Goal: Transaction & Acquisition: Book appointment/travel/reservation

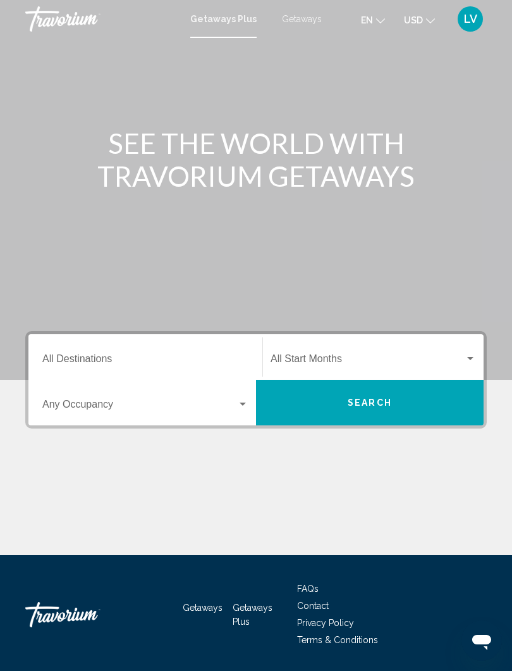
click at [118, 356] on input "Destination All Destinations" at bounding box center [145, 361] width 206 height 11
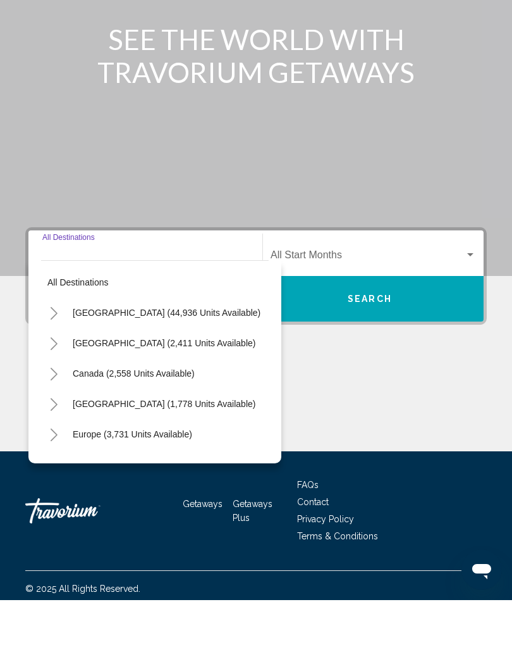
scroll to position [39, 0]
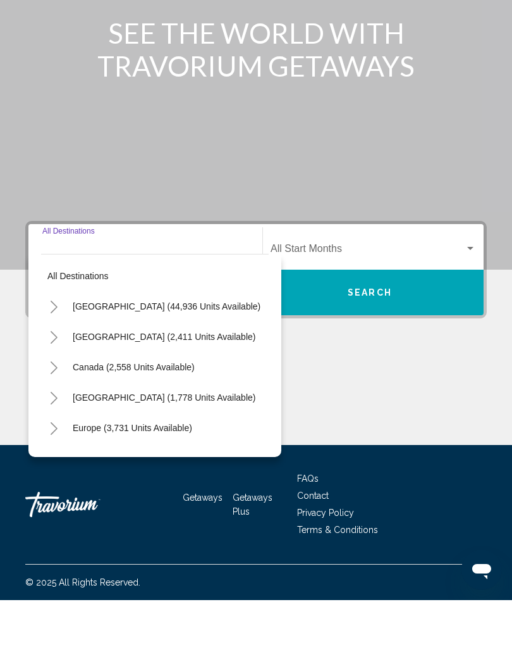
click at [61, 364] on button "Toggle United States (44,936 units available)" at bounding box center [53, 376] width 25 height 25
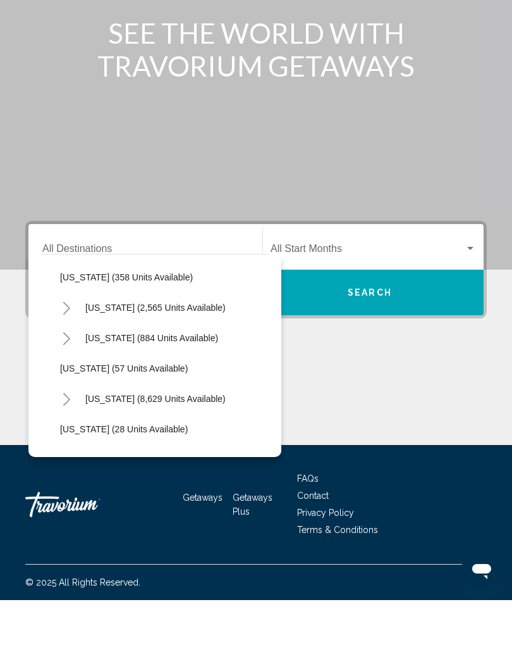
scroll to position [121, 0]
click at [73, 456] on button "Toggle Florida (8,629 units available)" at bounding box center [66, 468] width 25 height 25
click at [117, 494] on span "[GEOGRAPHIC_DATA] (10,377 units available)" at bounding box center [167, 499] width 188 height 10
type input "**********"
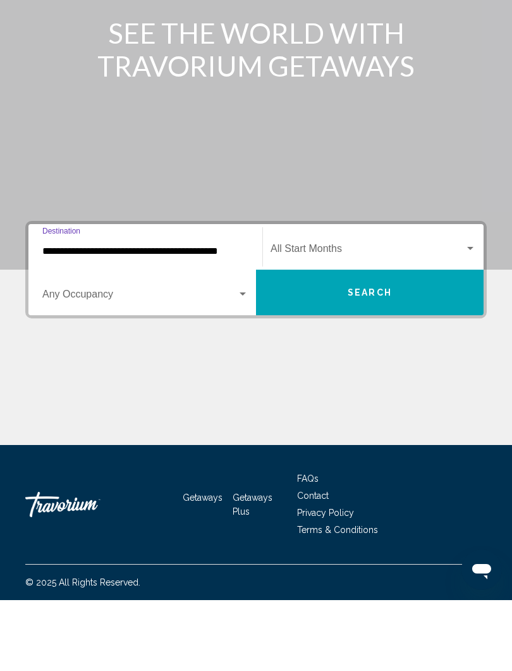
click at [464, 316] on span "Search widget" at bounding box center [368, 321] width 194 height 11
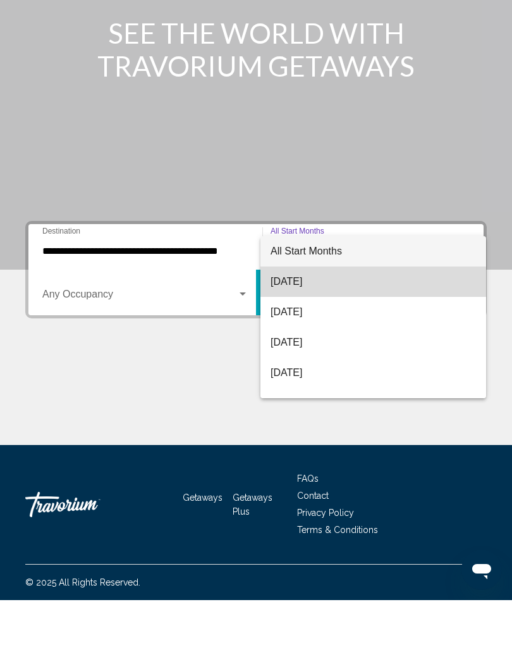
click at [302, 337] on span "[DATE]" at bounding box center [374, 352] width 206 height 30
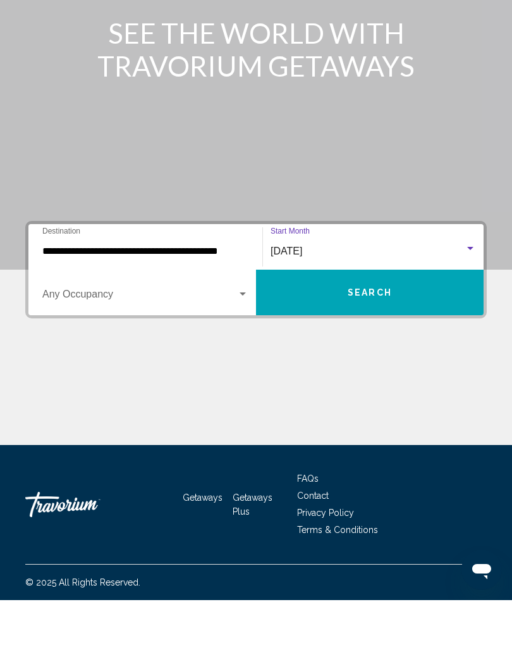
click at [379, 359] on span "Search" at bounding box center [370, 364] width 44 height 10
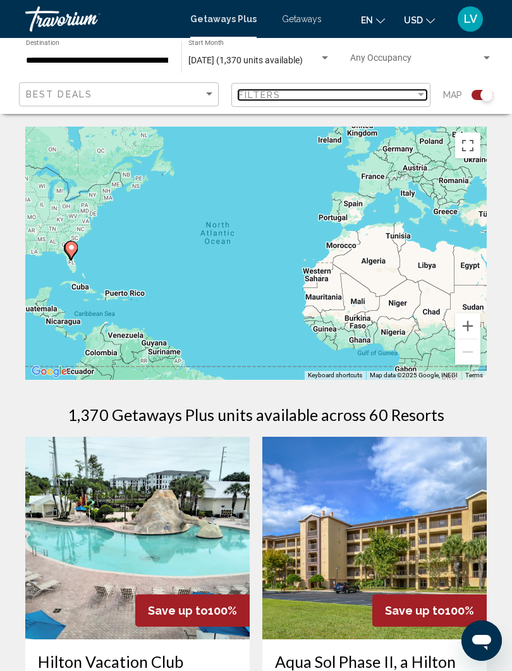
click at [409, 99] on div "Filters" at bounding box center [328, 95] width 178 height 10
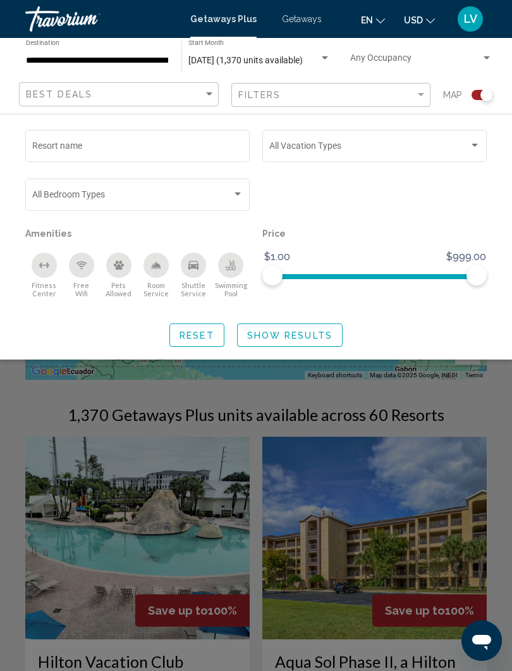
click at [472, 152] on div "Search widget" at bounding box center [375, 148] width 211 height 10
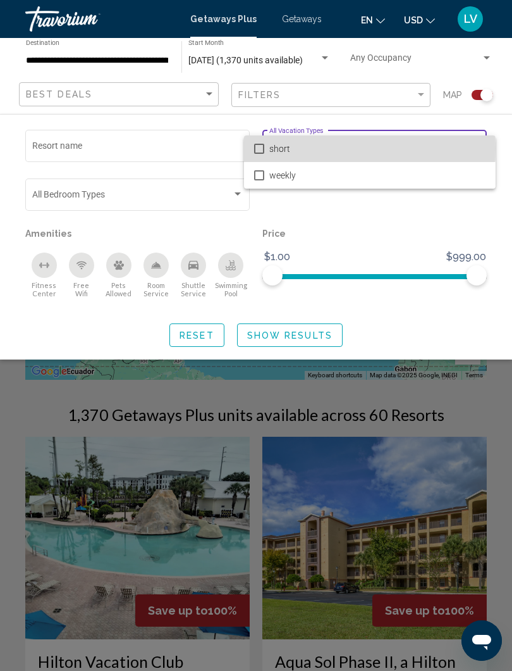
click at [268, 149] on mat-option "short" at bounding box center [370, 148] width 252 height 27
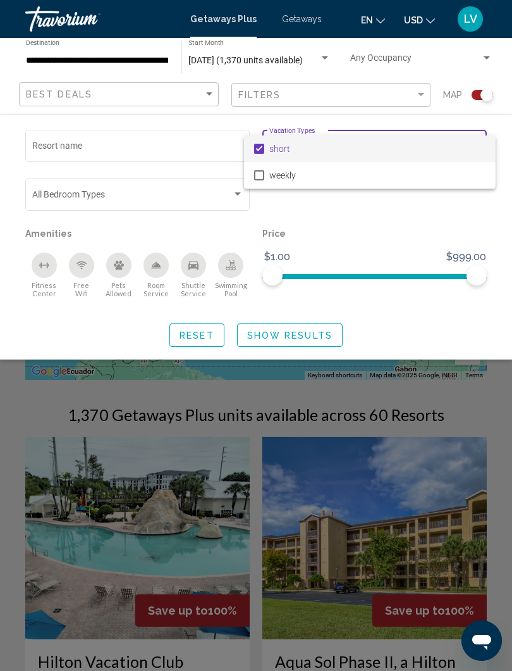
click at [292, 341] on div at bounding box center [256, 335] width 512 height 671
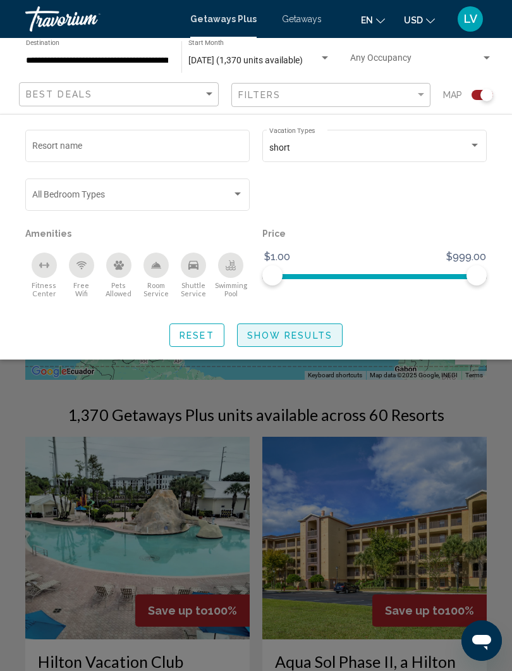
click at [286, 338] on span "Show Results" at bounding box center [289, 335] width 85 height 10
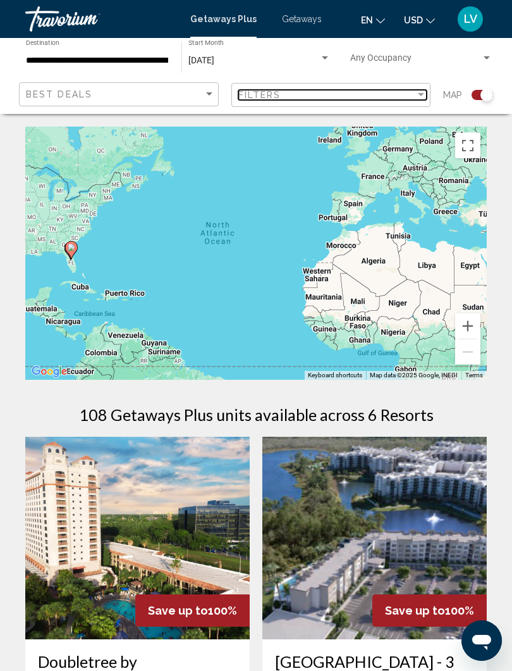
click at [423, 96] on div "Filter" at bounding box center [421, 94] width 6 height 3
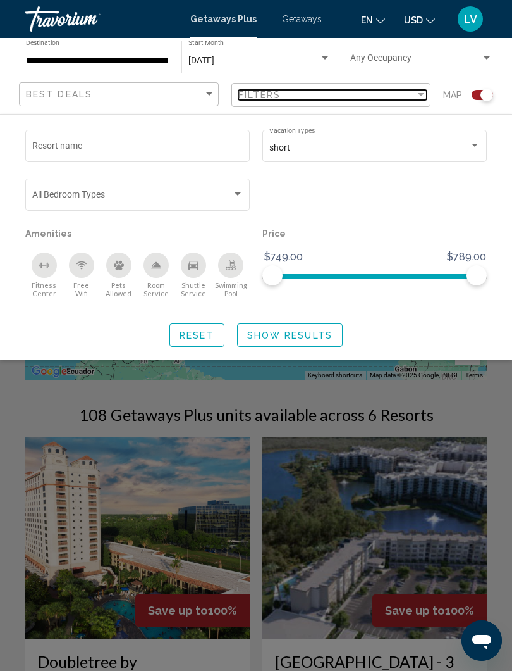
click at [411, 98] on div "Filters" at bounding box center [328, 95] width 178 height 10
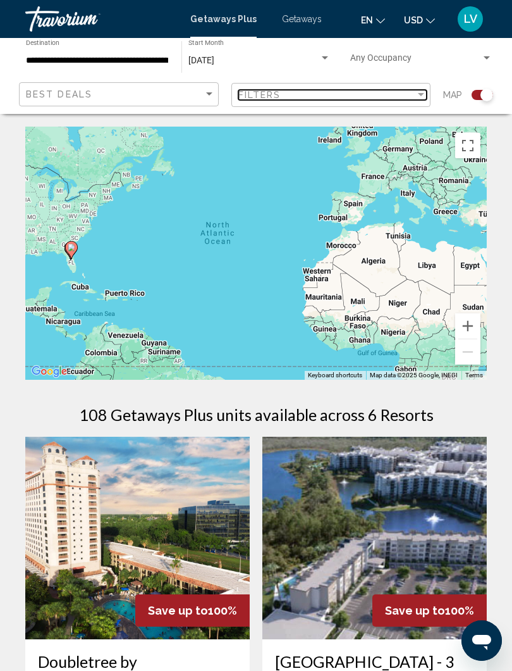
click at [416, 98] on div "Filter" at bounding box center [421, 95] width 11 height 10
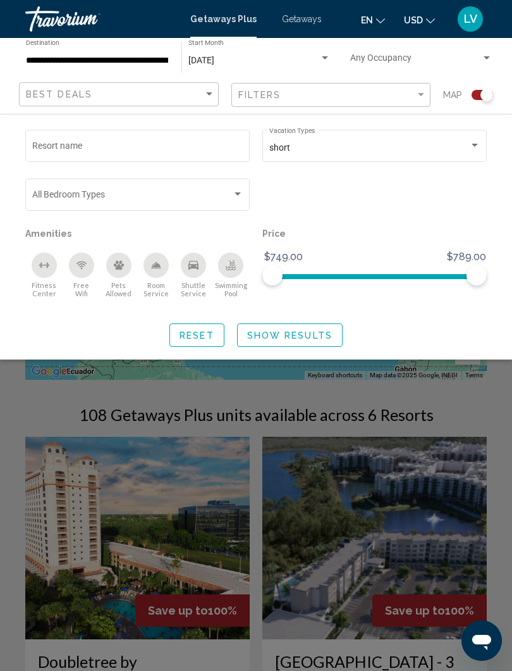
click at [321, 136] on div "short Vacation Types All Vacation Types" at bounding box center [375, 144] width 211 height 35
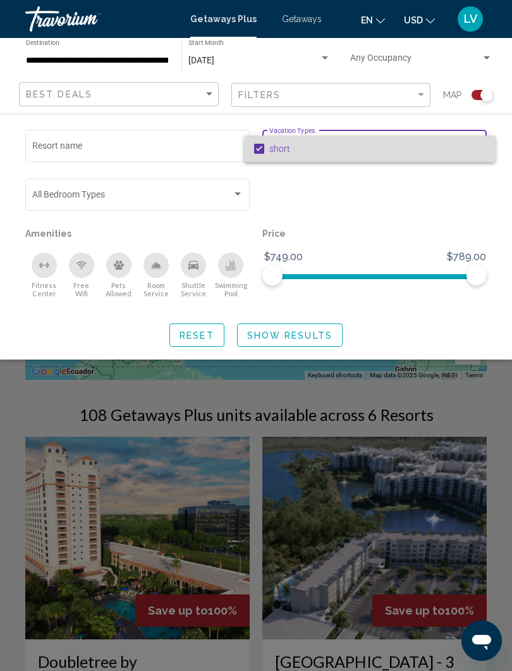
click at [289, 137] on span "short" at bounding box center [378, 148] width 216 height 27
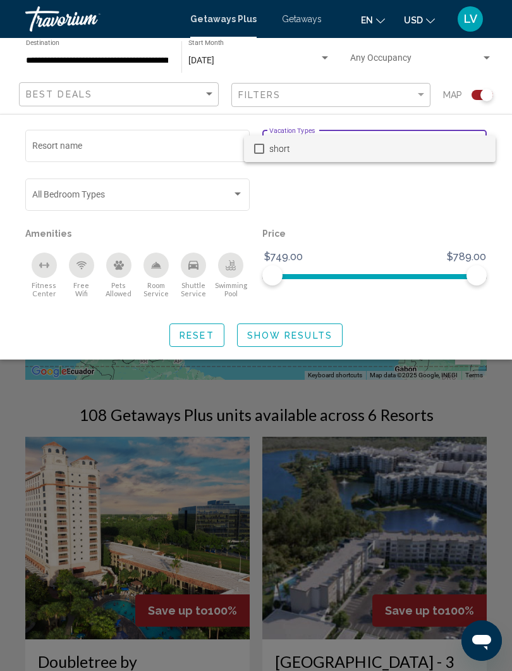
click at [414, 207] on div at bounding box center [256, 335] width 512 height 671
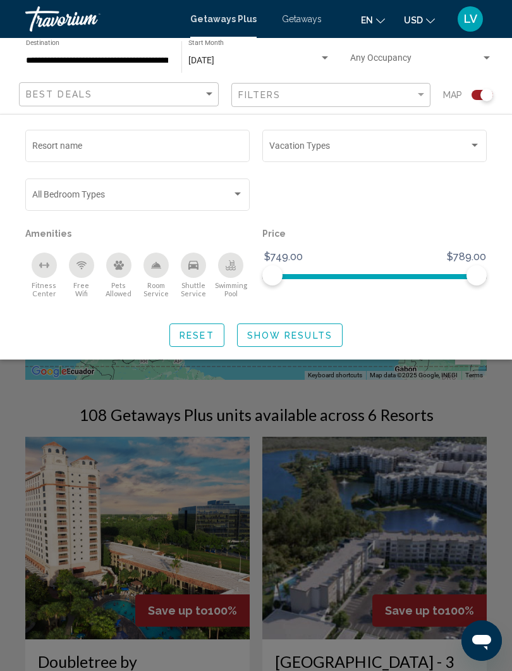
click at [297, 340] on span "Show Results" at bounding box center [289, 335] width 85 height 10
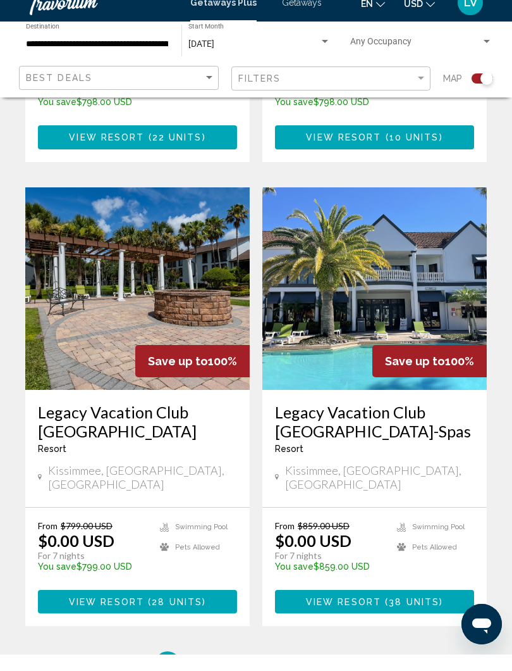
scroll to position [2639, 0]
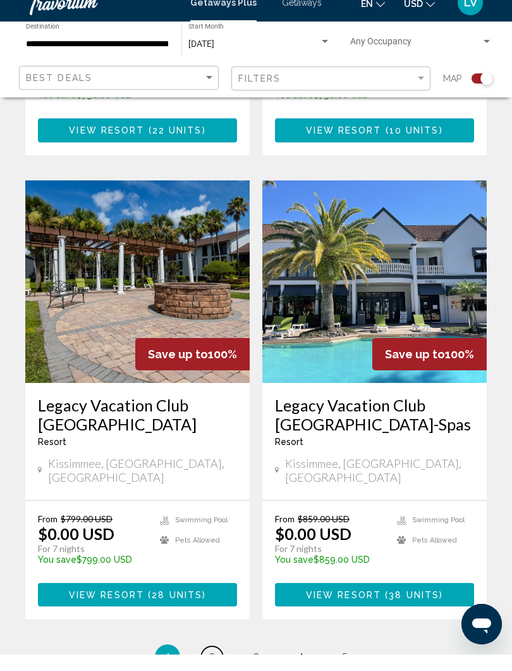
click at [207, 662] on link "page 2" at bounding box center [212, 673] width 22 height 22
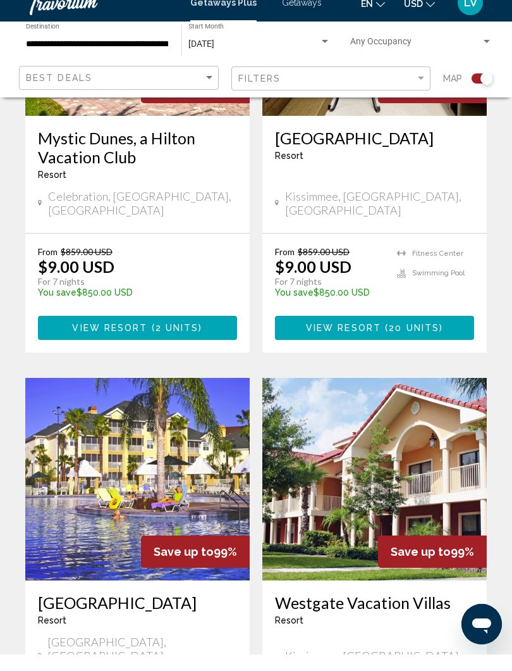
scroll to position [2433, 0]
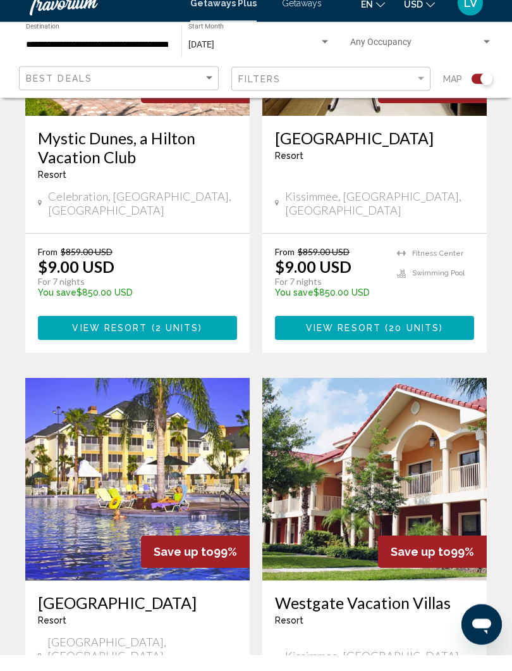
click at [168, 394] on img "Main content" at bounding box center [137, 495] width 225 height 202
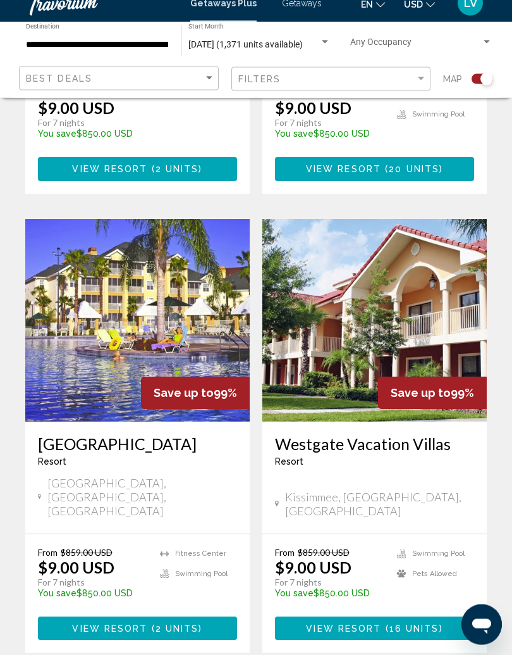
scroll to position [2620, 0]
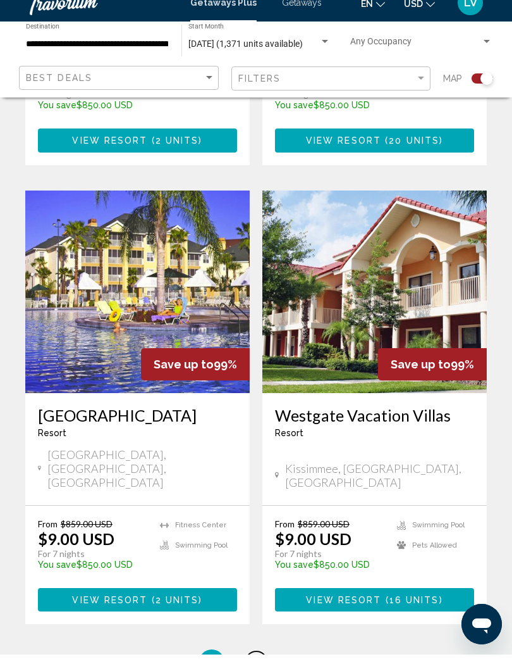
click at [256, 670] on span "3" at bounding box center [256, 678] width 6 height 14
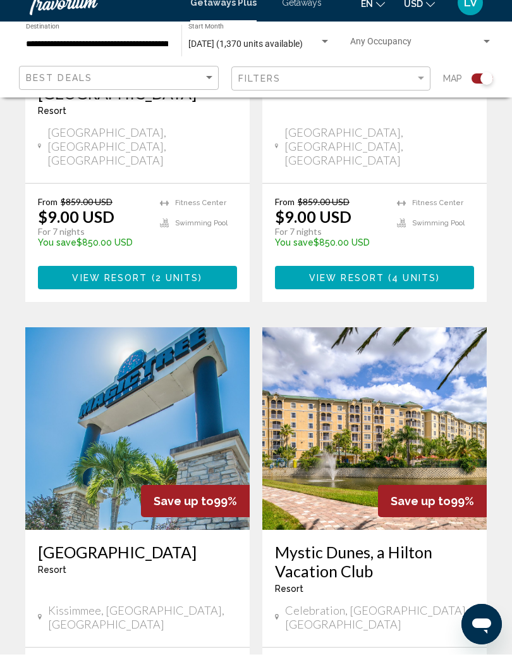
scroll to position [571, 0]
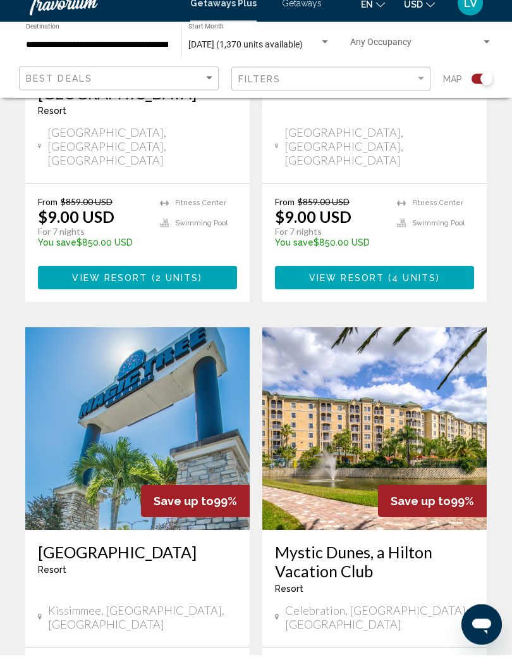
click at [170, 372] on img "Main content" at bounding box center [137, 445] width 225 height 202
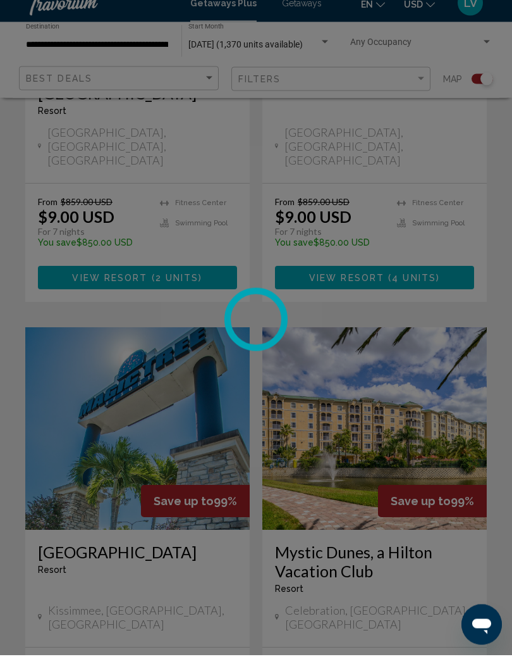
scroll to position [571, 0]
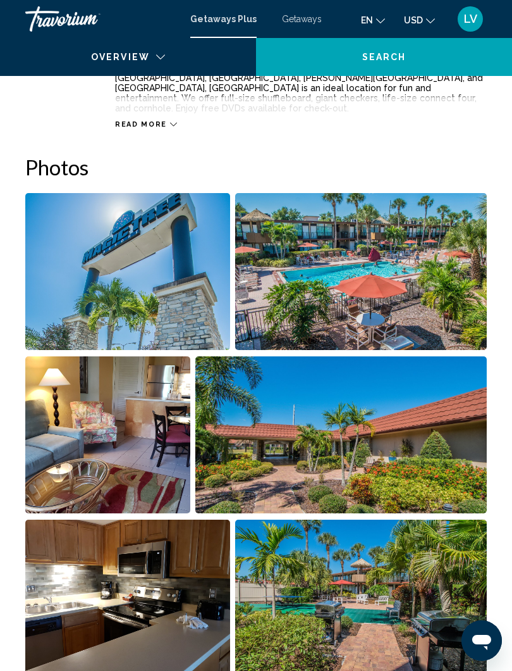
scroll to position [747, 0]
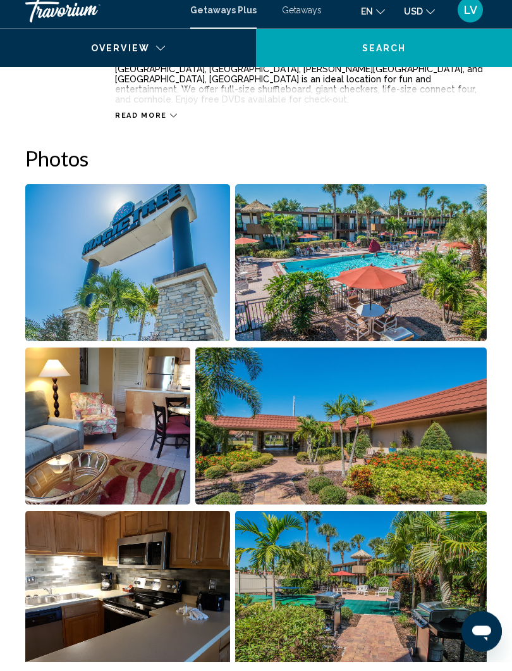
click at [387, 256] on img "Open full-screen image slider" at bounding box center [361, 272] width 252 height 157
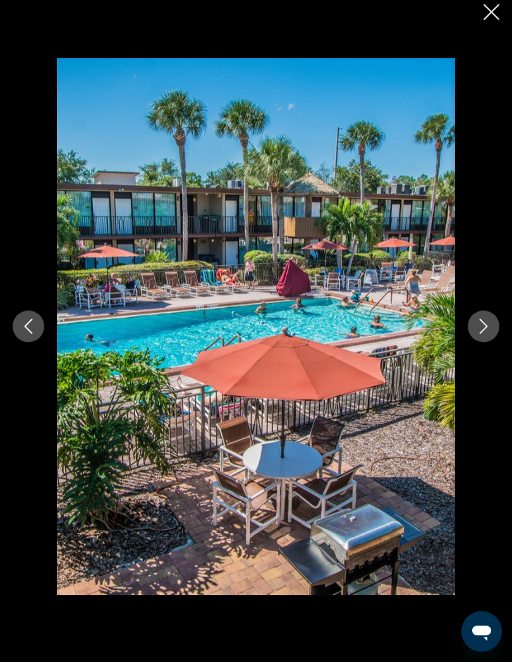
click at [488, 328] on icon "Next image" at bounding box center [483, 335] width 15 height 15
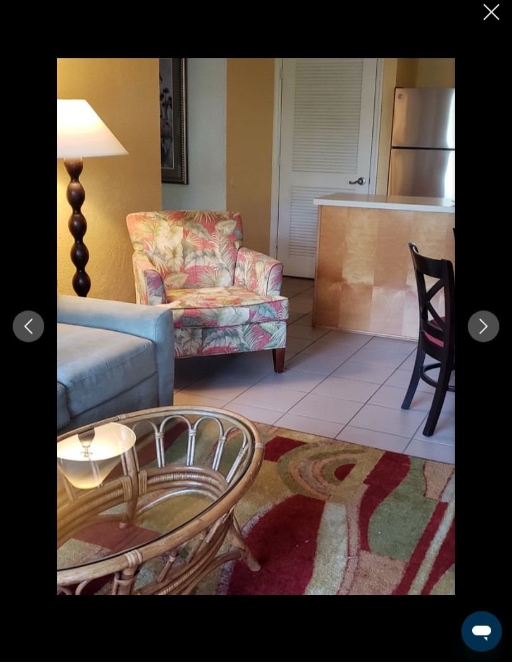
click at [488, 328] on icon "Next image" at bounding box center [483, 335] width 15 height 15
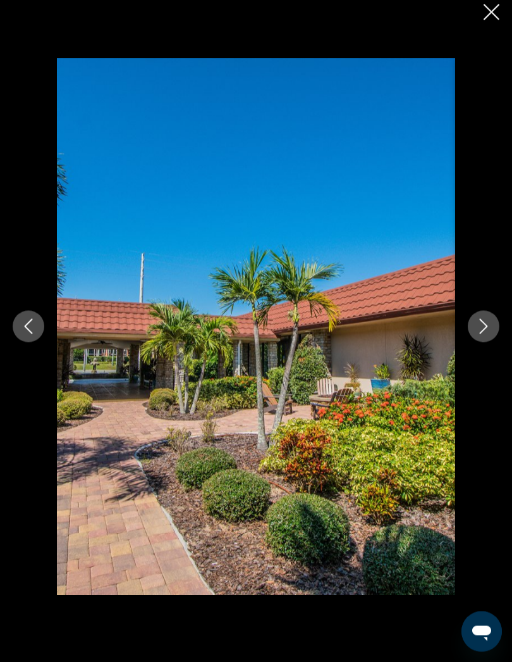
click at [481, 328] on icon "Next image" at bounding box center [483, 335] width 15 height 15
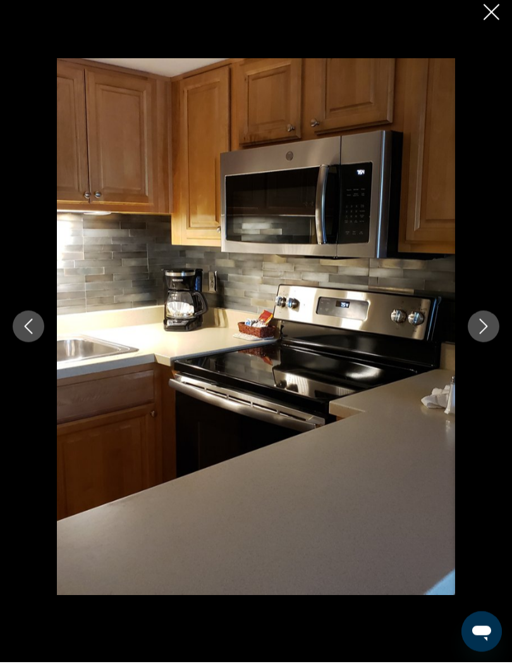
click at [488, 328] on mat-icon "Next image" at bounding box center [483, 335] width 15 height 15
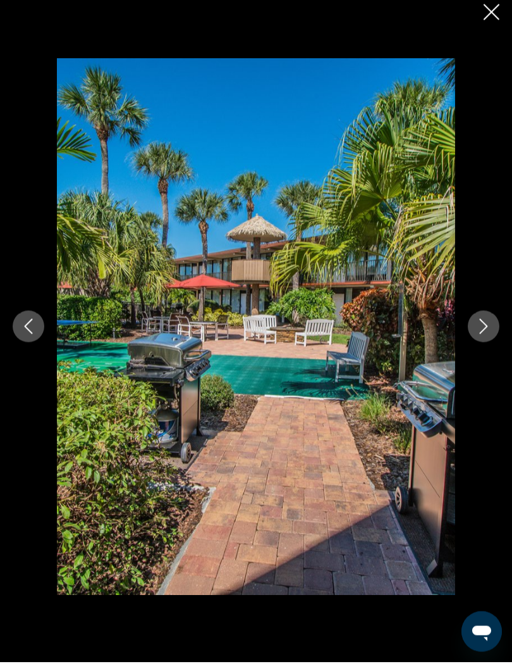
click at [488, 328] on icon "Next image" at bounding box center [483, 335] width 15 height 15
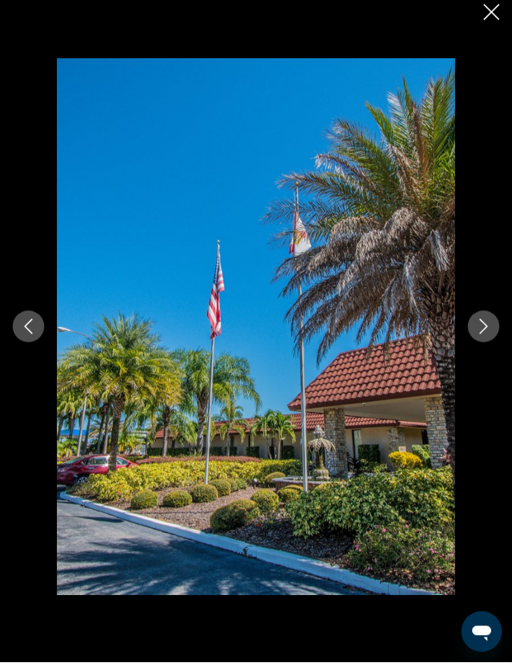
click at [488, 328] on icon "Next image" at bounding box center [483, 335] width 15 height 15
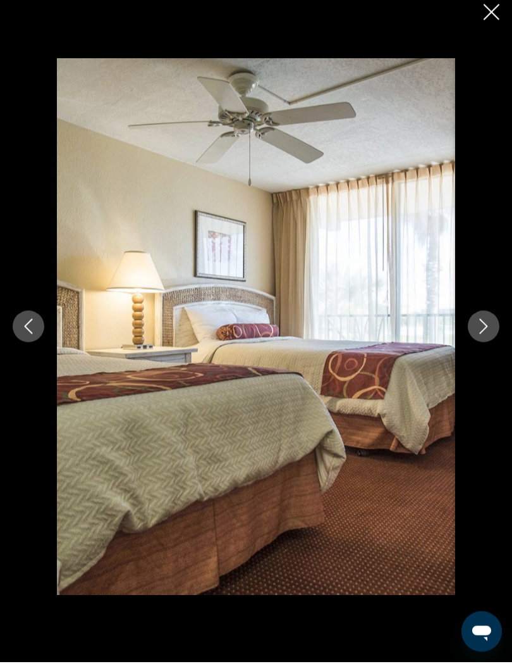
click at [490, 328] on icon "Next image" at bounding box center [483, 335] width 15 height 15
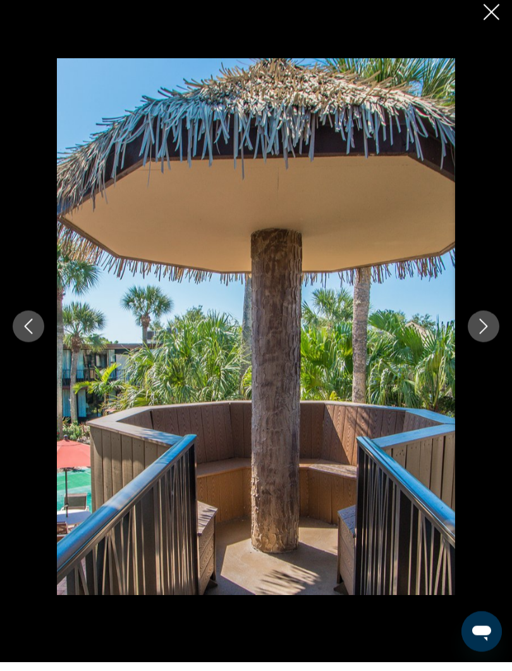
click at [484, 319] on button "Next image" at bounding box center [484, 335] width 32 height 32
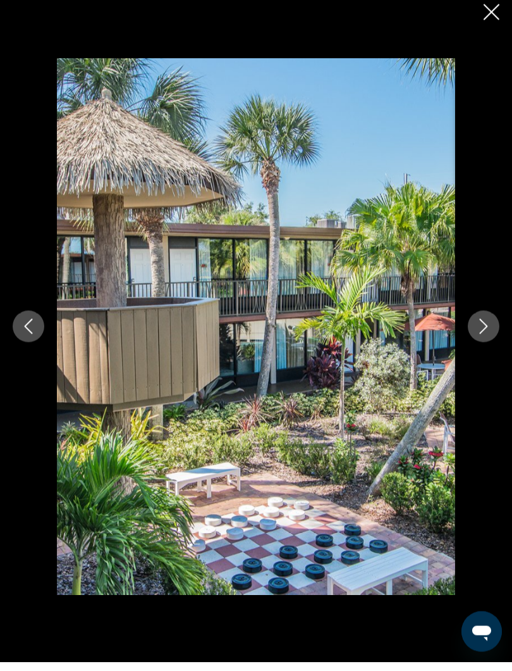
click at [480, 328] on icon "Next image" at bounding box center [483, 335] width 15 height 15
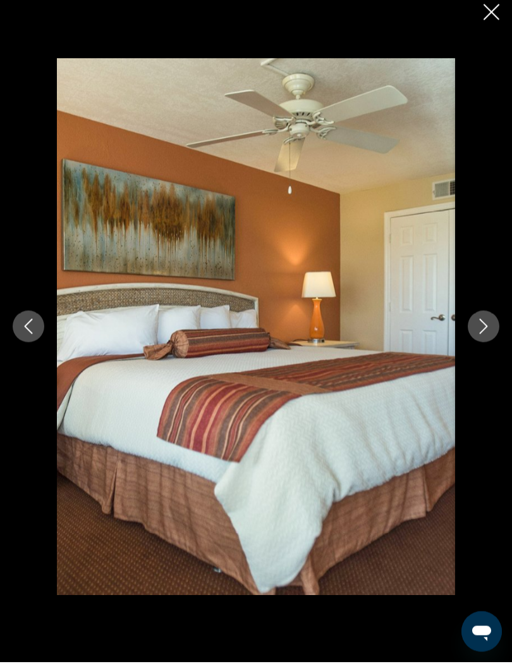
click at [490, 319] on button "Next image" at bounding box center [484, 335] width 32 height 32
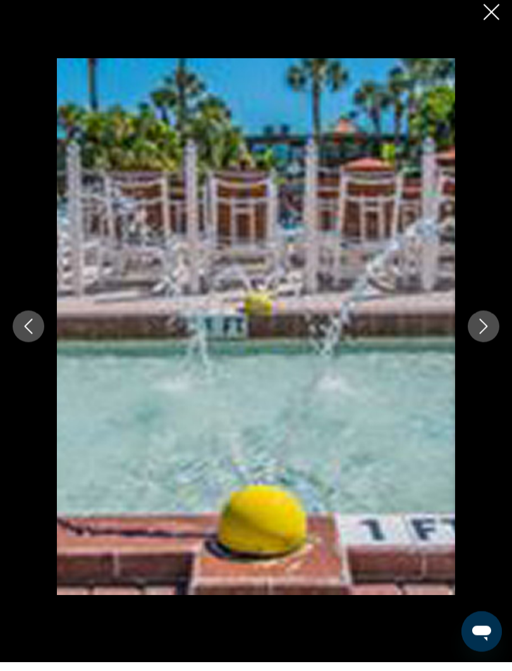
click at [489, 319] on button "Next image" at bounding box center [484, 335] width 32 height 32
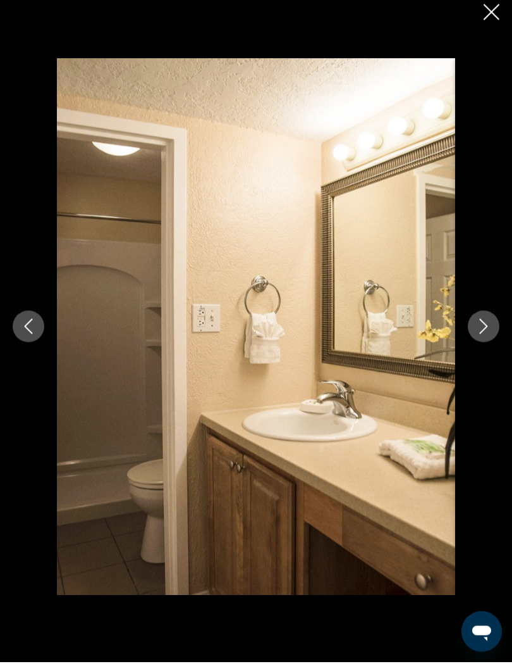
click at [485, 328] on icon "Next image" at bounding box center [483, 335] width 15 height 15
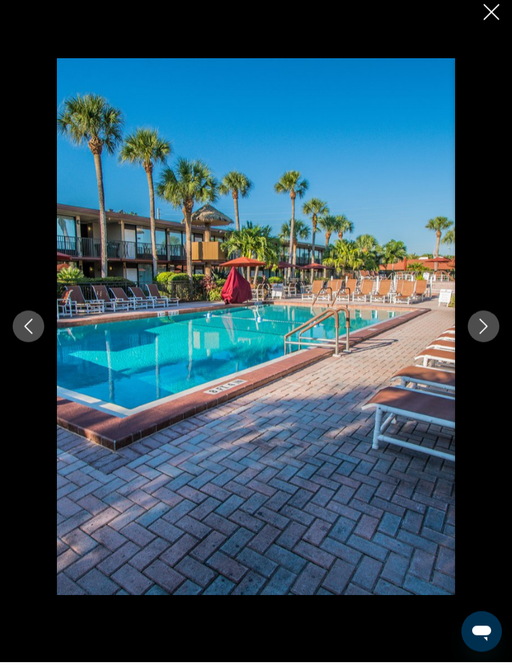
click at [492, 319] on button "Next image" at bounding box center [484, 335] width 32 height 32
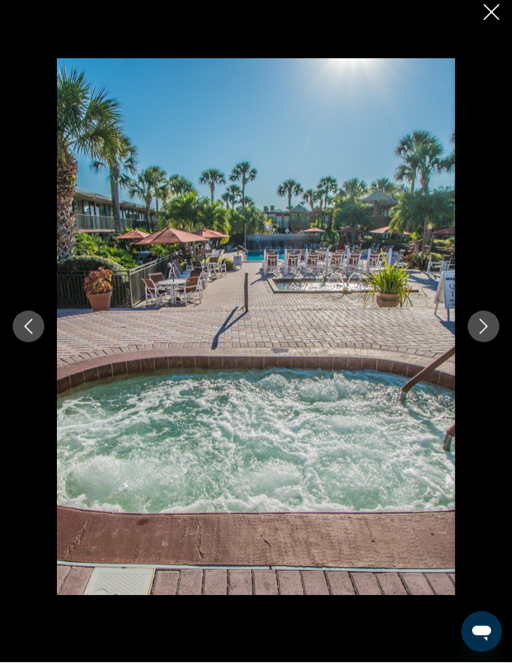
click at [488, 328] on mat-icon "Next image" at bounding box center [483, 335] width 15 height 15
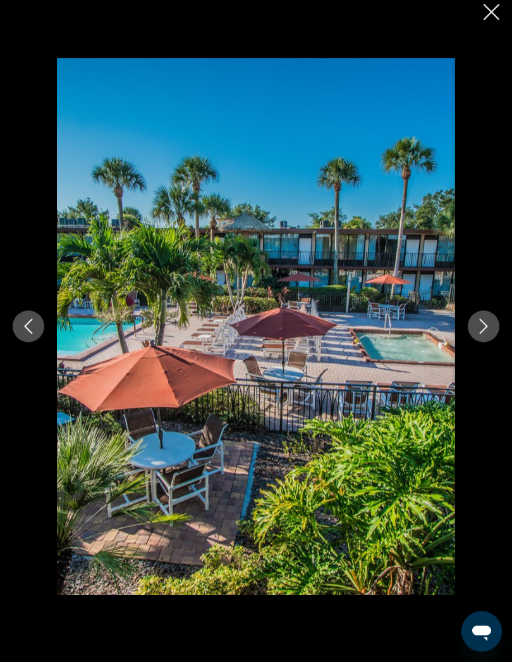
click at [492, 14] on icon "Close slideshow" at bounding box center [492, 21] width 16 height 16
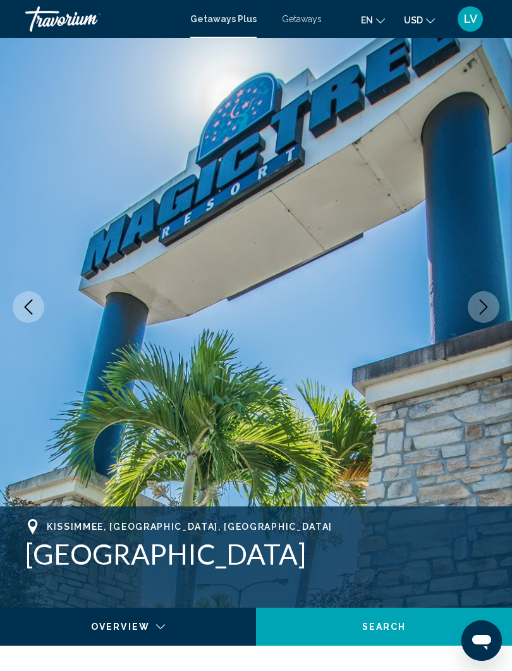
scroll to position [0, 0]
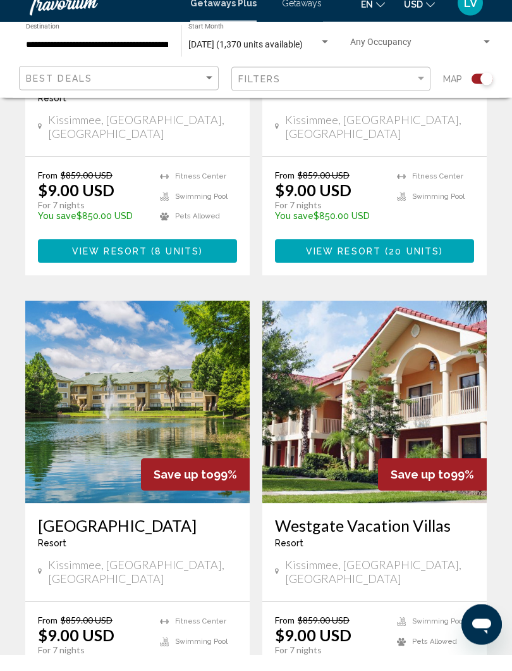
scroll to position [1547, 0]
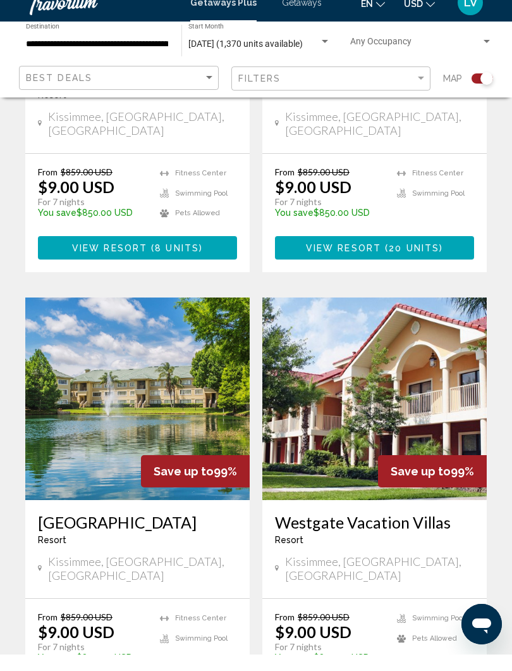
click at [159, 314] on img "Main content" at bounding box center [137, 415] width 225 height 202
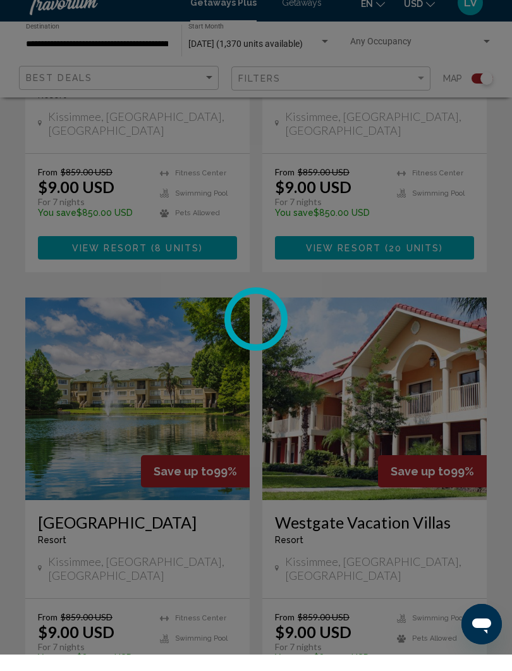
scroll to position [1548, 0]
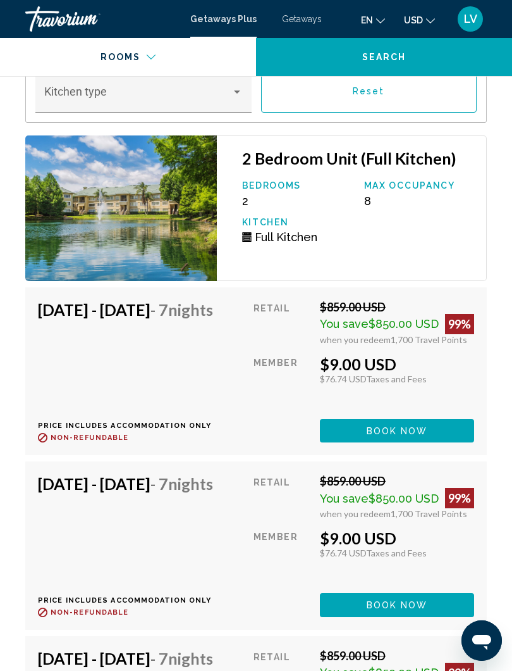
scroll to position [3173, 0]
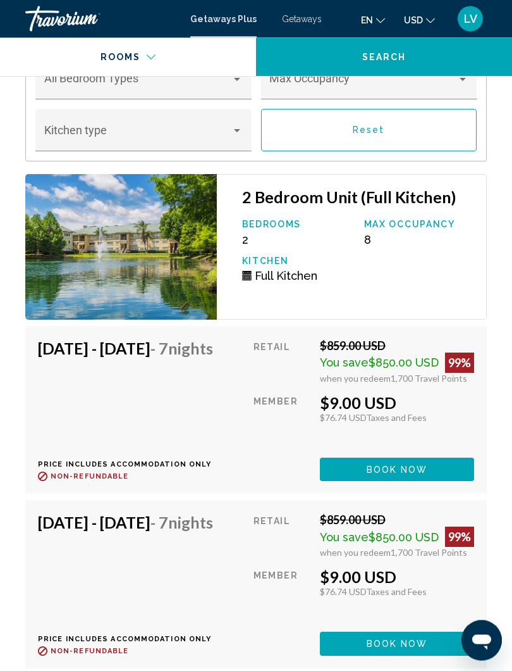
click at [161, 245] on img "Main content" at bounding box center [121, 248] width 192 height 146
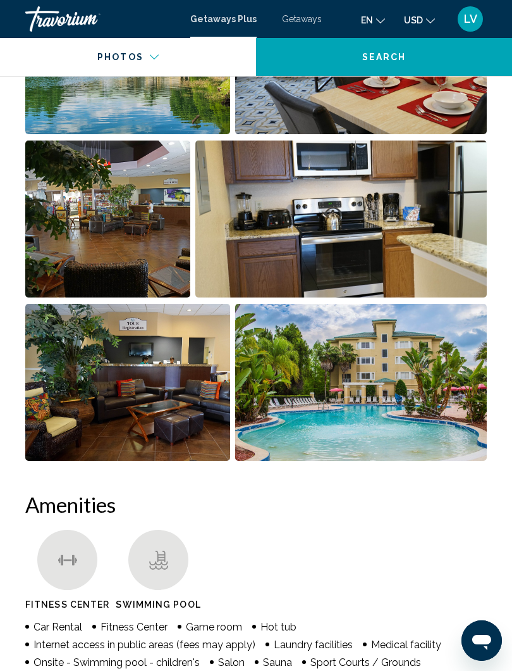
scroll to position [784, 0]
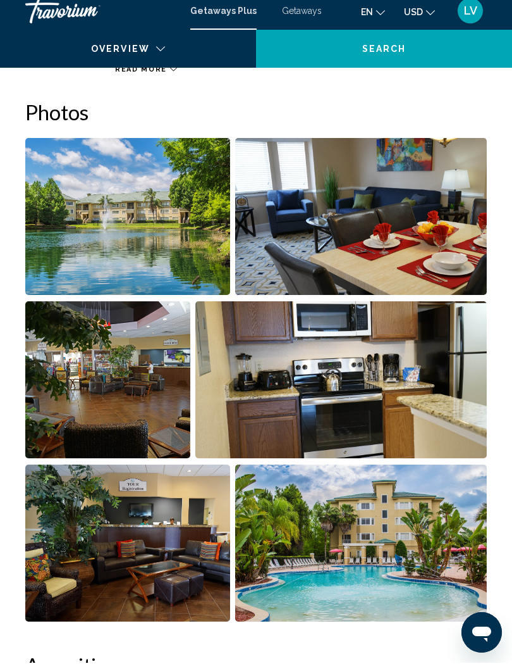
click at [384, 218] on img "Open full-screen image slider" at bounding box center [361, 224] width 252 height 157
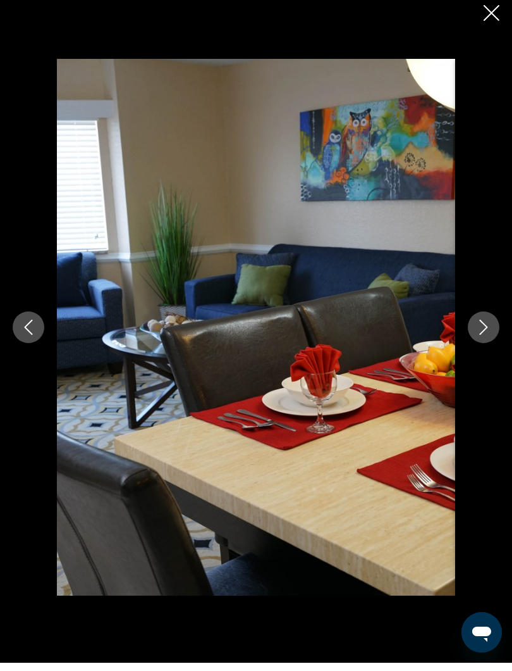
click at [484, 330] on icon "Next image" at bounding box center [483, 335] width 15 height 15
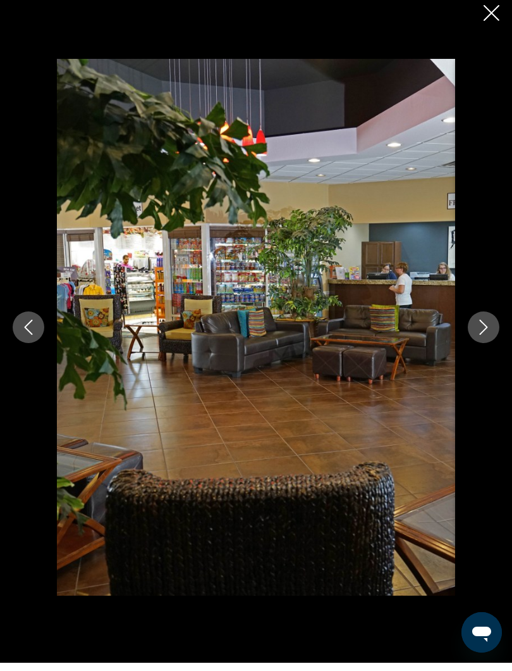
click at [483, 328] on icon "Next image" at bounding box center [483, 335] width 15 height 15
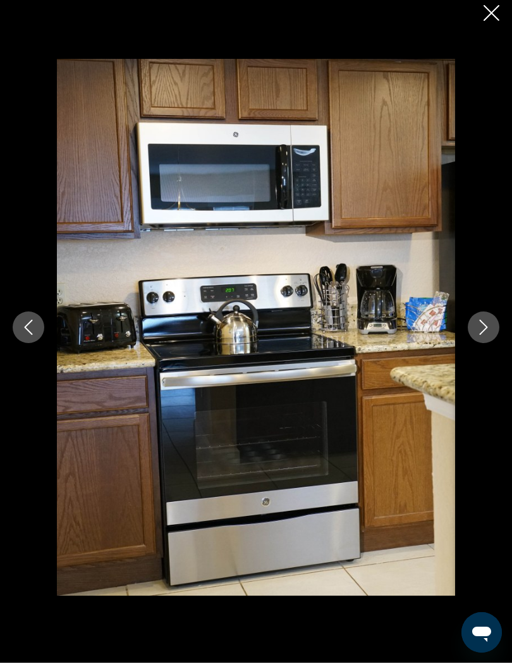
click at [485, 328] on icon "Next image" at bounding box center [483, 335] width 15 height 15
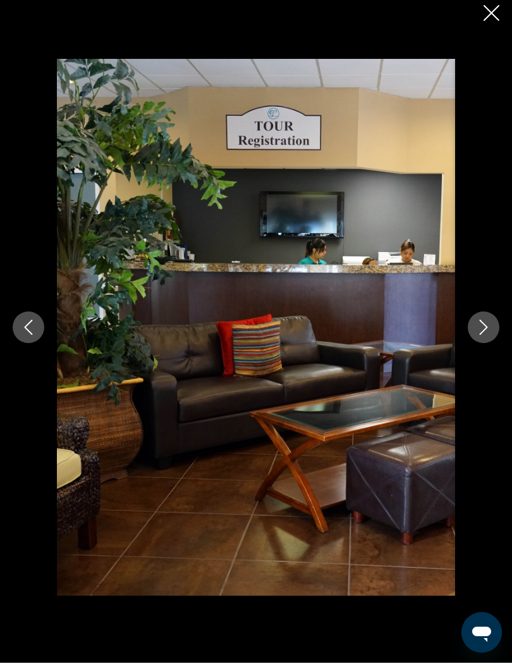
click at [486, 328] on icon "Next image" at bounding box center [484, 335] width 8 height 15
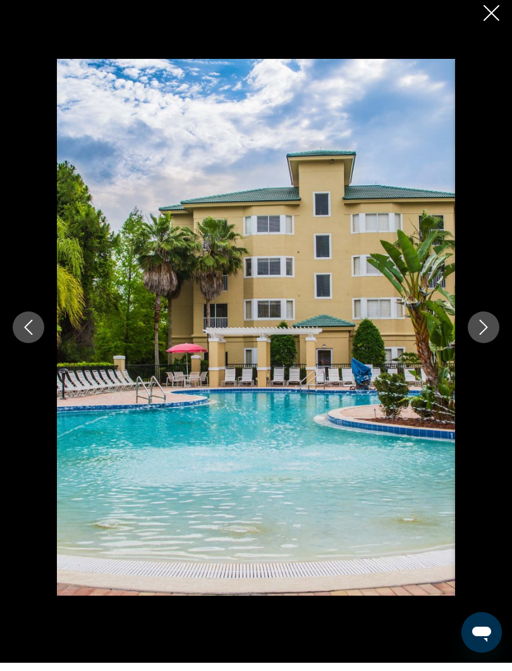
click at [487, 328] on icon "Next image" at bounding box center [483, 335] width 15 height 15
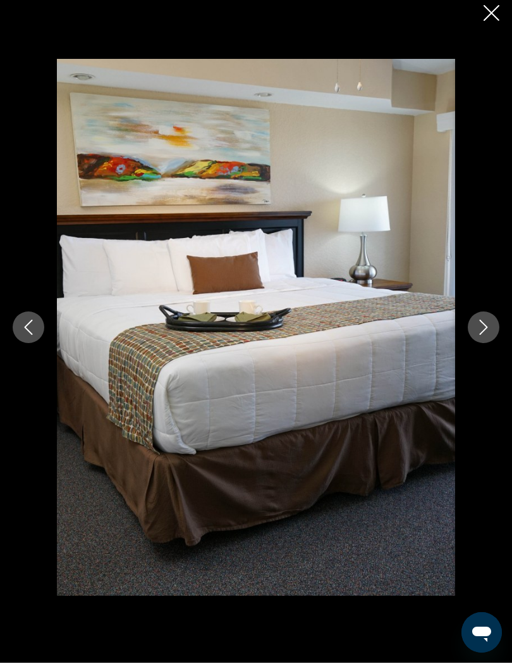
click at [491, 328] on icon "Next image" at bounding box center [483, 335] width 15 height 15
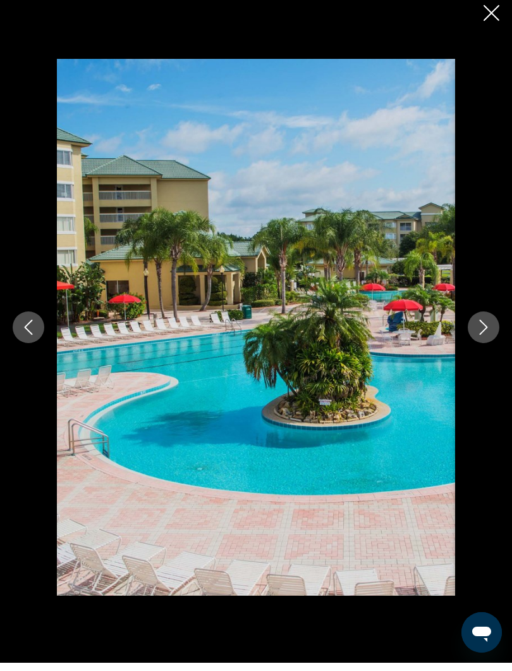
click at [491, 319] on button "Next image" at bounding box center [484, 335] width 32 height 32
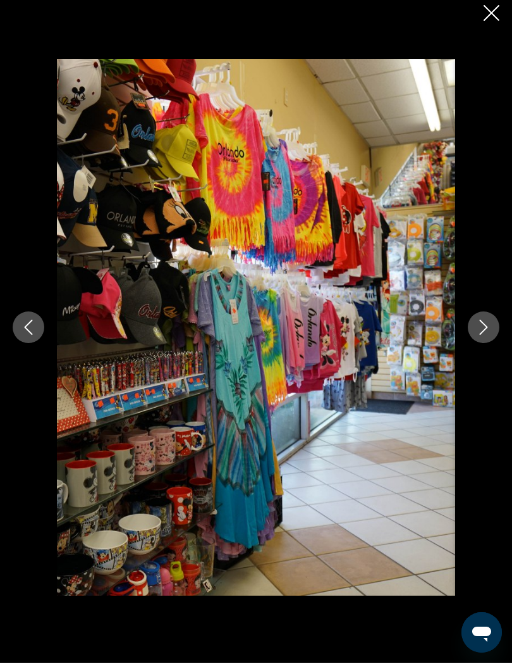
click at [485, 319] on button "Next image" at bounding box center [484, 335] width 32 height 32
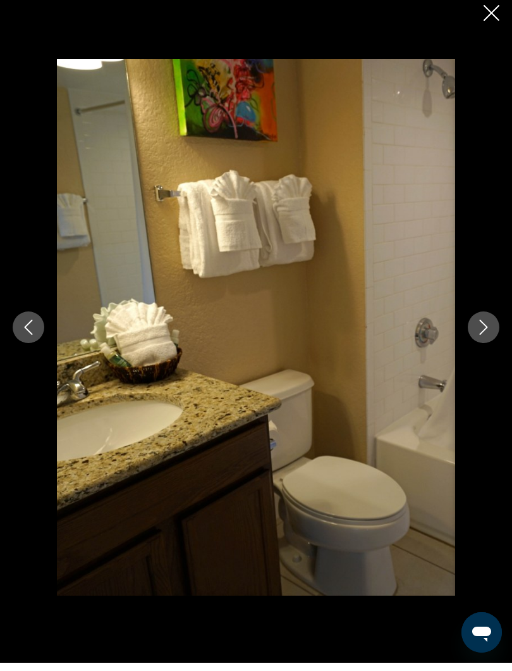
click at [488, 328] on icon "Next image" at bounding box center [483, 335] width 15 height 15
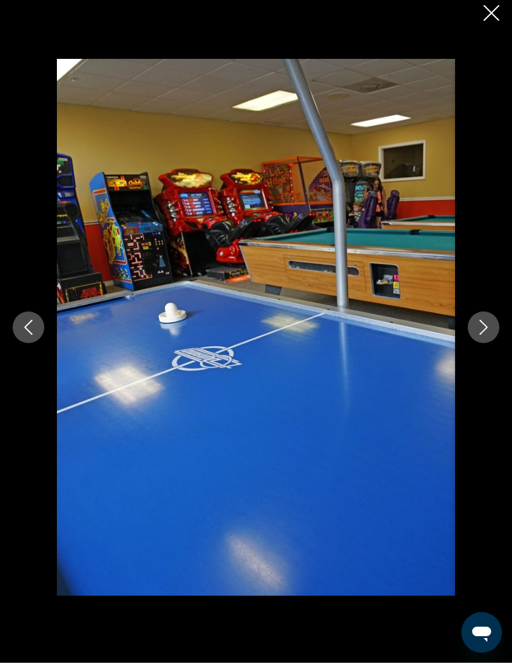
click at [491, 328] on icon "Next image" at bounding box center [483, 335] width 15 height 15
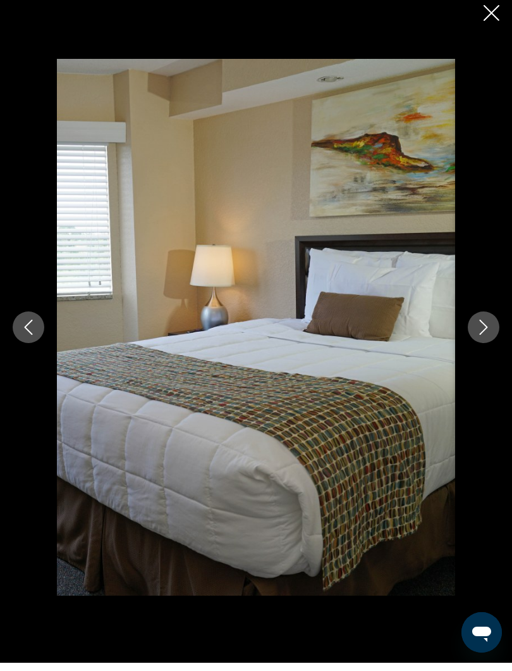
click at [492, 323] on button "Next image" at bounding box center [484, 335] width 32 height 32
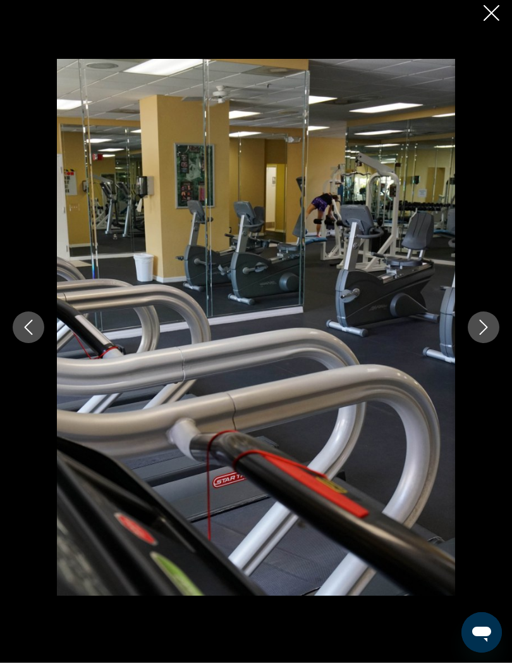
click at [489, 328] on icon "Next image" at bounding box center [483, 335] width 15 height 15
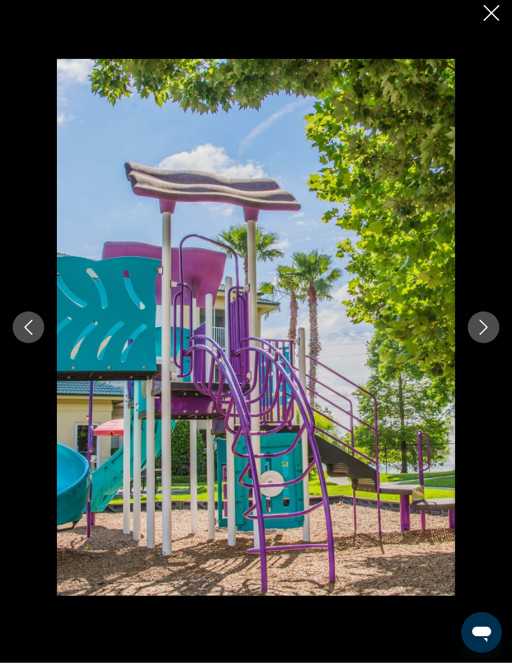
click at [490, 328] on icon "Next image" at bounding box center [483, 335] width 15 height 15
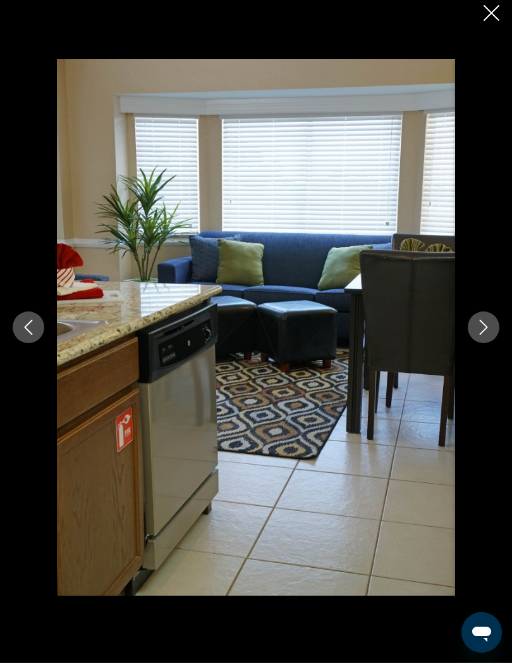
click at [495, 321] on button "Next image" at bounding box center [484, 335] width 32 height 32
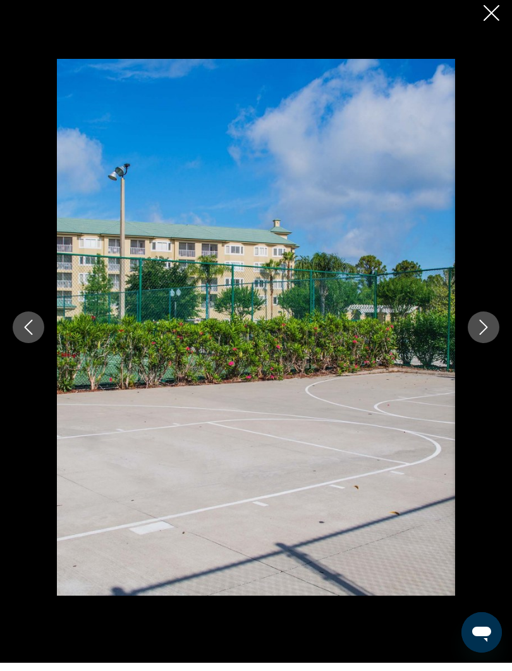
click at [489, 328] on icon "Next image" at bounding box center [483, 335] width 15 height 15
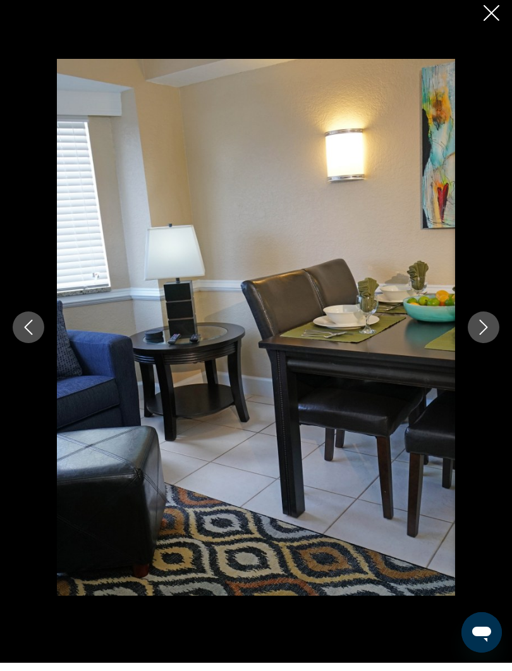
click at [498, 320] on button "Next image" at bounding box center [484, 335] width 32 height 32
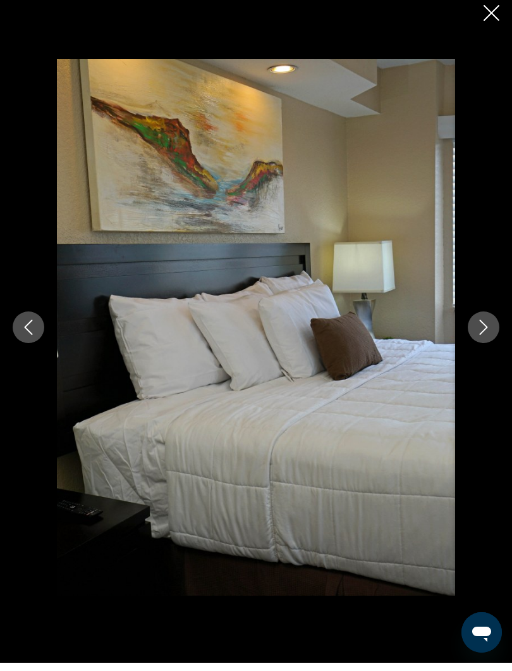
click at [491, 328] on icon "Next image" at bounding box center [483, 335] width 15 height 15
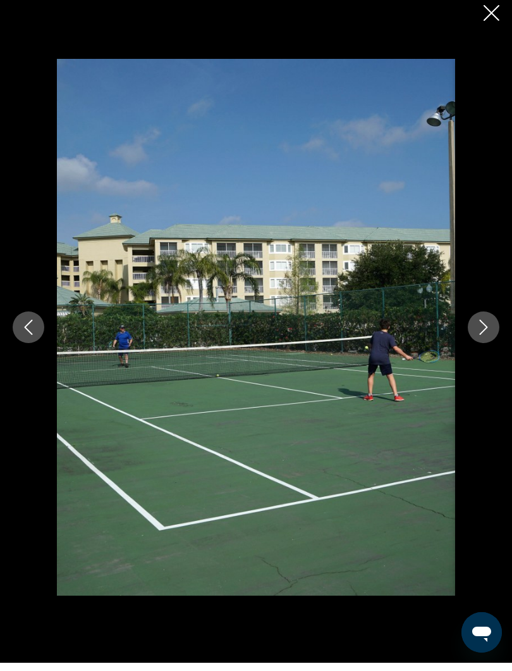
click at [498, 322] on button "Next image" at bounding box center [484, 335] width 32 height 32
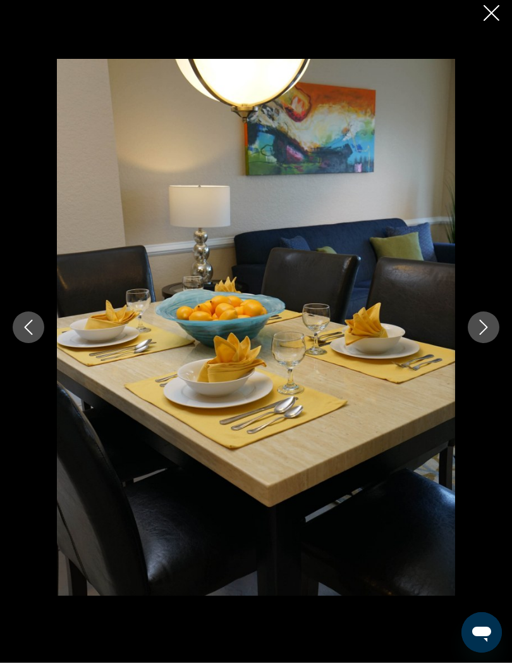
click at [489, 13] on icon "Close slideshow" at bounding box center [492, 21] width 16 height 16
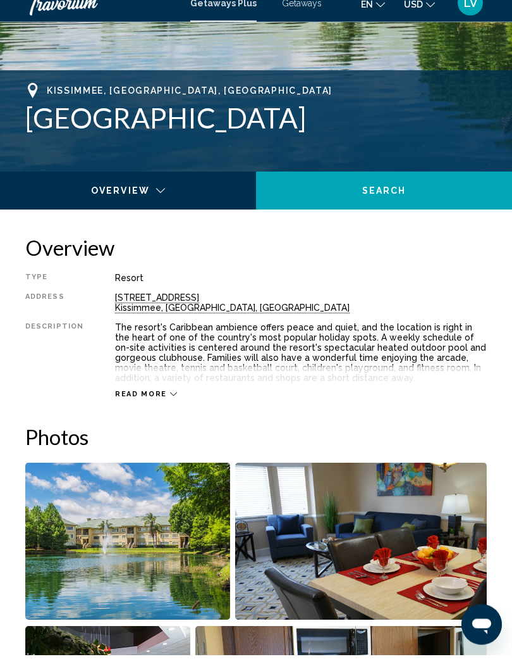
click at [152, 406] on span "Read more" at bounding box center [141, 410] width 52 height 8
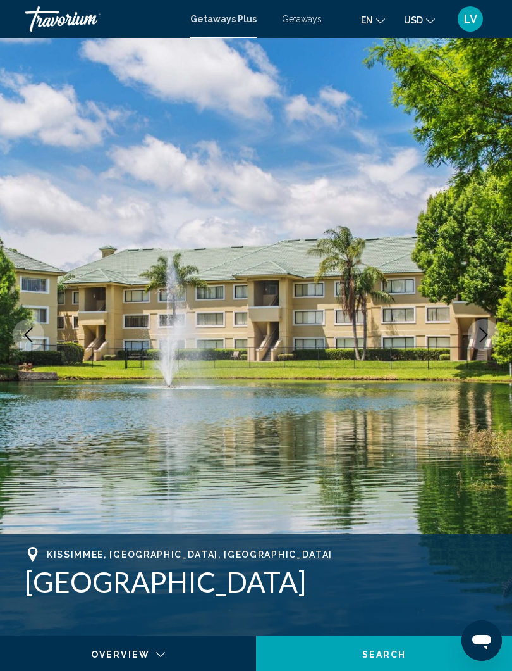
scroll to position [0, 0]
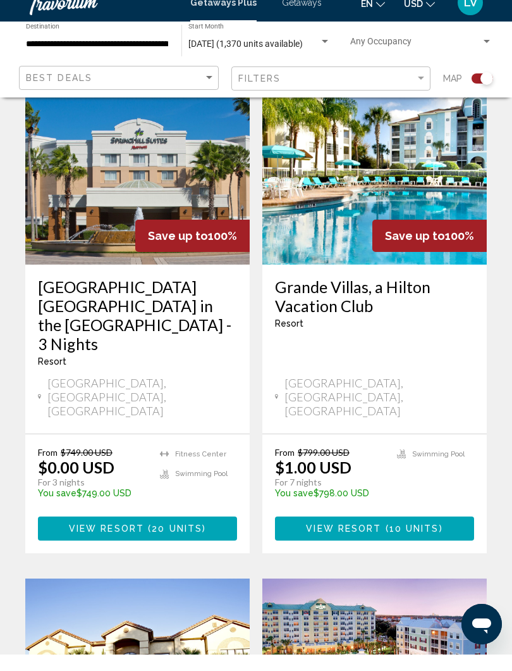
scroll to position [836, 0]
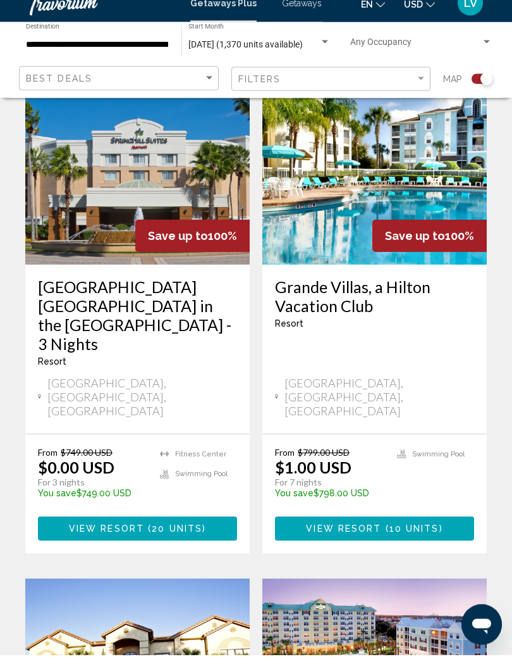
click at [140, 155] on img "Main content" at bounding box center [137, 179] width 225 height 202
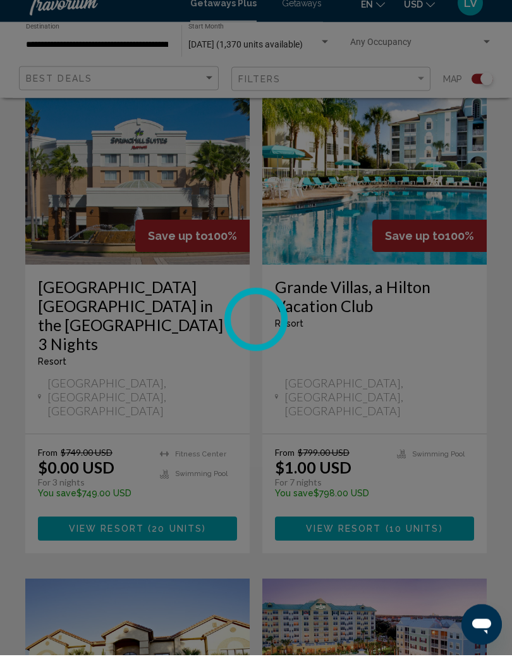
scroll to position [836, 0]
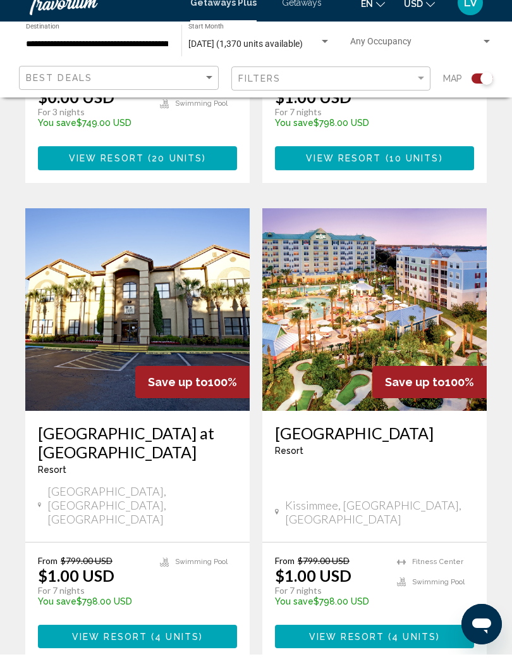
scroll to position [1213, 0]
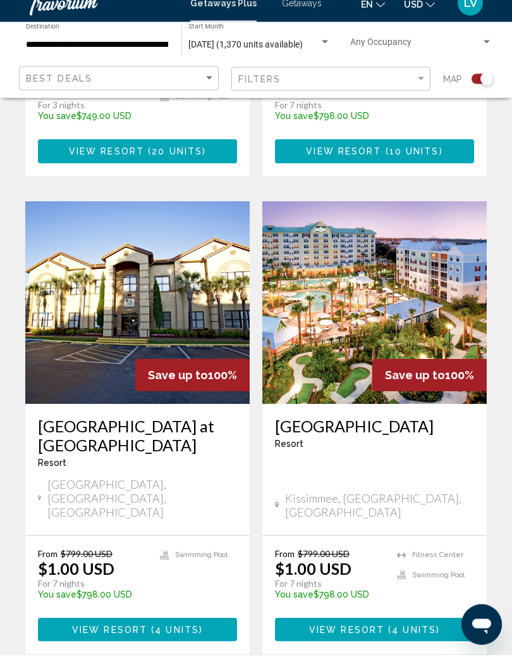
click at [406, 257] on img "Main content" at bounding box center [375, 319] width 225 height 202
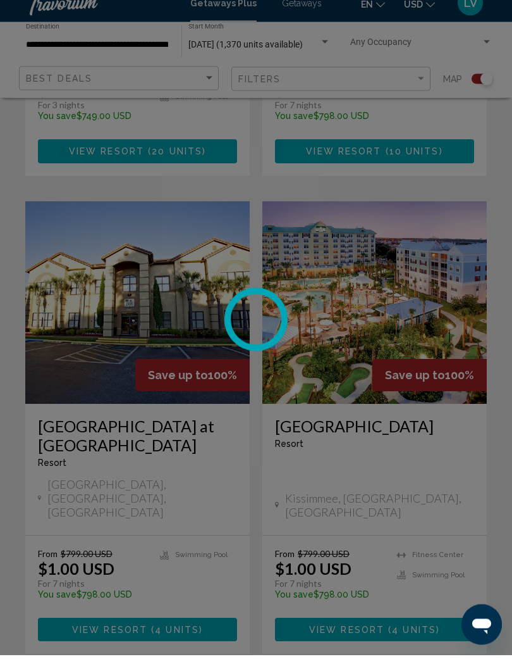
scroll to position [1213, 0]
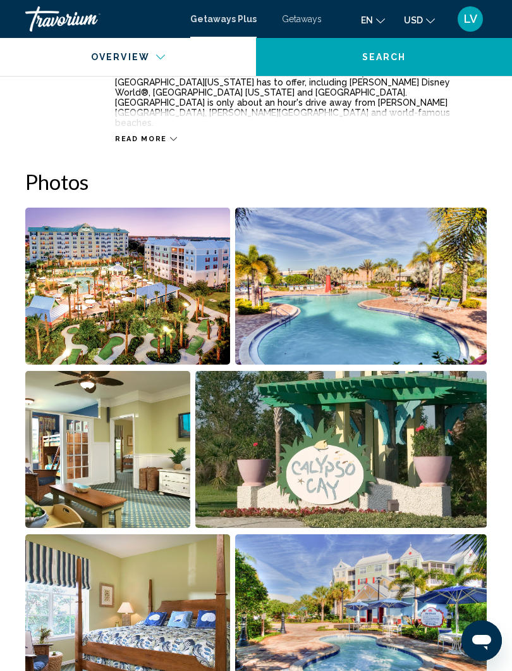
scroll to position [743, 0]
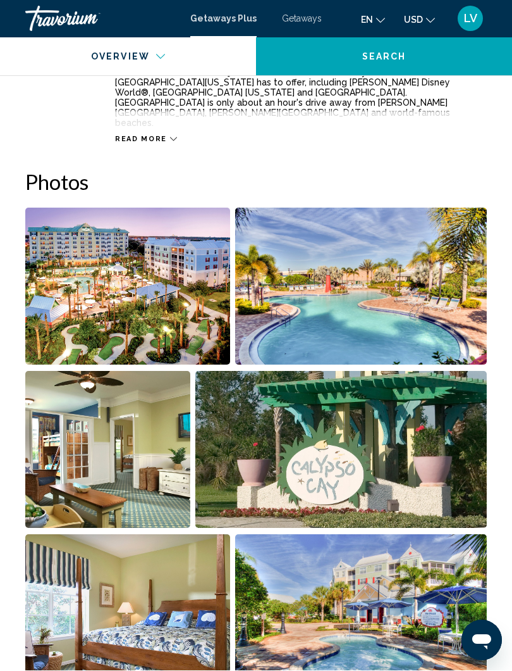
click at [405, 277] on img "Open full-screen image slider" at bounding box center [361, 286] width 252 height 157
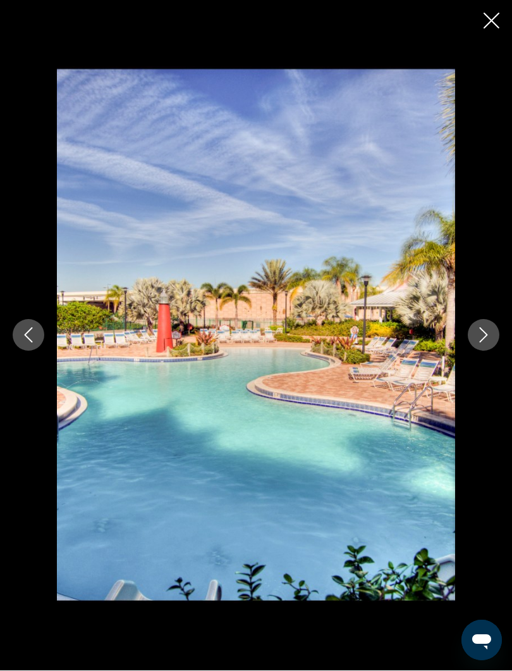
click at [480, 334] on icon "Next image" at bounding box center [483, 335] width 15 height 15
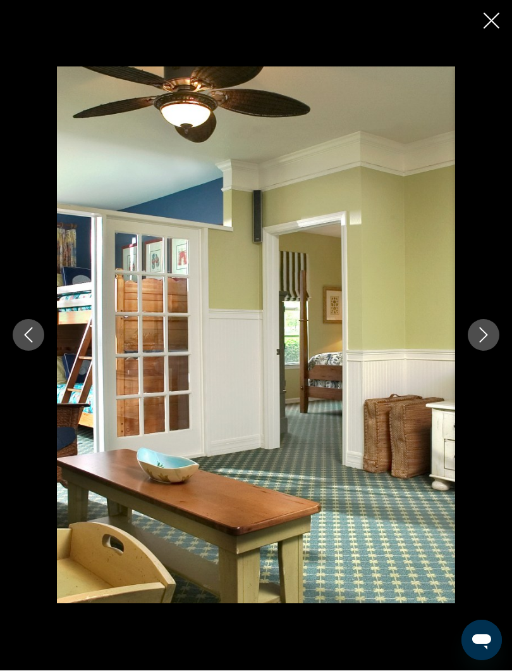
click at [485, 333] on icon "Next image" at bounding box center [484, 335] width 8 height 15
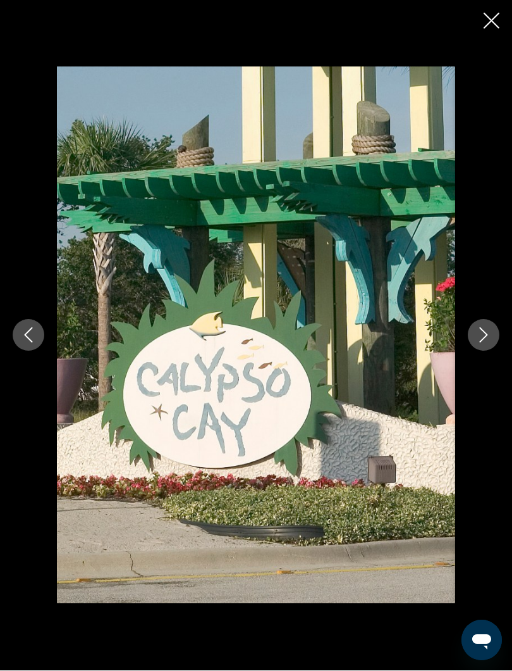
click at [481, 329] on icon "Next image" at bounding box center [484, 335] width 8 height 15
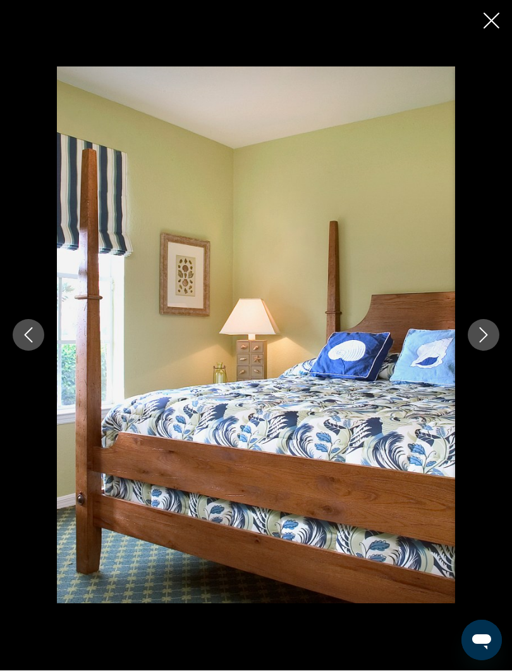
click at [479, 334] on icon "Next image" at bounding box center [483, 335] width 15 height 15
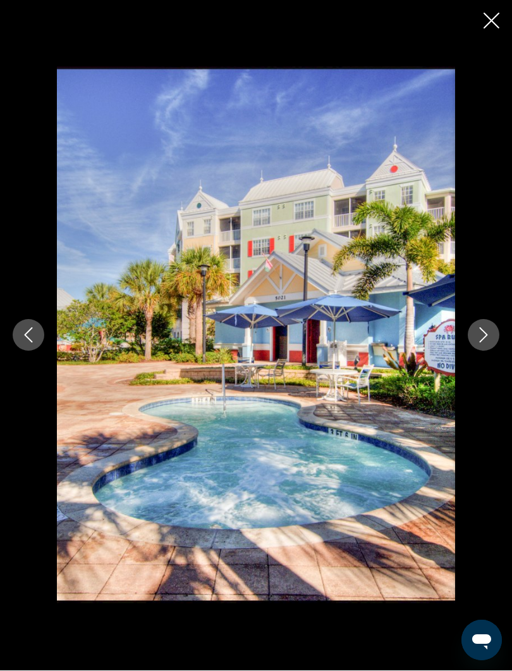
click at [486, 336] on icon "Next image" at bounding box center [484, 335] width 8 height 15
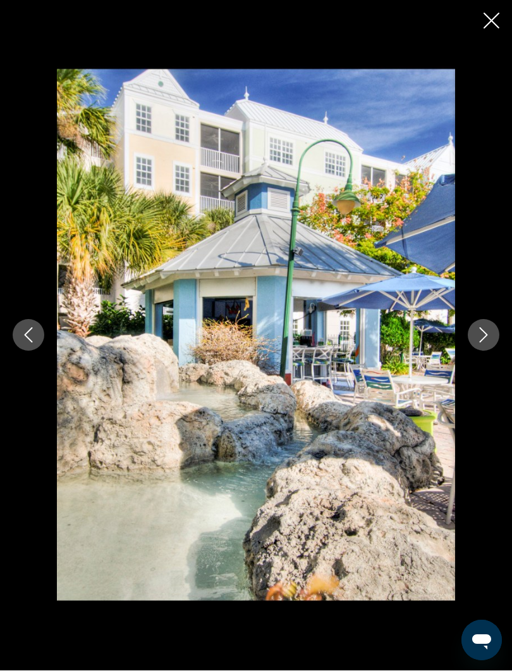
click at [480, 333] on icon "Next image" at bounding box center [483, 335] width 15 height 15
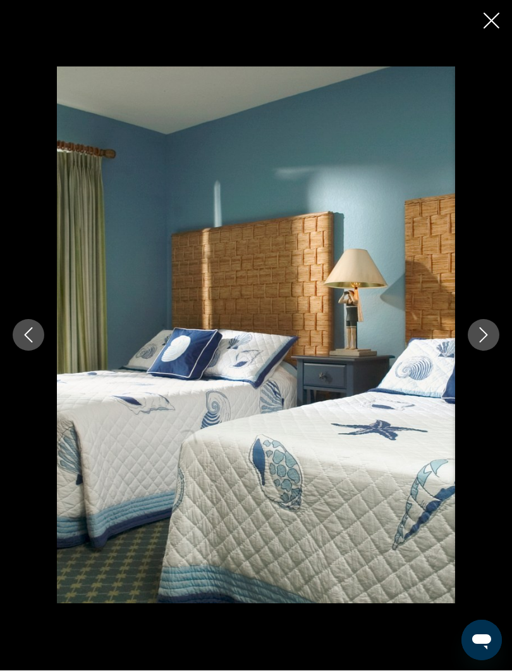
click at [491, 333] on icon "Next image" at bounding box center [483, 335] width 15 height 15
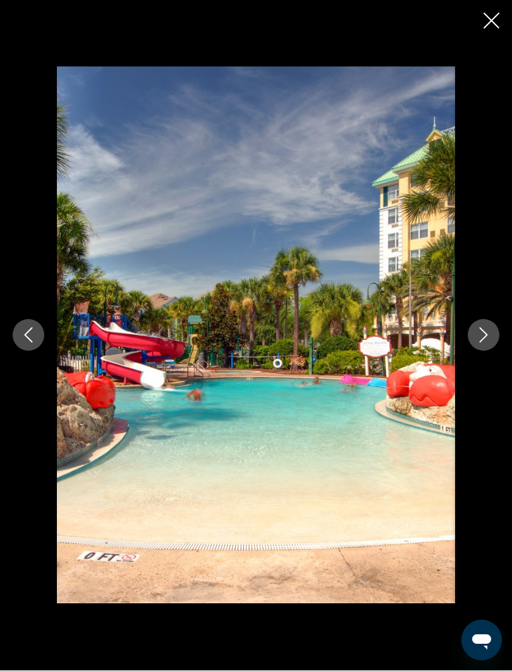
click at [480, 332] on icon "Next image" at bounding box center [483, 335] width 15 height 15
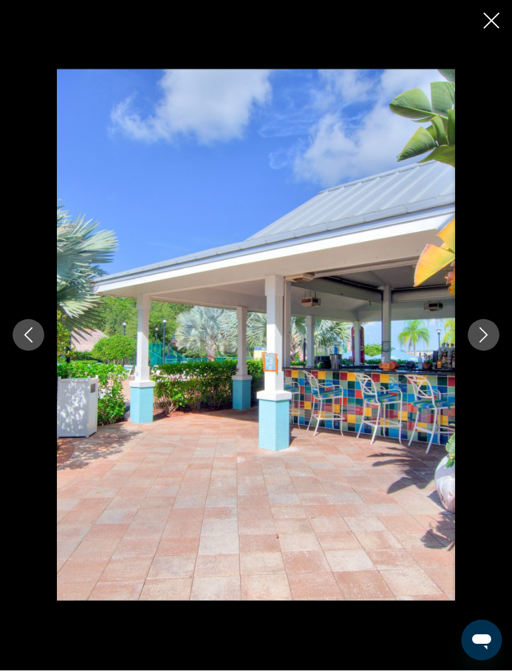
click at [472, 331] on button "Next image" at bounding box center [484, 335] width 32 height 32
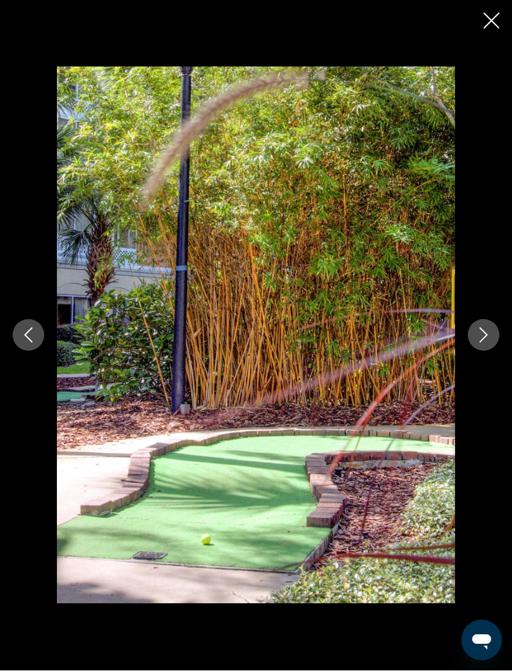
click at [476, 337] on icon "Next image" at bounding box center [483, 335] width 15 height 15
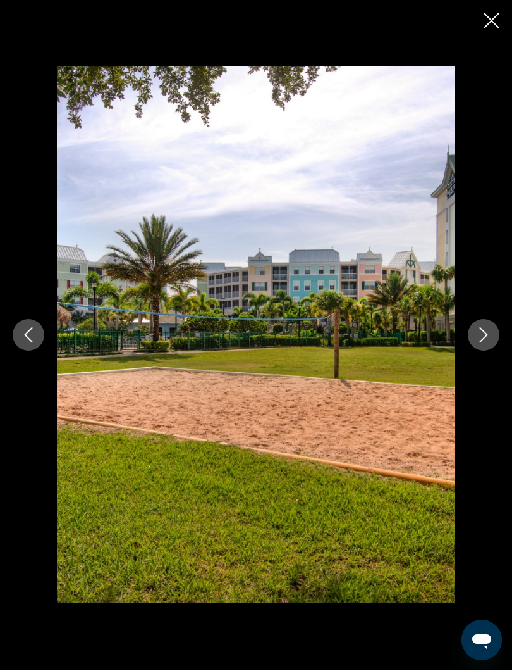
click at [479, 335] on icon "Next image" at bounding box center [483, 335] width 15 height 15
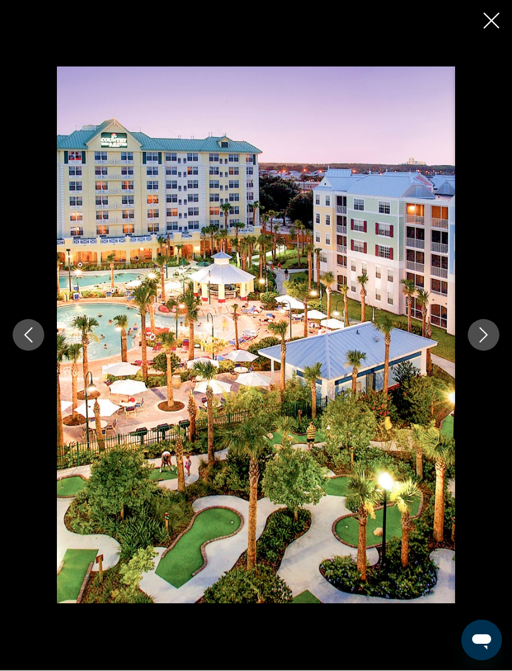
click at [479, 336] on icon "Next image" at bounding box center [483, 335] width 15 height 15
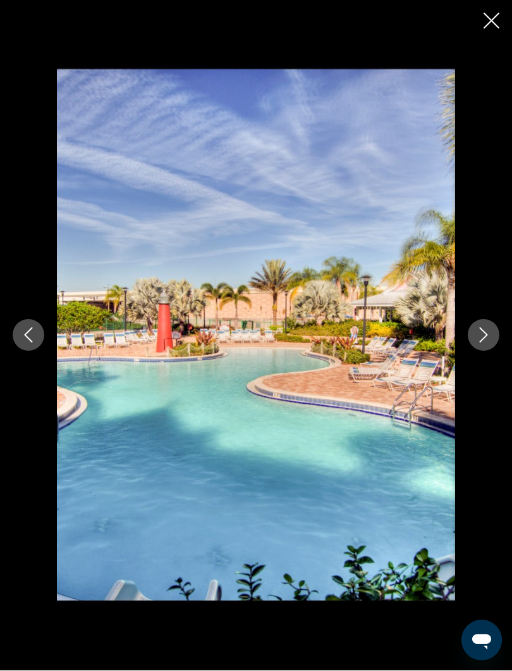
click at [474, 334] on button "Next image" at bounding box center [484, 335] width 32 height 32
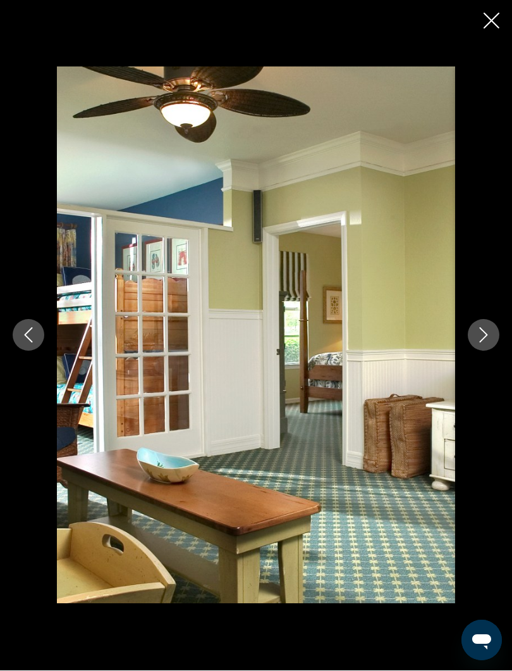
click at [479, 334] on icon "Next image" at bounding box center [483, 335] width 15 height 15
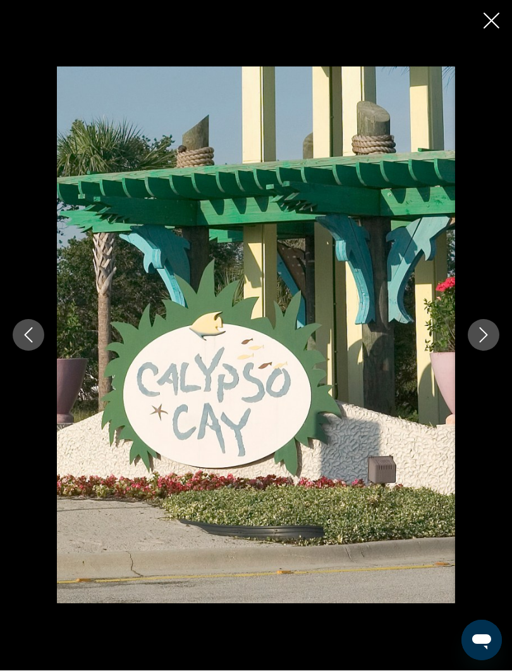
click at [486, 333] on icon "Next image" at bounding box center [484, 335] width 8 height 15
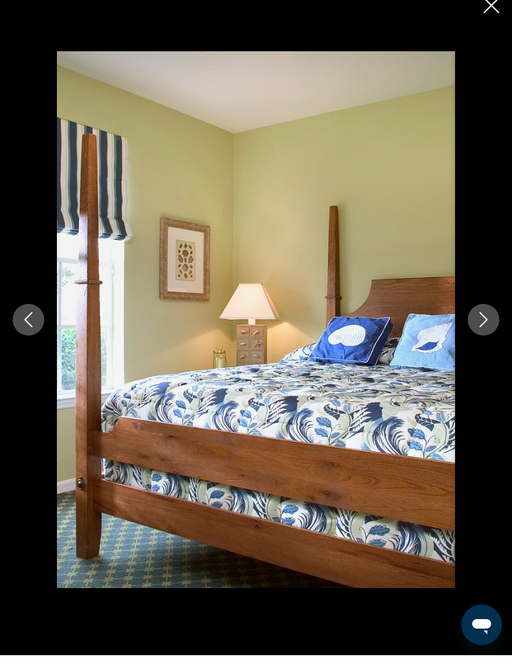
scroll to position [1684, 0]
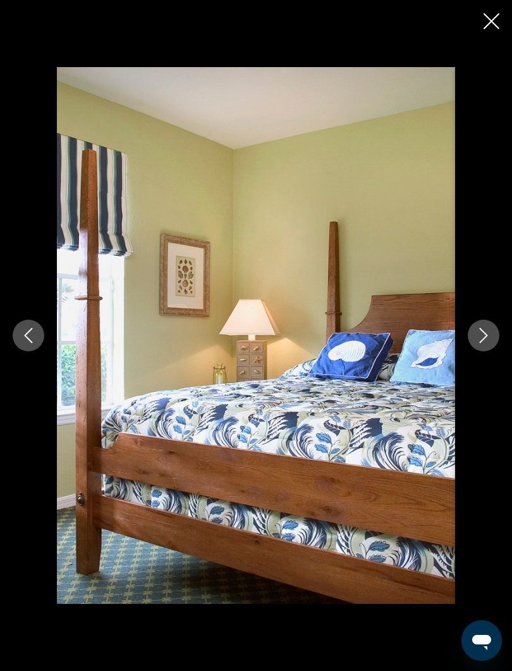
click at [491, 25] on icon "Close slideshow" at bounding box center [492, 21] width 16 height 16
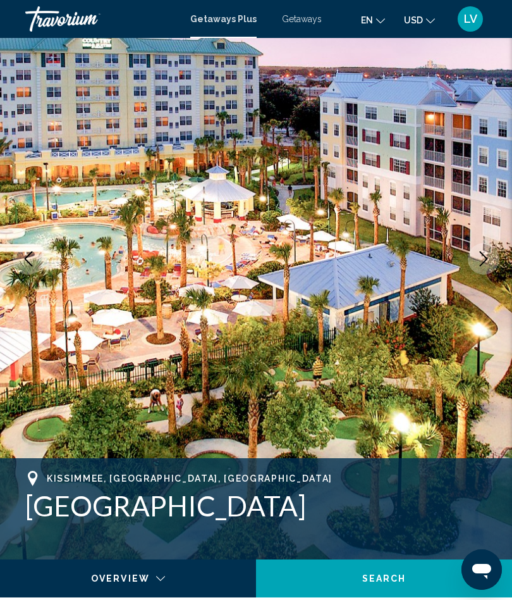
scroll to position [0, 0]
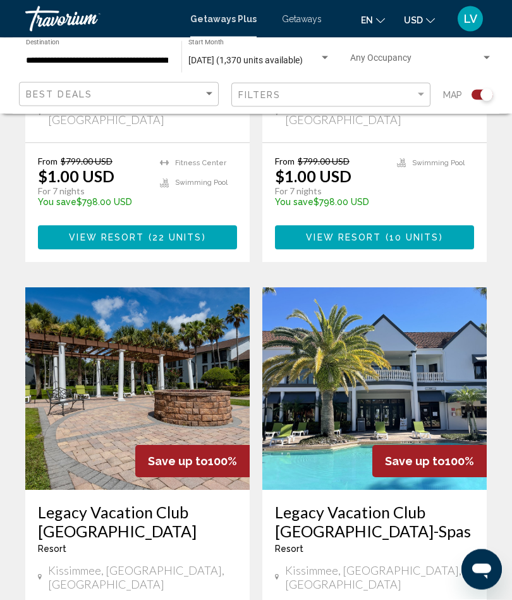
scroll to position [2549, 0]
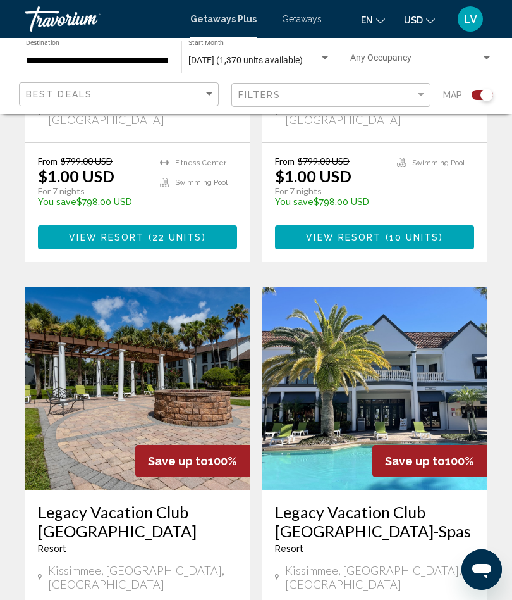
click at [416, 287] on img "Main content" at bounding box center [375, 388] width 225 height 202
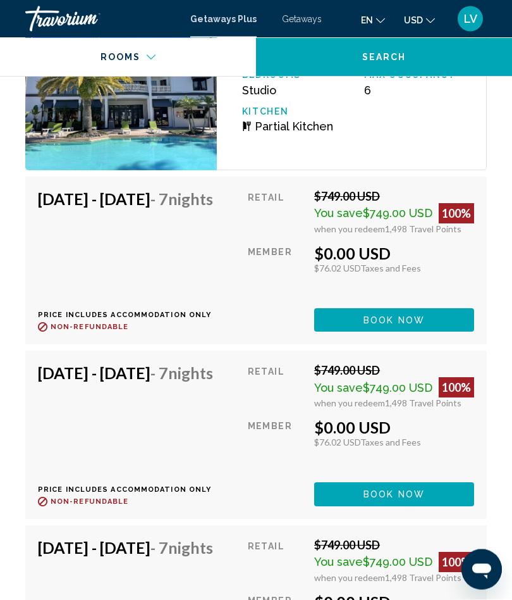
scroll to position [3216, 0]
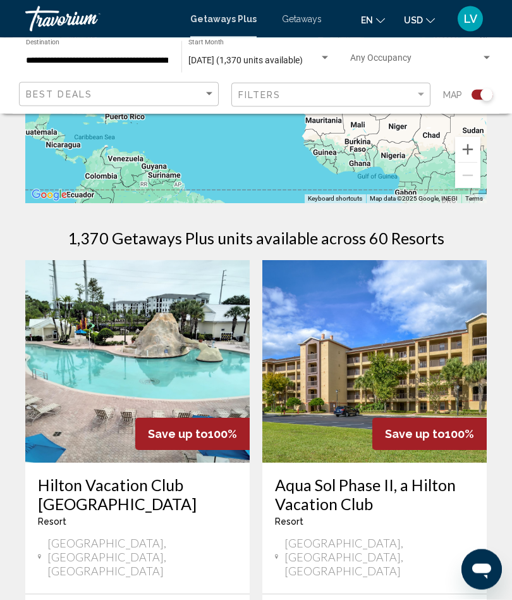
scroll to position [212, 0]
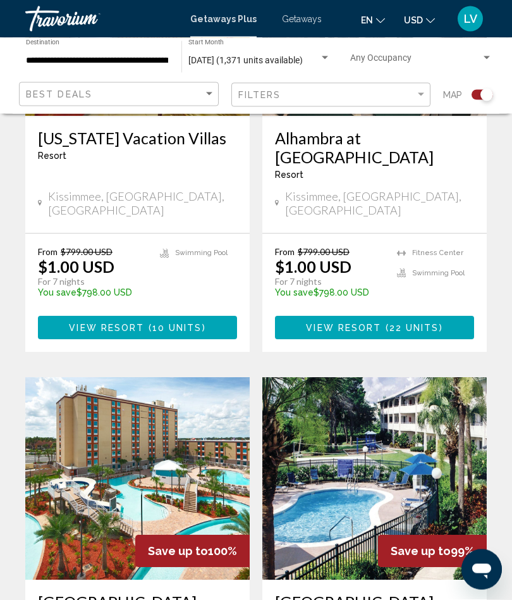
scroll to position [524, 0]
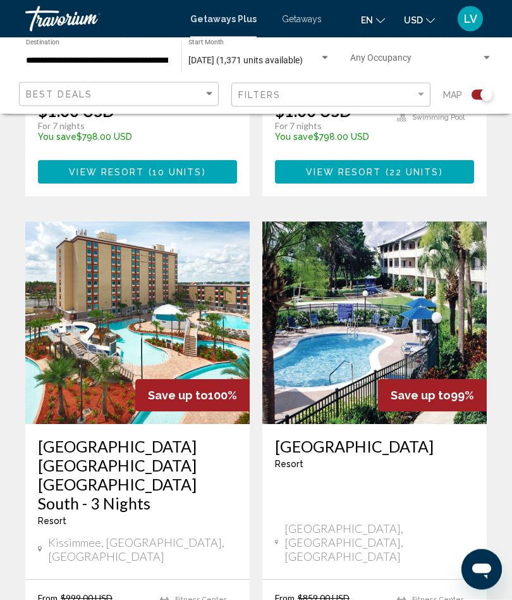
click at [179, 292] on img "Main content" at bounding box center [137, 323] width 225 height 202
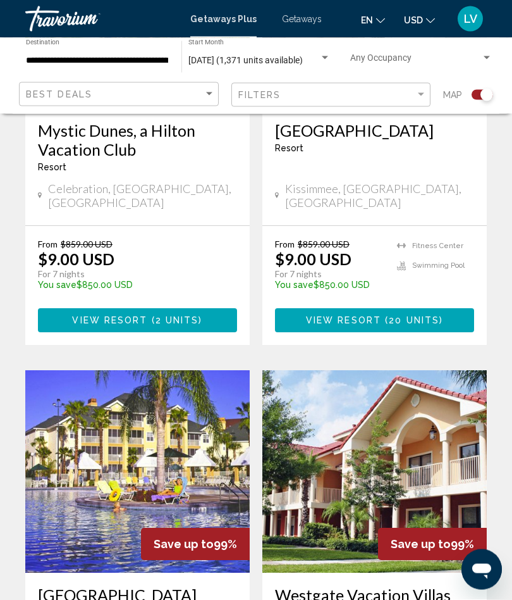
scroll to position [2457, 0]
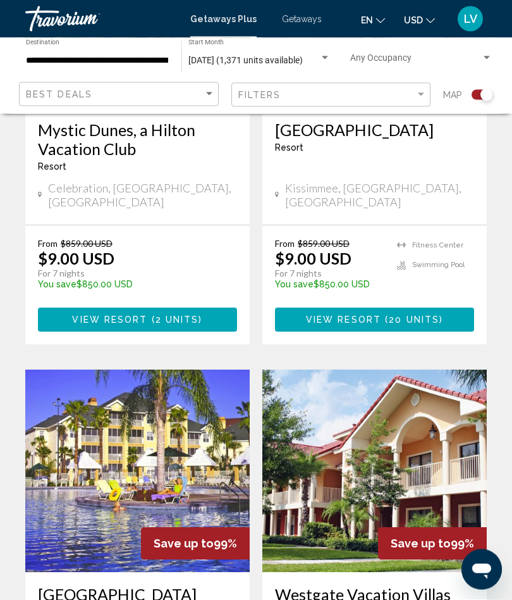
click at [156, 370] on img "Main content" at bounding box center [137, 471] width 225 height 202
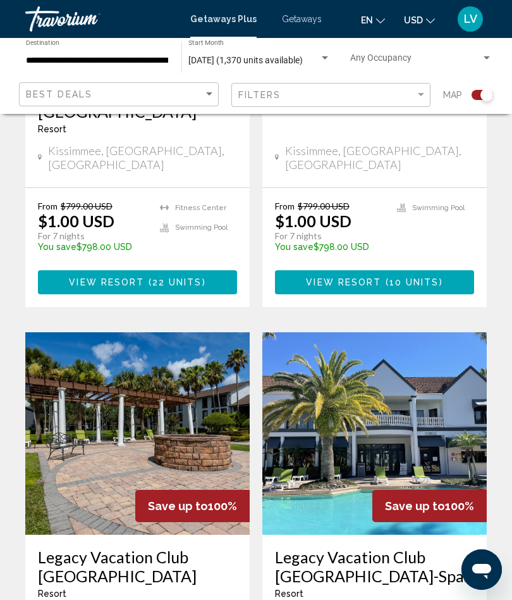
scroll to position [2589, 0]
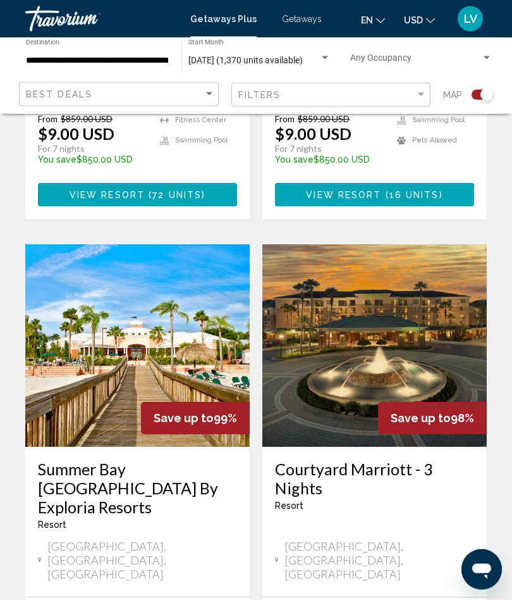
scroll to position [2043, 0]
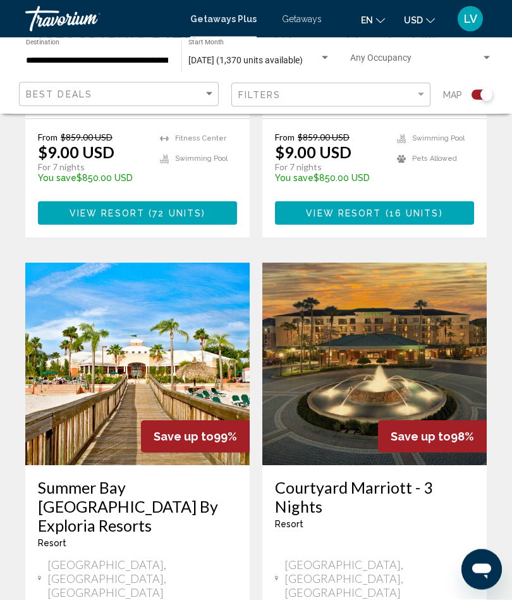
click at [173, 269] on img "Main content" at bounding box center [137, 364] width 225 height 202
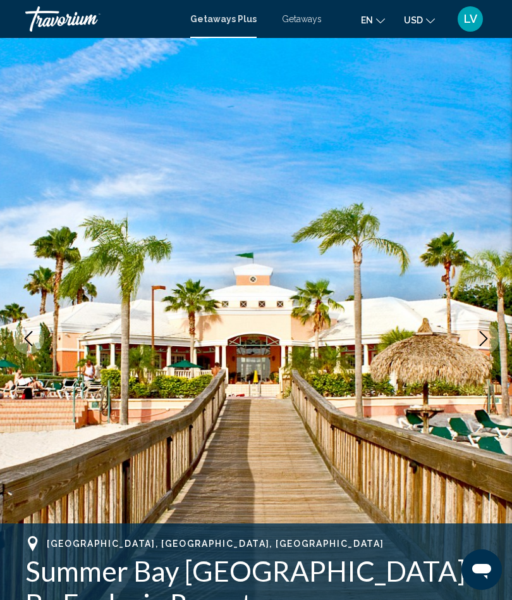
click at [480, 334] on icon "Next image" at bounding box center [483, 338] width 15 height 15
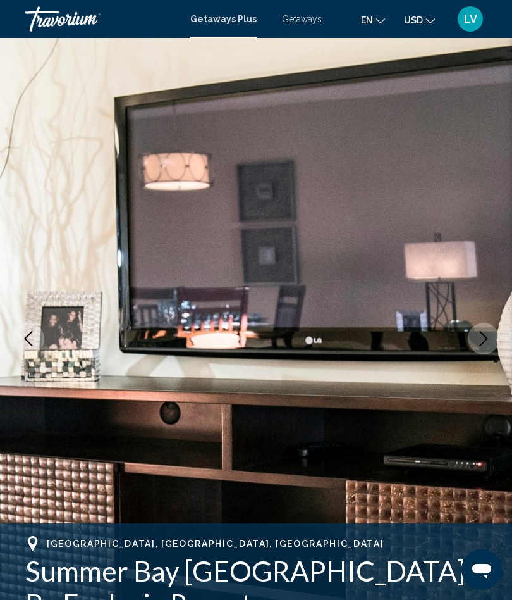
click at [481, 336] on icon "Next image" at bounding box center [483, 338] width 15 height 15
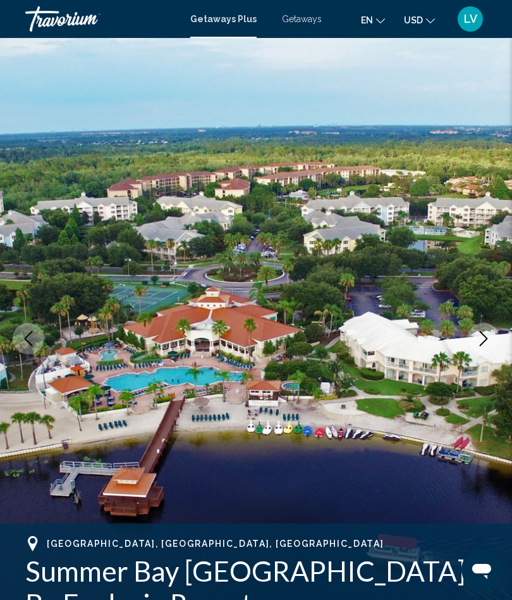
click at [485, 338] on icon "Next image" at bounding box center [483, 338] width 15 height 15
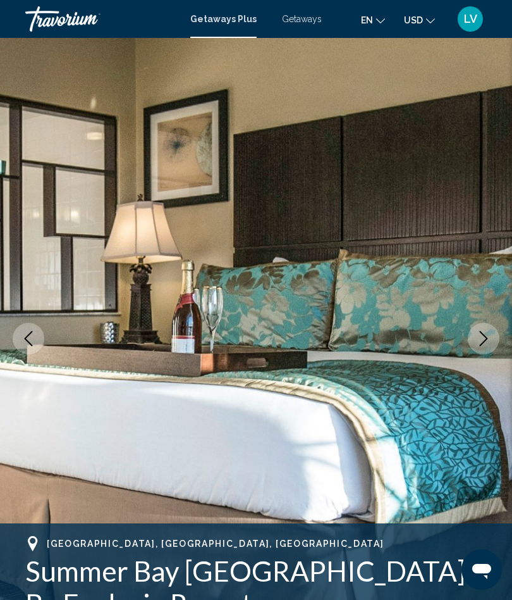
click at [481, 338] on icon "Next image" at bounding box center [483, 338] width 15 height 15
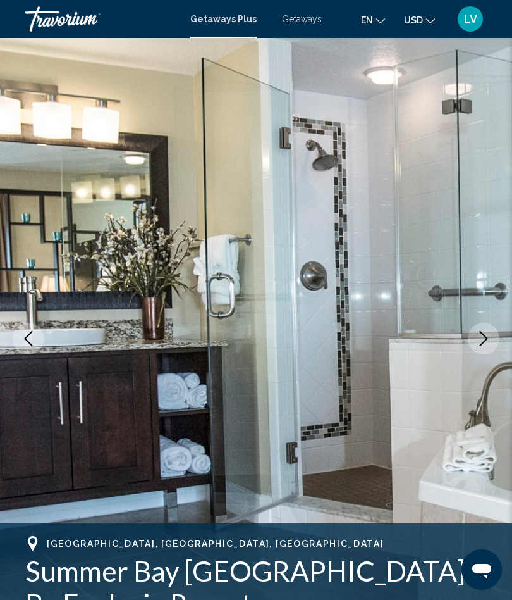
click at [478, 345] on icon "Next image" at bounding box center [483, 338] width 15 height 15
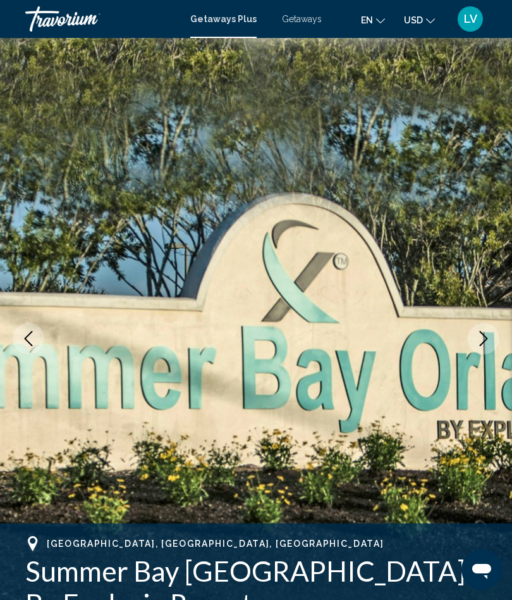
click at [481, 348] on button "Next image" at bounding box center [484, 339] width 32 height 32
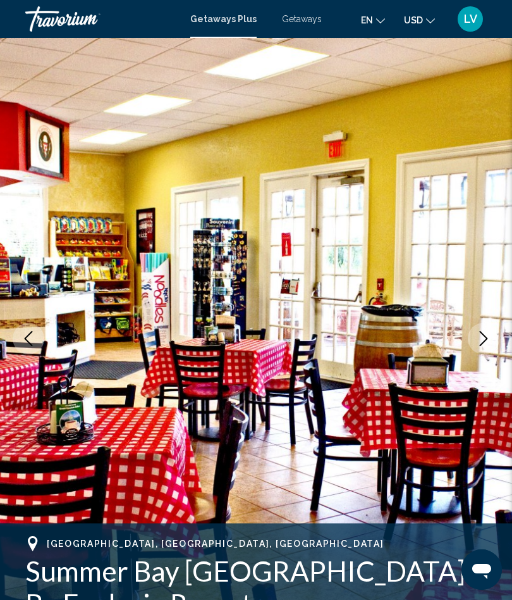
click at [478, 335] on icon "Next image" at bounding box center [483, 338] width 15 height 15
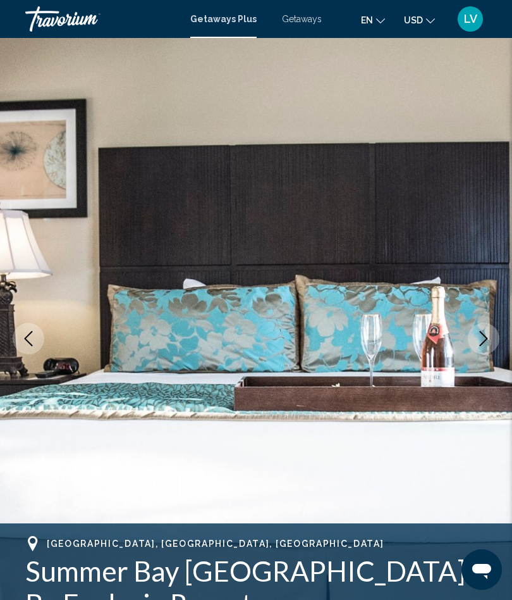
click at [476, 333] on icon "Next image" at bounding box center [483, 338] width 15 height 15
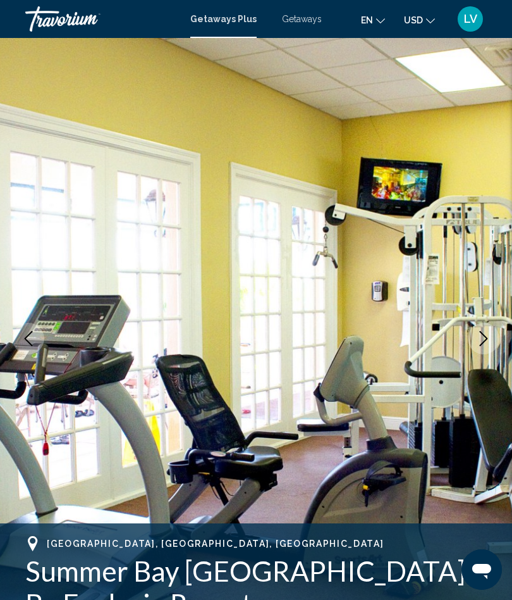
click at [481, 340] on icon "Next image" at bounding box center [483, 338] width 15 height 15
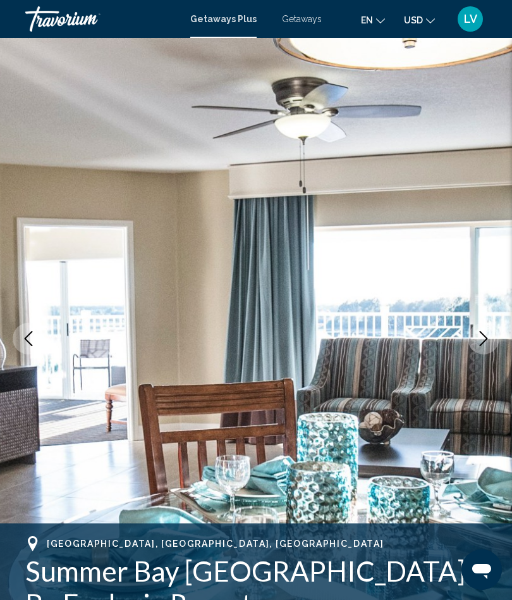
click at [474, 337] on button "Next image" at bounding box center [484, 339] width 32 height 32
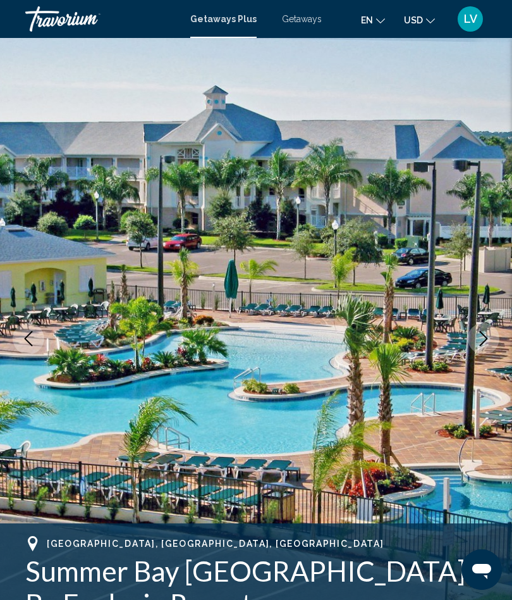
click at [475, 330] on button "Next image" at bounding box center [484, 339] width 32 height 32
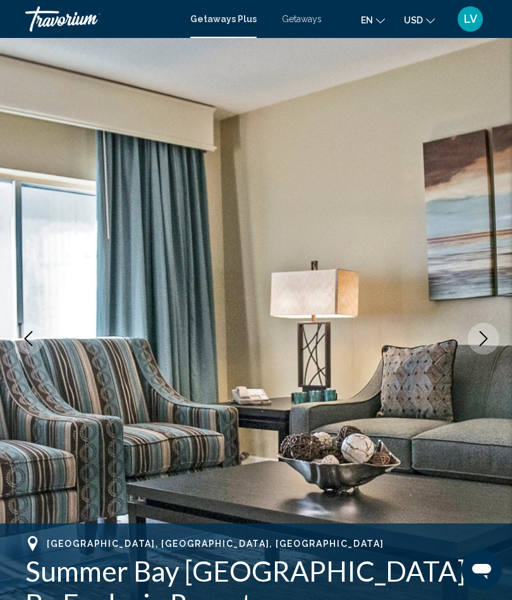
click at [483, 340] on icon "Next image" at bounding box center [483, 338] width 15 height 15
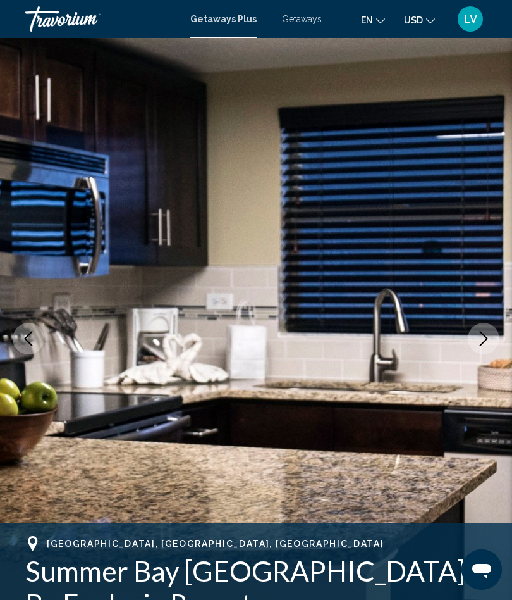
click at [483, 337] on icon "Next image" at bounding box center [483, 338] width 15 height 15
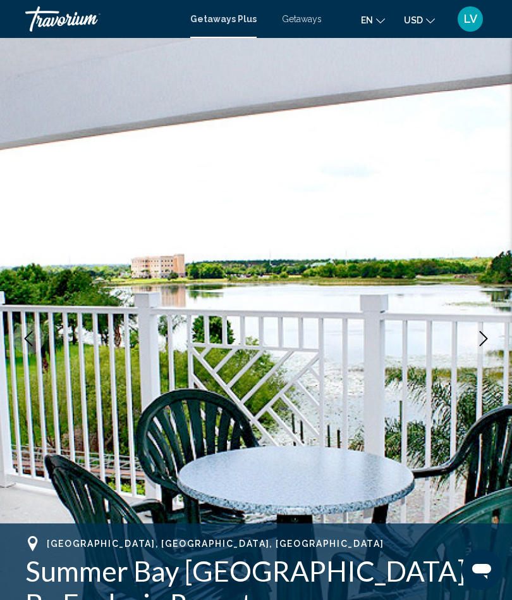
click at [483, 342] on icon "Next image" at bounding box center [483, 338] width 15 height 15
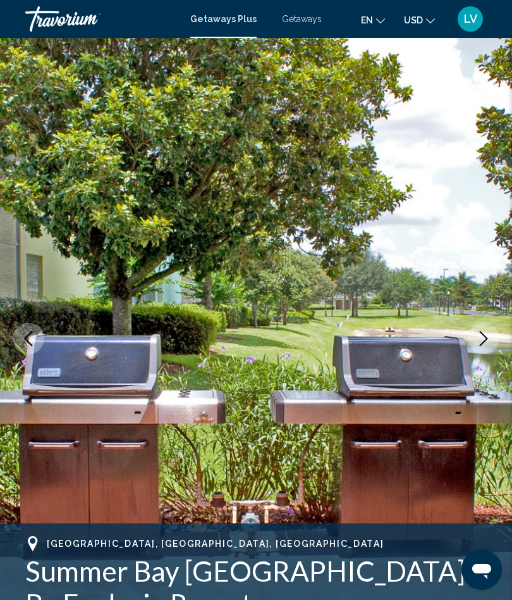
click at [35, 333] on icon "Previous image" at bounding box center [28, 338] width 15 height 15
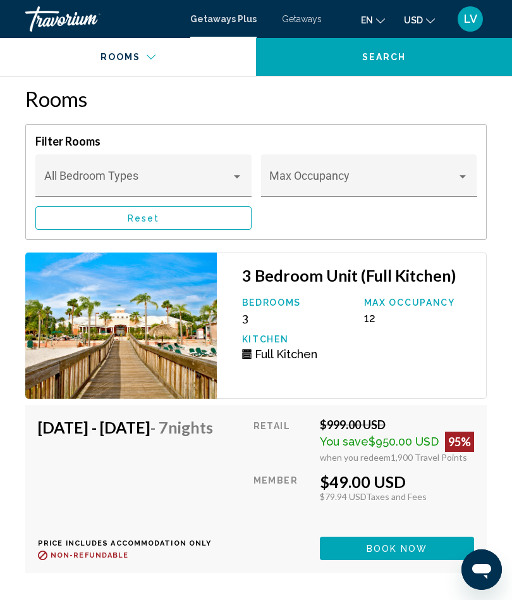
scroll to position [3075, 0]
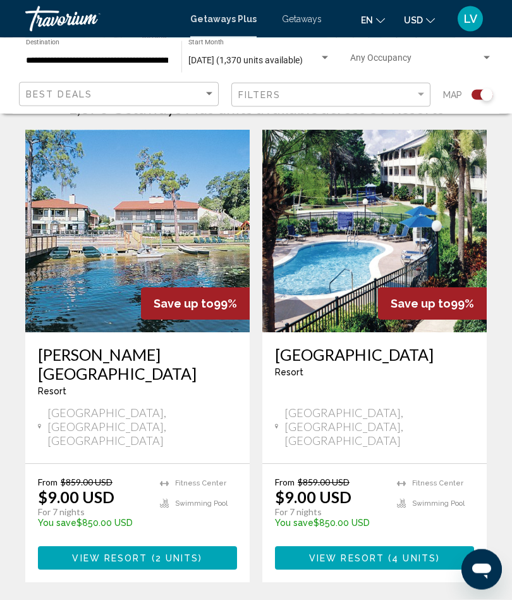
scroll to position [308, 0]
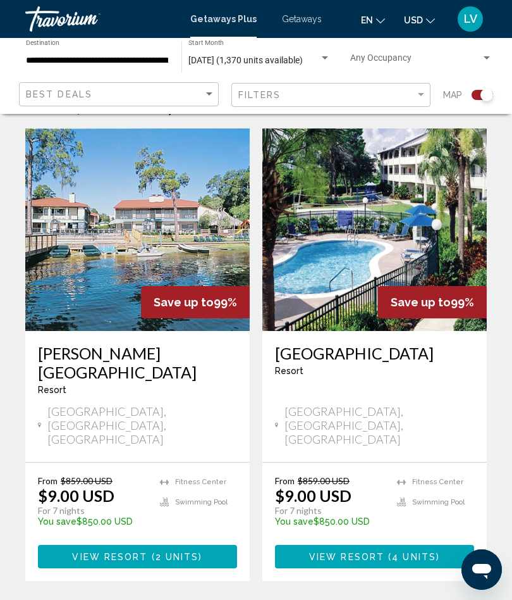
click at [154, 213] on img "Main content" at bounding box center [137, 229] width 225 height 202
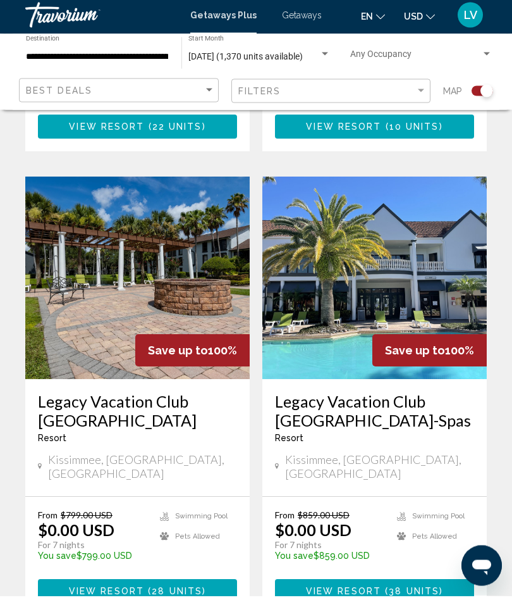
scroll to position [2655, 0]
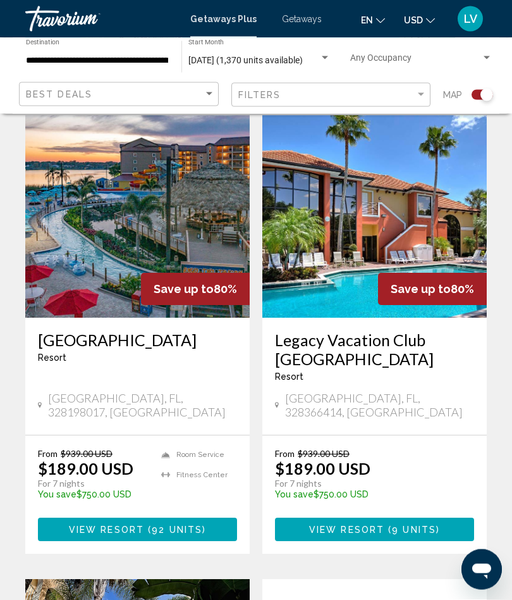
scroll to position [321, 0]
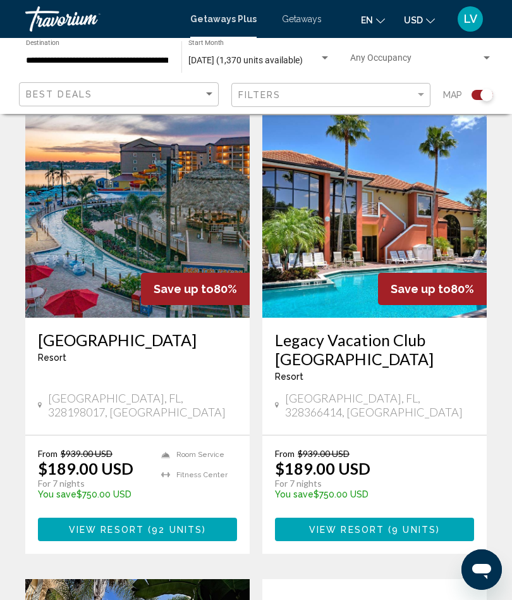
click at [160, 204] on img "Main content" at bounding box center [137, 216] width 225 height 202
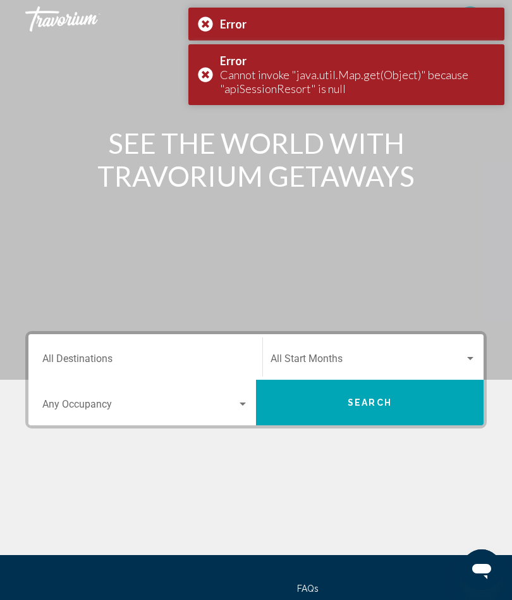
click at [200, 25] on div "Error" at bounding box center [347, 24] width 316 height 33
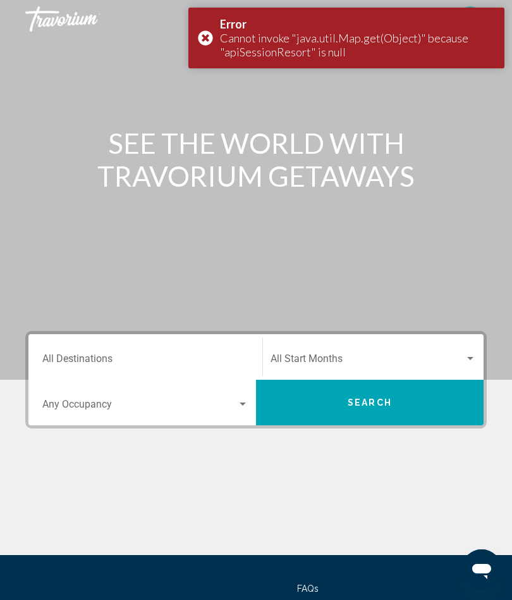
click at [209, 75] on div "Main content" at bounding box center [256, 190] width 512 height 380
click at [206, 37] on div "Error Cannot invoke "java.util.Map.get(Object)" because "apiSessionResort" is n…" at bounding box center [347, 38] width 316 height 61
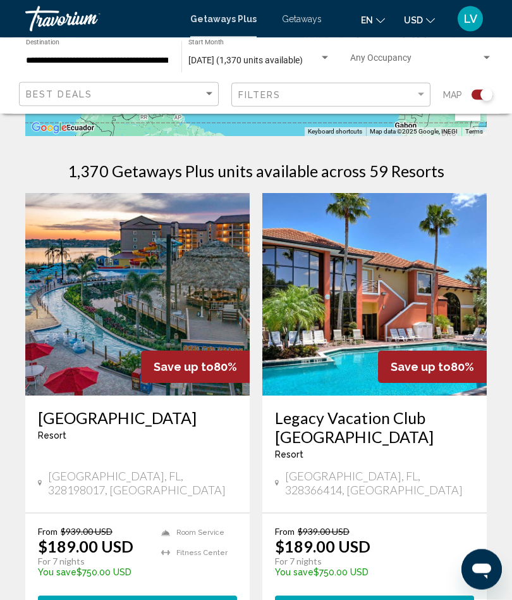
scroll to position [244, 0]
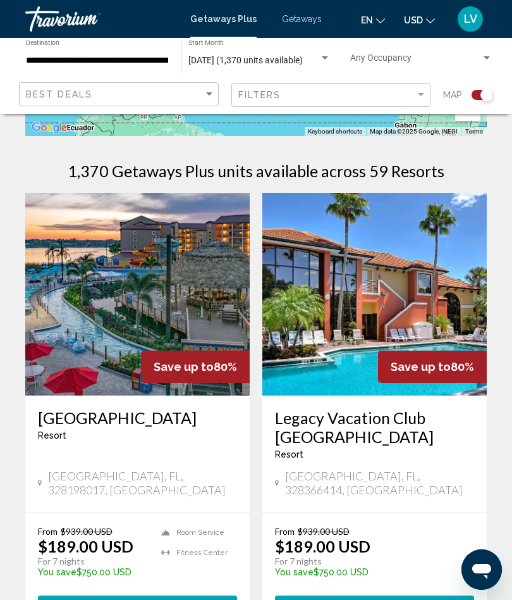
click at [182, 276] on img "Main content" at bounding box center [137, 294] width 225 height 202
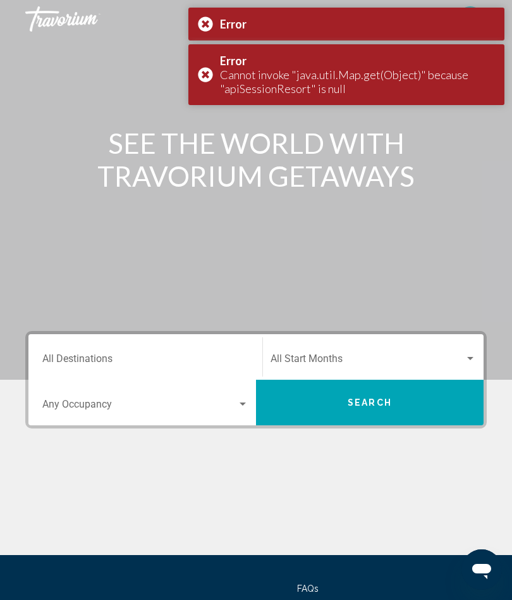
click at [225, 358] on input "Destination All Destinations" at bounding box center [145, 361] width 206 height 11
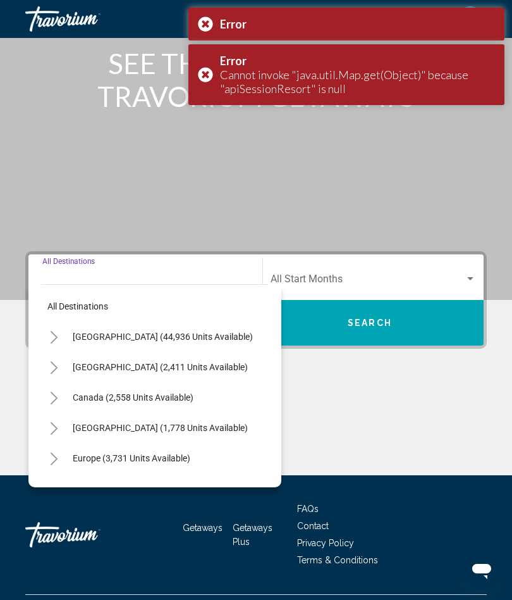
scroll to position [110, 0]
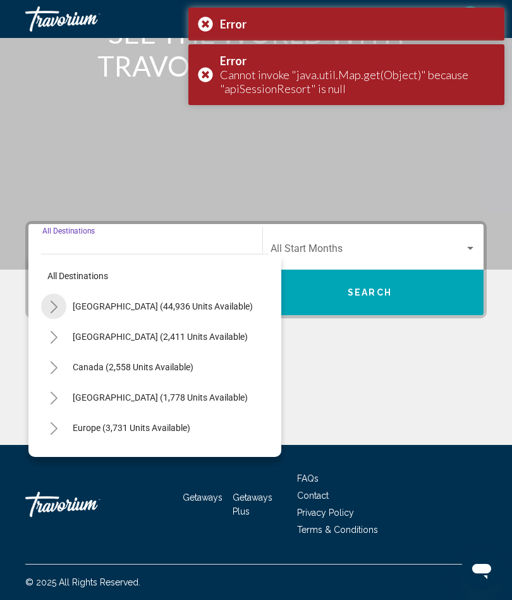
click at [58, 313] on button "Toggle United States (44,936 units available)" at bounding box center [53, 306] width 25 height 25
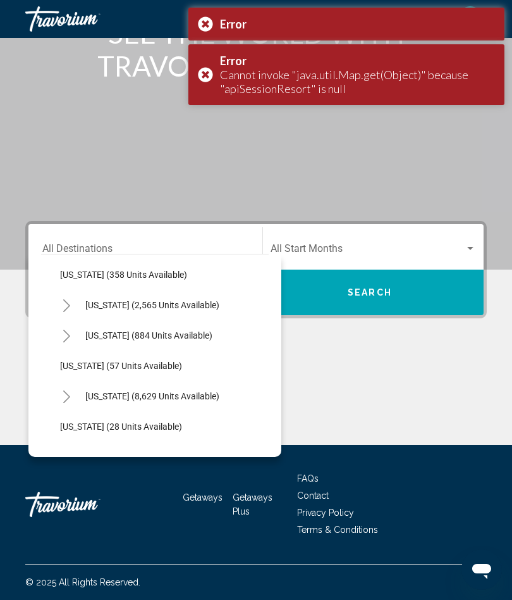
scroll to position [123, 0]
click at [73, 394] on button "Toggle Florida (8,629 units available)" at bounding box center [66, 395] width 25 height 25
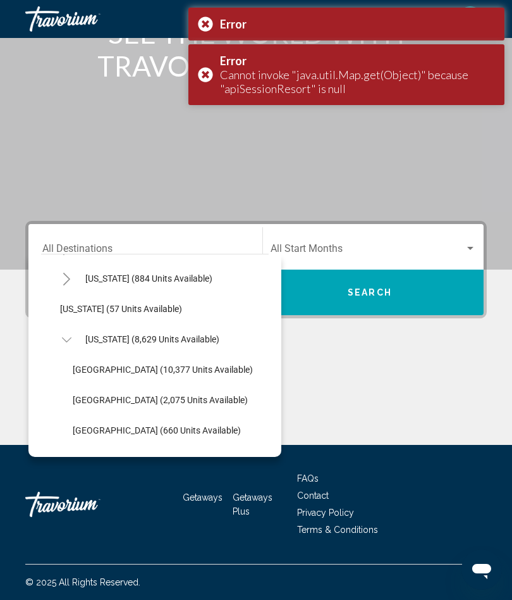
scroll to position [182, 0]
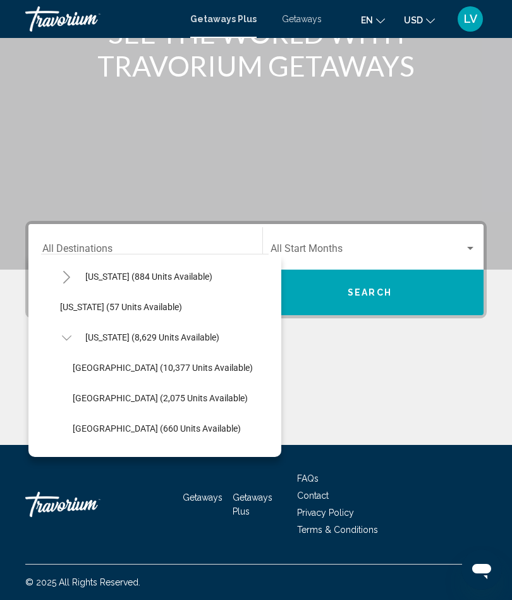
click at [111, 366] on span "[GEOGRAPHIC_DATA] (10,377 units available)" at bounding box center [163, 368] width 180 height 10
type input "**********"
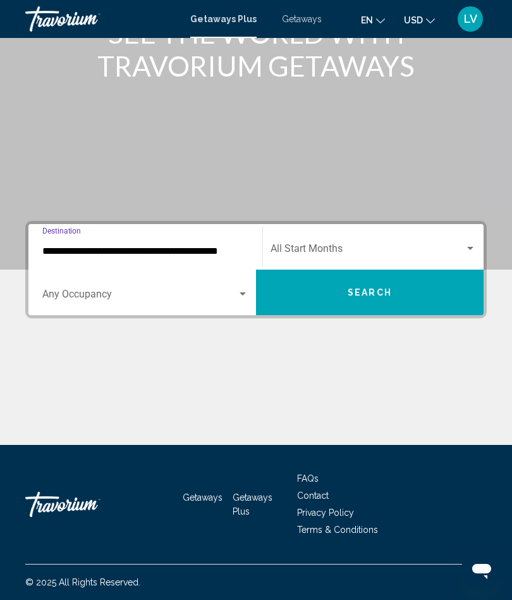
click at [461, 247] on span "Search widget" at bounding box center [368, 250] width 194 height 11
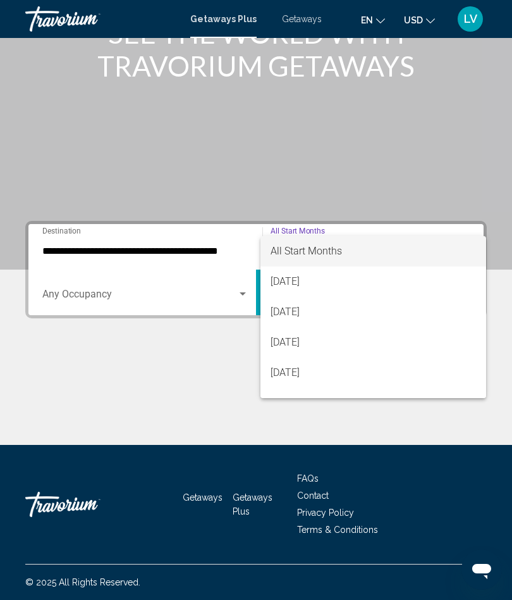
click at [424, 425] on div at bounding box center [256, 300] width 512 height 600
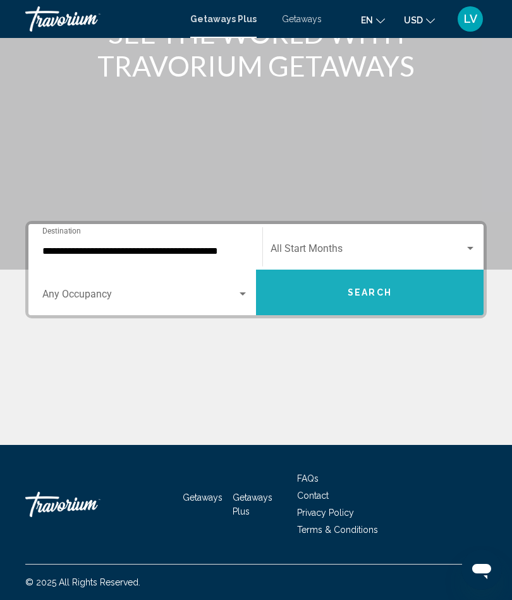
click at [356, 292] on span "Search" at bounding box center [370, 293] width 44 height 10
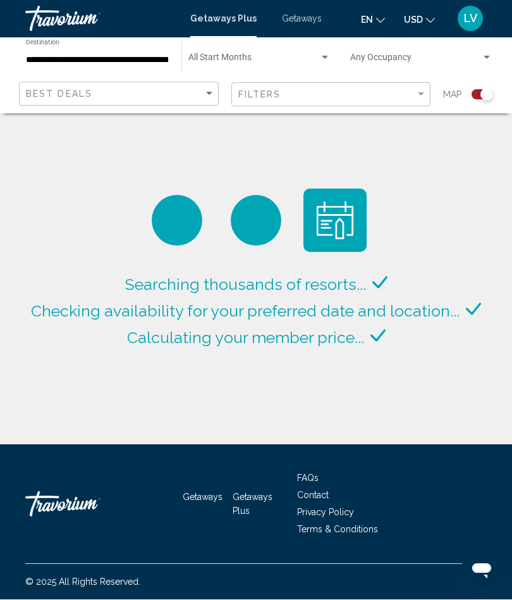
scroll to position [56, 0]
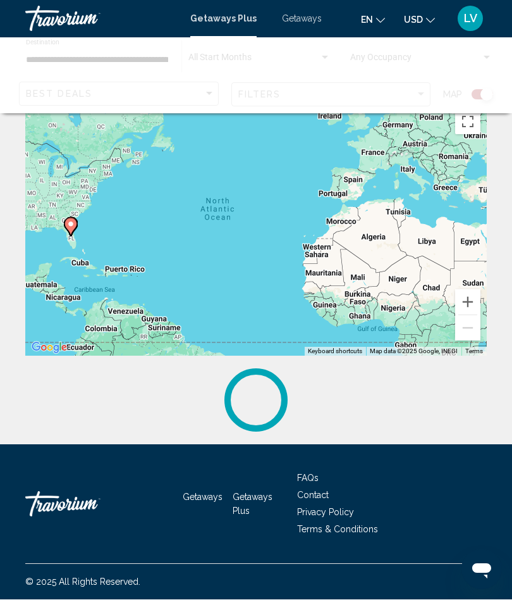
scroll to position [56, 0]
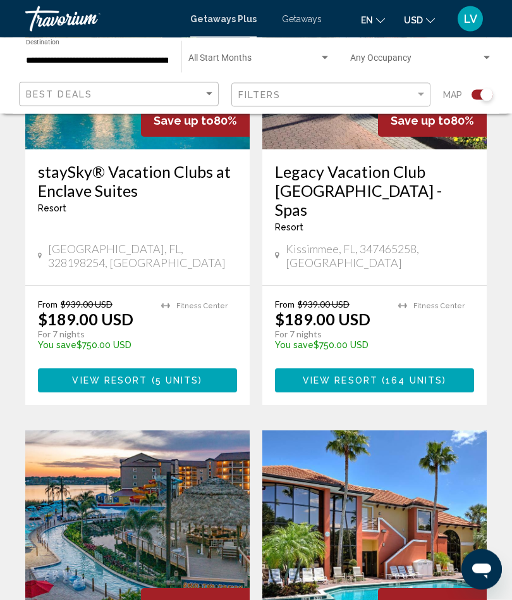
click at [157, 431] on img "Main content" at bounding box center [137, 532] width 225 height 202
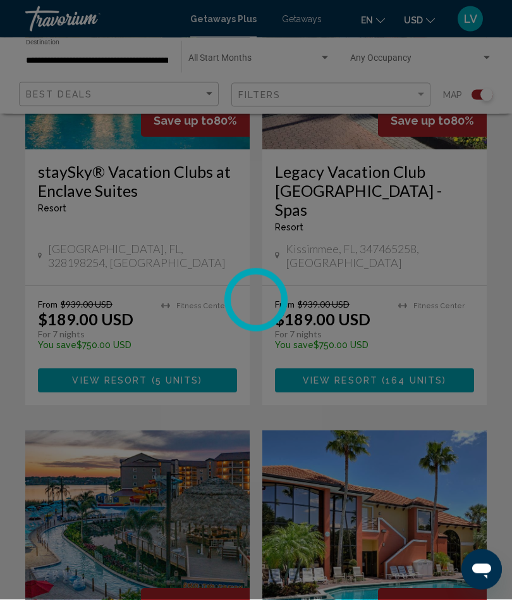
scroll to position [2392, 0]
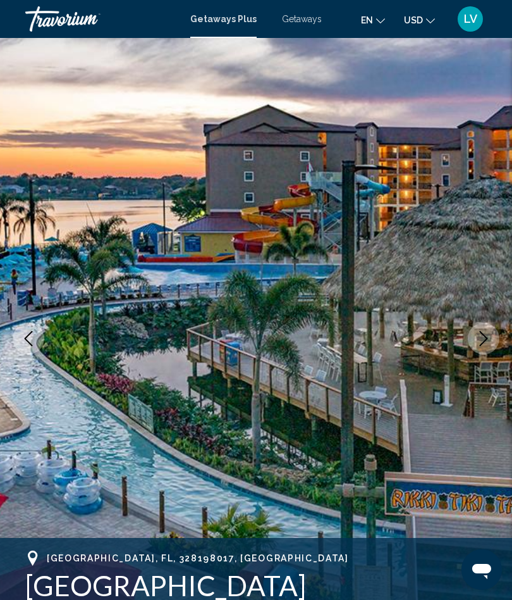
click at [483, 340] on icon "Next image" at bounding box center [483, 338] width 15 height 15
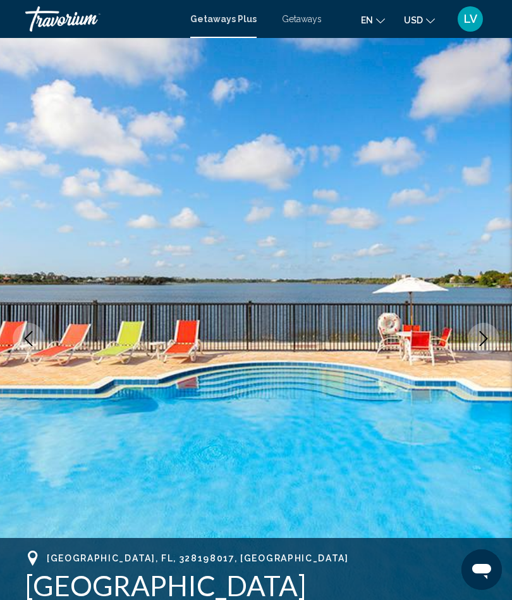
click at [483, 340] on icon "Next image" at bounding box center [483, 338] width 15 height 15
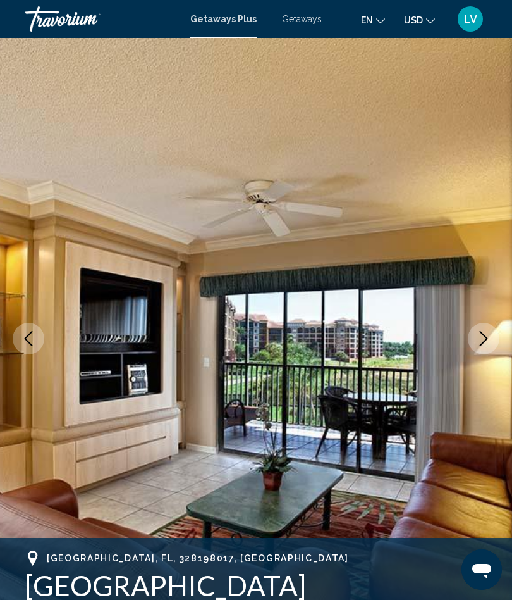
click at [481, 338] on icon "Next image" at bounding box center [483, 338] width 15 height 15
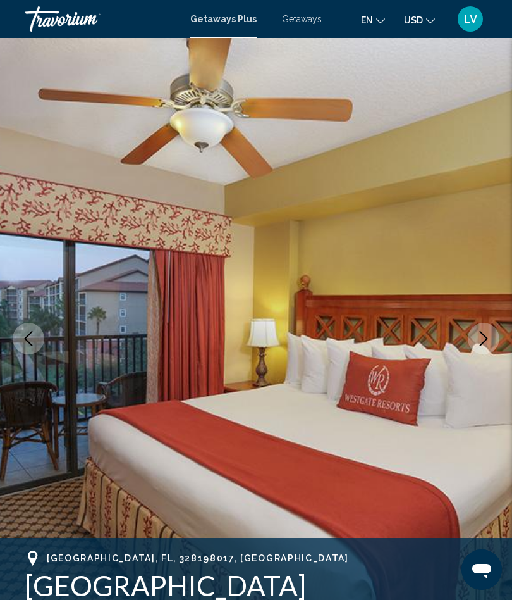
click at [480, 338] on icon "Next image" at bounding box center [483, 338] width 15 height 15
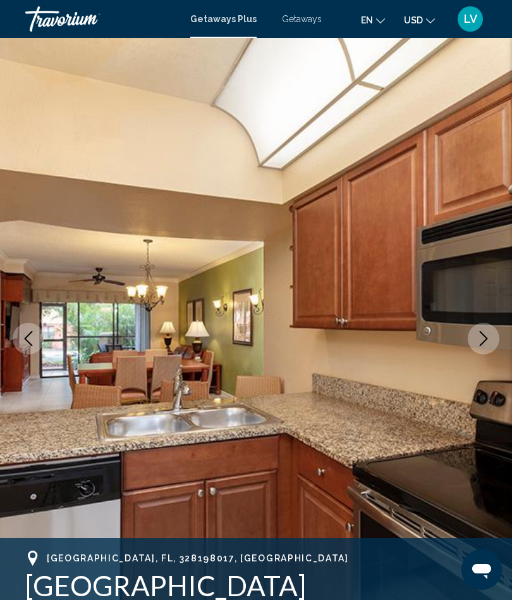
click at [487, 335] on icon "Next image" at bounding box center [483, 338] width 15 height 15
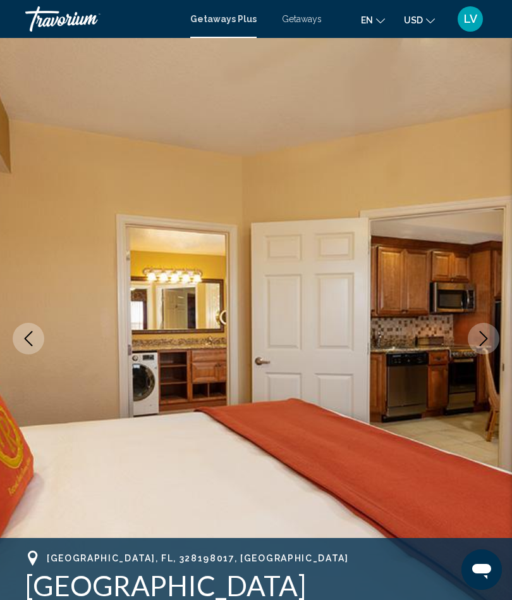
click at [483, 338] on icon "Next image" at bounding box center [483, 338] width 15 height 15
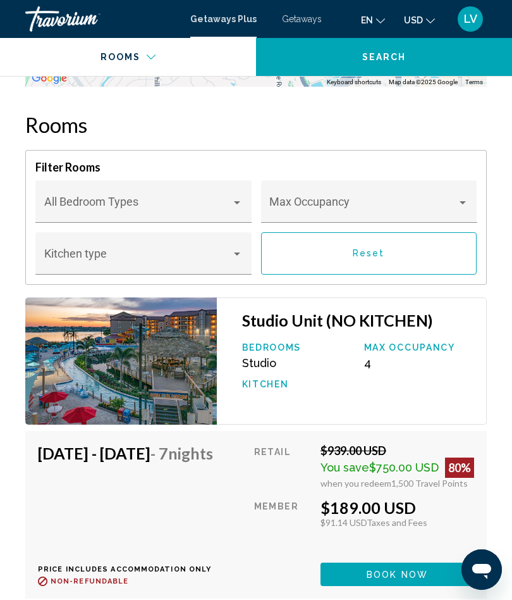
scroll to position [2705, 0]
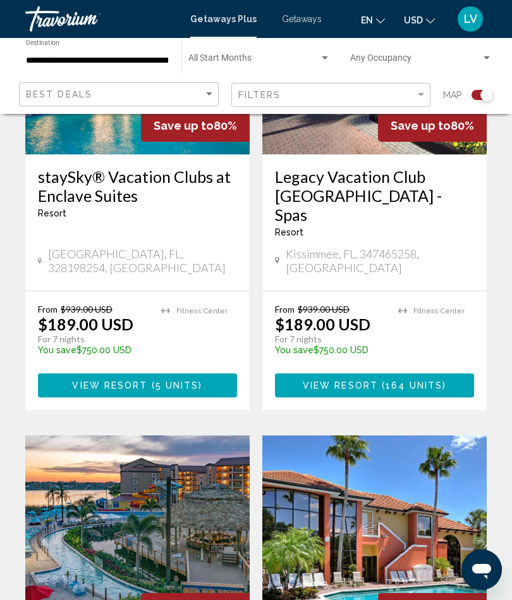
scroll to position [2409, 0]
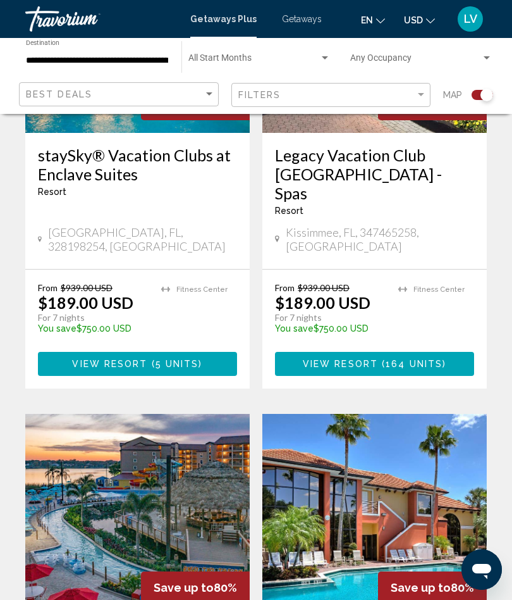
click at [433, 414] on img "Main content" at bounding box center [375, 515] width 225 height 202
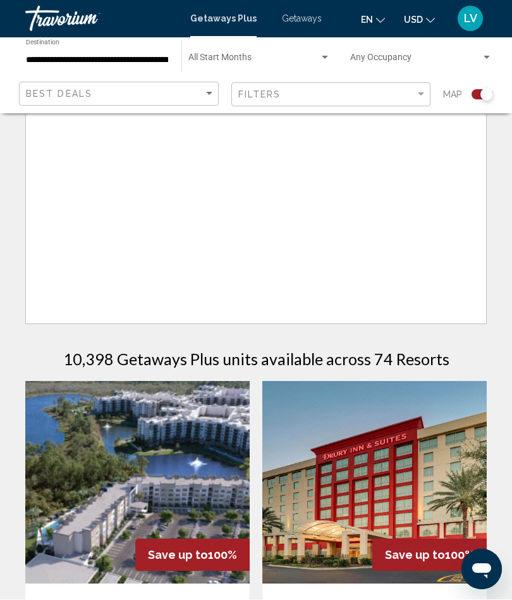
scroll to position [56, 0]
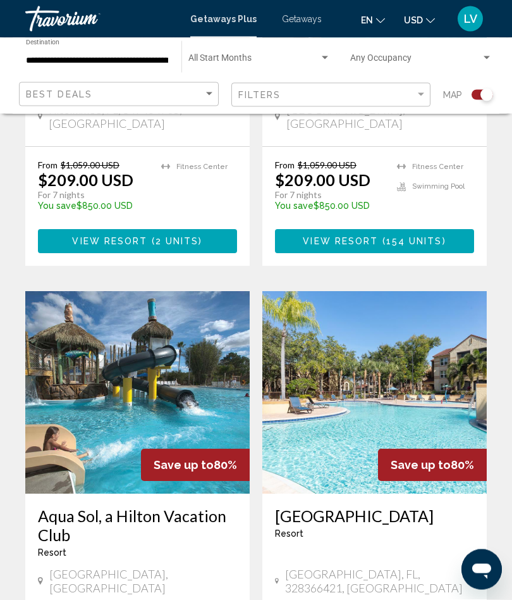
scroll to position [2409, 0]
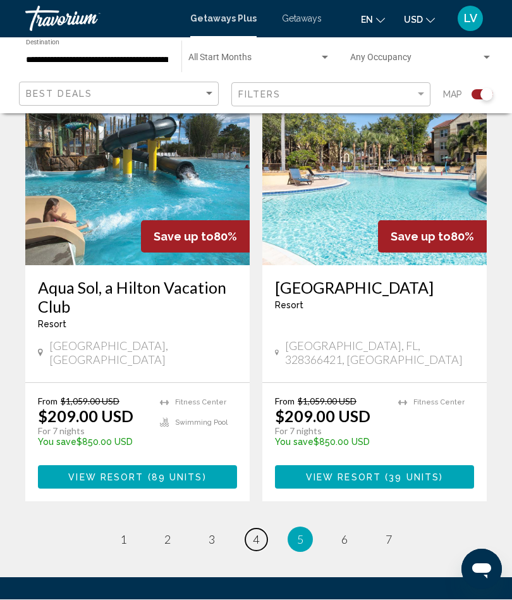
click at [254, 533] on span "4" at bounding box center [256, 540] width 6 height 14
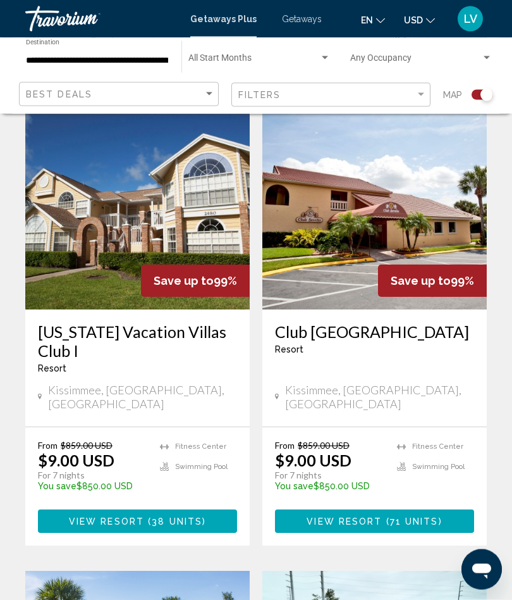
scroll to position [330, 0]
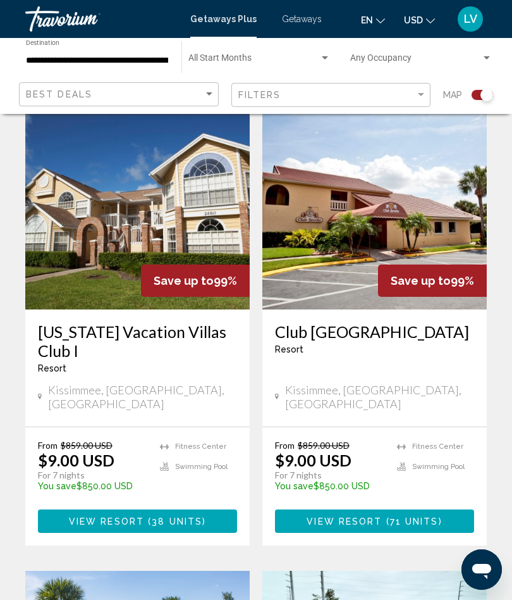
click at [172, 212] on img "Main content" at bounding box center [137, 208] width 225 height 202
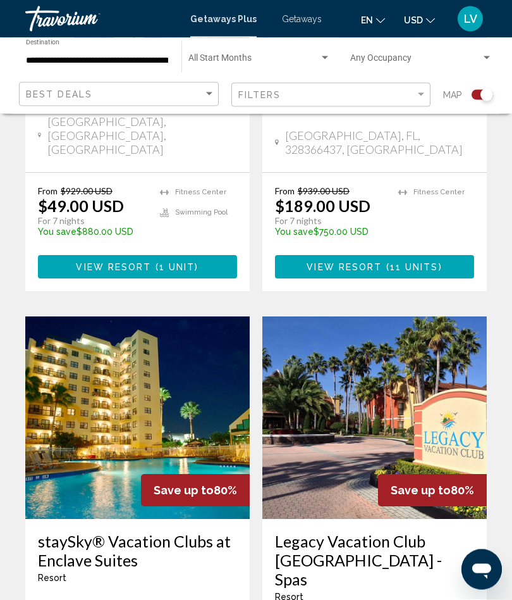
scroll to position [2023, 0]
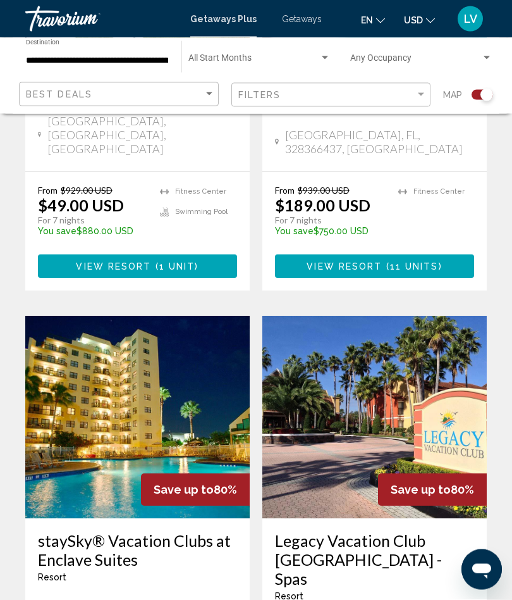
click at [152, 316] on img "Main content" at bounding box center [137, 417] width 225 height 202
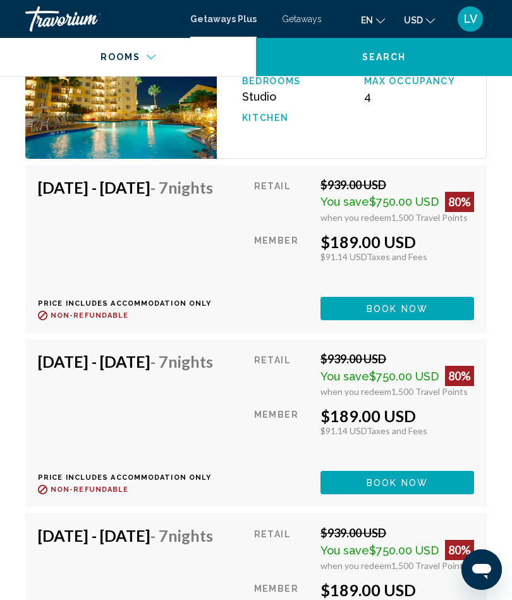
scroll to position [2278, 0]
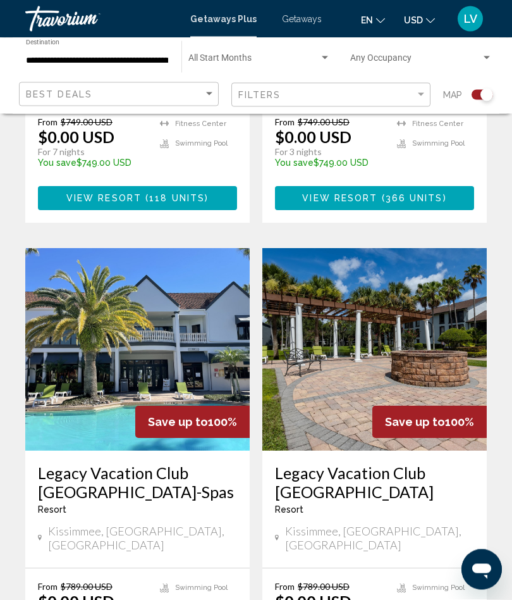
scroll to position [1201, 0]
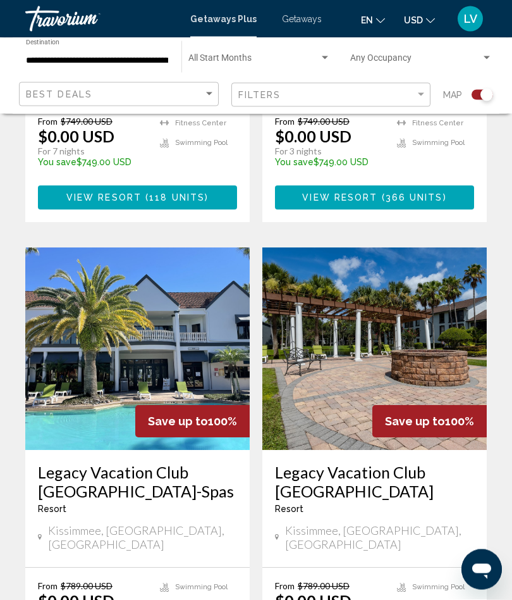
click at [426, 282] on img "Main content" at bounding box center [375, 349] width 225 height 202
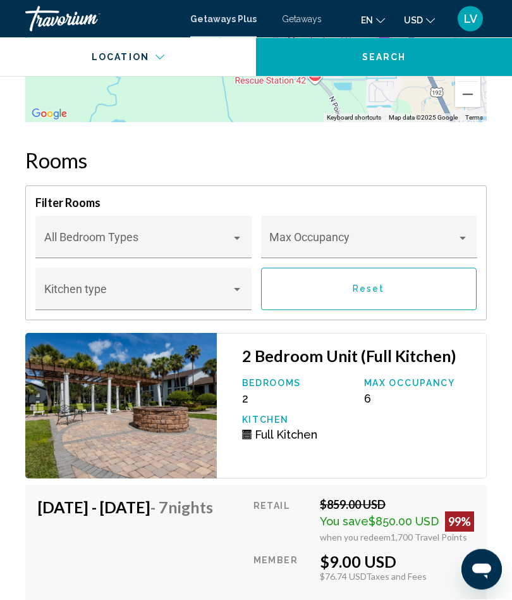
scroll to position [2762, 0]
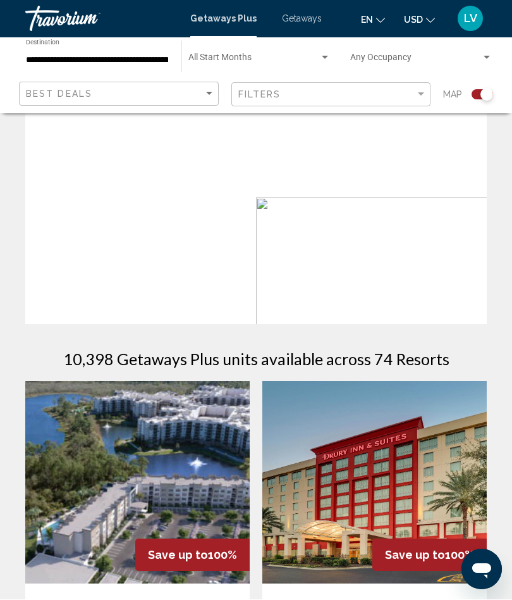
scroll to position [56, 0]
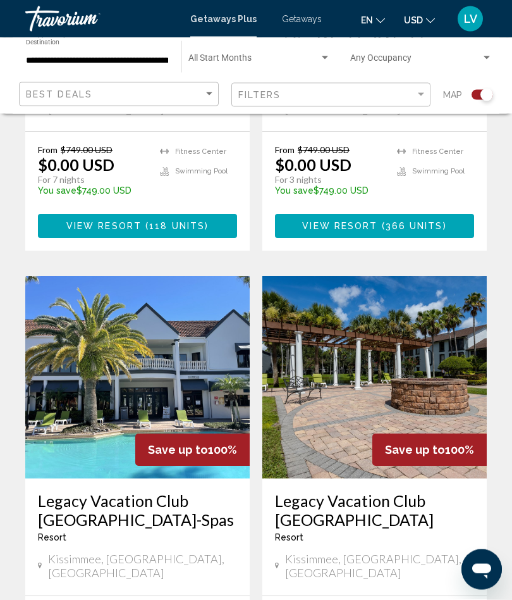
click at [147, 298] on img "Main content" at bounding box center [137, 377] width 225 height 202
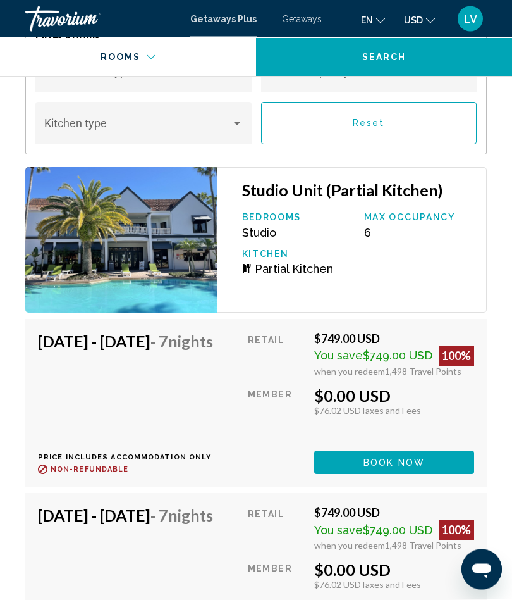
scroll to position [3073, 0]
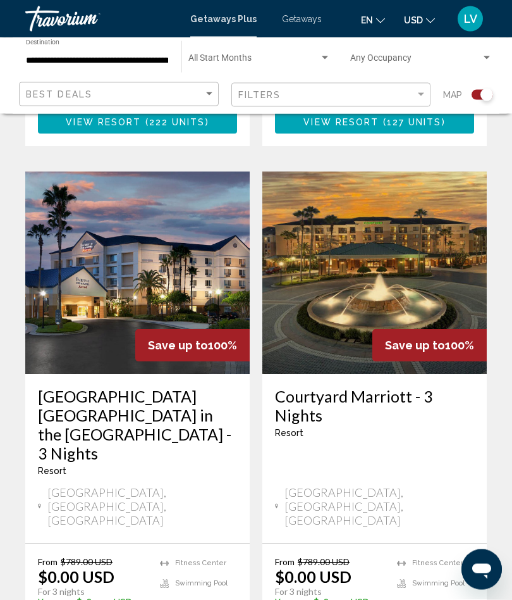
scroll to position [1742, 0]
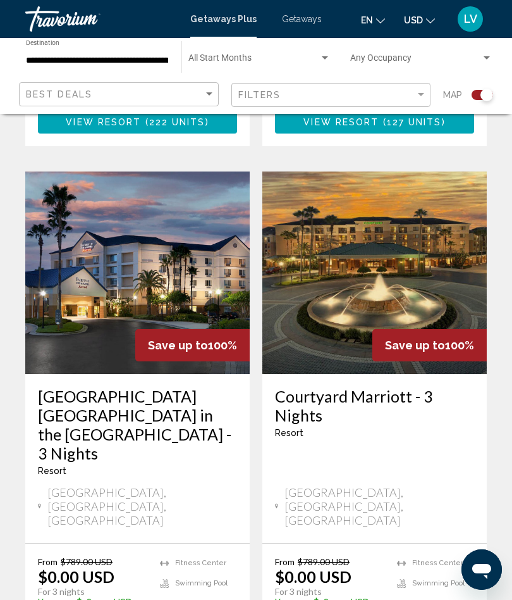
click at [174, 188] on img "Main content" at bounding box center [137, 272] width 225 height 202
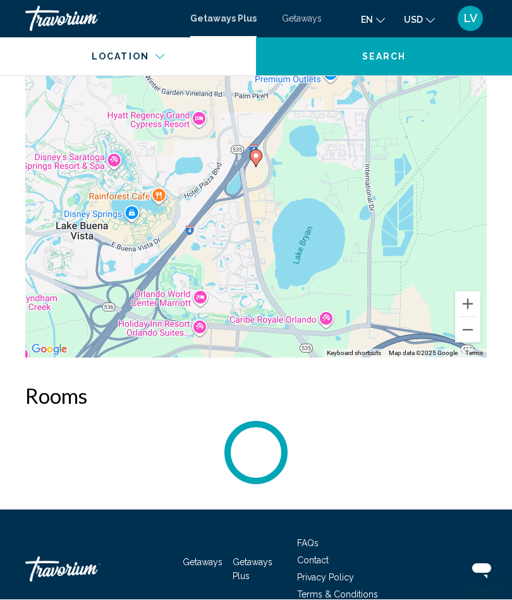
scroll to position [1851, 0]
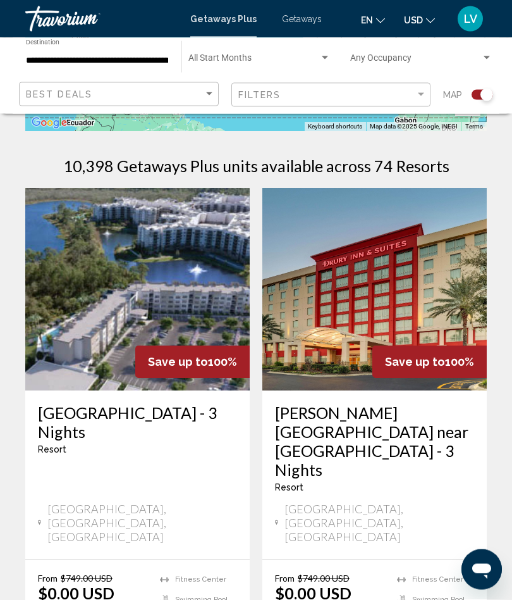
scroll to position [257, 0]
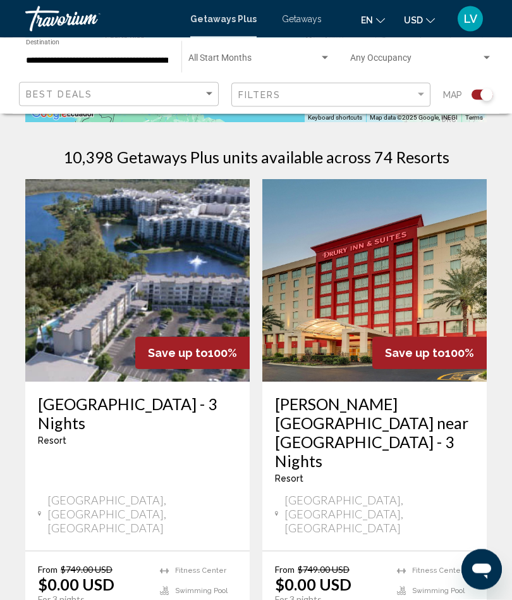
click at [151, 278] on img "Main content" at bounding box center [137, 281] width 225 height 202
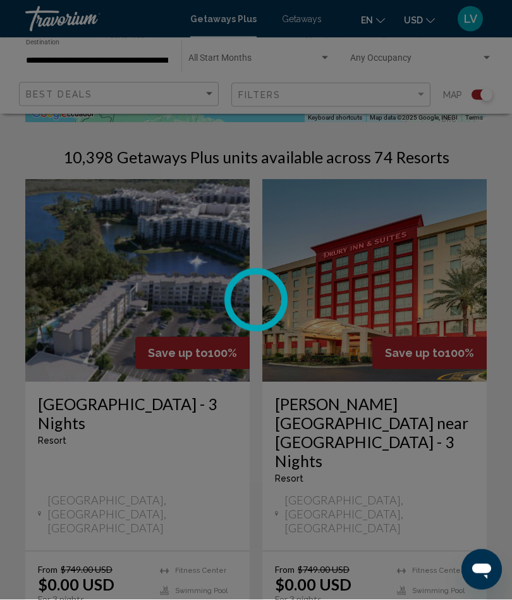
scroll to position [257, 0]
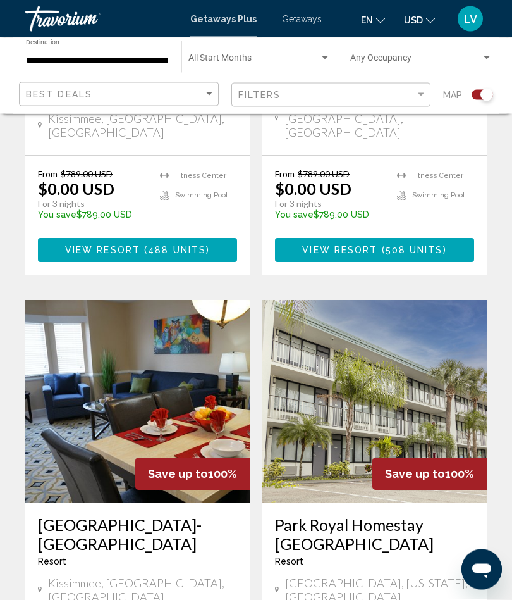
scroll to position [2645, 0]
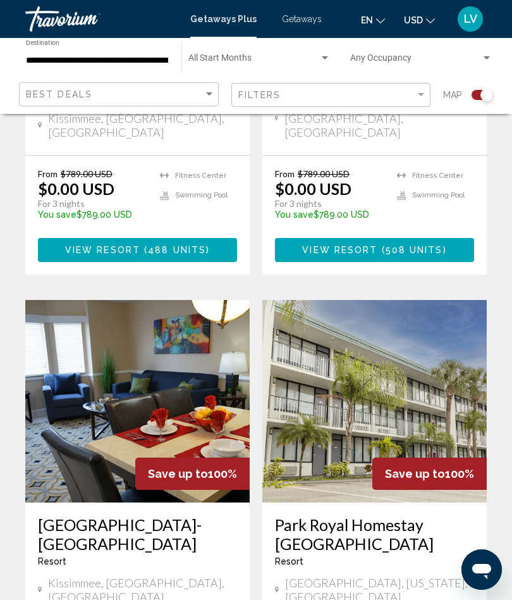
click at [145, 300] on img "Main content" at bounding box center [137, 401] width 225 height 202
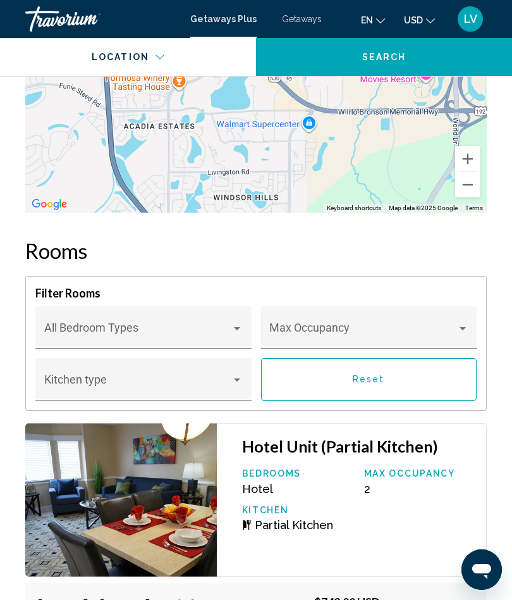
scroll to position [2817, 0]
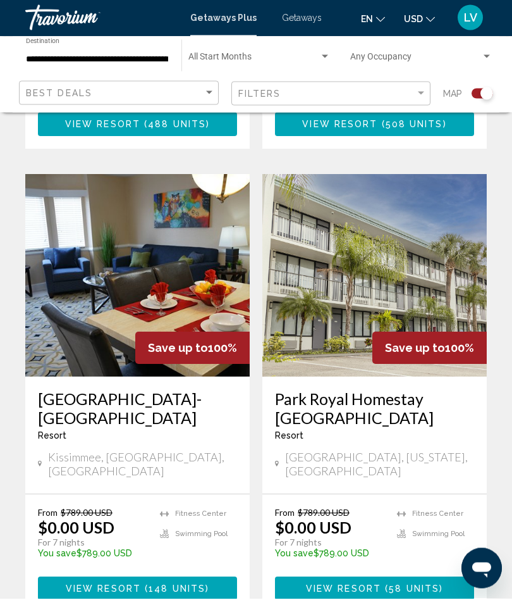
scroll to position [2769, 0]
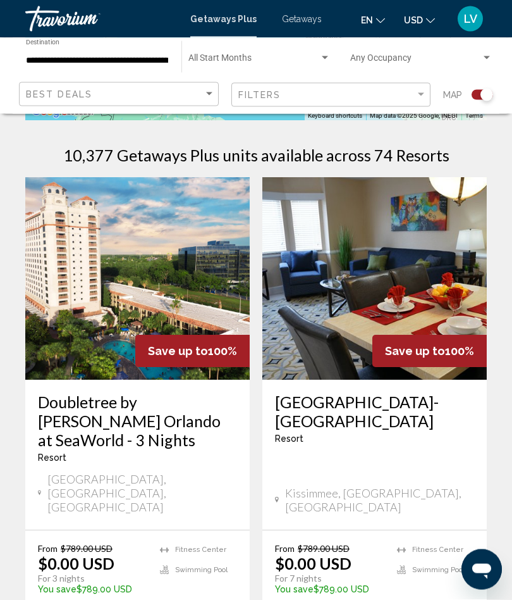
scroll to position [263, 0]
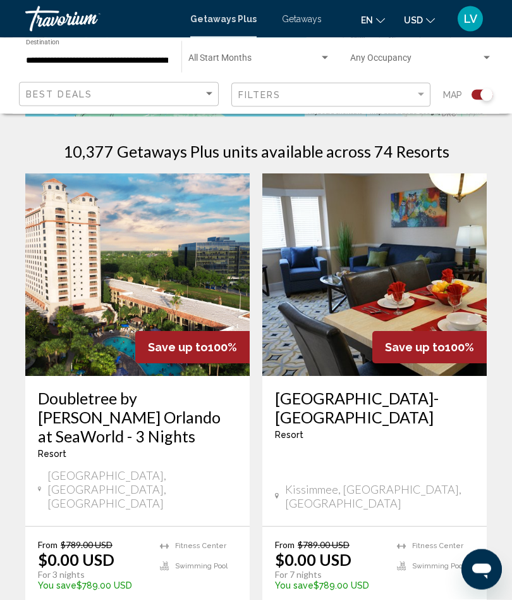
click at [401, 276] on img "Main content" at bounding box center [375, 275] width 225 height 202
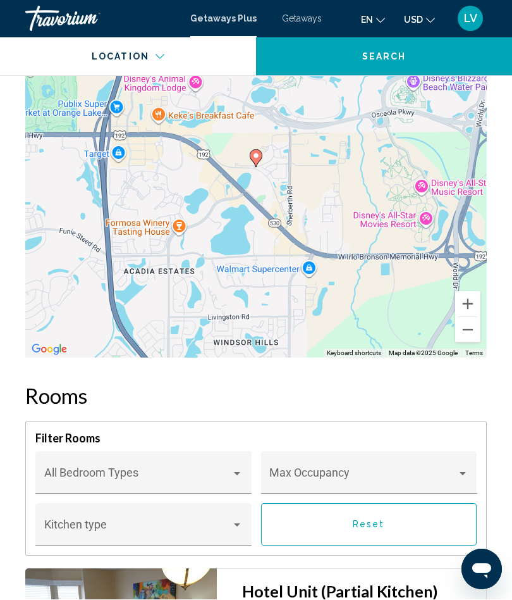
scroll to position [2663, 0]
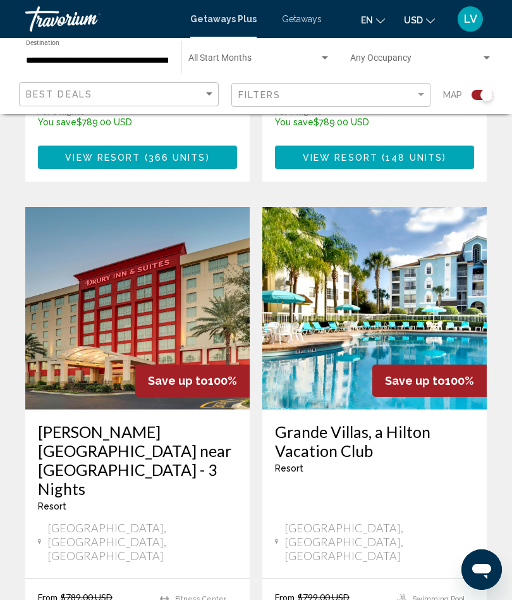
scroll to position [729, 0]
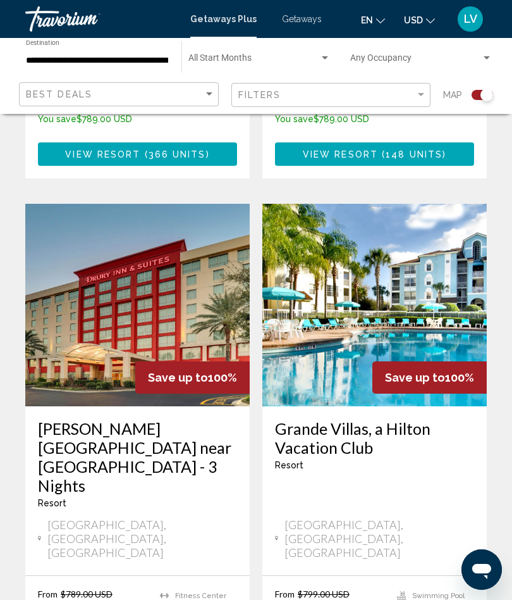
click at [406, 263] on img "Main content" at bounding box center [375, 305] width 225 height 202
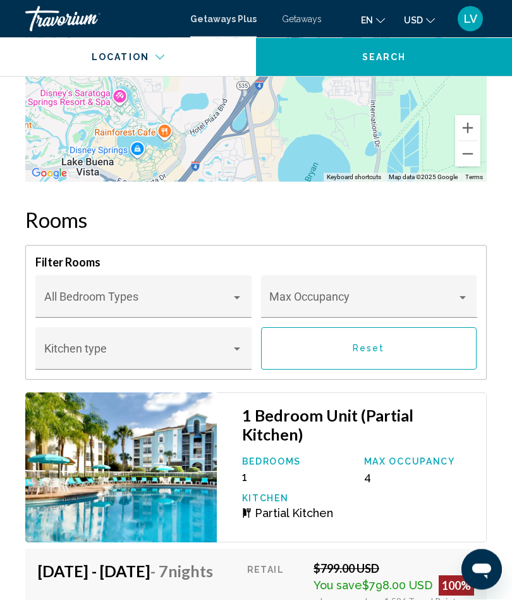
scroll to position [1856, 0]
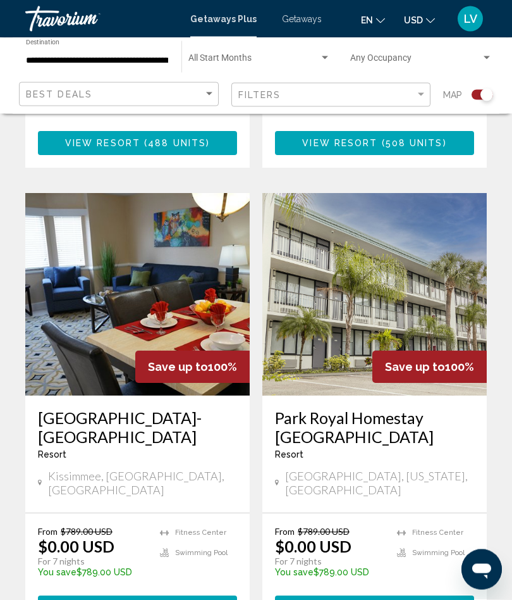
scroll to position [2752, 0]
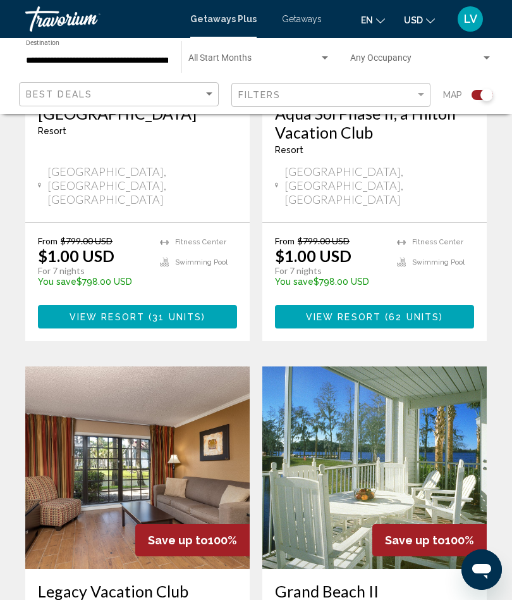
scroll to position [1562, 0]
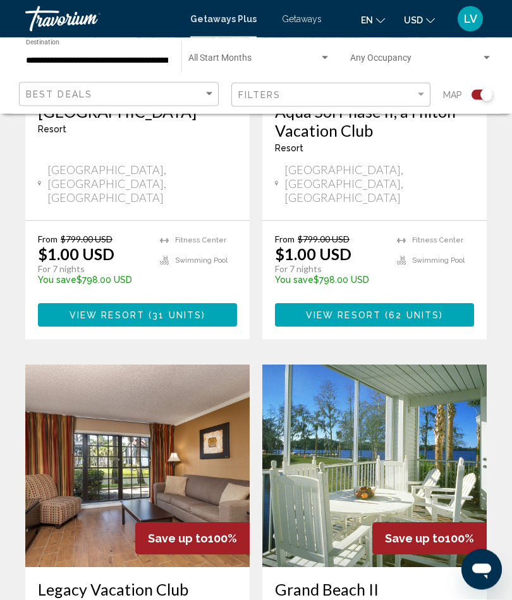
click at [398, 365] on img "Main content" at bounding box center [375, 466] width 225 height 202
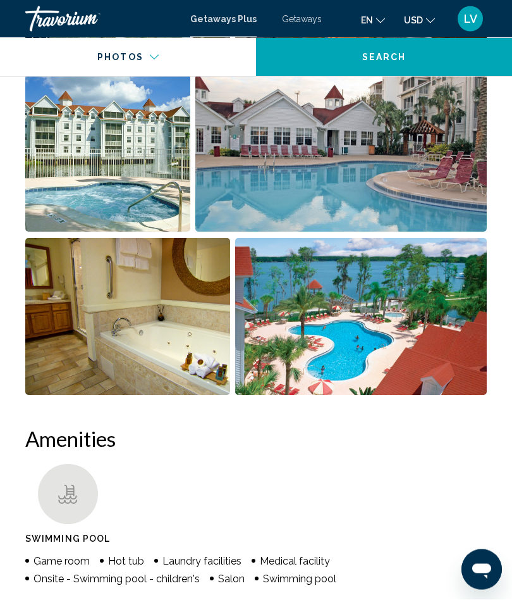
scroll to position [1020, 0]
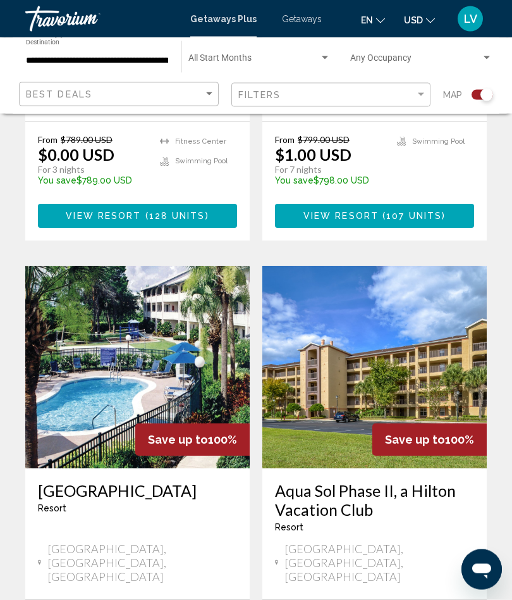
scroll to position [1185, 0]
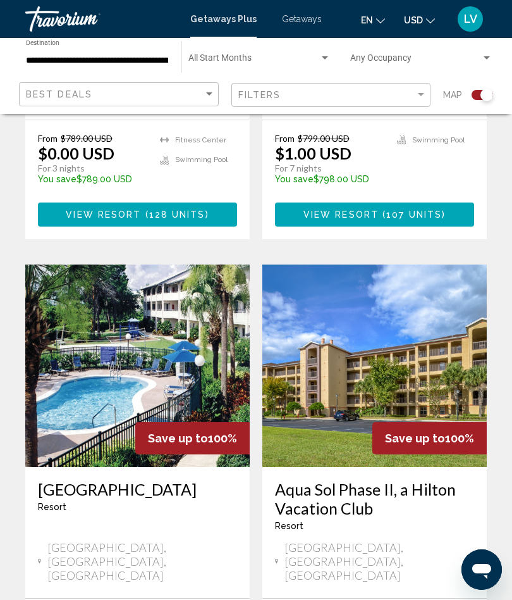
click at [423, 290] on img "Main content" at bounding box center [375, 365] width 225 height 202
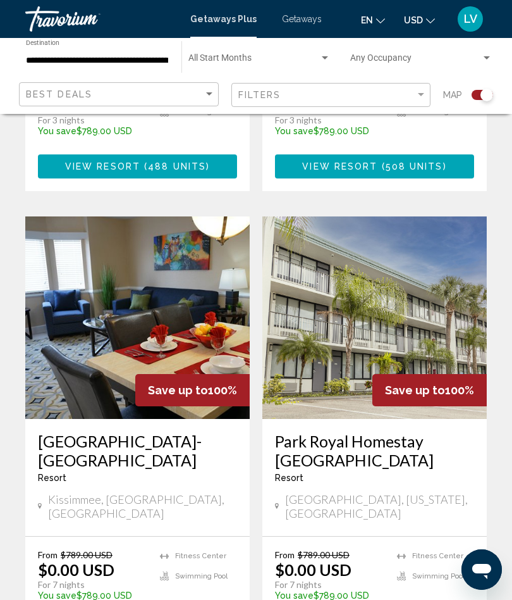
scroll to position [2746, 0]
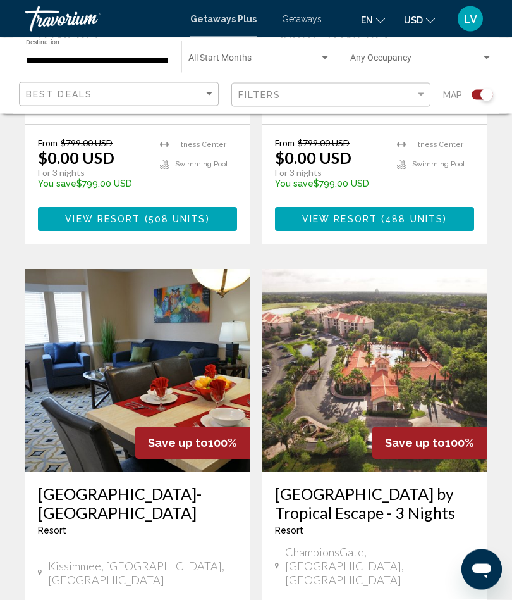
scroll to position [1198, 0]
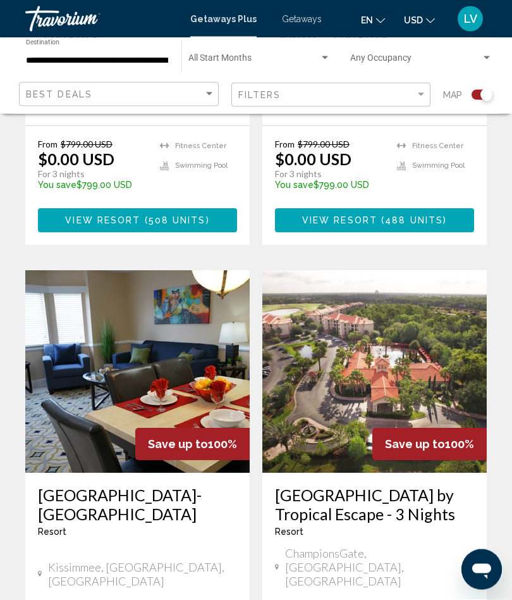
click at [404, 294] on img "Main content" at bounding box center [375, 372] width 225 height 202
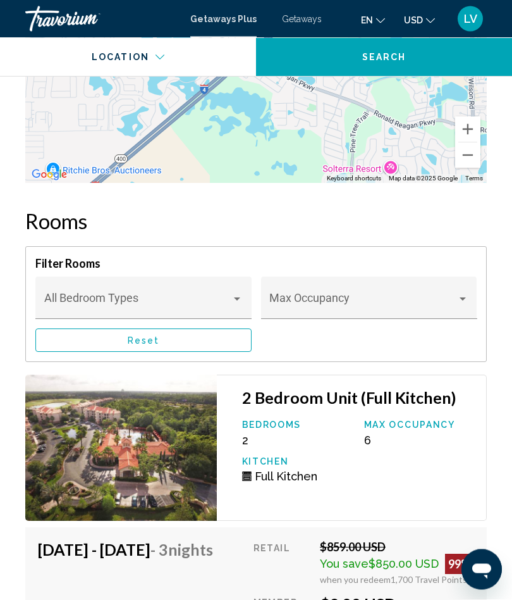
scroll to position [2245, 0]
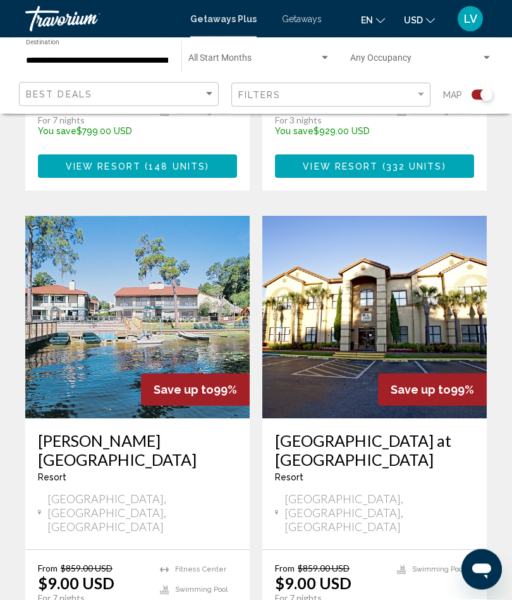
scroll to position [1732, 0]
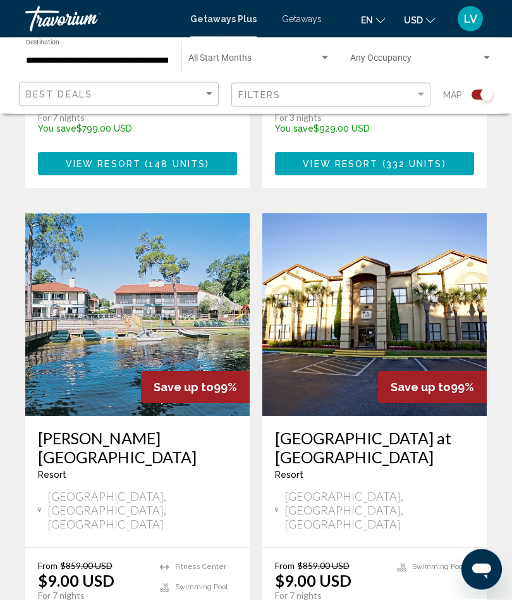
click at [435, 220] on img "Main content" at bounding box center [375, 315] width 225 height 202
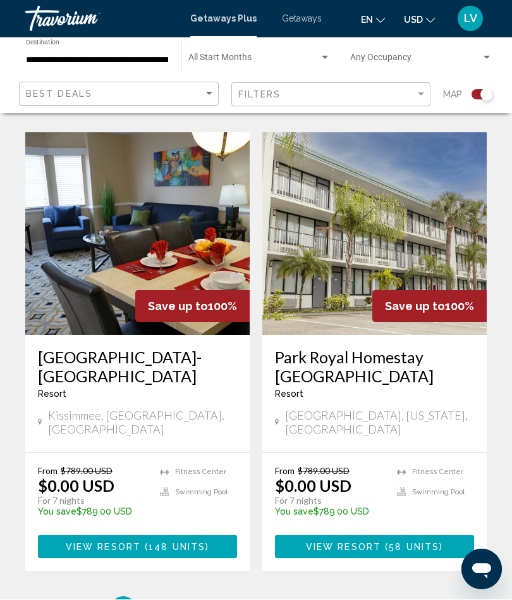
scroll to position [2824, 0]
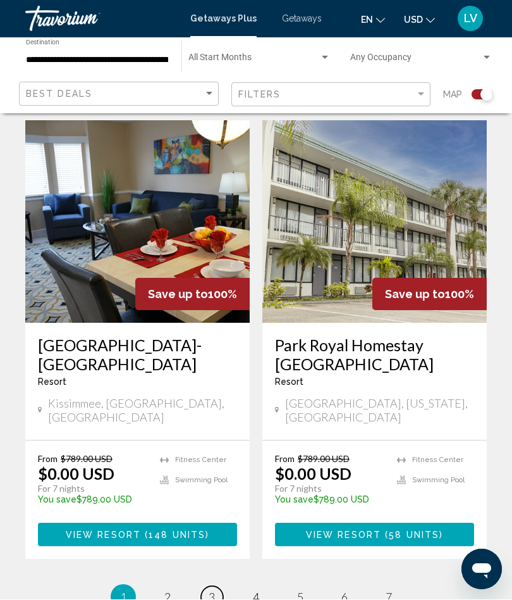
click at [214, 590] on span "3" at bounding box center [212, 597] width 6 height 14
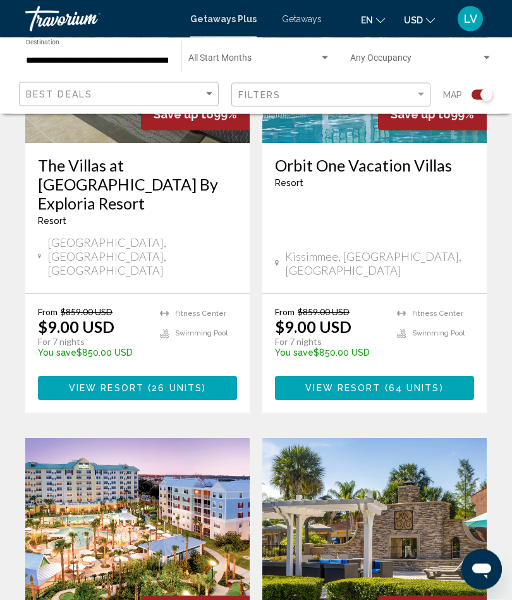
scroll to position [2483, 0]
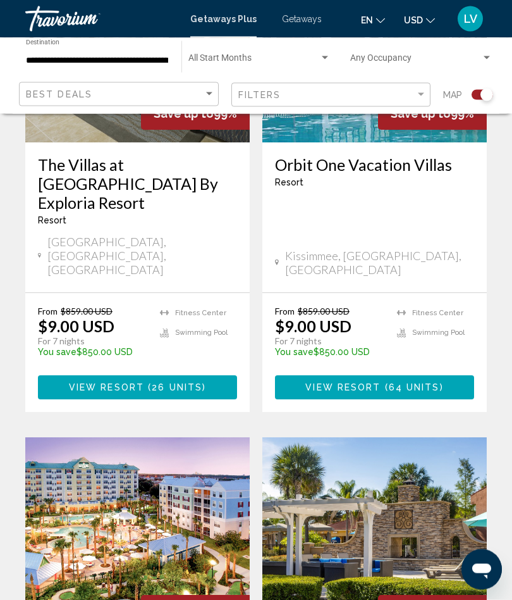
click at [412, 438] on img "Main content" at bounding box center [375, 539] width 225 height 202
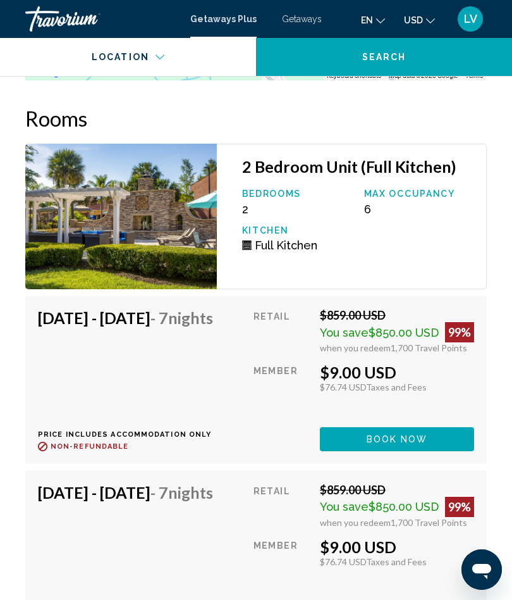
scroll to position [2691, 0]
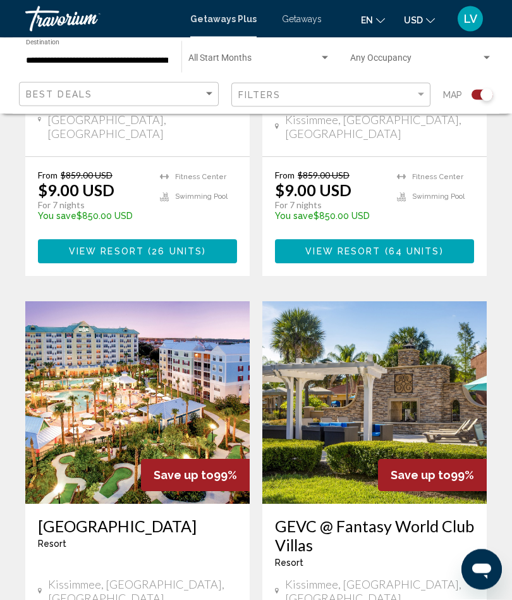
scroll to position [2622, 0]
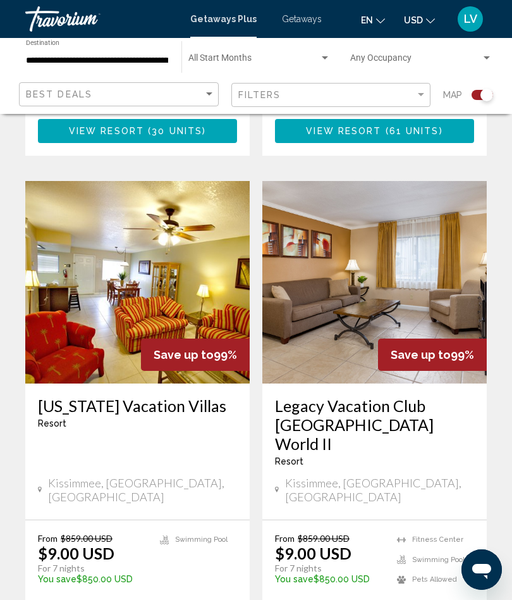
scroll to position [1196, 0]
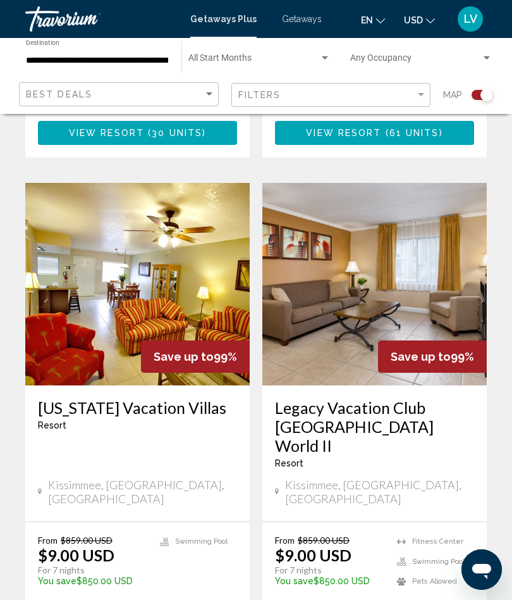
click at [416, 217] on img "Main content" at bounding box center [375, 284] width 225 height 202
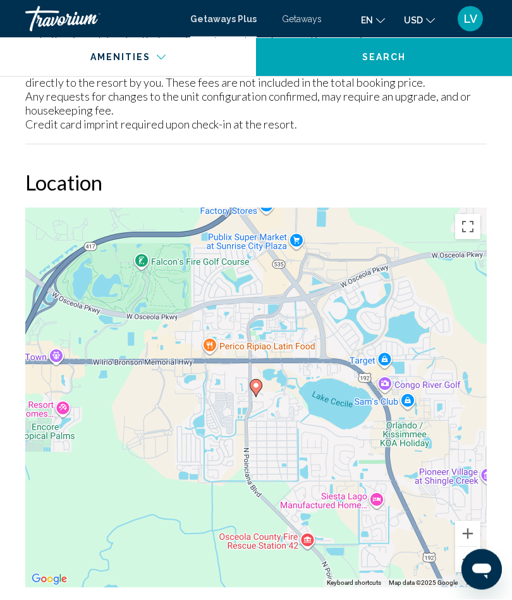
scroll to position [2227, 0]
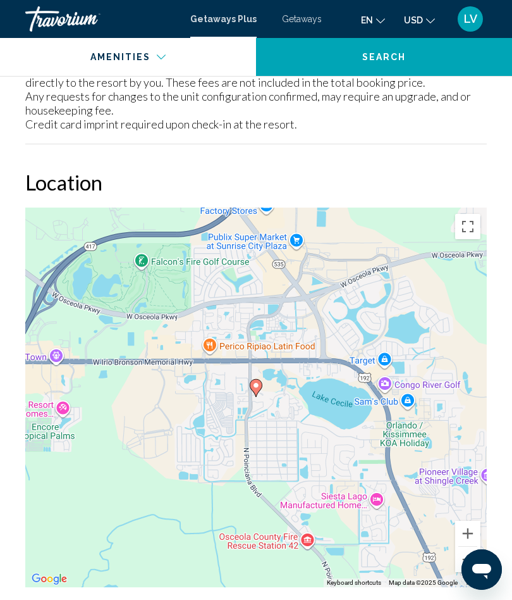
click at [460, 475] on div "To activate drag with keyboard, press Alt + Enter. Once in keyboard drag state,…" at bounding box center [256, 398] width 462 height 380
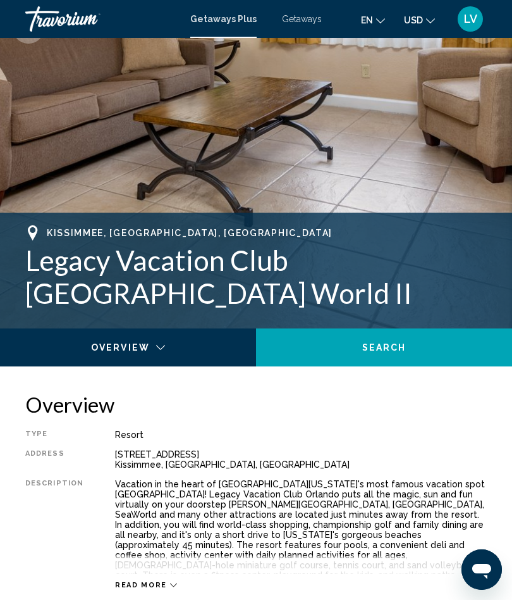
scroll to position [0, 0]
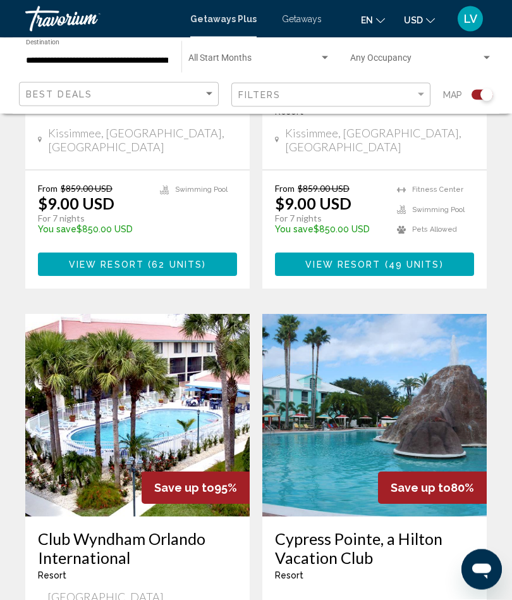
scroll to position [1547, 0]
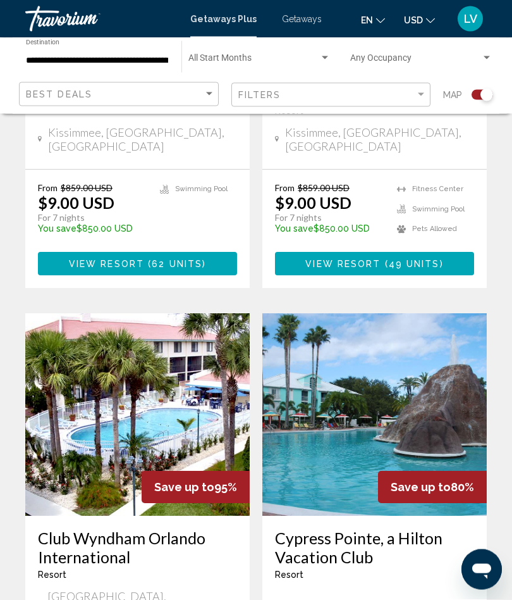
click at [160, 324] on img "Main content" at bounding box center [137, 415] width 225 height 202
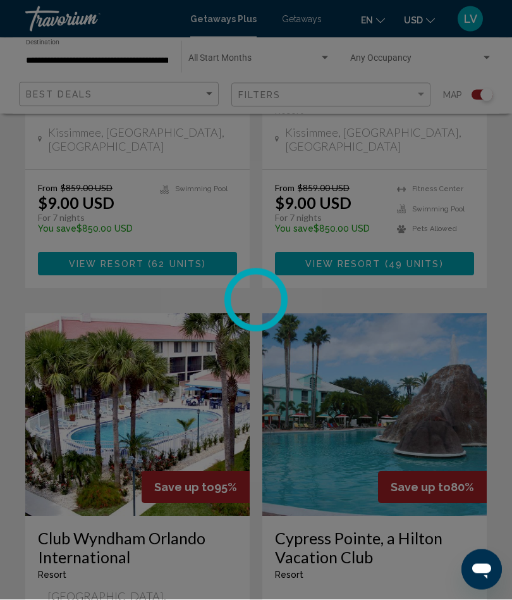
scroll to position [1548, 0]
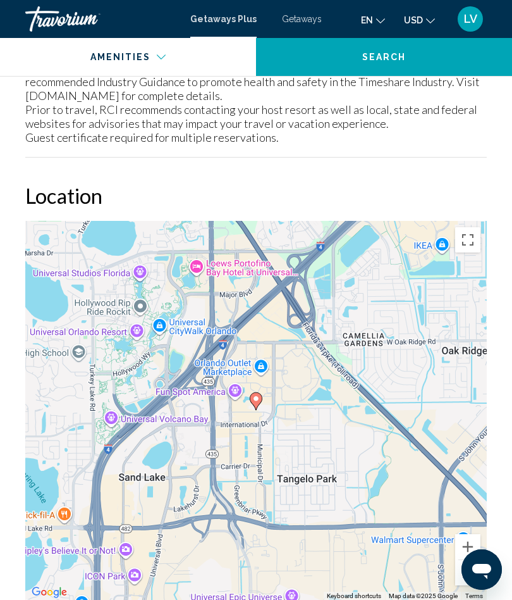
scroll to position [2255, 0]
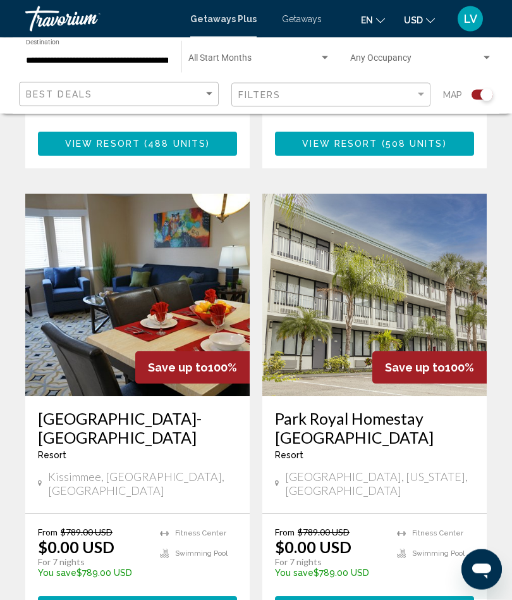
scroll to position [2824, 0]
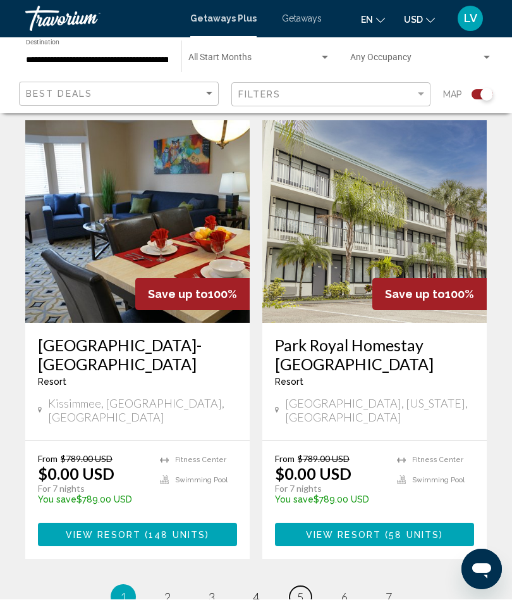
click at [299, 590] on span "5" at bounding box center [300, 597] width 6 height 14
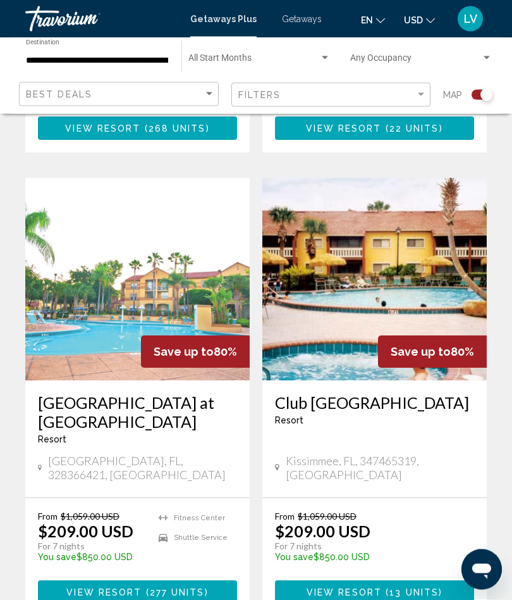
scroll to position [704, 0]
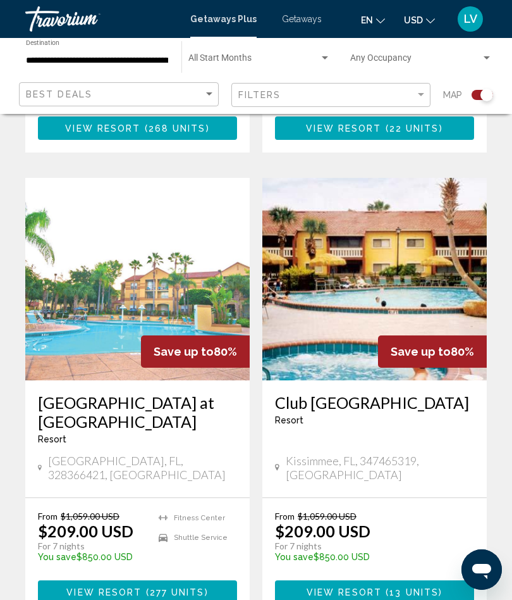
click at [168, 271] on img "Main content" at bounding box center [137, 279] width 225 height 202
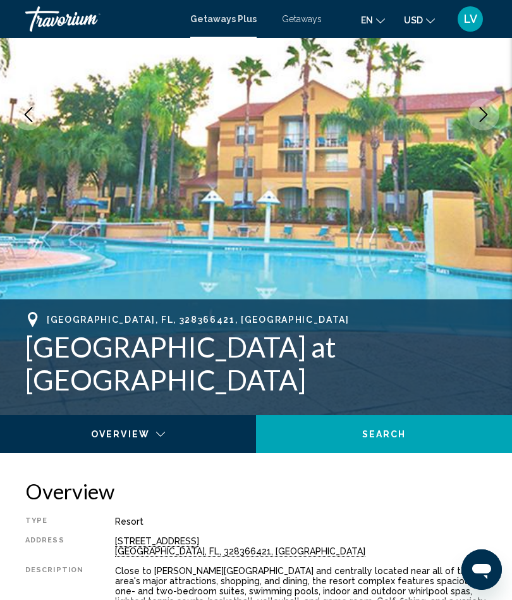
scroll to position [223, 0]
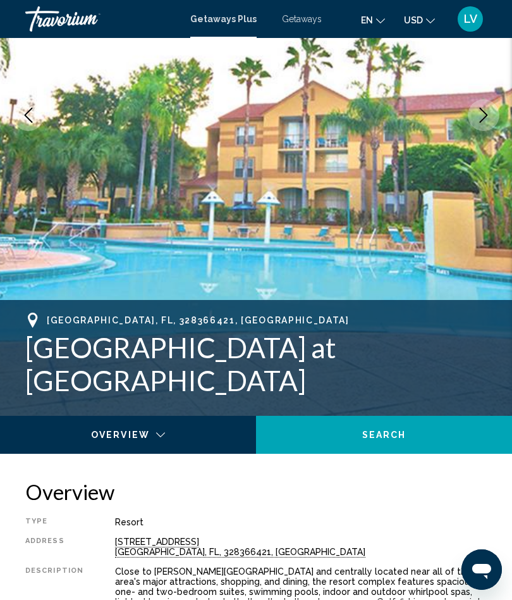
click at [488, 118] on icon "Next image" at bounding box center [483, 115] width 15 height 15
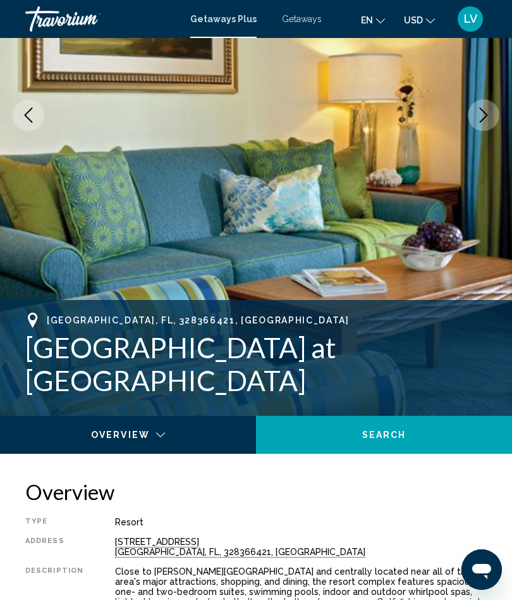
click at [485, 121] on icon "Next image" at bounding box center [483, 115] width 15 height 15
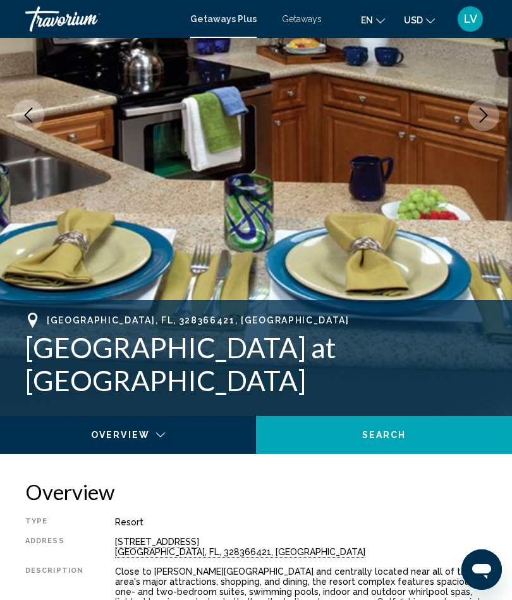
click at [486, 115] on icon "Next image" at bounding box center [483, 115] width 15 height 15
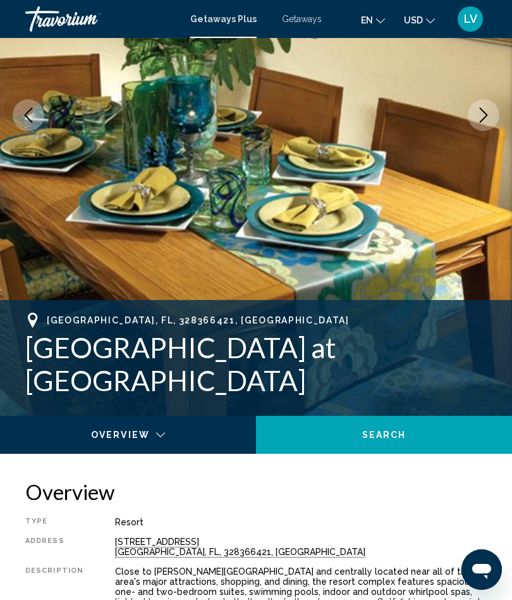
click at [490, 111] on icon "Next image" at bounding box center [483, 115] width 15 height 15
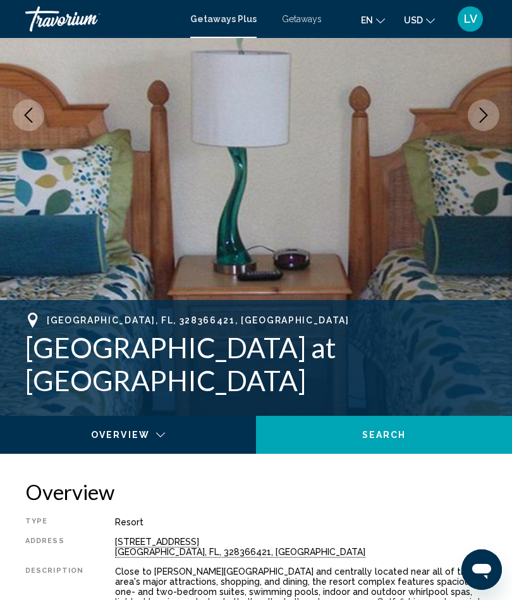
click at [484, 120] on icon "Next image" at bounding box center [483, 115] width 15 height 15
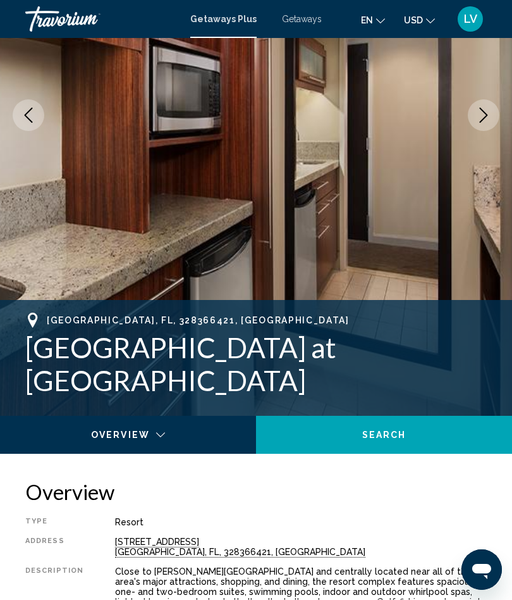
click at [485, 116] on icon "Next image" at bounding box center [483, 115] width 15 height 15
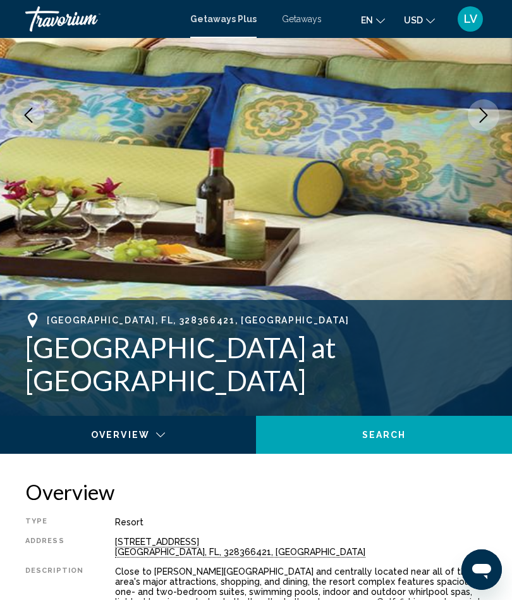
click at [483, 119] on icon "Next image" at bounding box center [483, 115] width 15 height 15
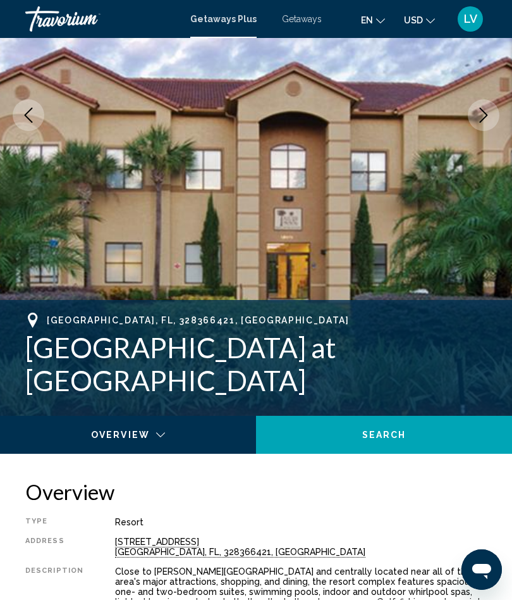
click at [485, 119] on icon "Next image" at bounding box center [483, 115] width 15 height 15
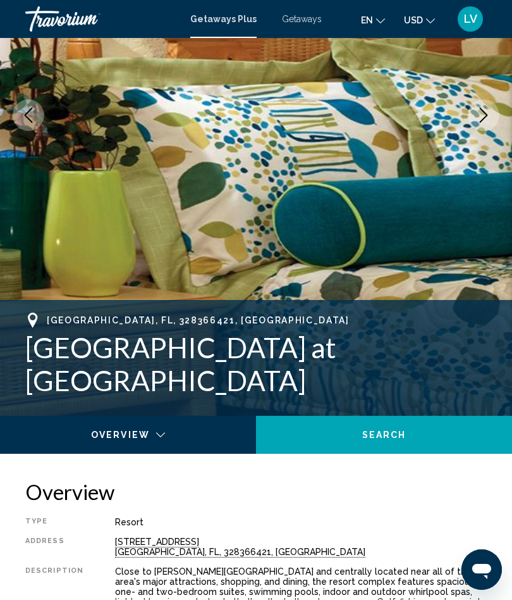
click at [485, 120] on icon "Next image" at bounding box center [483, 115] width 15 height 15
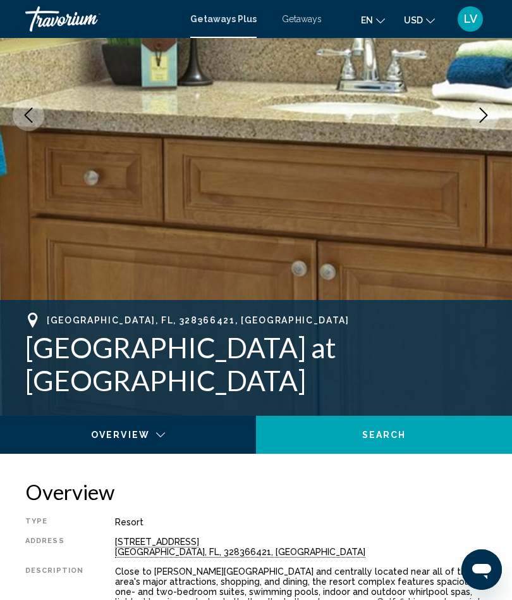
click at [483, 120] on icon "Next image" at bounding box center [484, 115] width 8 height 15
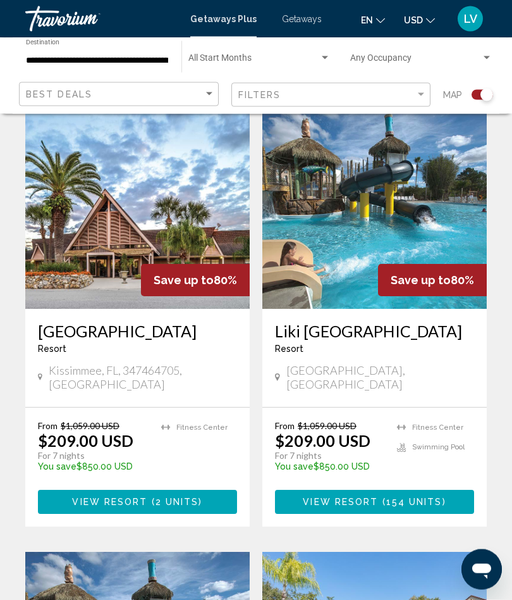
scroll to position [2149, 0]
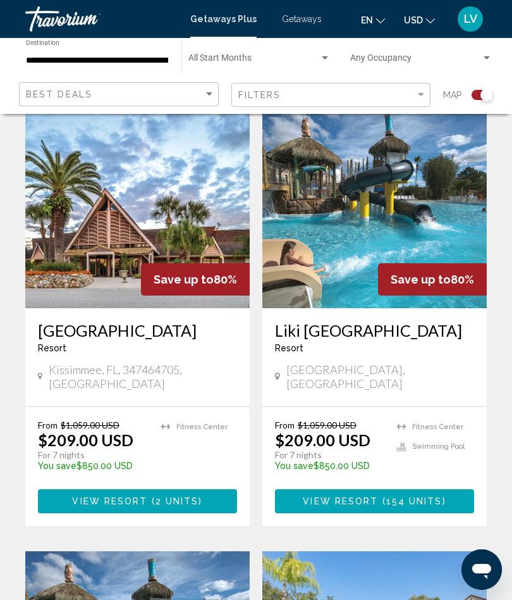
click at [170, 185] on img "Main content" at bounding box center [137, 207] width 225 height 202
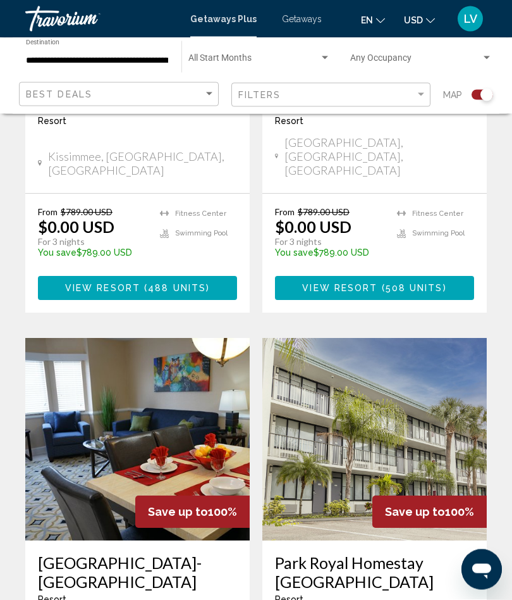
scroll to position [2824, 0]
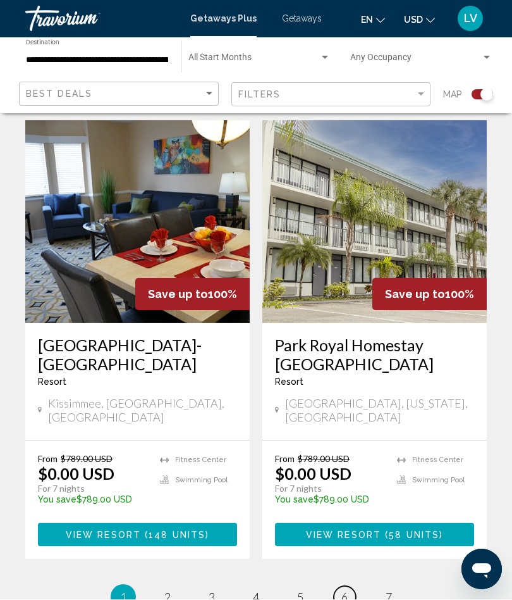
click at [340, 586] on link "page 6" at bounding box center [345, 597] width 22 height 22
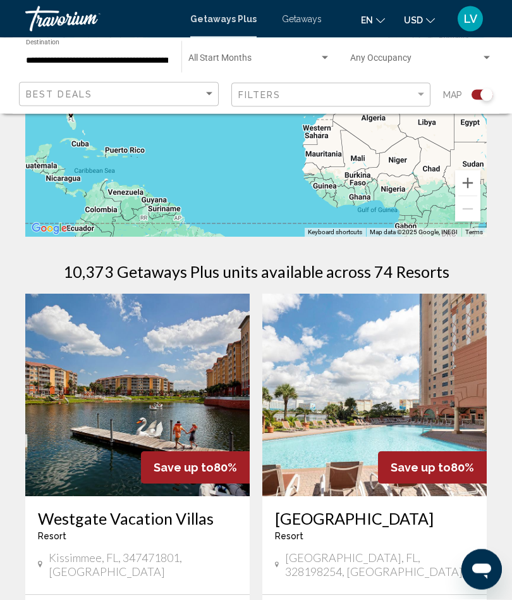
scroll to position [166, 0]
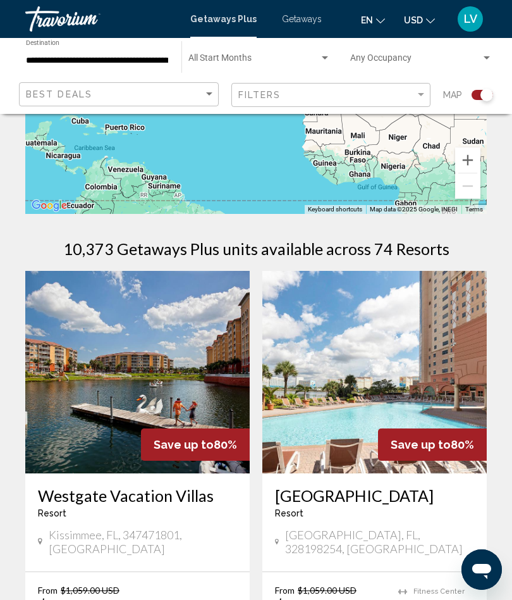
click at [168, 350] on img "Main content" at bounding box center [137, 372] width 225 height 202
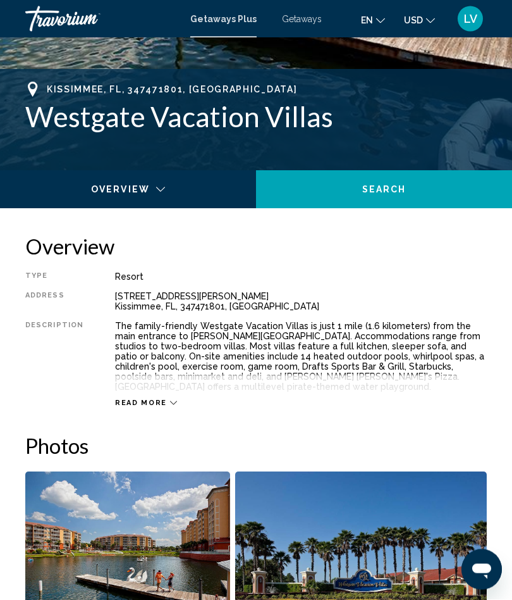
scroll to position [439, 0]
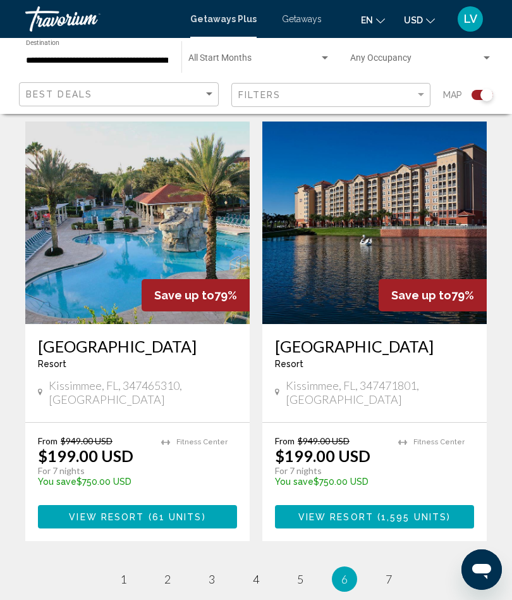
scroll to position [2563, 0]
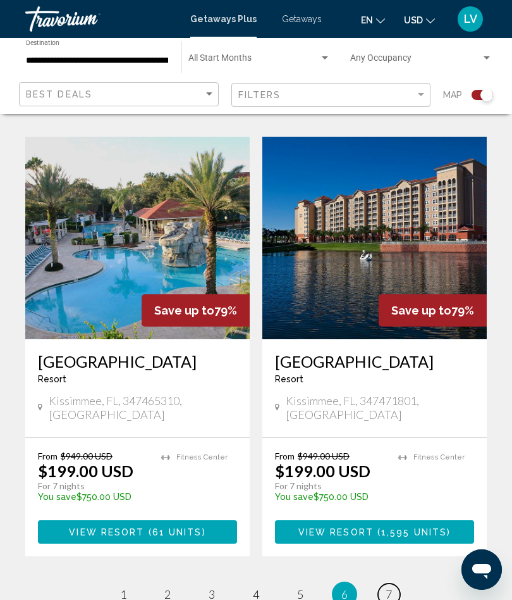
click at [384, 583] on link "page 7" at bounding box center [389, 594] width 22 height 22
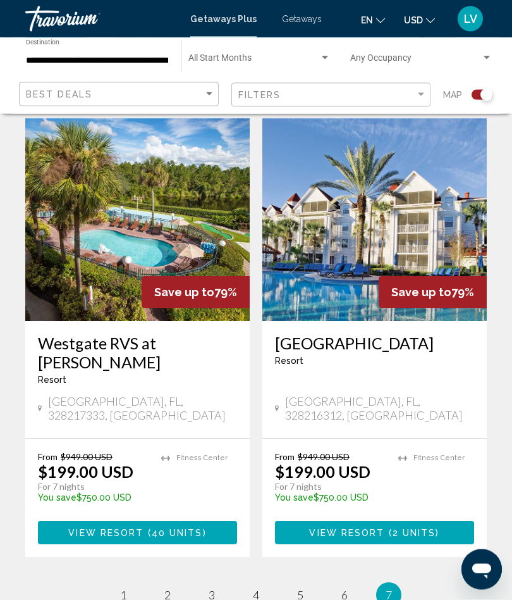
scroll to position [319, 0]
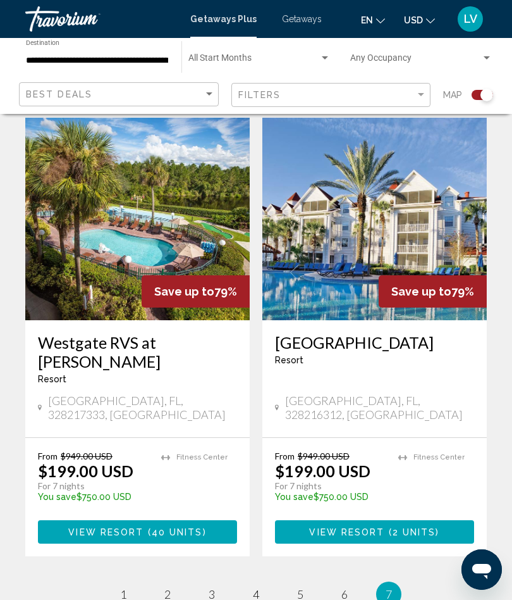
click at [402, 202] on img "Main content" at bounding box center [375, 219] width 225 height 202
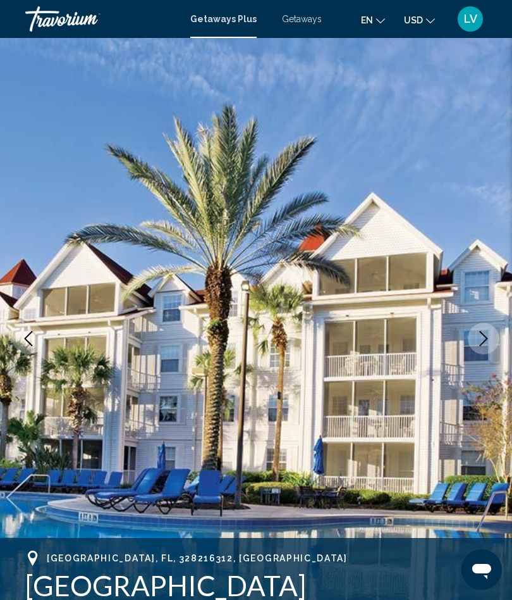
click at [481, 339] on icon "Next image" at bounding box center [483, 338] width 15 height 15
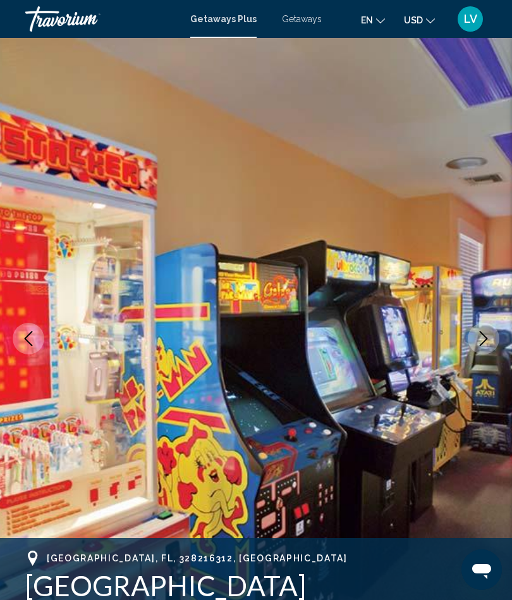
click at [490, 340] on icon "Next image" at bounding box center [483, 338] width 15 height 15
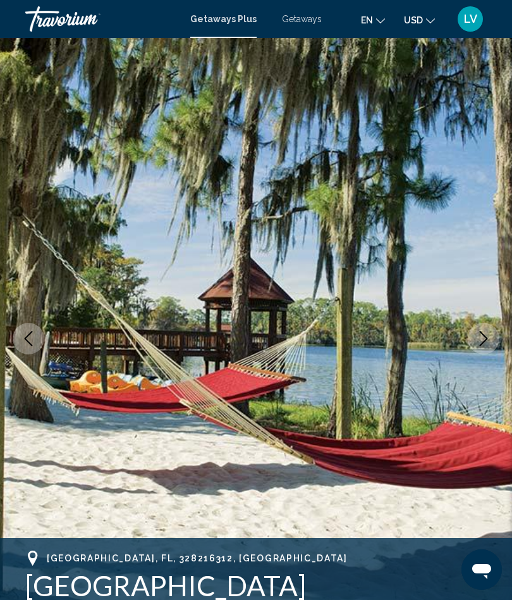
click at [485, 337] on icon "Next image" at bounding box center [483, 338] width 15 height 15
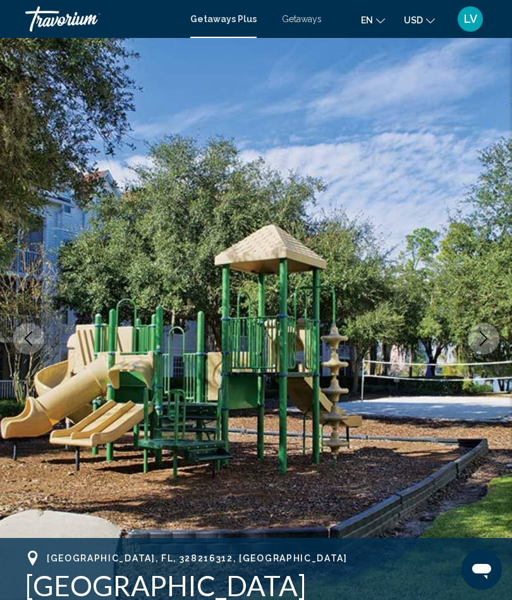
click at [483, 342] on icon "Next image" at bounding box center [483, 338] width 15 height 15
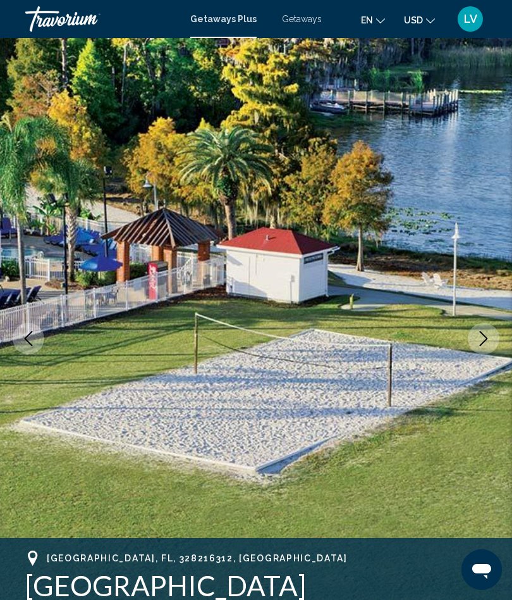
click at [483, 335] on icon "Next image" at bounding box center [484, 338] width 8 height 15
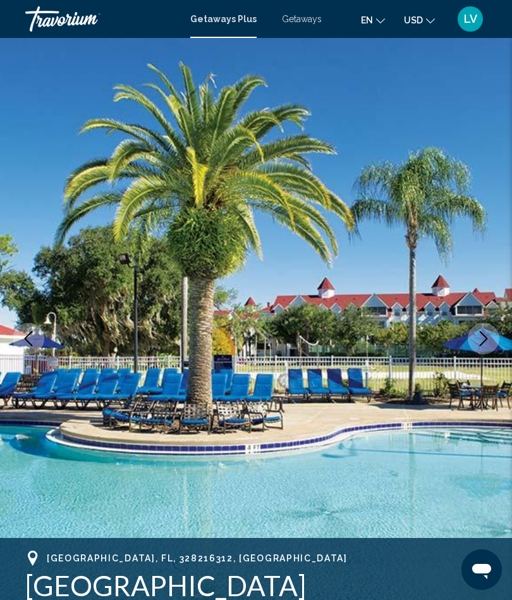
click at [483, 340] on icon "Next image" at bounding box center [483, 338] width 15 height 15
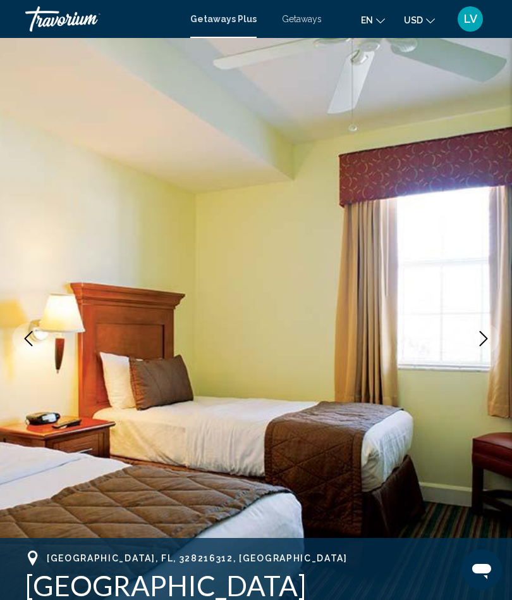
click at [481, 337] on icon "Next image" at bounding box center [483, 338] width 15 height 15
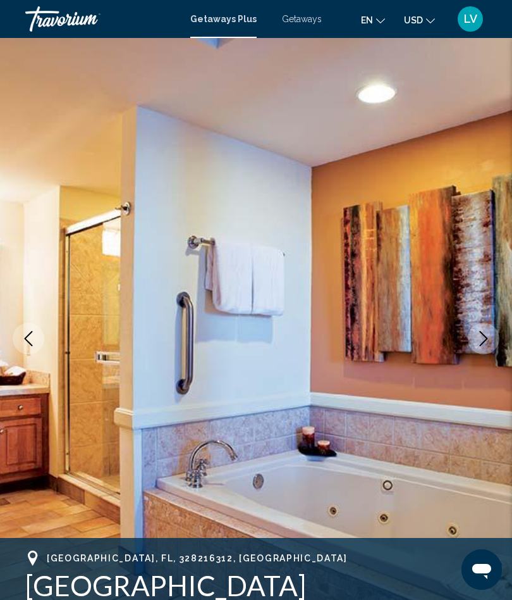
click at [488, 344] on icon "Next image" at bounding box center [483, 338] width 15 height 15
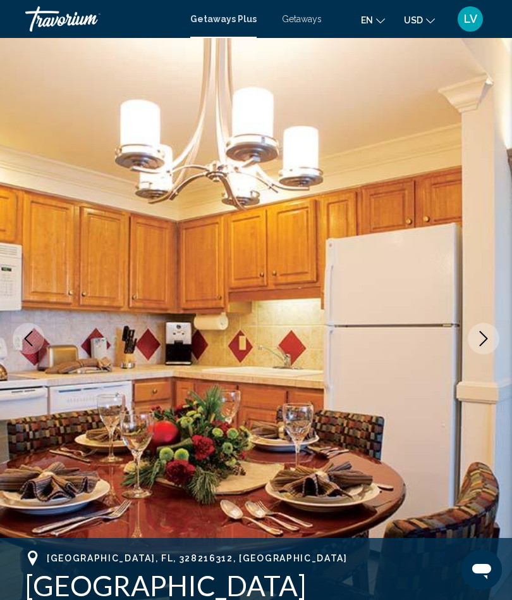
click at [480, 340] on icon "Next image" at bounding box center [483, 338] width 15 height 15
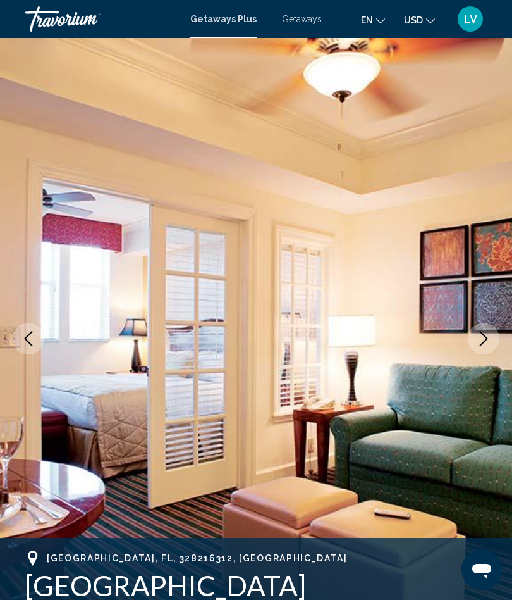
click at [475, 330] on button "Next image" at bounding box center [484, 339] width 32 height 32
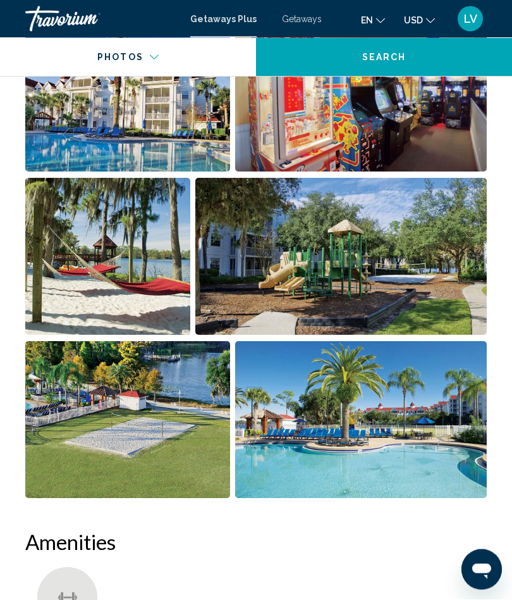
scroll to position [926, 0]
click at [185, 397] on img "Open full-screen image slider" at bounding box center [127, 419] width 205 height 157
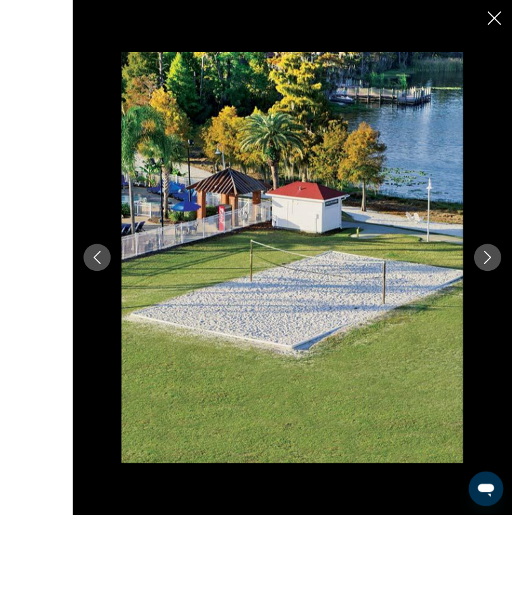
scroll to position [872, 0]
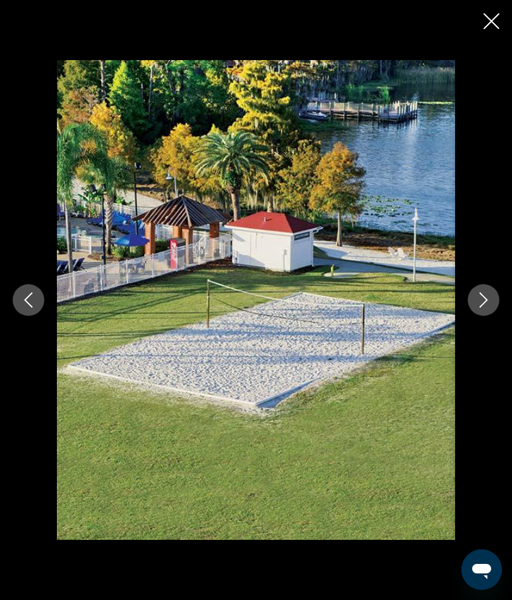
click at [486, 26] on icon "Close slideshow" at bounding box center [492, 21] width 16 height 16
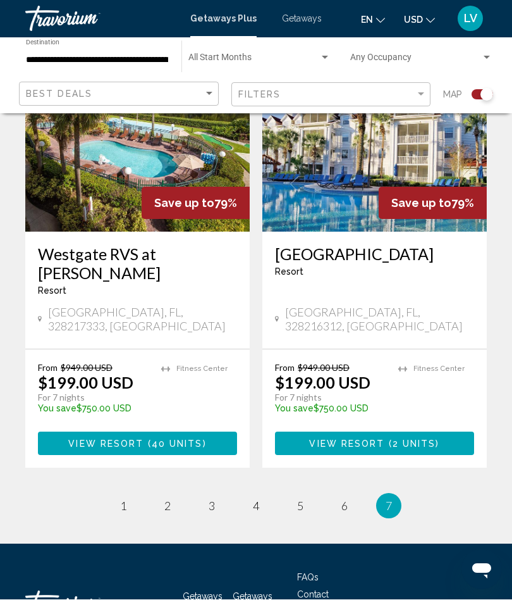
scroll to position [407, 0]
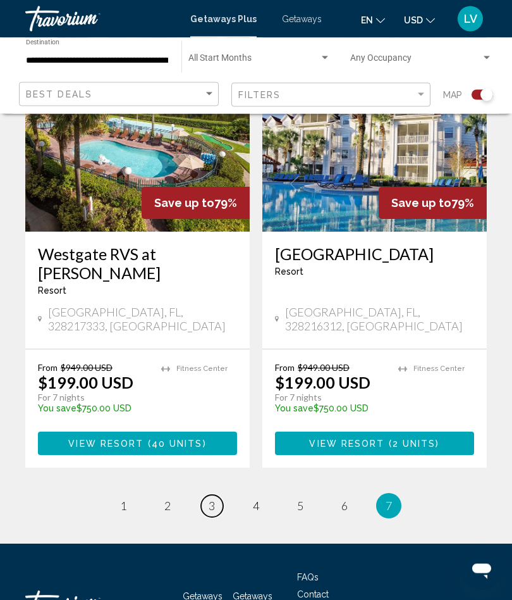
click at [209, 499] on span "3" at bounding box center [212, 506] width 6 height 14
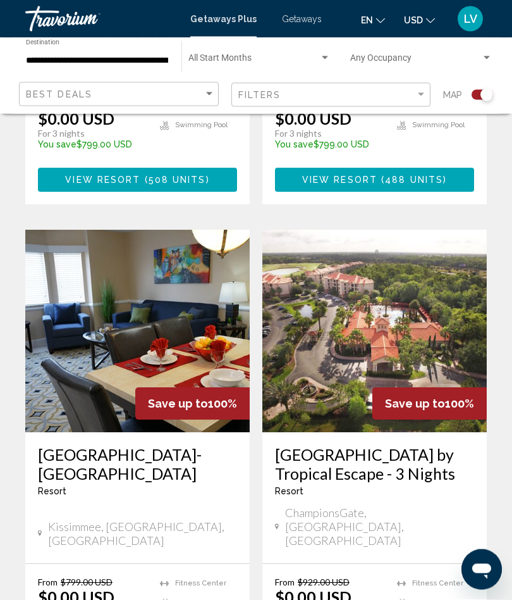
scroll to position [1240, 0]
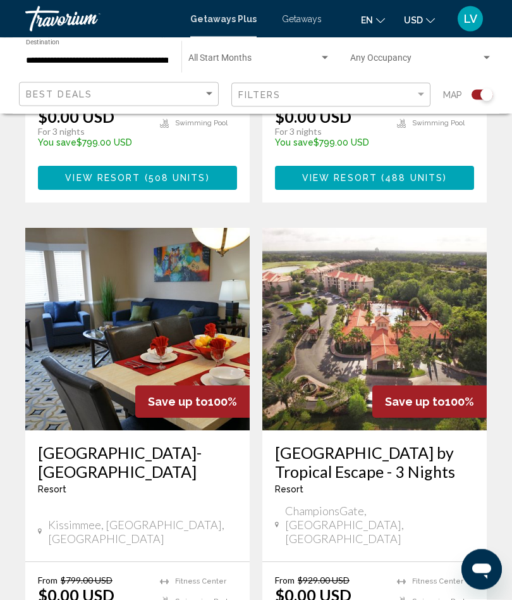
click at [405, 257] on img "Main content" at bounding box center [375, 329] width 225 height 202
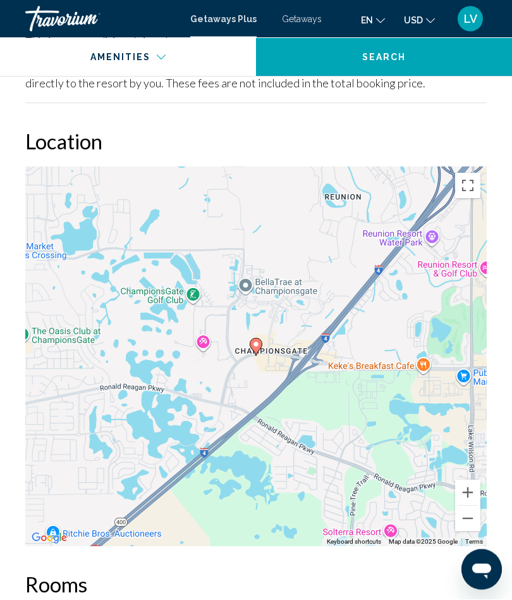
scroll to position [1797, 0]
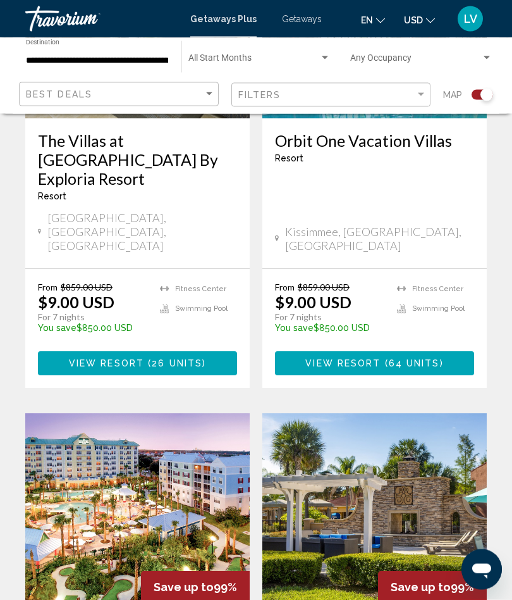
scroll to position [2507, 0]
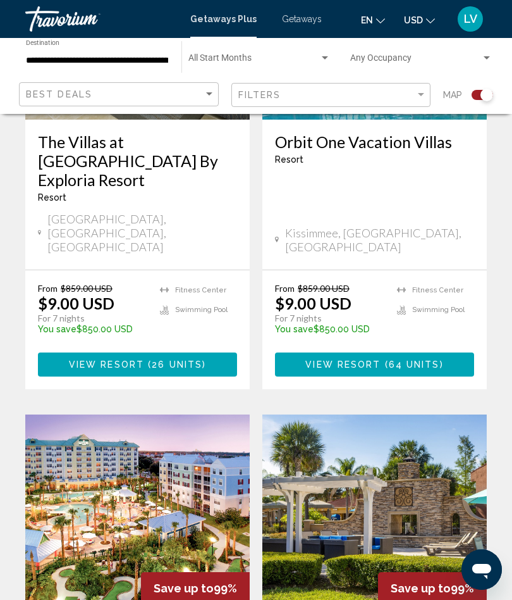
click at [167, 414] on img "Main content" at bounding box center [137, 515] width 225 height 202
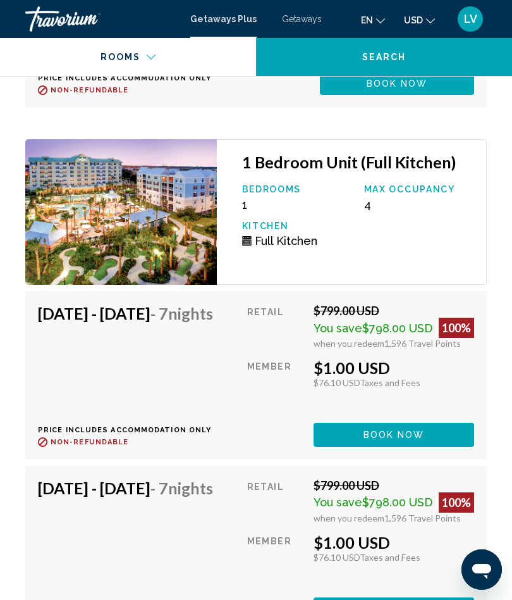
scroll to position [2931, 0]
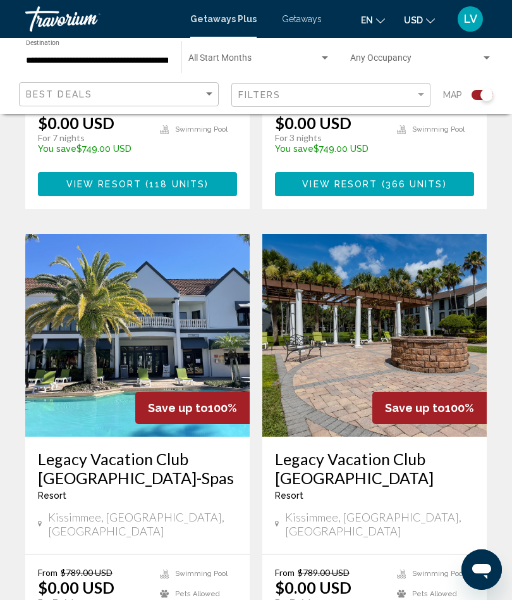
scroll to position [1200, 0]
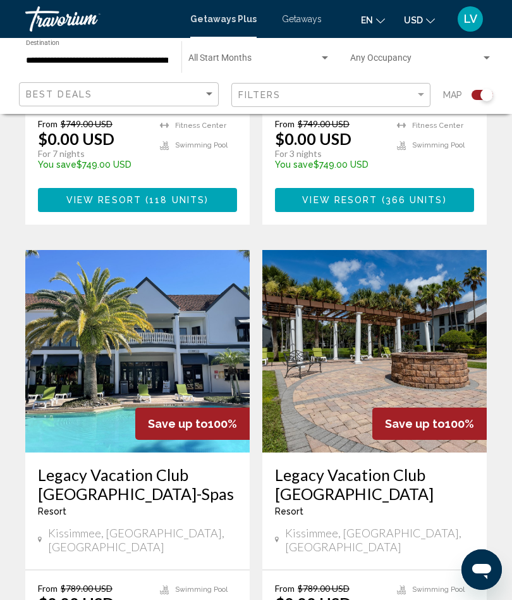
click at [425, 250] on img "Main content" at bounding box center [375, 351] width 225 height 202
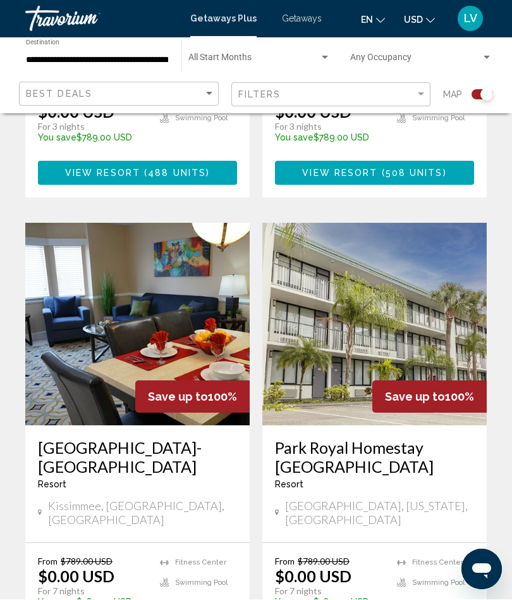
scroll to position [2725, 0]
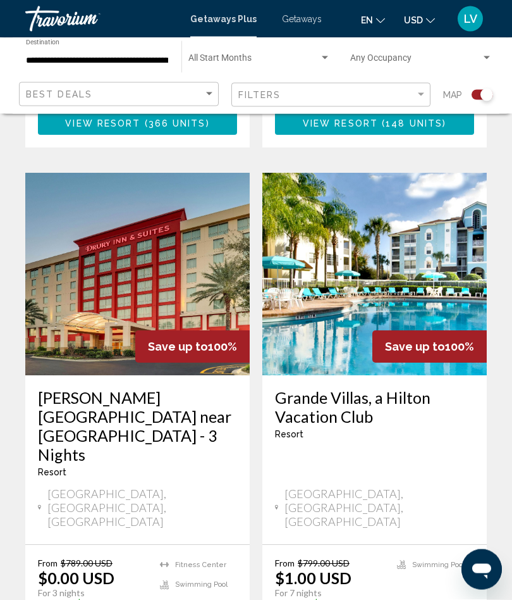
scroll to position [761, 0]
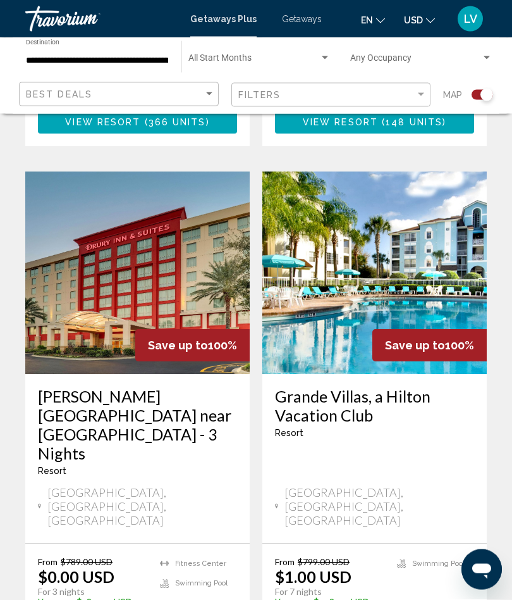
click at [411, 237] on img "Main content" at bounding box center [375, 273] width 225 height 202
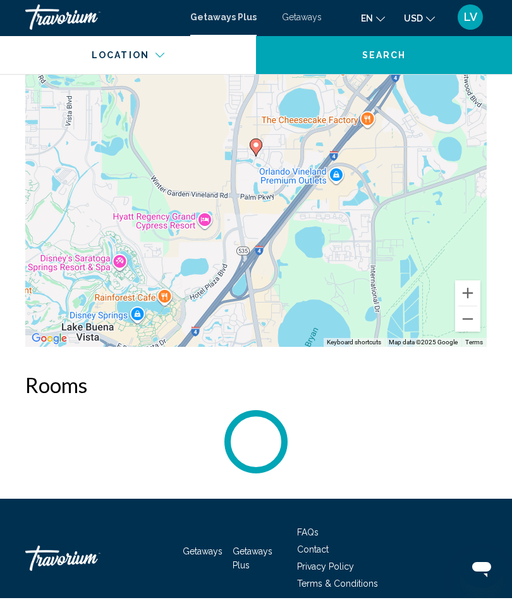
scroll to position [1687, 0]
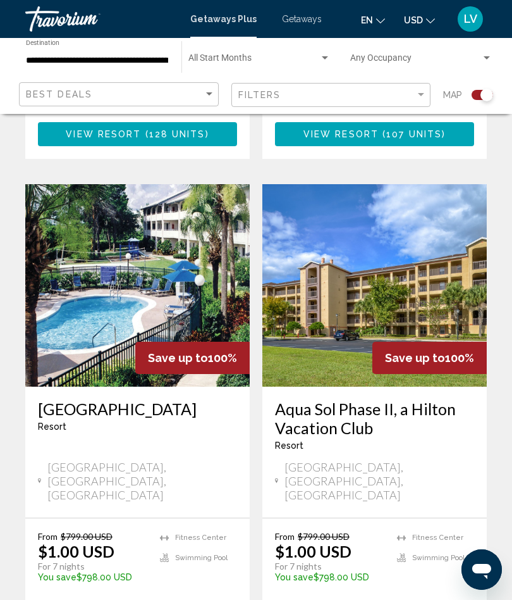
scroll to position [1264, 0]
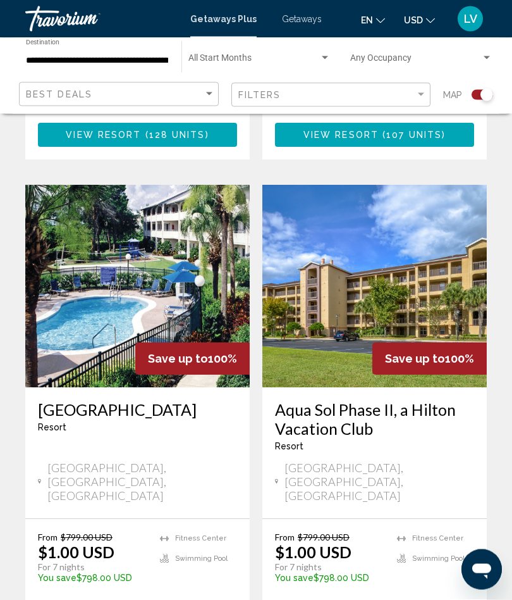
click at [415, 231] on img "Main content" at bounding box center [375, 286] width 225 height 202
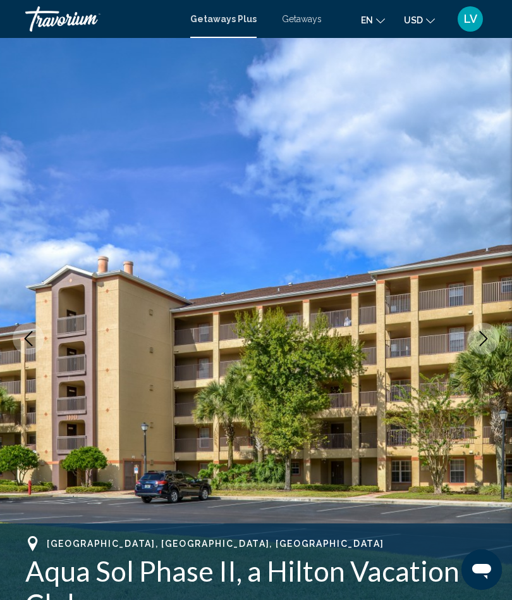
click at [385, 223] on img "Main content" at bounding box center [256, 338] width 512 height 601
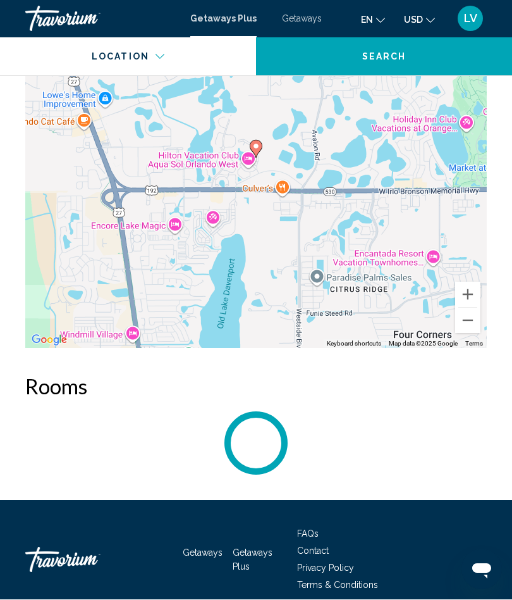
scroll to position [2124, 0]
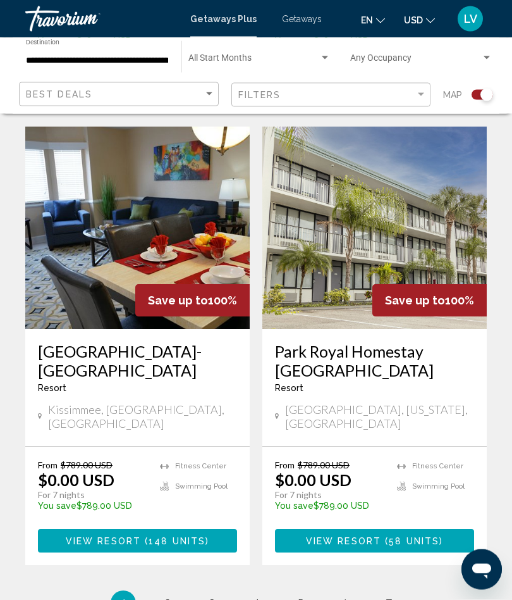
scroll to position [2819, 0]
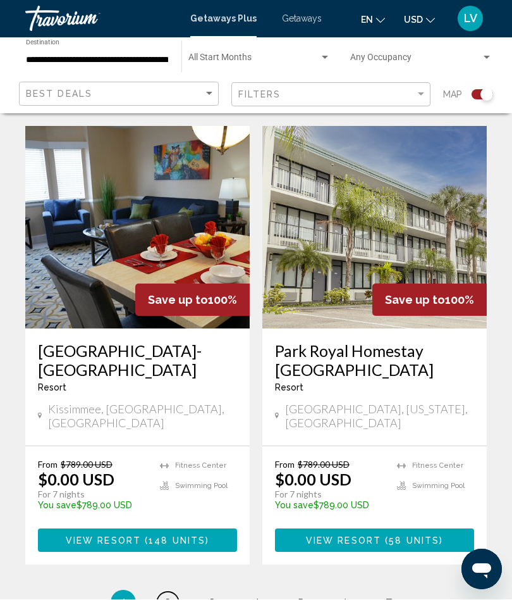
click at [165, 596] on span "2" at bounding box center [167, 603] width 6 height 14
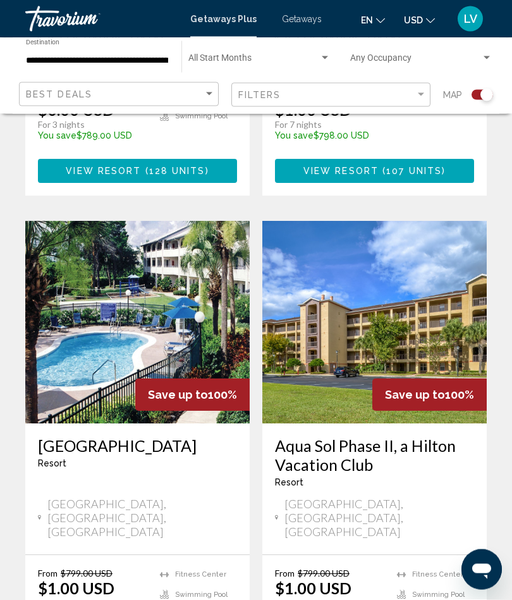
scroll to position [1229, 0]
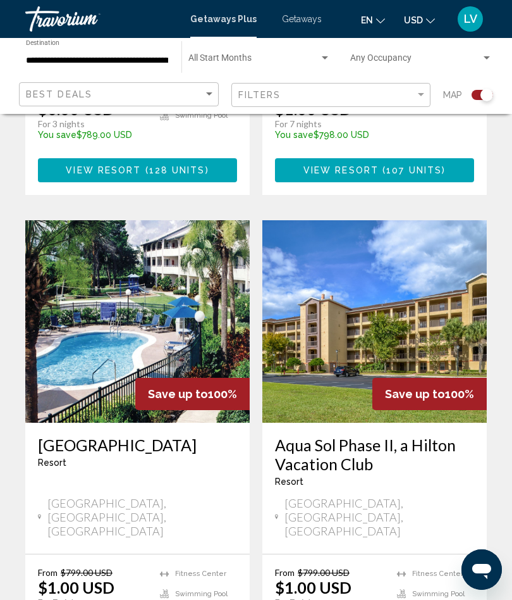
click at [167, 220] on img "Main content" at bounding box center [137, 321] width 225 height 202
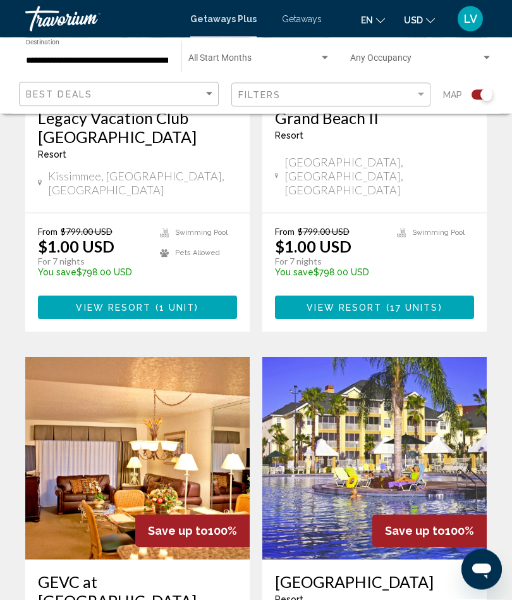
scroll to position [2035, 0]
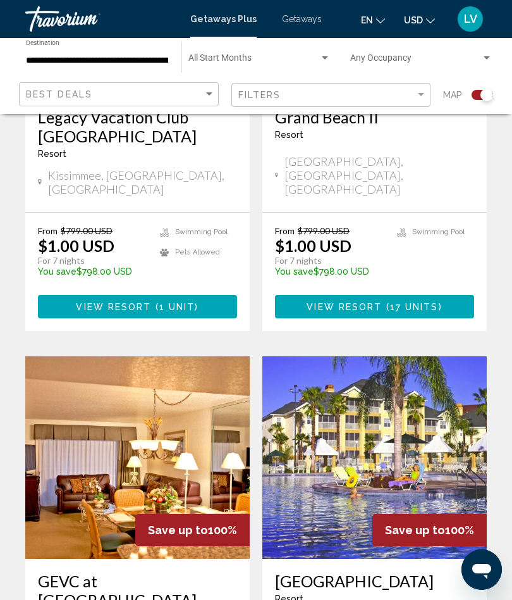
click at [418, 356] on img "Main content" at bounding box center [375, 457] width 225 height 202
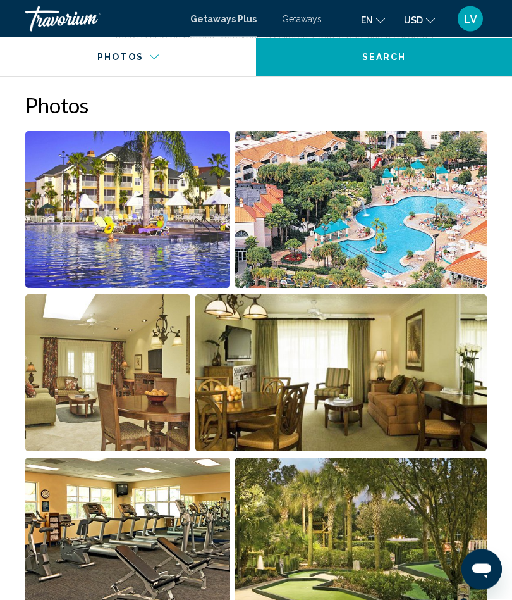
scroll to position [792, 0]
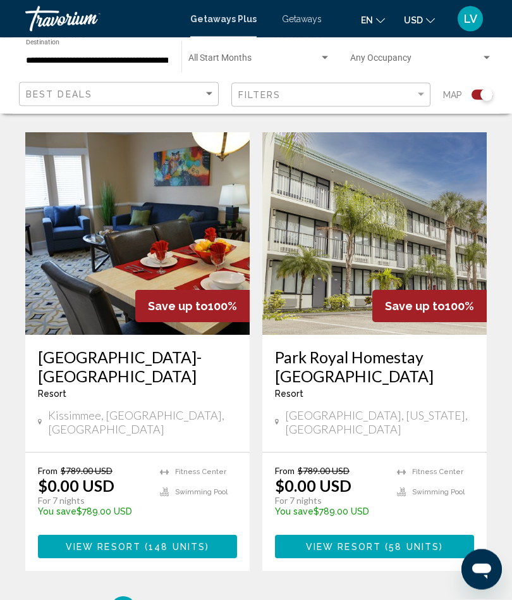
scroll to position [2824, 0]
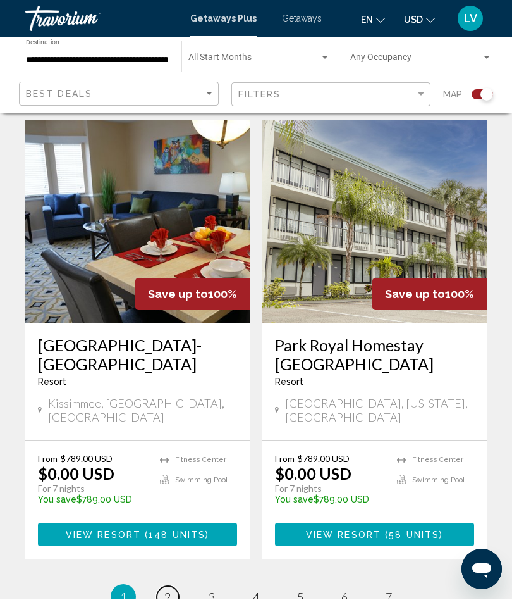
click at [163, 586] on link "page 2" at bounding box center [168, 597] width 22 height 22
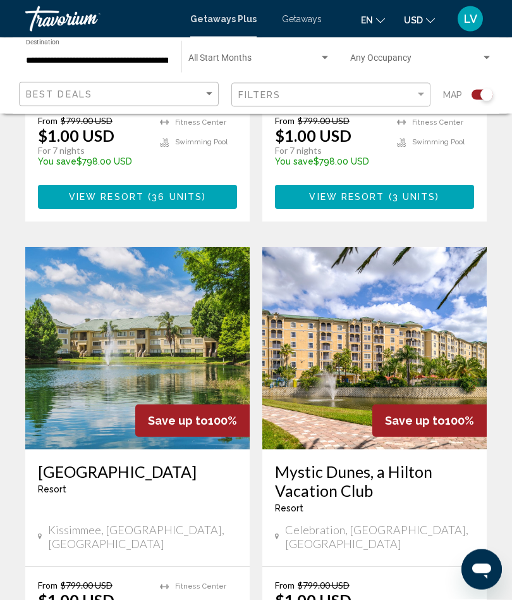
scroll to position [2608, 0]
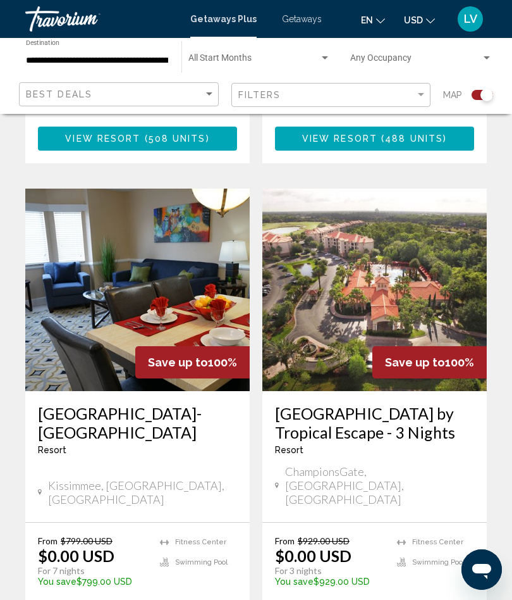
scroll to position [1274, 0]
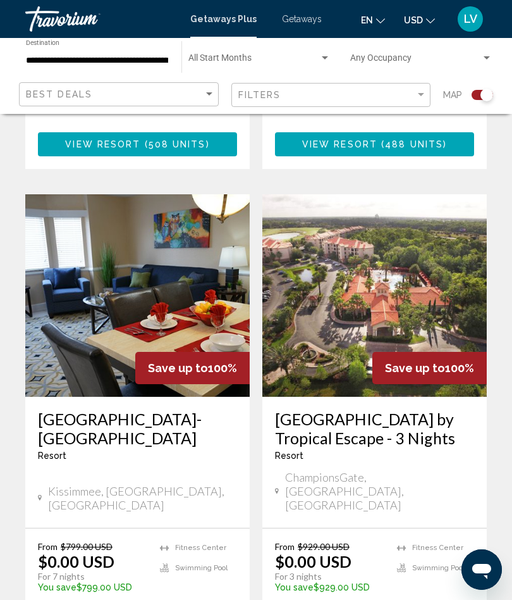
click at [147, 245] on img "Main content" at bounding box center [137, 295] width 225 height 202
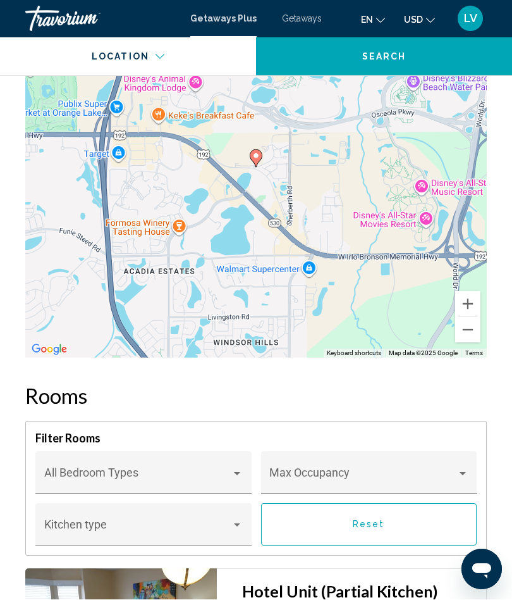
scroll to position [2663, 0]
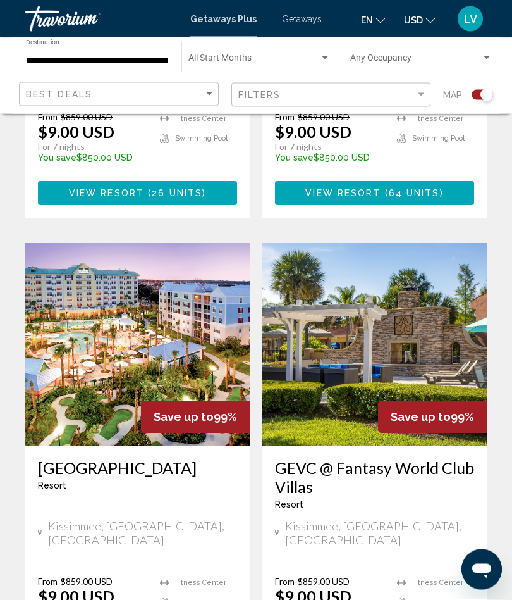
scroll to position [2679, 0]
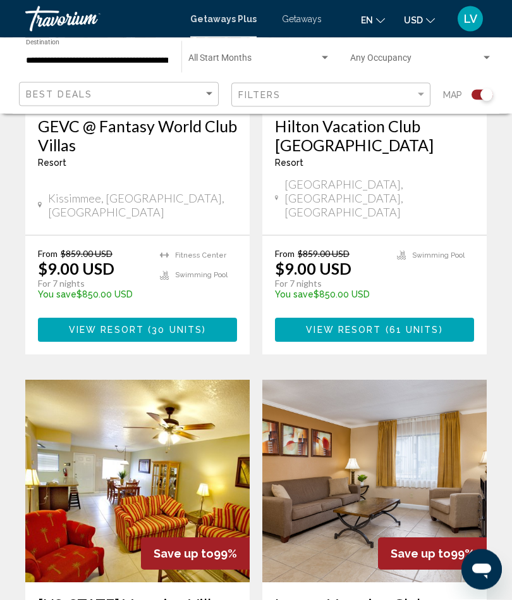
scroll to position [1003, 0]
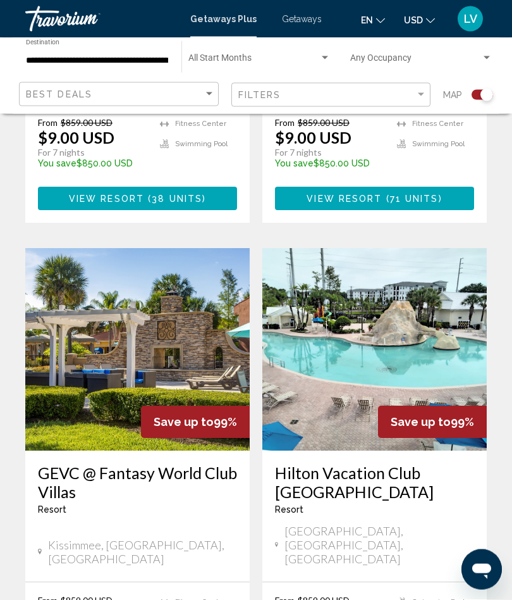
click at [397, 292] on img "Main content" at bounding box center [375, 350] width 225 height 202
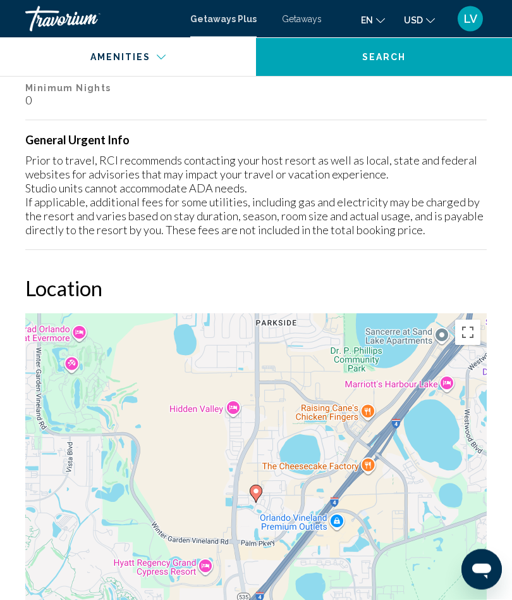
scroll to position [2003, 0]
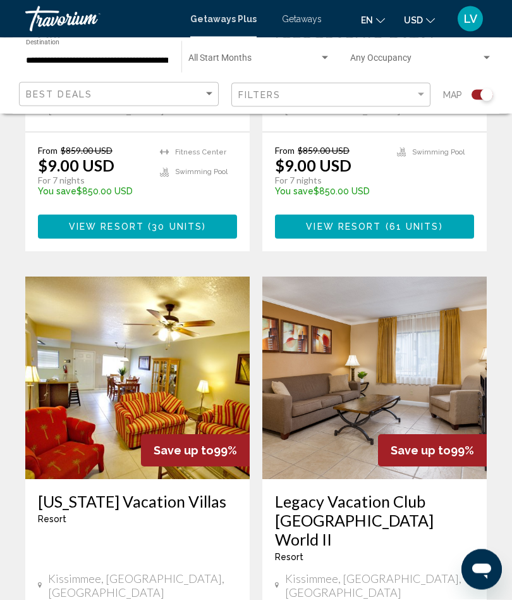
scroll to position [1102, 0]
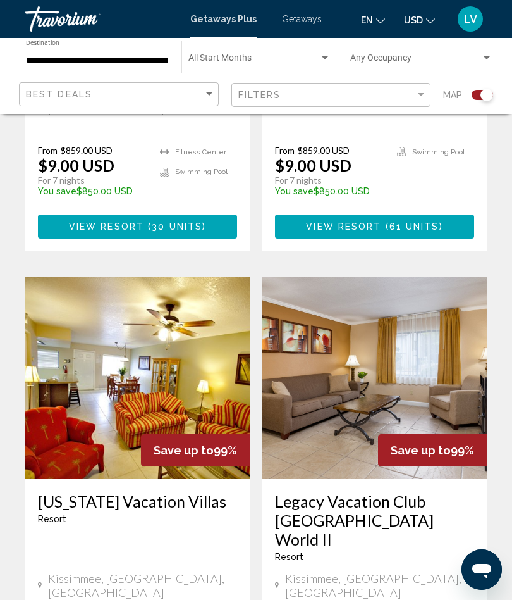
click at [407, 330] on img "Main content" at bounding box center [375, 377] width 225 height 202
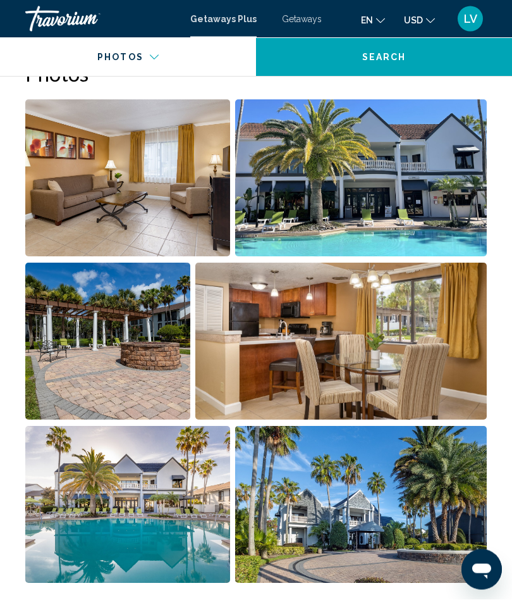
scroll to position [862, 0]
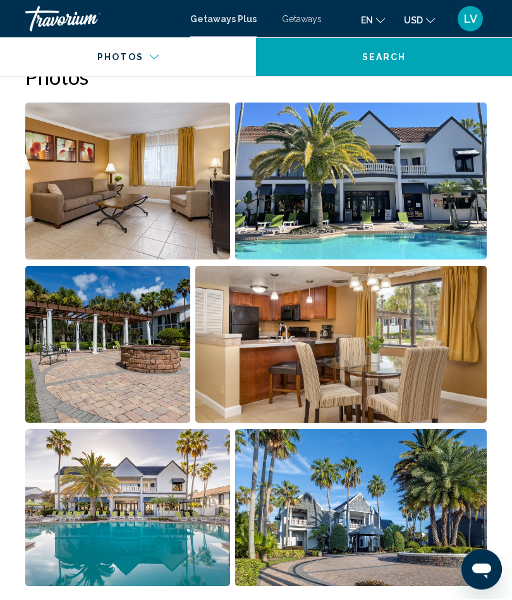
click at [397, 351] on img "Open full-screen image slider" at bounding box center [341, 344] width 292 height 157
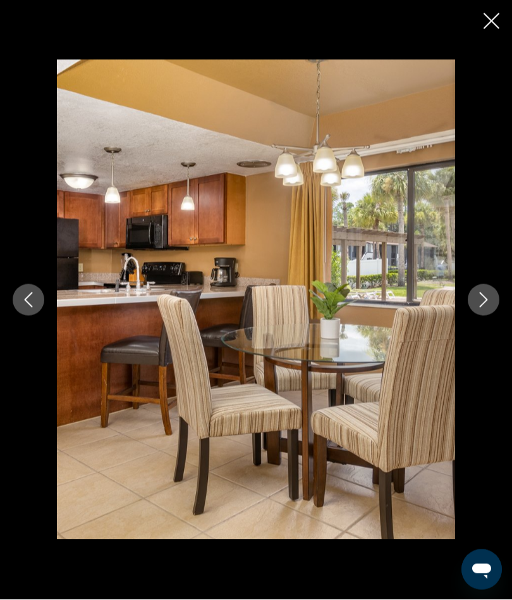
scroll to position [862, 0]
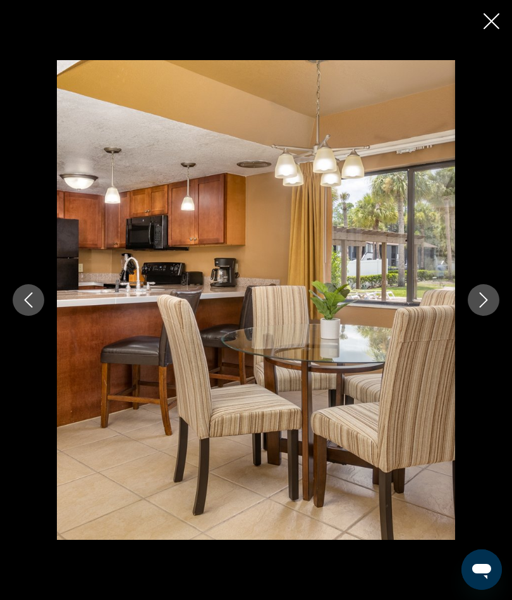
click at [486, 301] on icon "Next image" at bounding box center [484, 299] width 8 height 15
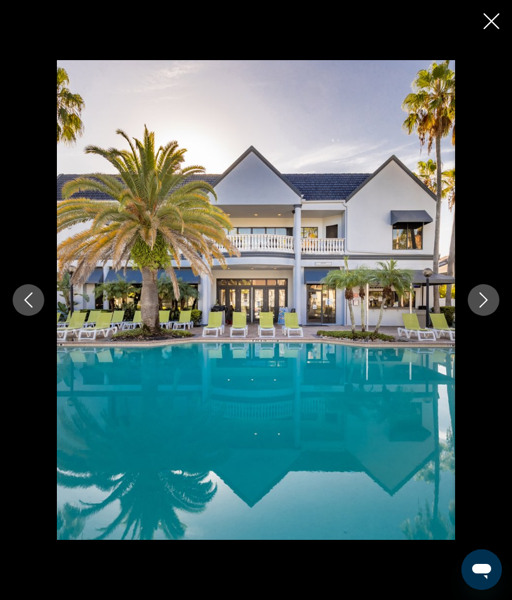
click at [481, 302] on icon "Next image" at bounding box center [483, 299] width 15 height 15
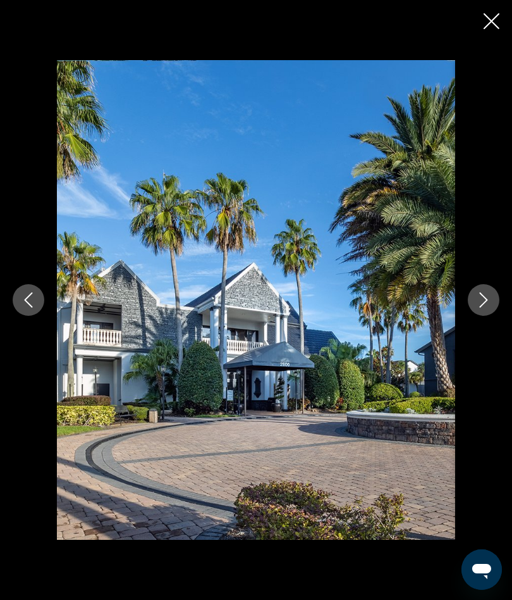
click at [480, 297] on icon "Next image" at bounding box center [483, 299] width 15 height 15
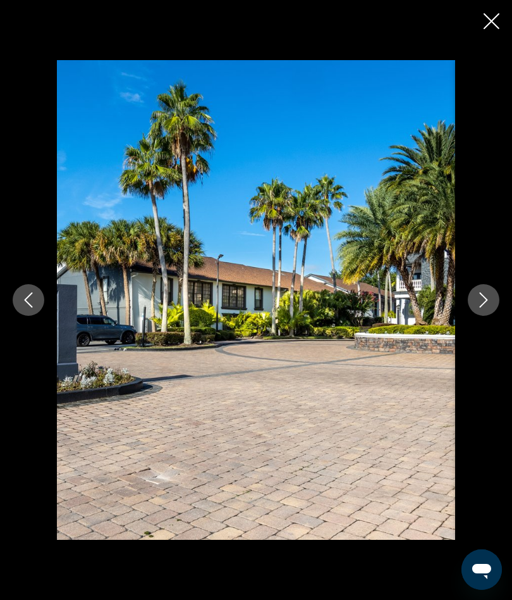
click at [483, 297] on icon "Next image" at bounding box center [483, 299] width 15 height 15
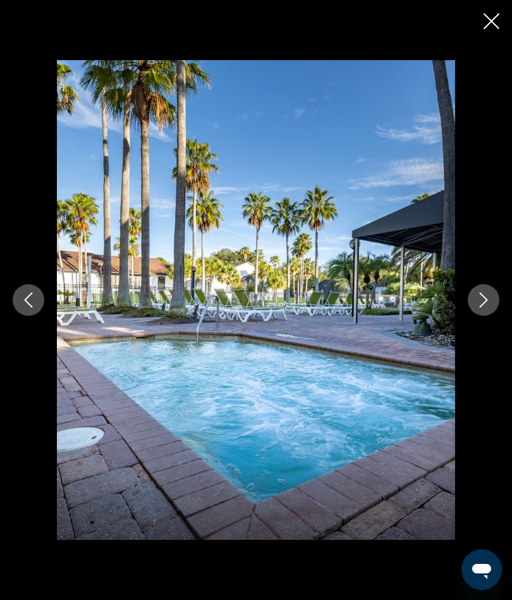
click at [475, 302] on button "Next image" at bounding box center [484, 300] width 32 height 32
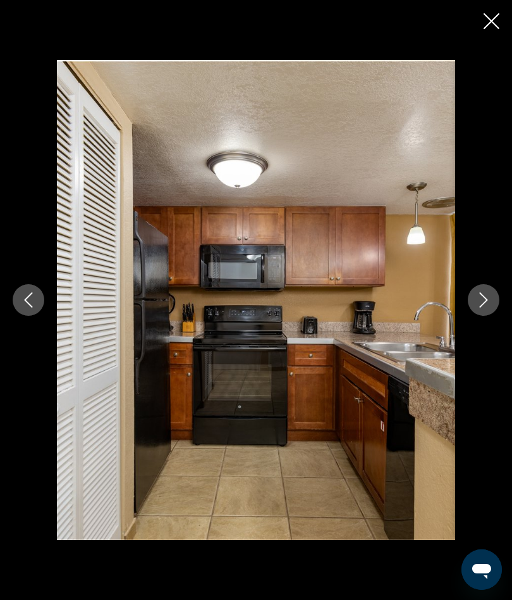
click at [481, 301] on icon "Next image" at bounding box center [483, 299] width 15 height 15
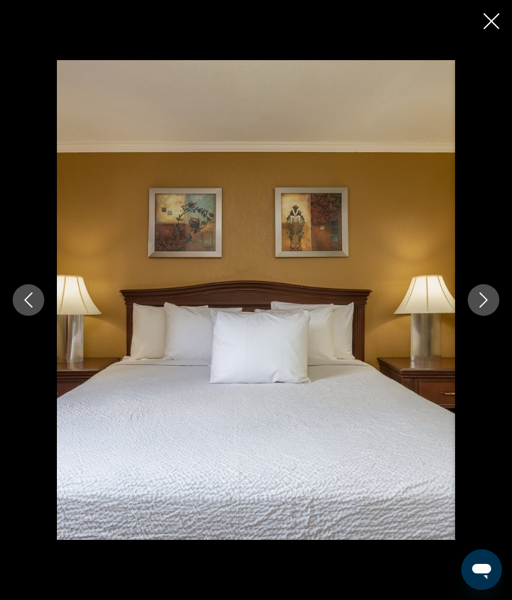
click at [485, 297] on icon "Next image" at bounding box center [483, 299] width 15 height 15
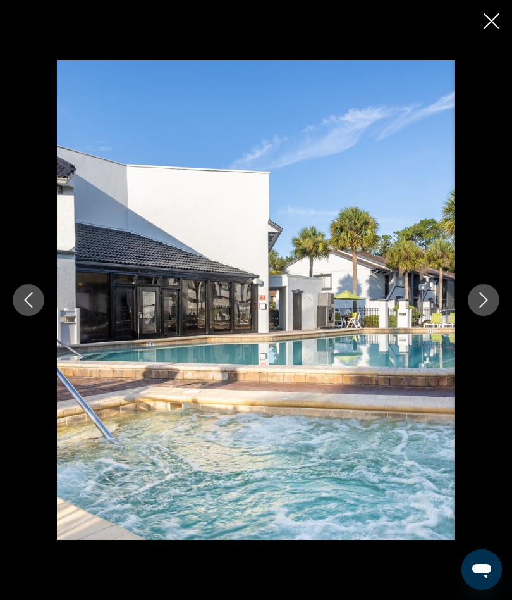
click at [478, 299] on icon "Next image" at bounding box center [483, 299] width 15 height 15
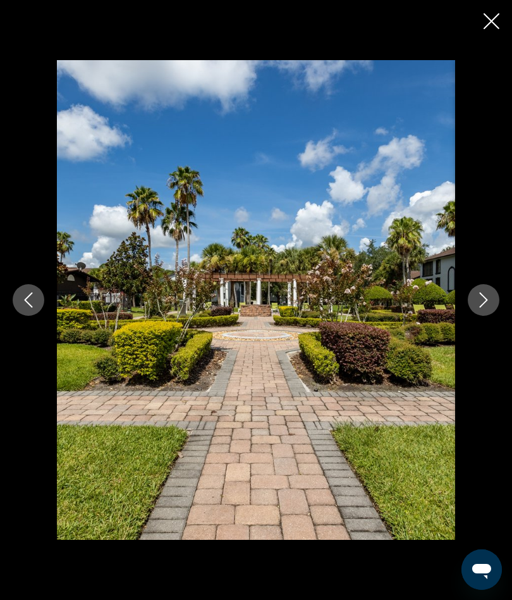
click at [477, 298] on icon "Next image" at bounding box center [483, 299] width 15 height 15
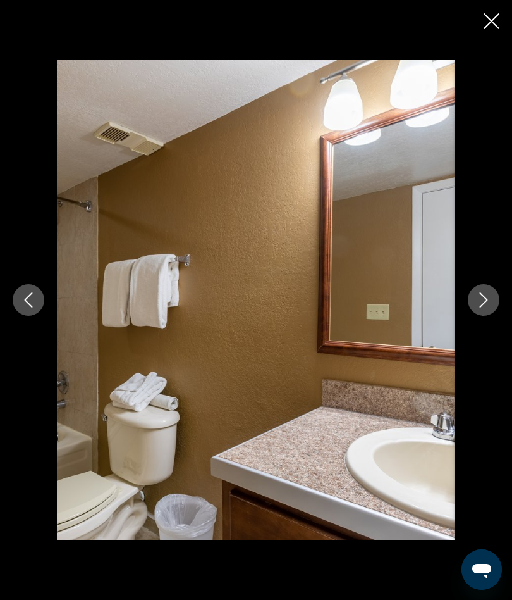
click at [483, 297] on icon "Next image" at bounding box center [483, 299] width 15 height 15
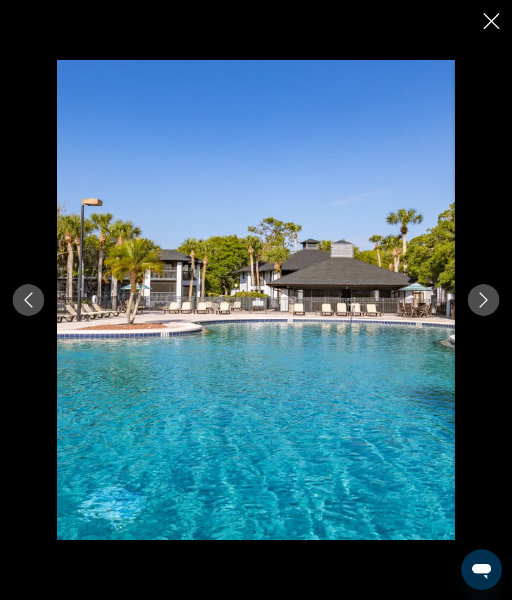
click at [481, 304] on icon "Next image" at bounding box center [483, 299] width 15 height 15
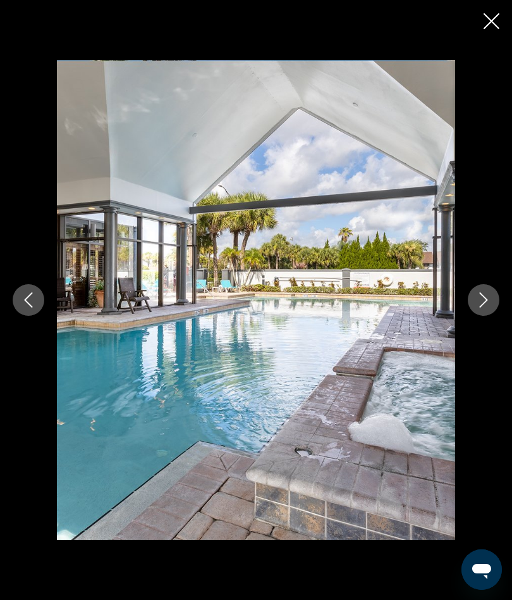
click at [486, 304] on icon "Next image" at bounding box center [483, 299] width 15 height 15
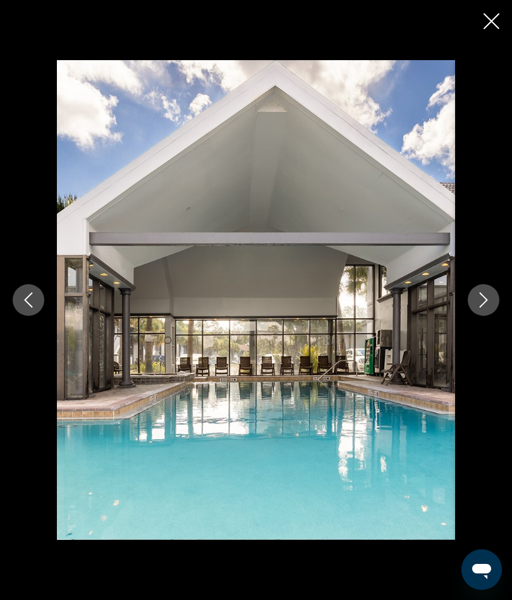
click at [481, 299] on icon "Next image" at bounding box center [483, 299] width 15 height 15
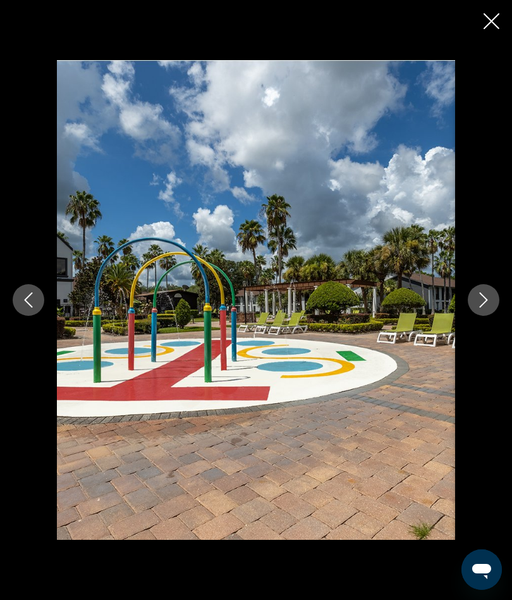
click at [483, 300] on icon "Next image" at bounding box center [483, 299] width 15 height 15
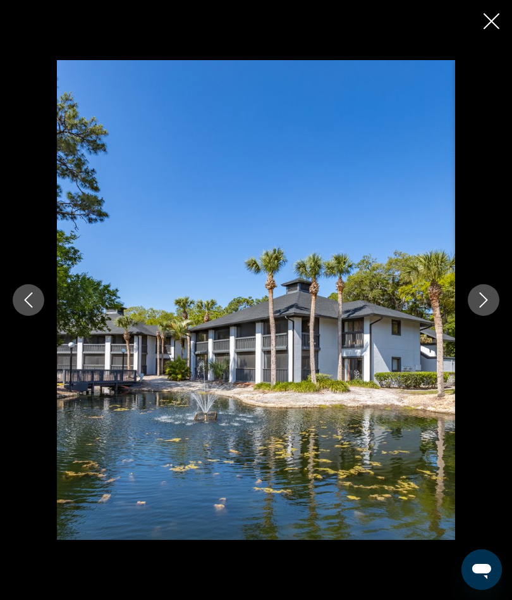
click at [480, 298] on icon "Next image" at bounding box center [483, 299] width 15 height 15
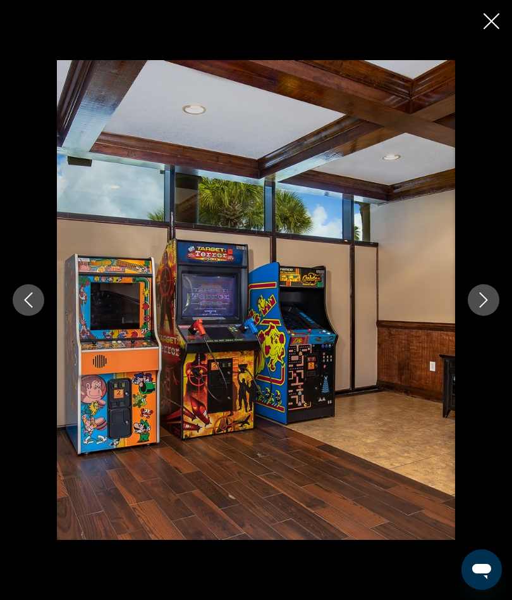
click at [482, 295] on icon "Next image" at bounding box center [484, 299] width 8 height 15
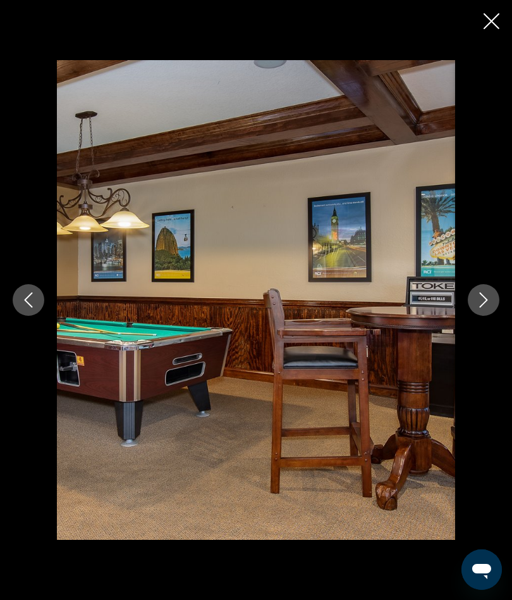
click at [486, 298] on icon "Next image" at bounding box center [484, 299] width 8 height 15
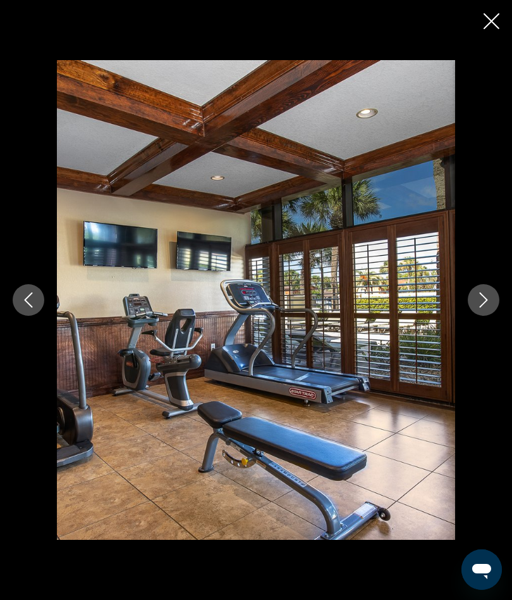
click at [483, 294] on icon "Next image" at bounding box center [483, 299] width 15 height 15
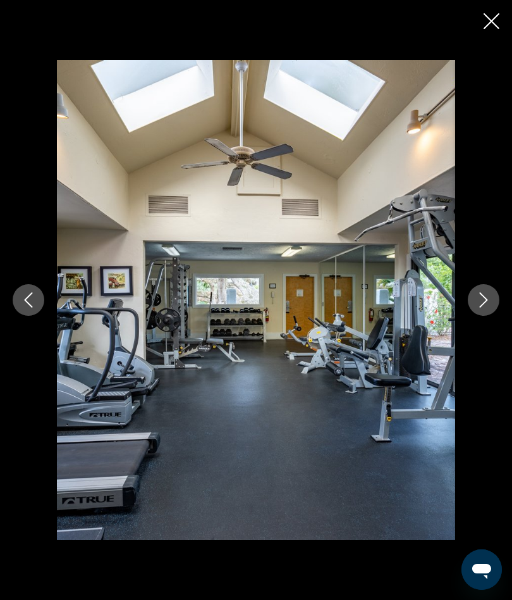
click at [480, 301] on icon "Next image" at bounding box center [483, 299] width 15 height 15
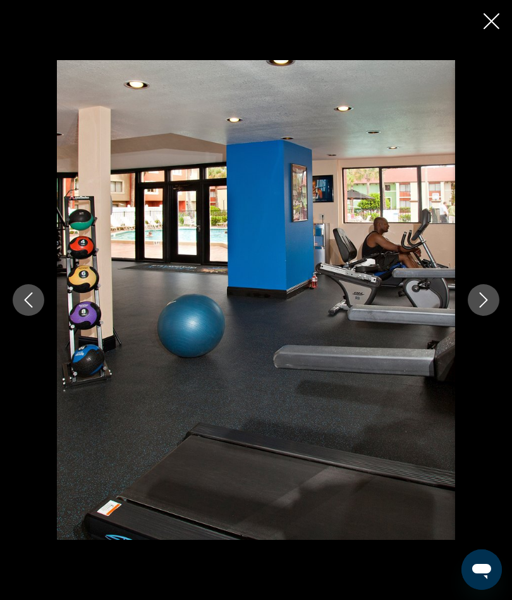
click at [485, 295] on icon "Next image" at bounding box center [483, 299] width 15 height 15
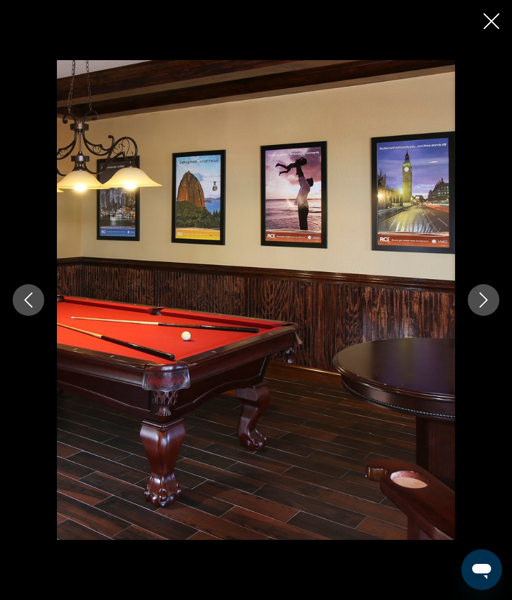
click at [481, 299] on icon "Next image" at bounding box center [483, 299] width 15 height 15
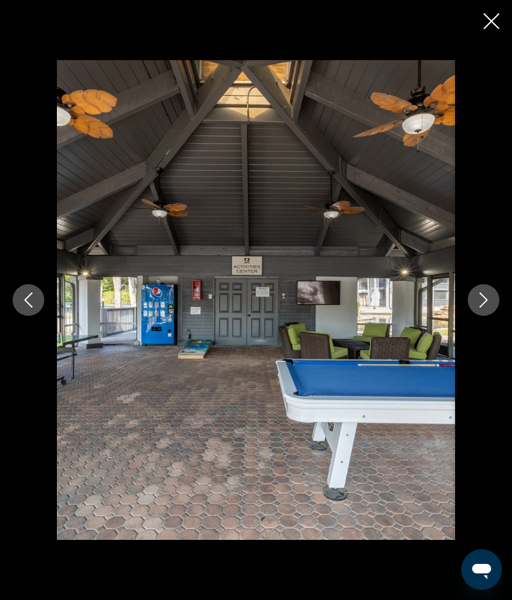
click at [483, 305] on icon "Next image" at bounding box center [484, 299] width 8 height 15
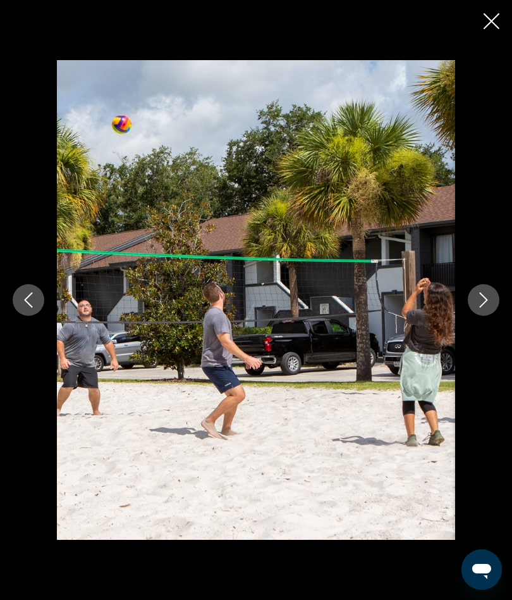
click at [489, 306] on icon "Next image" at bounding box center [483, 299] width 15 height 15
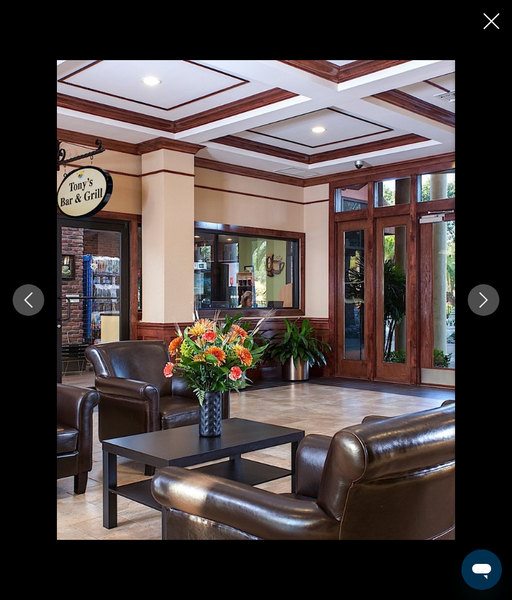
click at [485, 298] on icon "Next image" at bounding box center [483, 299] width 15 height 15
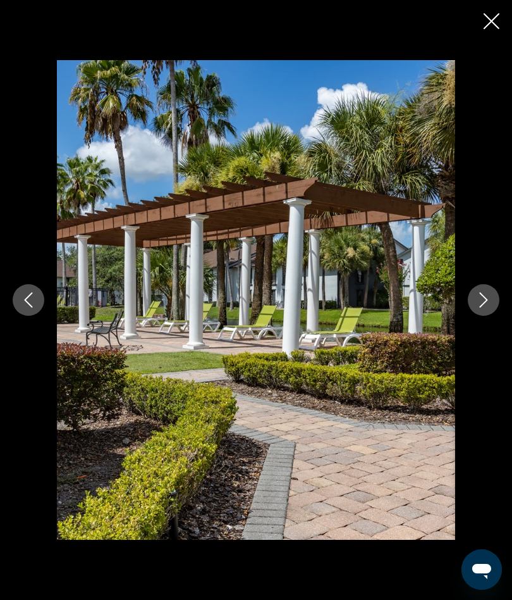
click at [484, 300] on icon "Next image" at bounding box center [483, 299] width 15 height 15
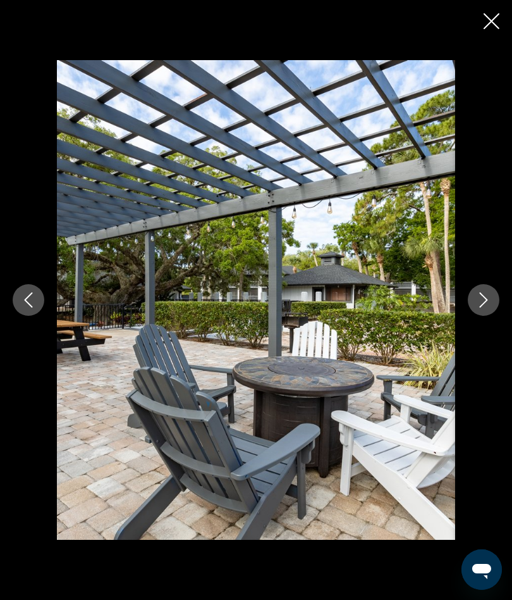
click at [482, 294] on icon "Next image" at bounding box center [483, 299] width 15 height 15
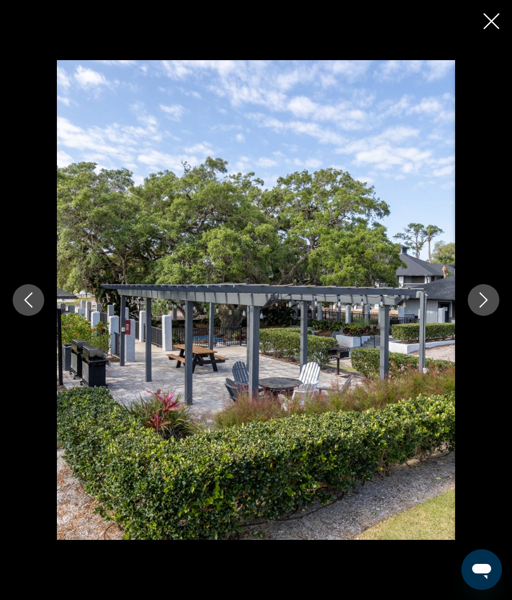
click at [480, 304] on icon "Next image" at bounding box center [483, 299] width 15 height 15
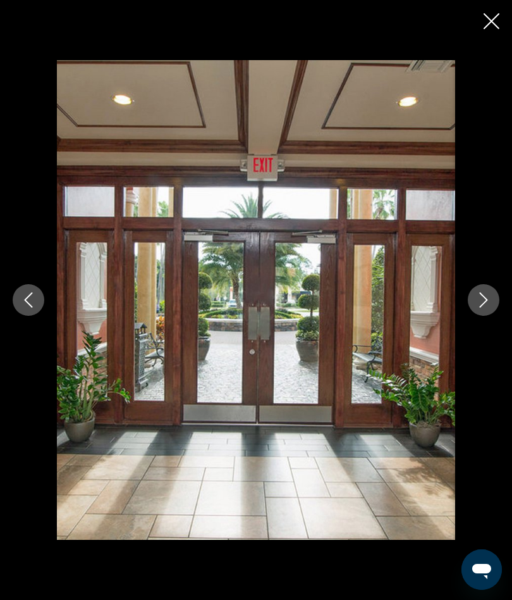
click at [490, 290] on button "Next image" at bounding box center [484, 300] width 32 height 32
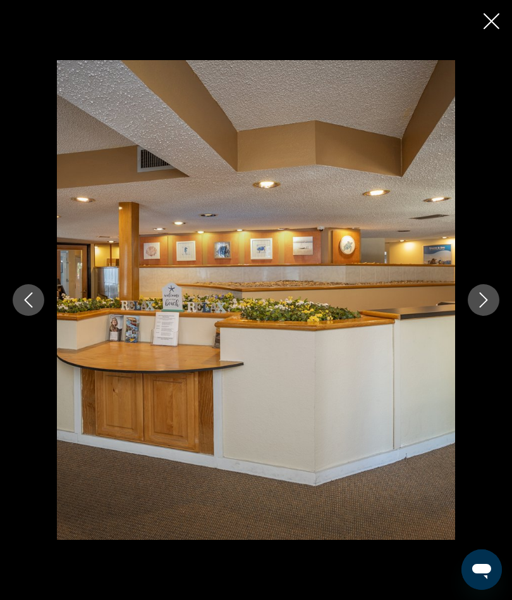
click at [478, 301] on icon "Next image" at bounding box center [483, 299] width 15 height 15
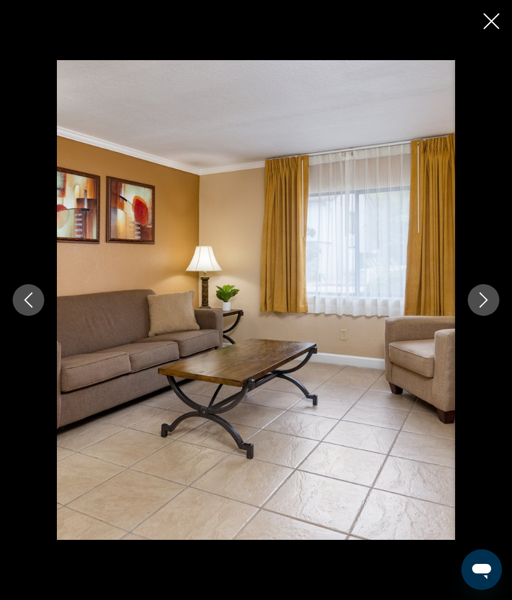
click at [479, 302] on icon "Next image" at bounding box center [483, 299] width 15 height 15
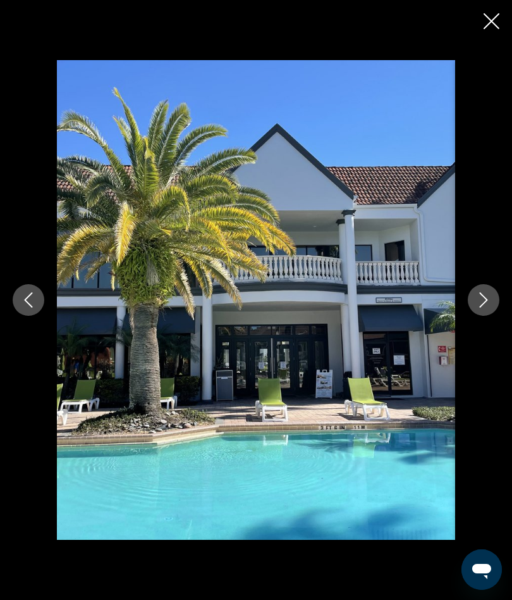
click at [483, 306] on icon "Next image" at bounding box center [483, 299] width 15 height 15
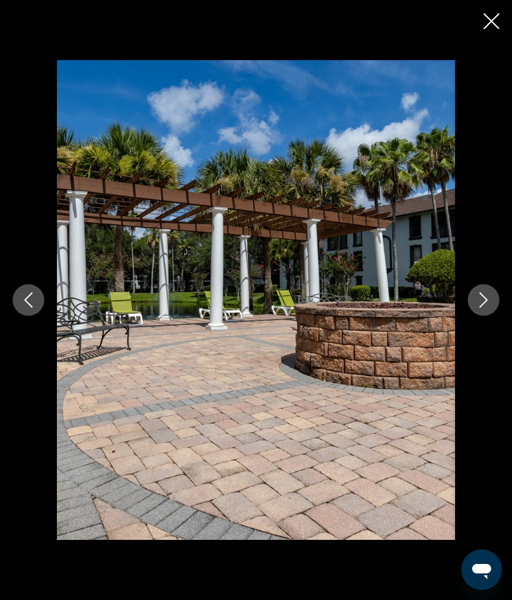
click at [478, 307] on icon "Next image" at bounding box center [483, 299] width 15 height 15
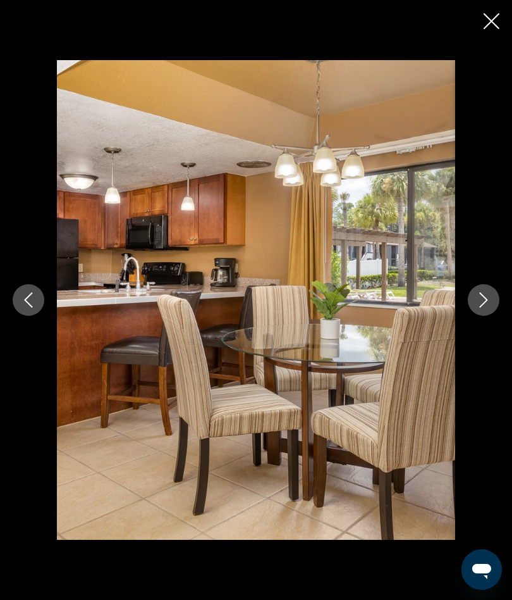
click at [487, 294] on icon "Next image" at bounding box center [483, 299] width 15 height 15
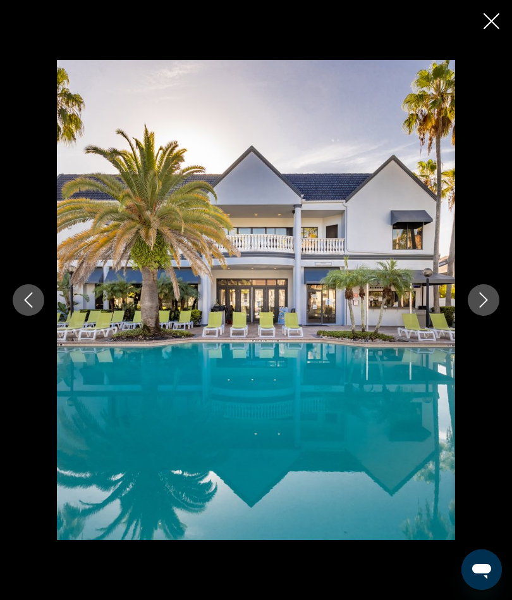
click at [483, 298] on icon "Next image" at bounding box center [483, 299] width 15 height 15
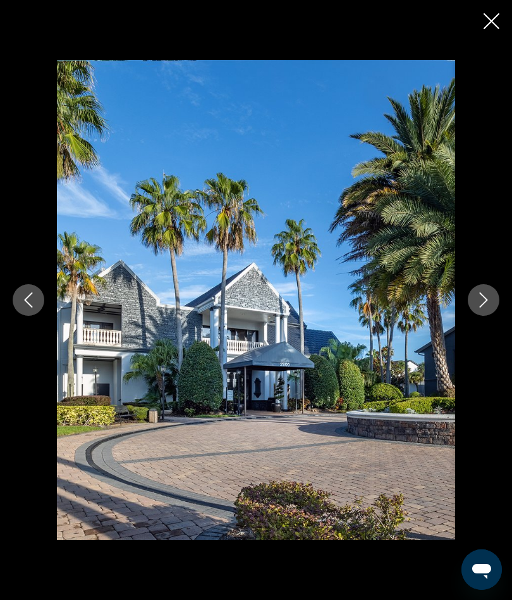
click at [479, 300] on icon "Next image" at bounding box center [483, 299] width 15 height 15
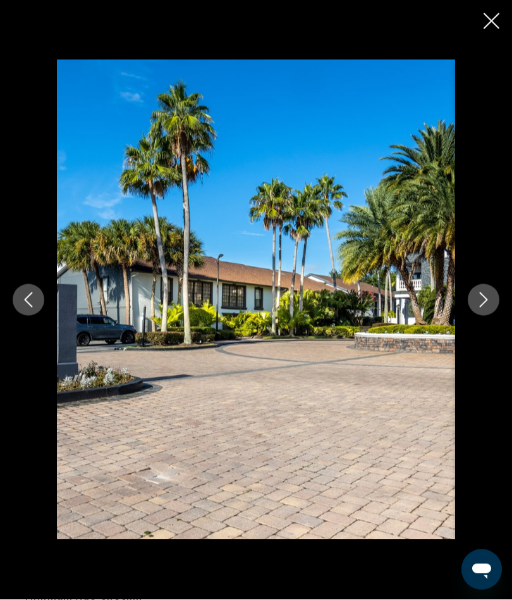
scroll to position [1365, 0]
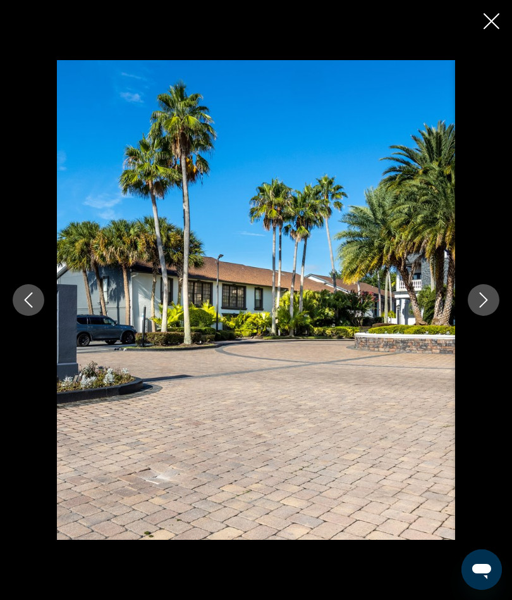
click at [488, 17] on icon "Close slideshow" at bounding box center [492, 21] width 16 height 16
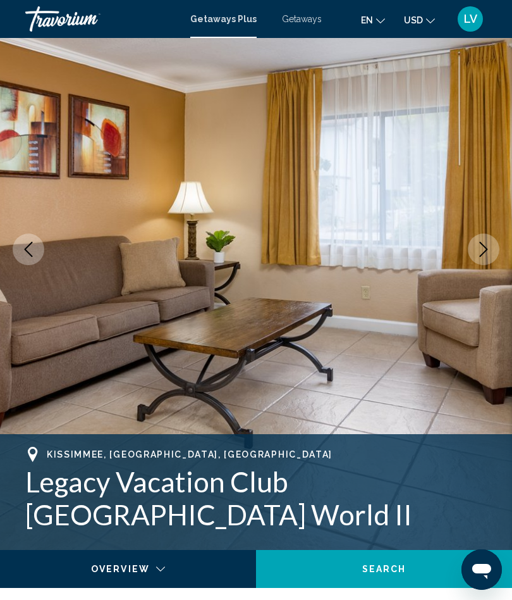
scroll to position [0, 0]
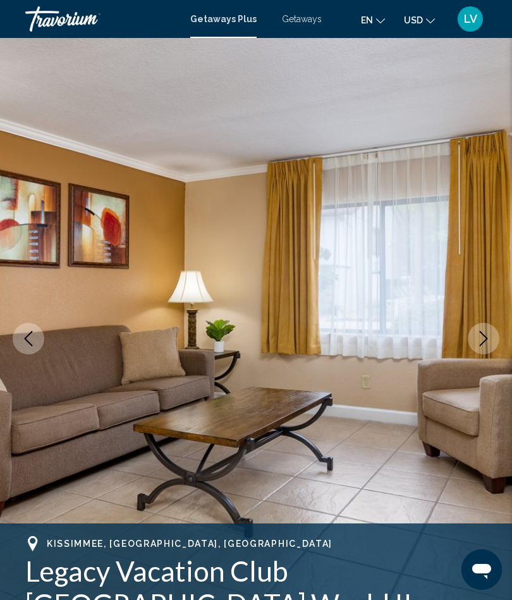
click at [485, 333] on icon "Next image" at bounding box center [483, 338] width 15 height 15
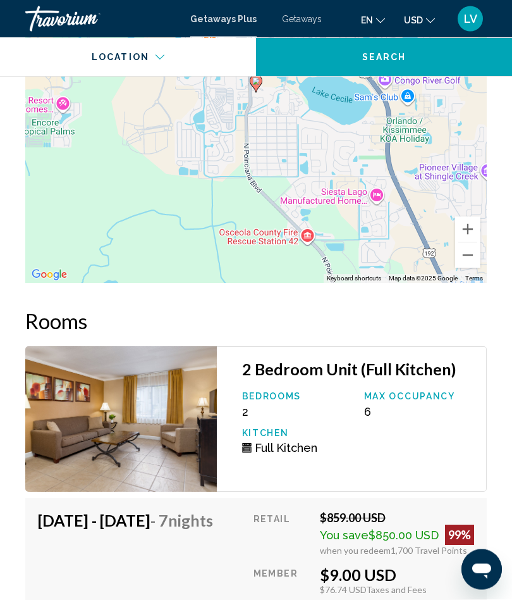
scroll to position [2539, 0]
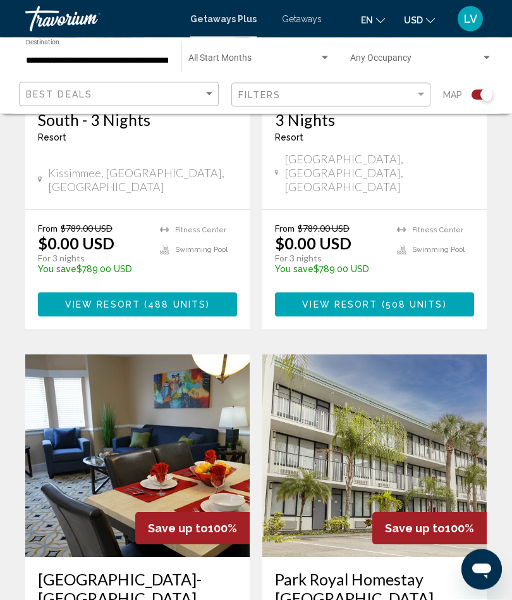
scroll to position [2586, 0]
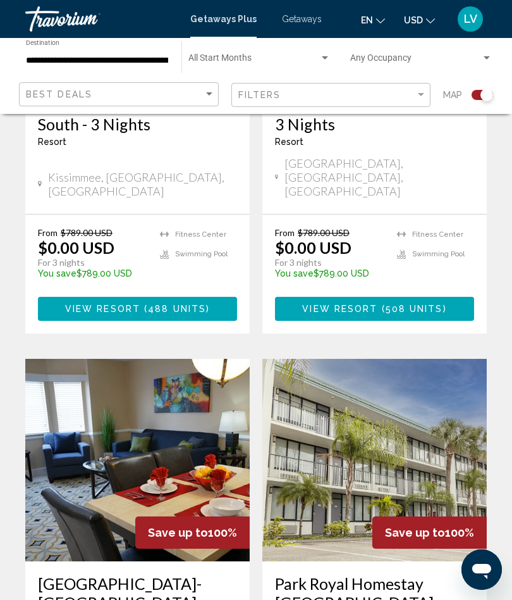
click at [159, 359] on img "Main content" at bounding box center [137, 460] width 225 height 202
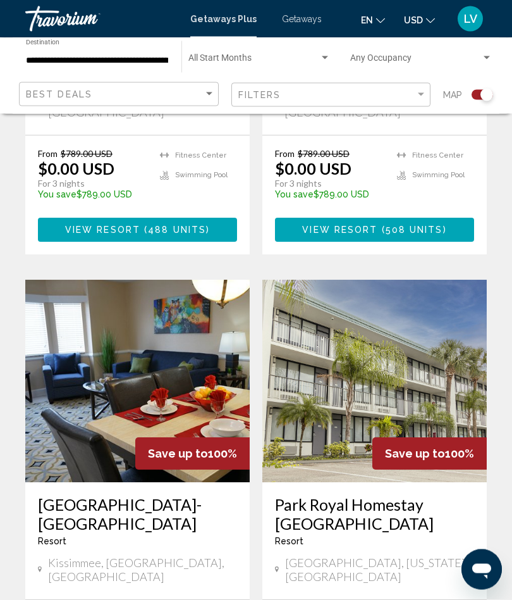
scroll to position [2665, 0]
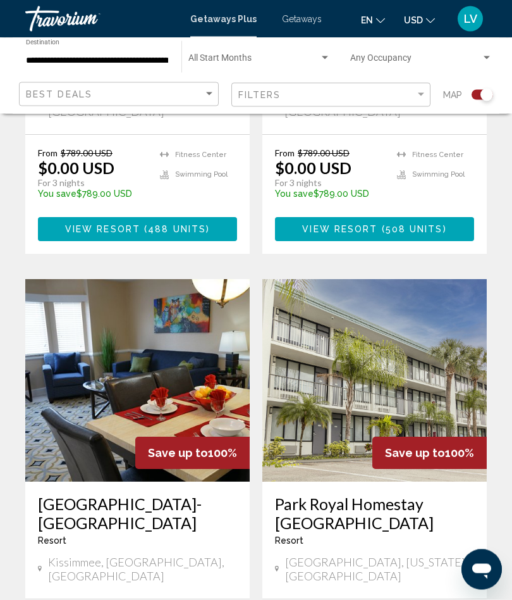
click at [163, 280] on img "Main content" at bounding box center [137, 381] width 225 height 202
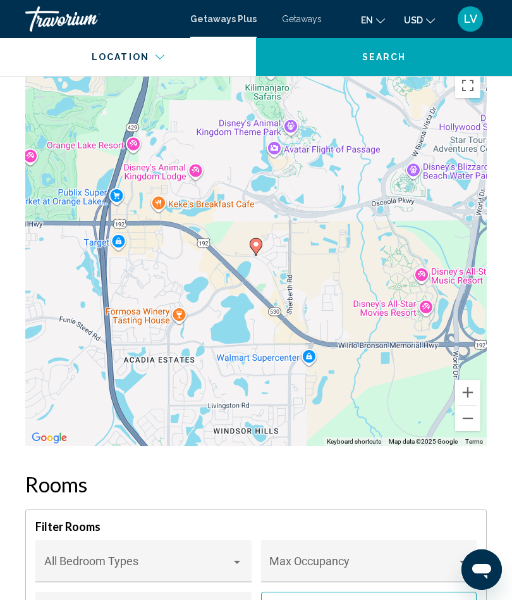
scroll to position [2560, 0]
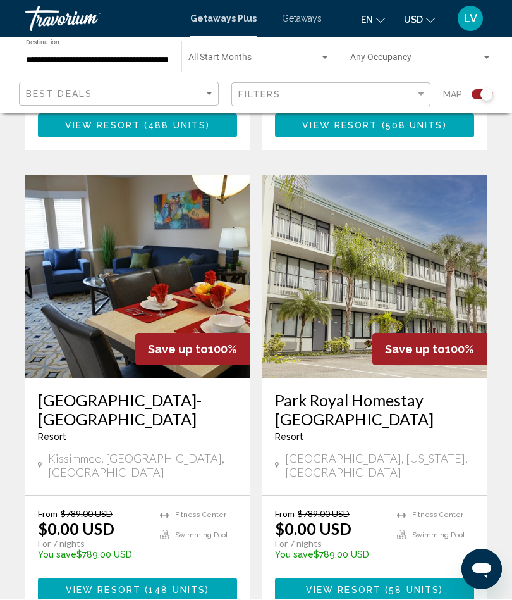
scroll to position [2769, 0]
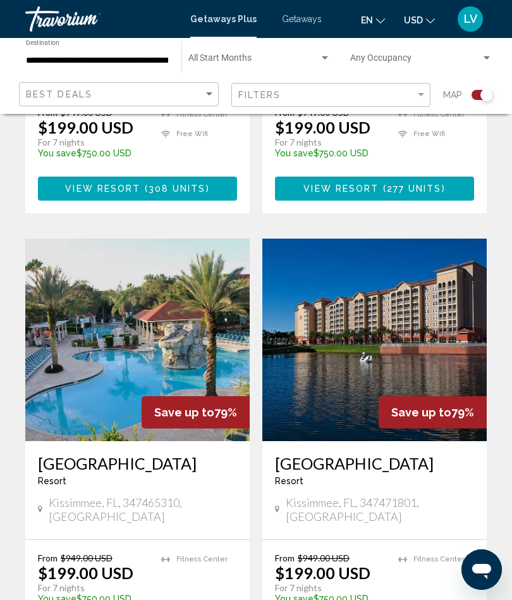
scroll to position [2447, 0]
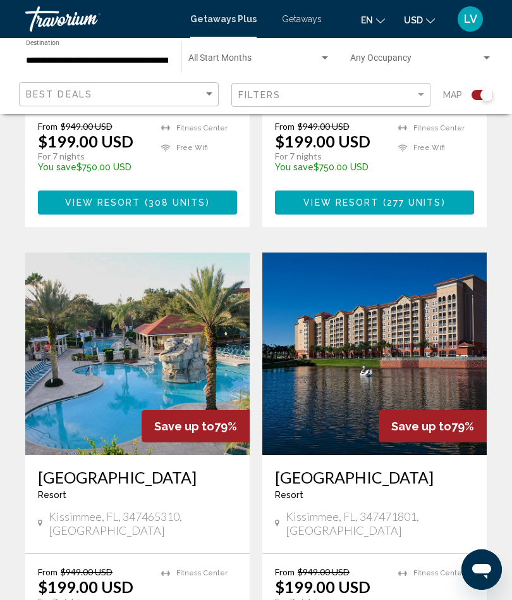
click at [164, 312] on img "Main content" at bounding box center [137, 353] width 225 height 202
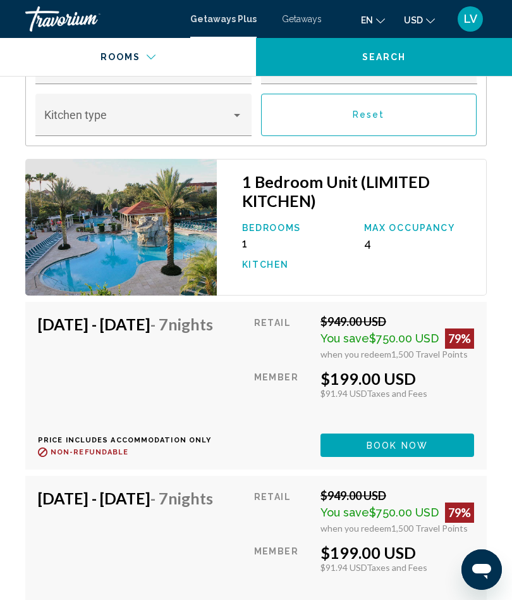
scroll to position [3009, 0]
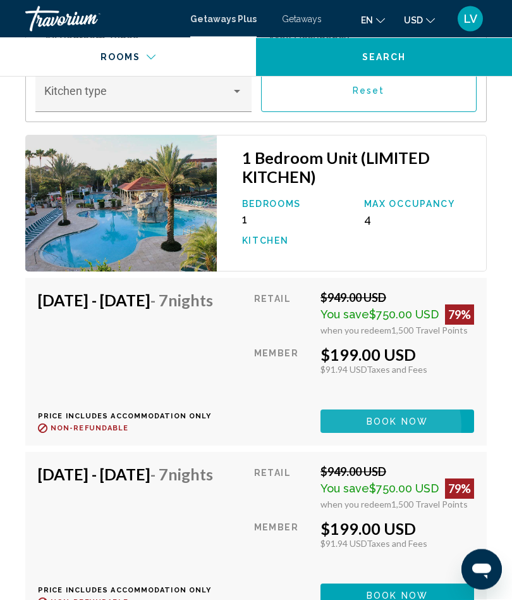
click at [397, 417] on span "Book now" at bounding box center [397, 422] width 61 height 10
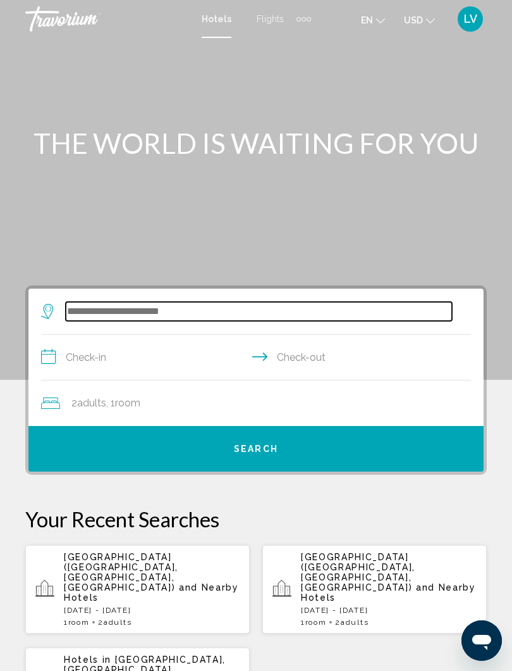
click at [161, 314] on input "Search widget" at bounding box center [259, 311] width 387 height 19
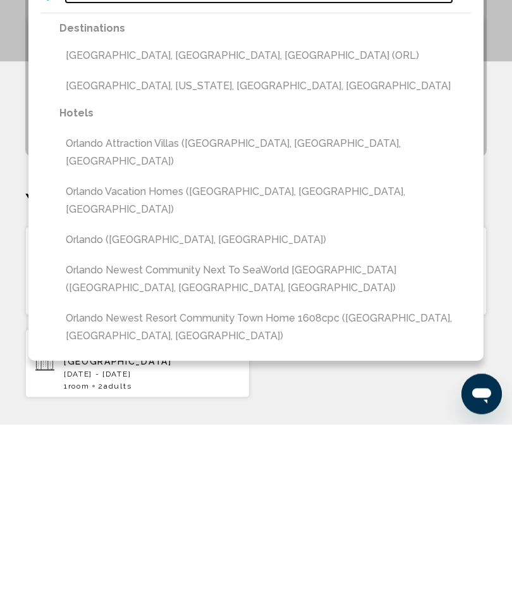
scroll to position [87, 0]
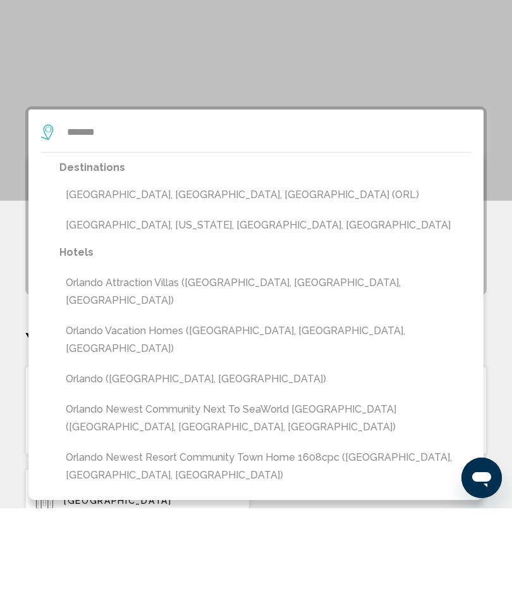
click at [137, 275] on button "Orlando, FL, United States (ORL)" at bounding box center [265, 287] width 412 height 24
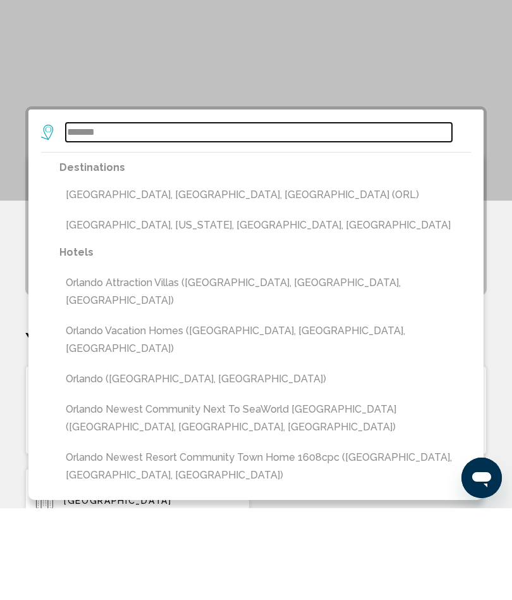
type input "**********"
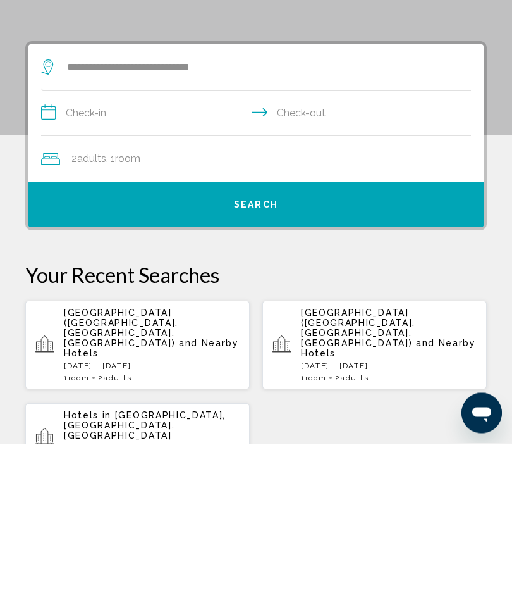
click at [80, 247] on input "**********" at bounding box center [258, 271] width 435 height 49
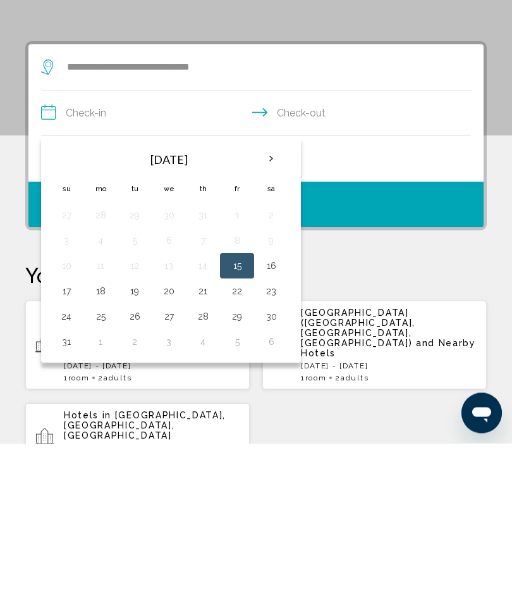
scroll to position [244, 0]
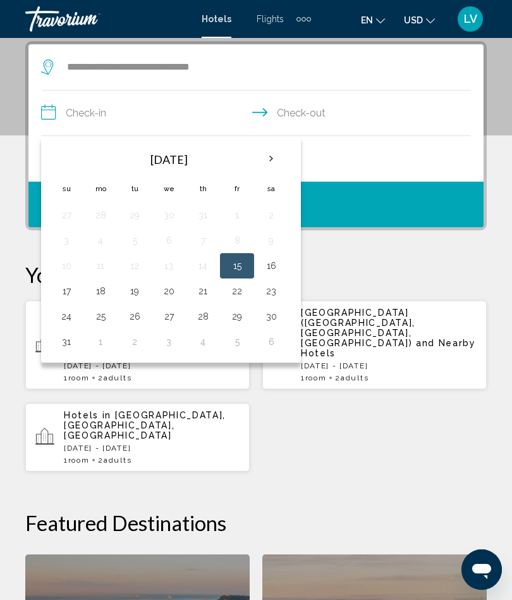
click at [100, 294] on button "18" at bounding box center [100, 291] width 20 height 18
click at [171, 294] on button "20" at bounding box center [169, 291] width 20 height 18
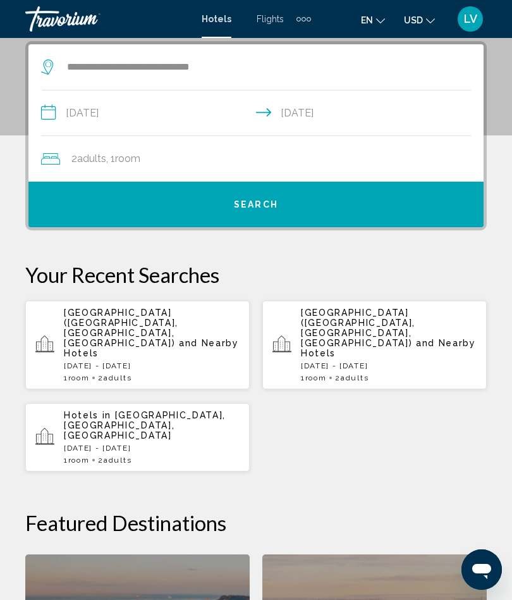
click at [330, 115] on input "**********" at bounding box center [258, 114] width 435 height 49
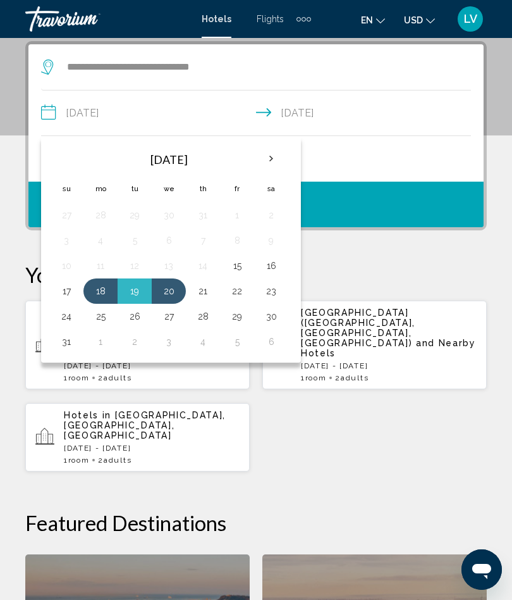
click at [101, 293] on button "18" at bounding box center [100, 291] width 20 height 18
click at [197, 293] on button "21" at bounding box center [203, 291] width 20 height 18
type input "**********"
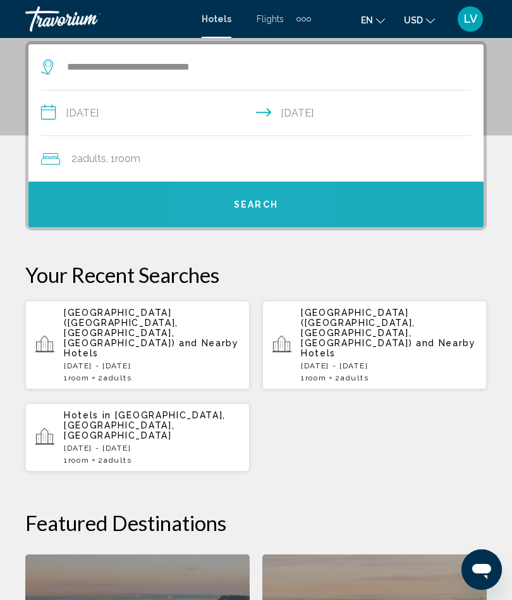
click at [249, 200] on span "Search" at bounding box center [256, 205] width 44 height 10
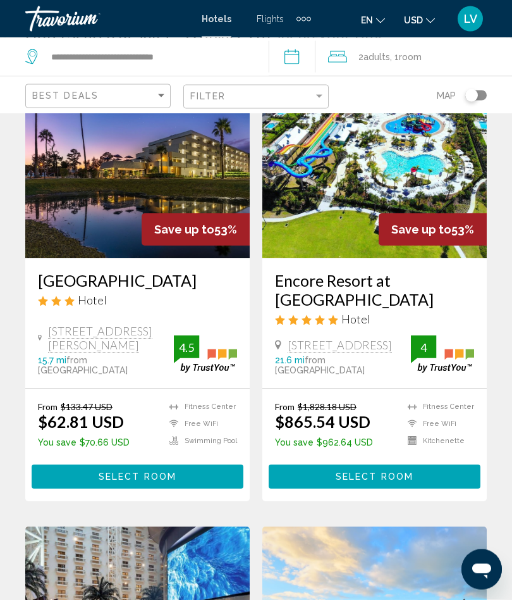
scroll to position [102, 0]
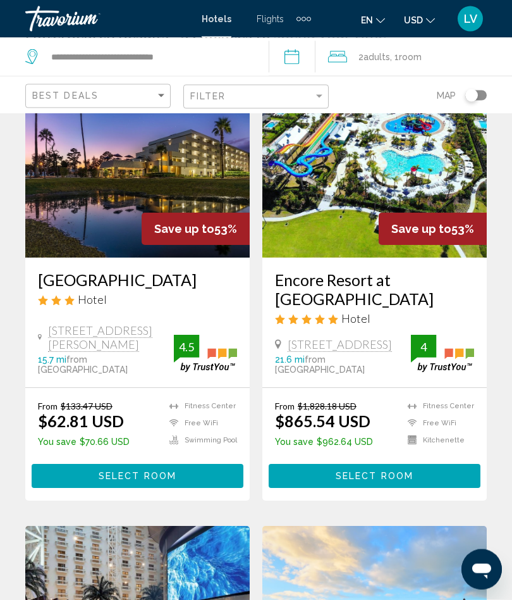
click at [180, 179] on img "Main content" at bounding box center [137, 157] width 225 height 202
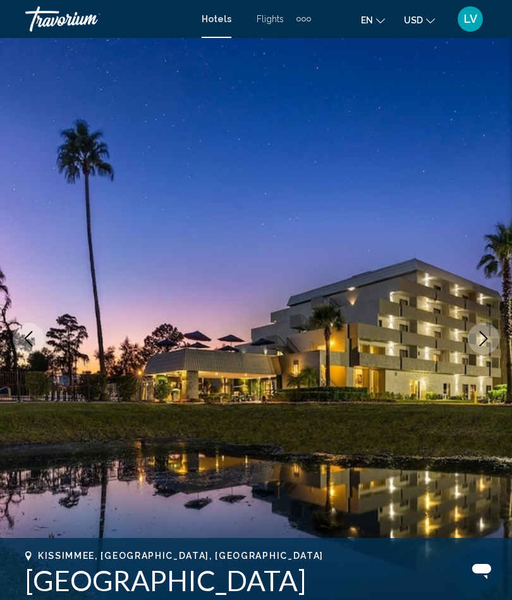
click at [482, 337] on icon "Next image" at bounding box center [483, 338] width 15 height 15
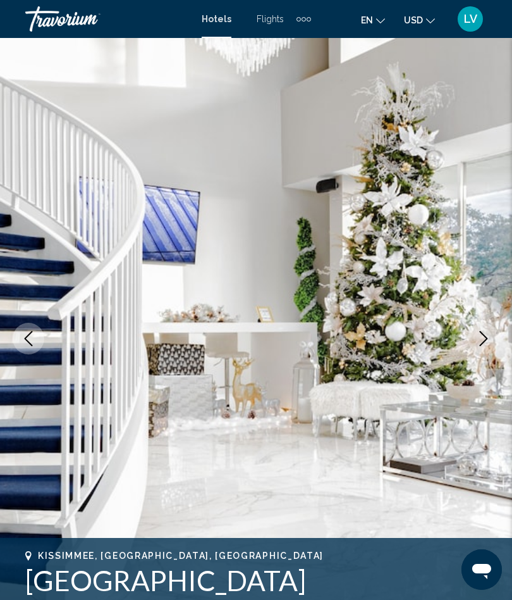
click at [481, 342] on icon "Next image" at bounding box center [483, 338] width 15 height 15
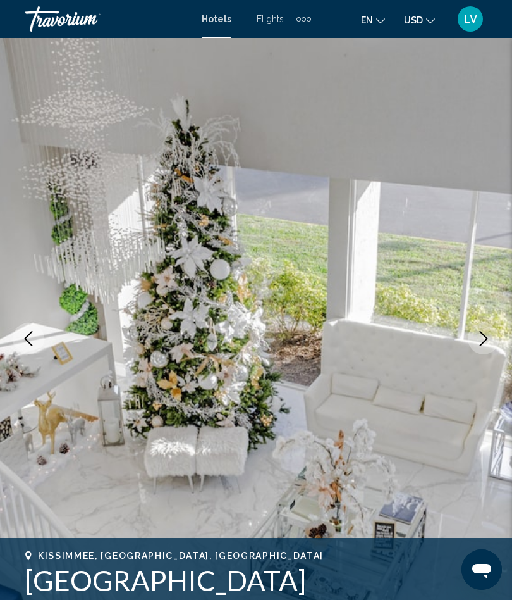
click at [475, 345] on button "Next image" at bounding box center [484, 339] width 32 height 32
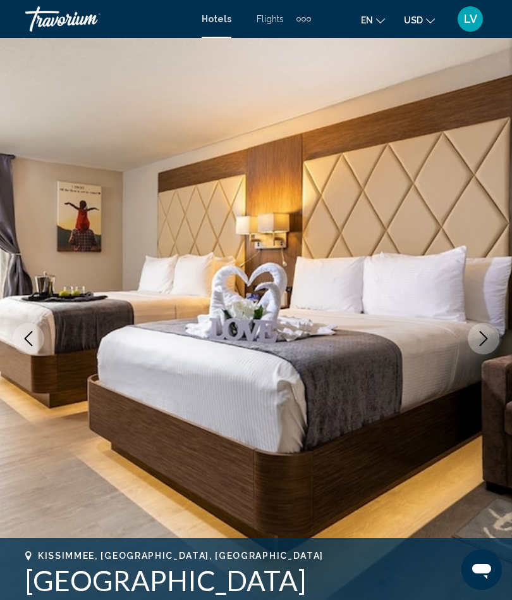
click at [479, 342] on icon "Next image" at bounding box center [483, 338] width 15 height 15
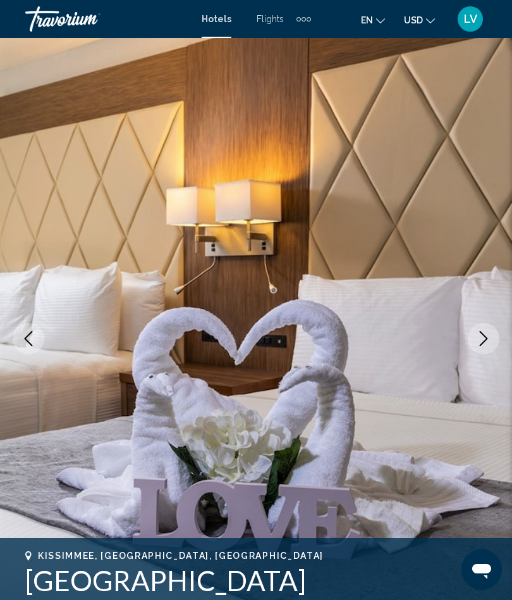
click at [483, 337] on icon "Next image" at bounding box center [483, 338] width 15 height 15
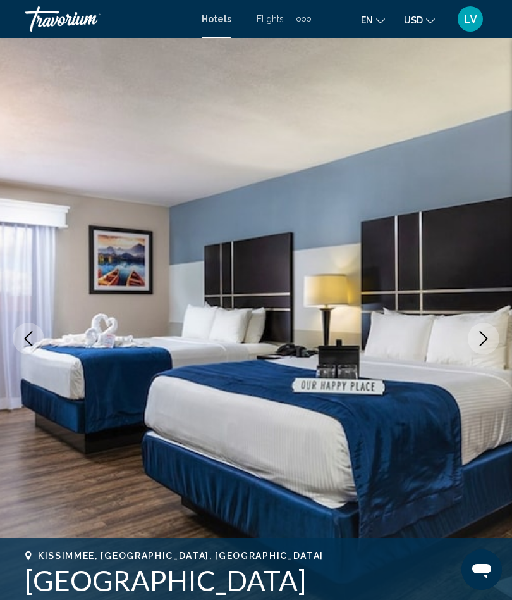
click at [482, 337] on icon "Next image" at bounding box center [483, 338] width 15 height 15
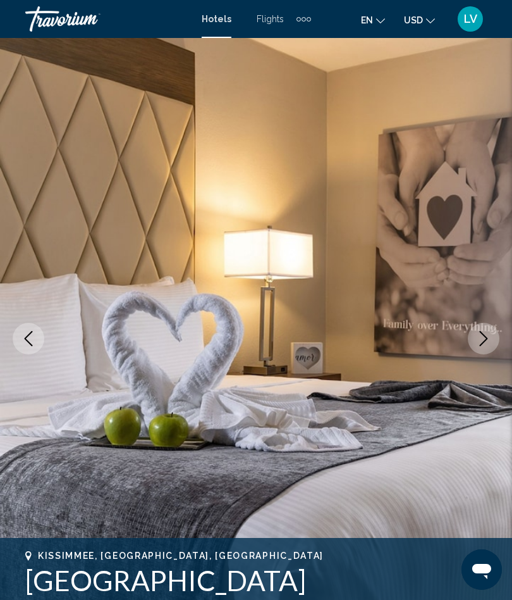
click at [487, 337] on icon "Next image" at bounding box center [483, 338] width 15 height 15
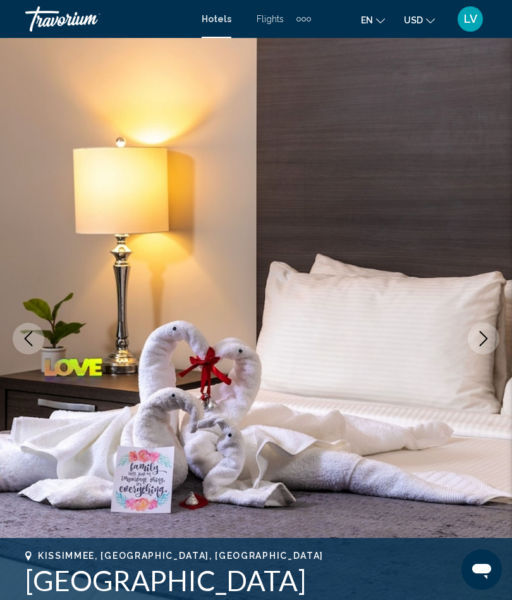
click at [489, 337] on icon "Next image" at bounding box center [483, 338] width 15 height 15
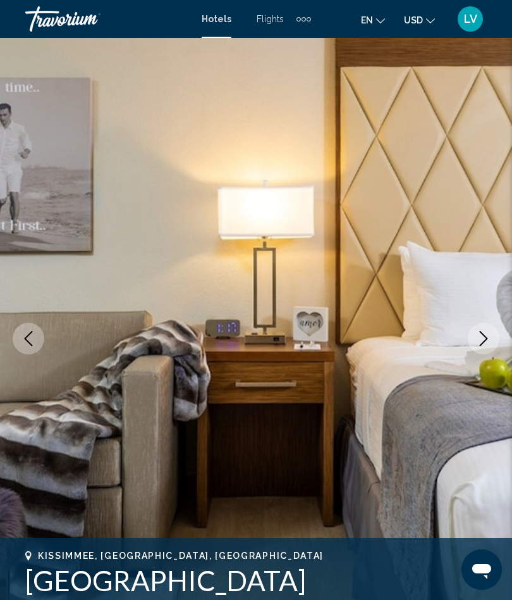
click at [475, 336] on button "Next image" at bounding box center [484, 339] width 32 height 32
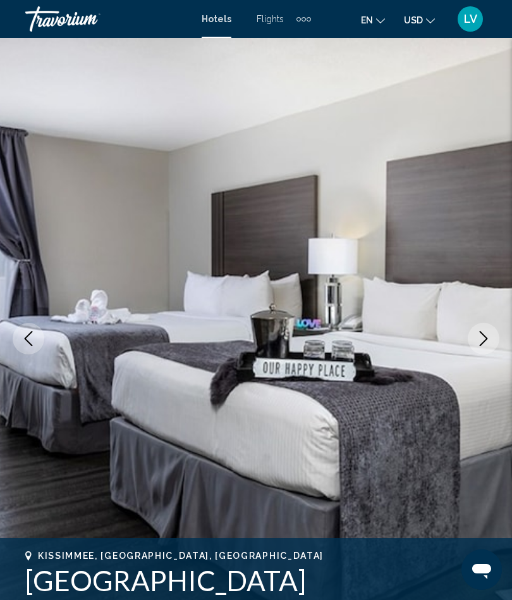
click at [474, 340] on button "Next image" at bounding box center [484, 339] width 32 height 32
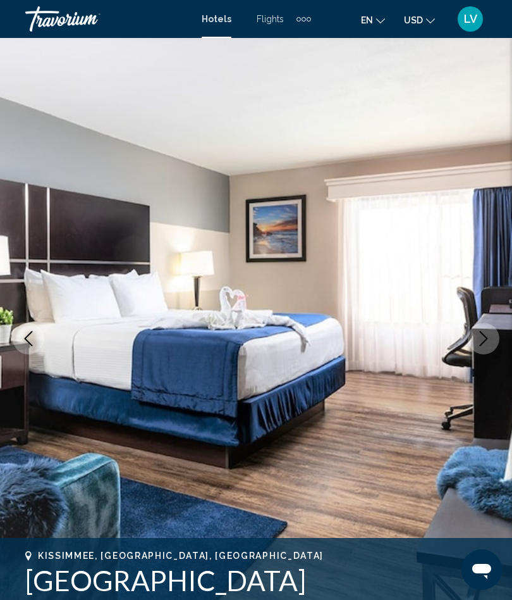
click at [482, 338] on icon "Next image" at bounding box center [483, 338] width 15 height 15
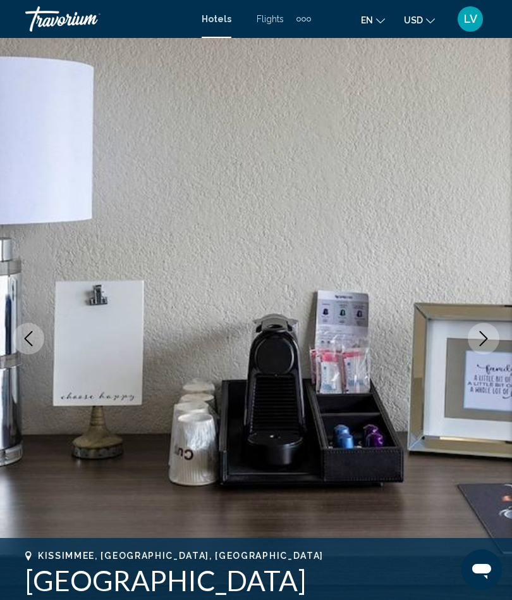
click at [485, 342] on icon "Next image" at bounding box center [483, 338] width 15 height 15
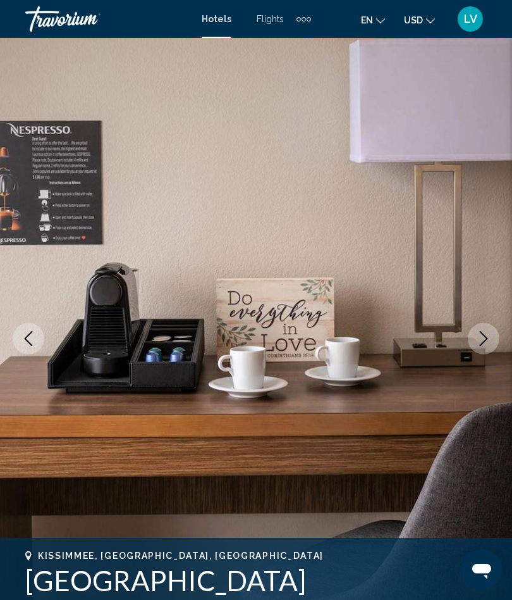
click at [483, 338] on icon "Next image" at bounding box center [483, 338] width 15 height 15
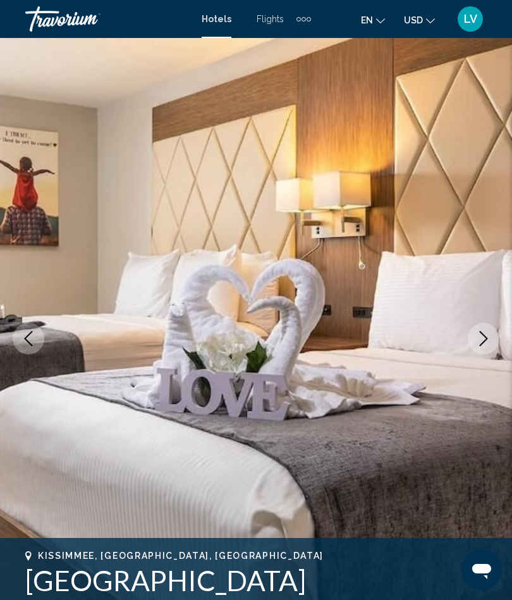
click at [484, 340] on icon "Next image" at bounding box center [483, 338] width 15 height 15
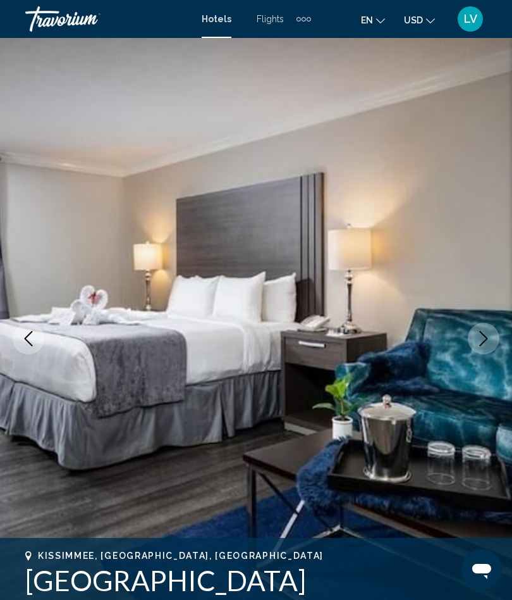
click at [481, 338] on icon "Next image" at bounding box center [483, 338] width 15 height 15
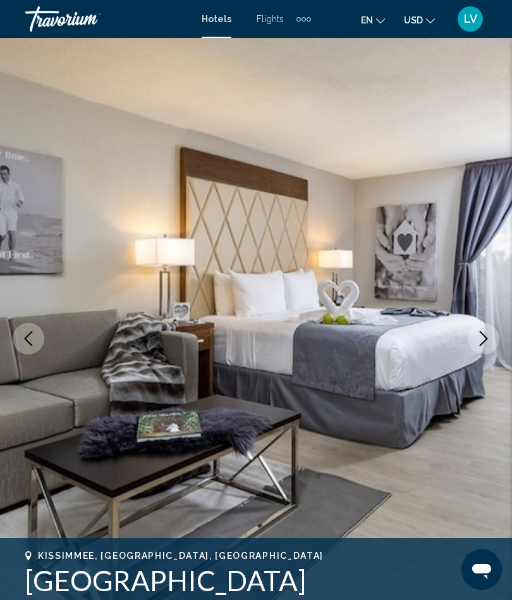
click at [488, 335] on icon "Next image" at bounding box center [483, 338] width 15 height 15
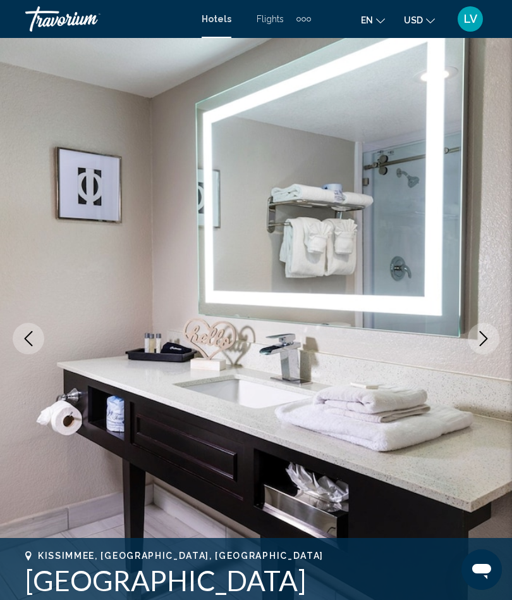
click at [482, 337] on icon "Next image" at bounding box center [483, 338] width 15 height 15
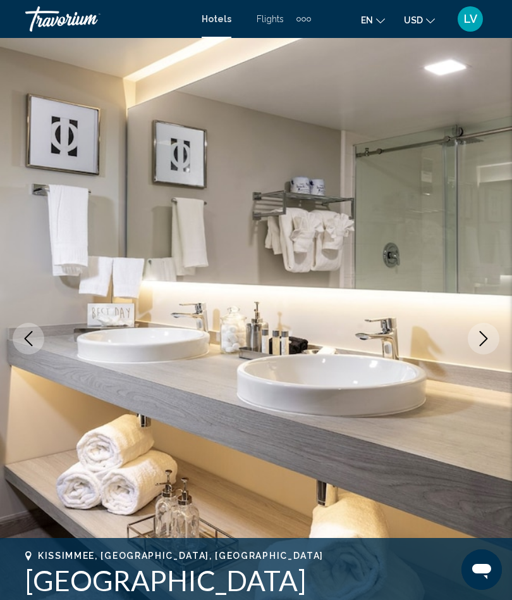
click at [485, 338] on icon "Next image" at bounding box center [483, 338] width 15 height 15
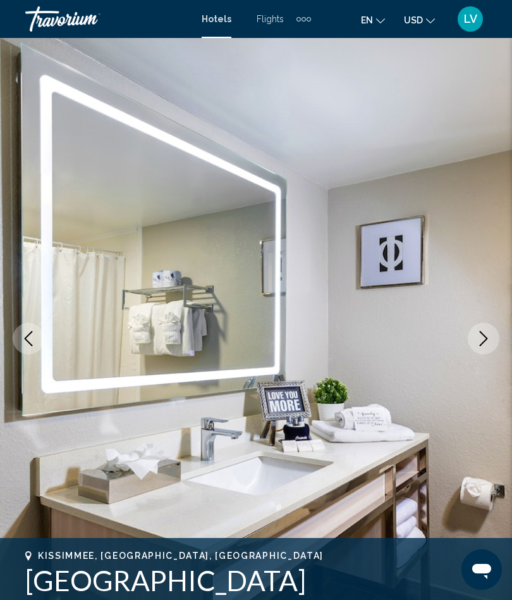
click at [480, 336] on icon "Next image" at bounding box center [483, 338] width 15 height 15
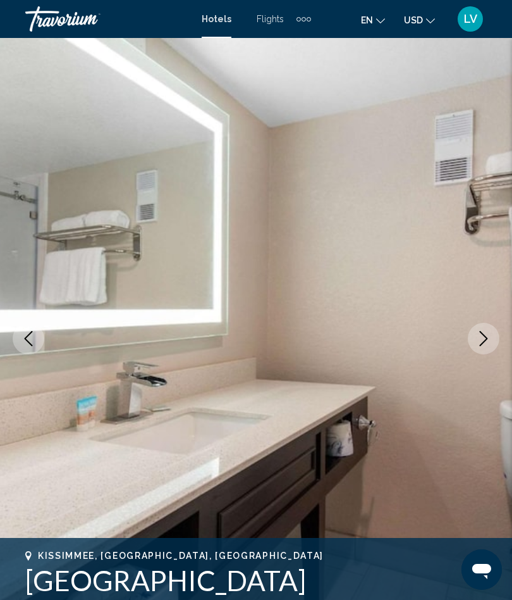
click at [485, 336] on icon "Next image" at bounding box center [484, 338] width 8 height 15
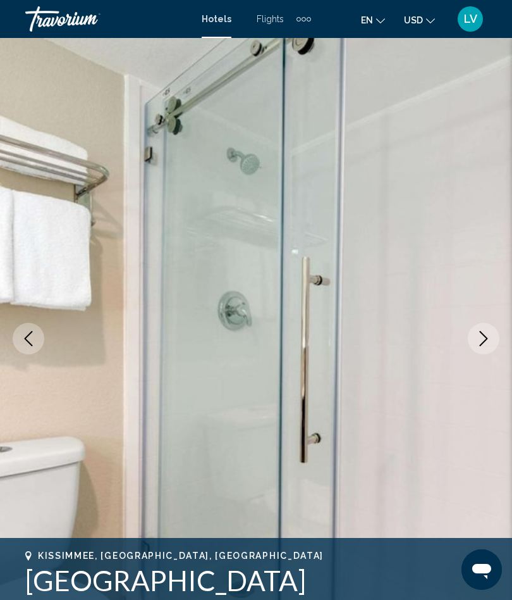
click at [482, 333] on icon "Next image" at bounding box center [484, 338] width 8 height 15
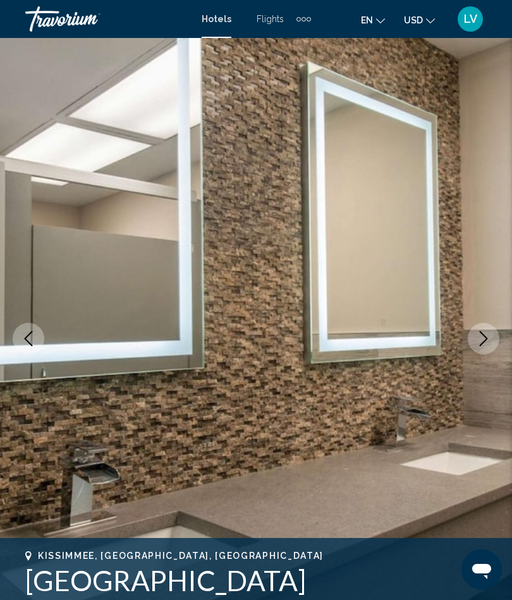
click at [486, 334] on icon "Next image" at bounding box center [483, 338] width 15 height 15
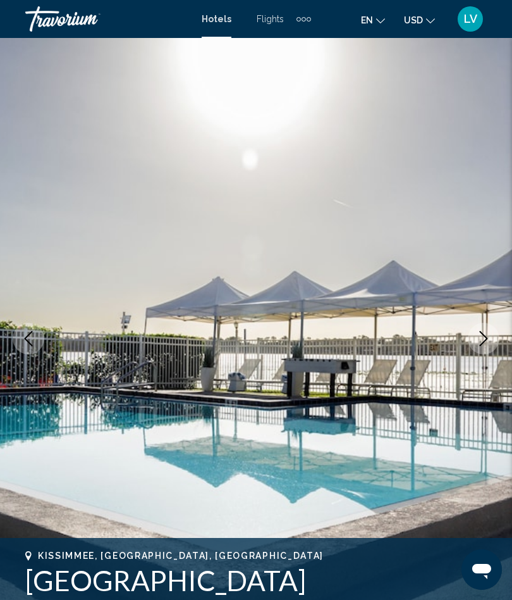
click at [483, 340] on icon "Next image" at bounding box center [483, 338] width 15 height 15
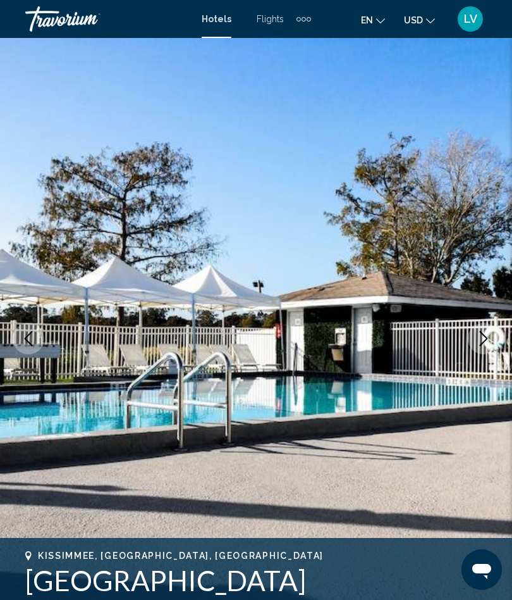
click at [481, 341] on icon "Next image" at bounding box center [483, 338] width 15 height 15
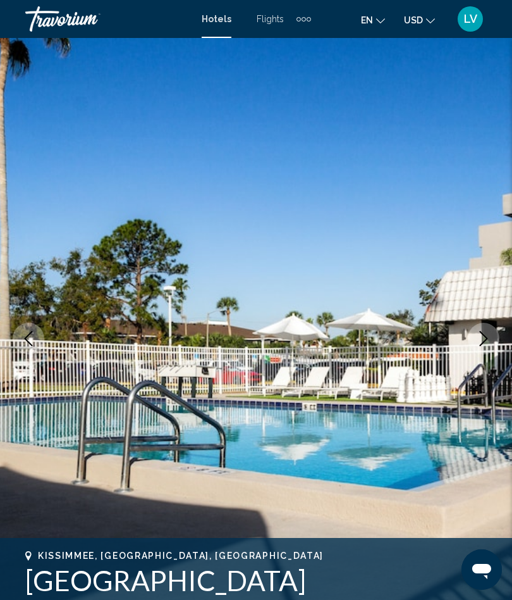
click at [477, 335] on icon "Next image" at bounding box center [483, 338] width 15 height 15
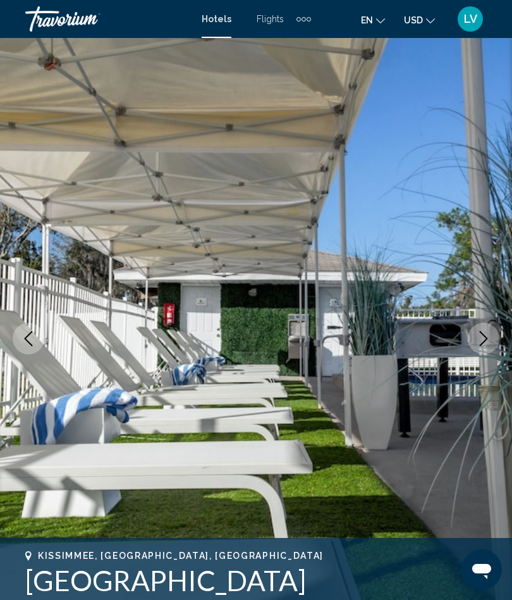
click at [479, 336] on icon "Next image" at bounding box center [483, 338] width 15 height 15
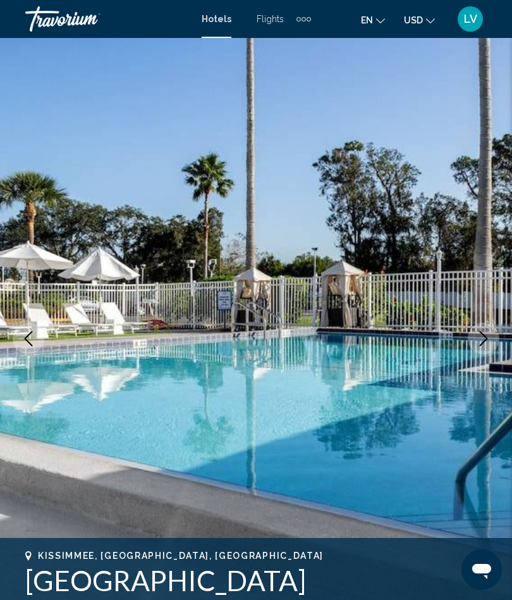
click at [478, 335] on icon "Next image" at bounding box center [483, 338] width 15 height 15
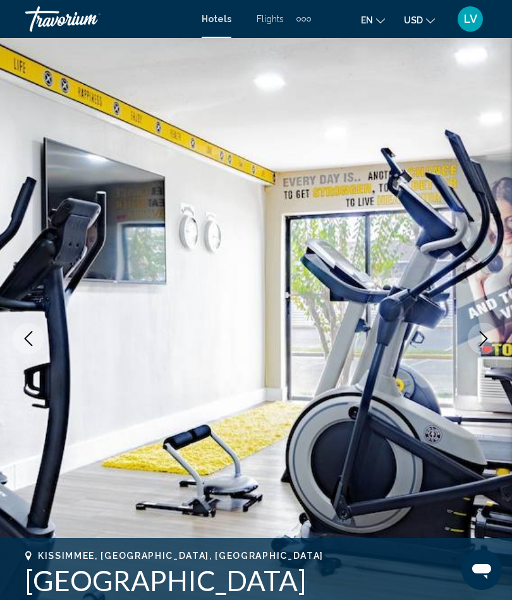
click at [480, 338] on icon "Next image" at bounding box center [483, 338] width 15 height 15
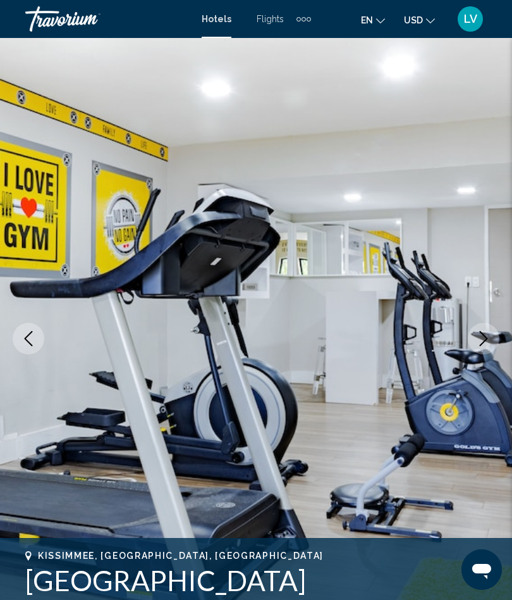
click at [478, 340] on icon "Next image" at bounding box center [483, 338] width 15 height 15
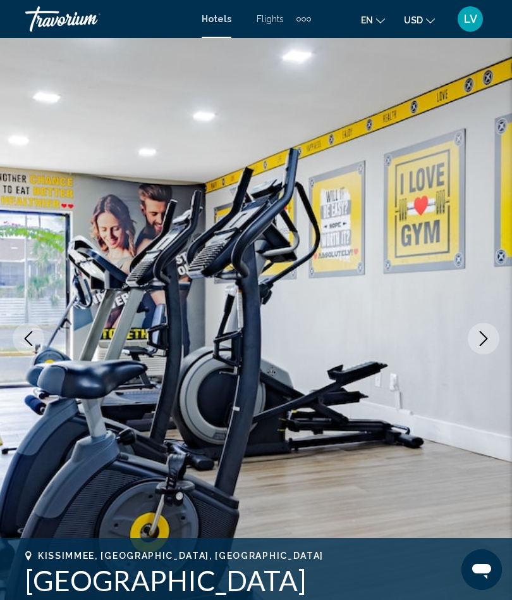
click at [485, 335] on icon "Next image" at bounding box center [483, 338] width 15 height 15
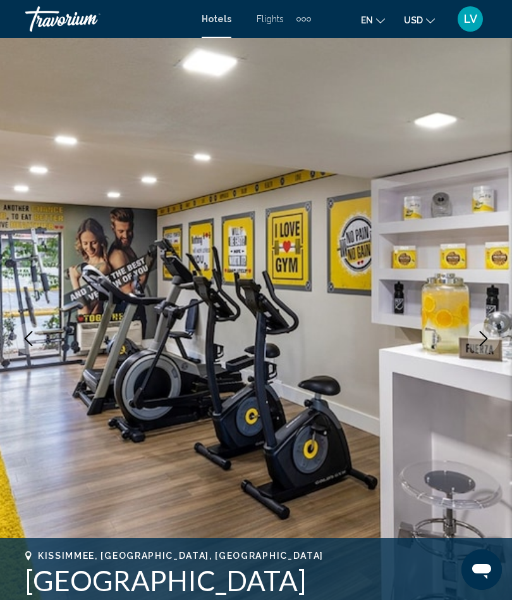
click at [484, 339] on icon "Next image" at bounding box center [483, 338] width 15 height 15
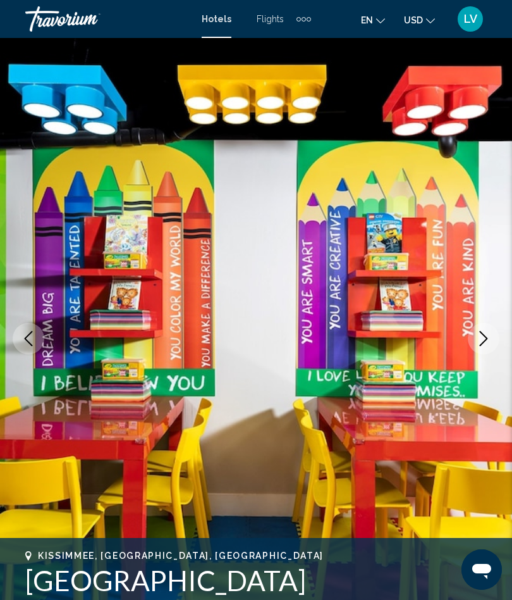
click at [478, 335] on icon "Next image" at bounding box center [483, 338] width 15 height 15
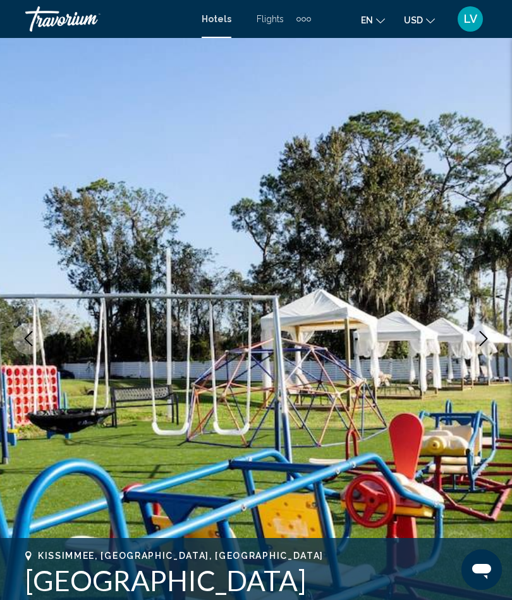
click at [481, 335] on icon "Next image" at bounding box center [483, 338] width 15 height 15
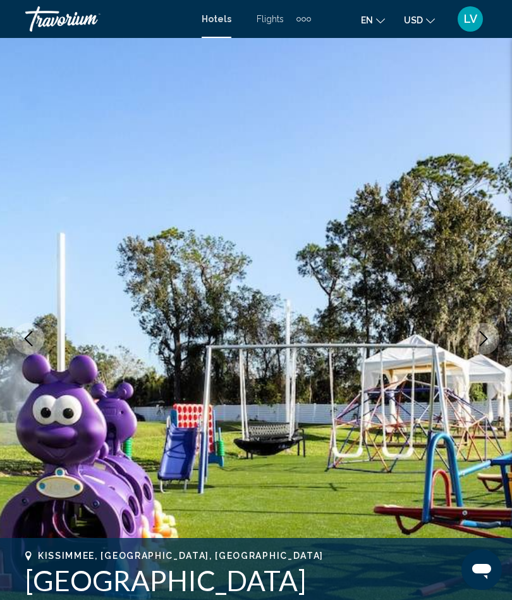
click at [473, 337] on button "Next image" at bounding box center [484, 339] width 32 height 32
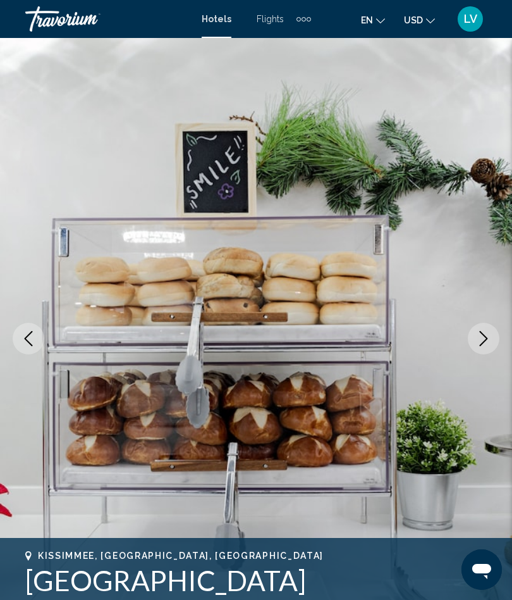
click at [483, 340] on icon "Next image" at bounding box center [483, 338] width 15 height 15
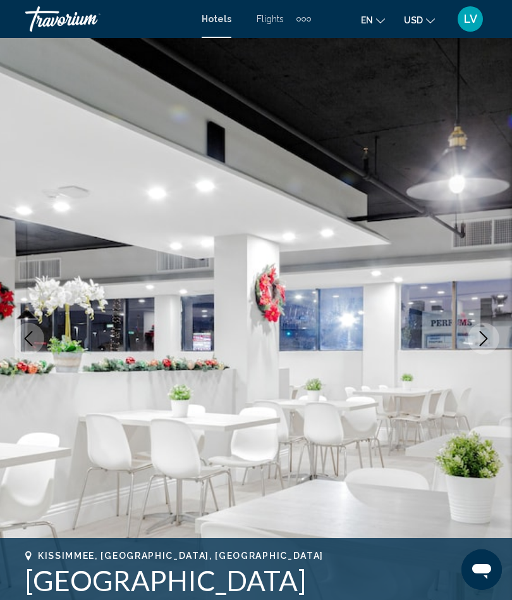
click at [475, 338] on button "Next image" at bounding box center [484, 339] width 32 height 32
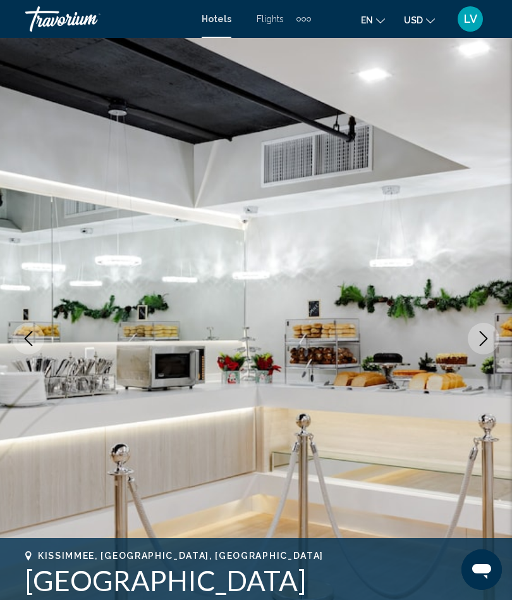
click at [481, 335] on icon "Next image" at bounding box center [483, 338] width 15 height 15
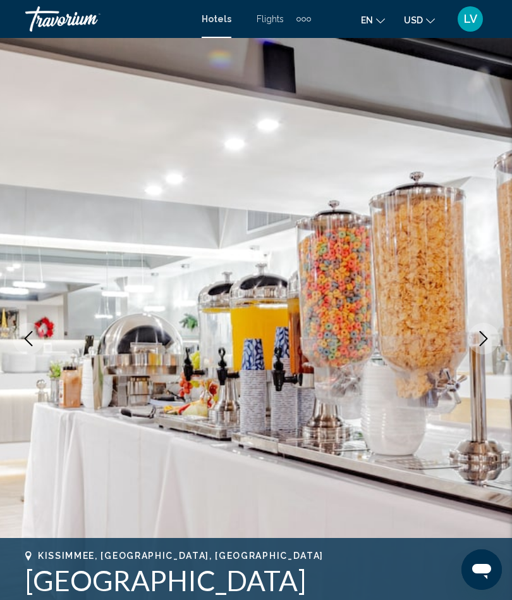
click at [477, 337] on icon "Next image" at bounding box center [483, 338] width 15 height 15
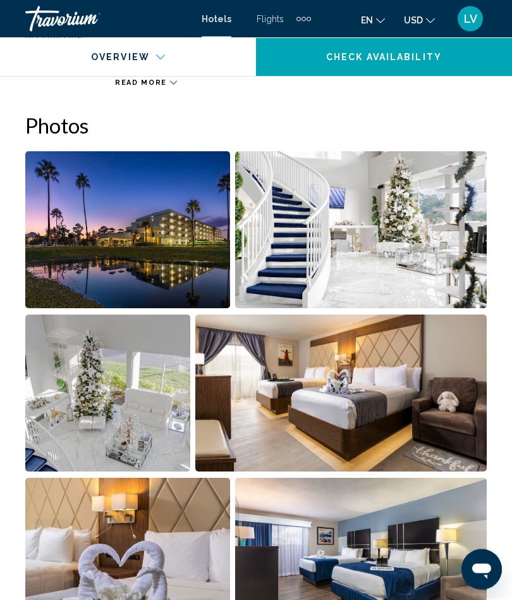
scroll to position [654, 0]
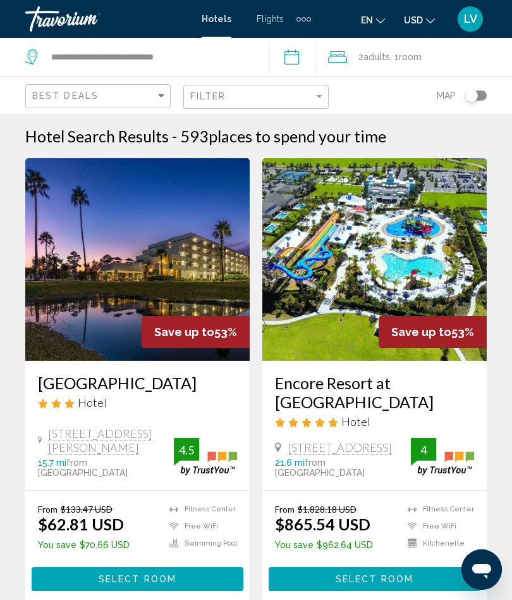
click at [302, 59] on input "**********" at bounding box center [295, 59] width 53 height 42
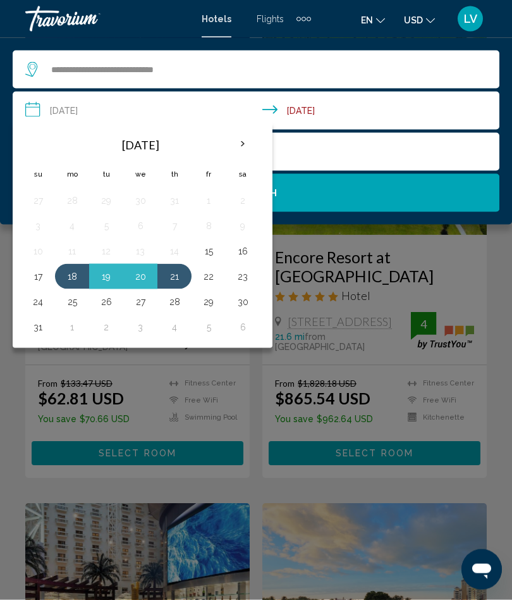
scroll to position [126, 0]
click at [180, 458] on div "Main content" at bounding box center [256, 300] width 512 height 600
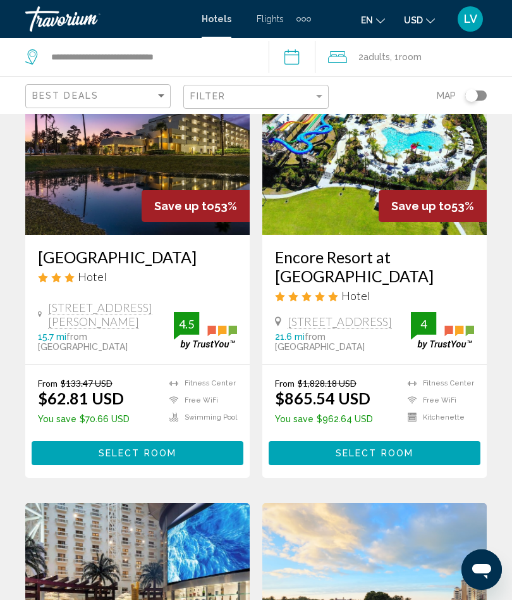
click at [166, 449] on span "Select Room" at bounding box center [138, 454] width 78 height 10
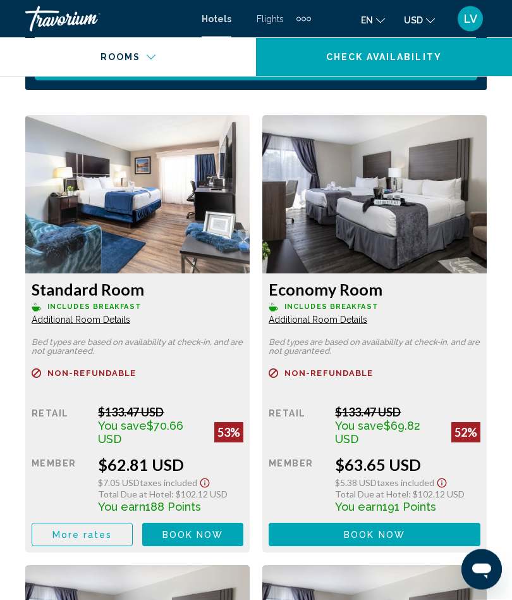
scroll to position [2079, 0]
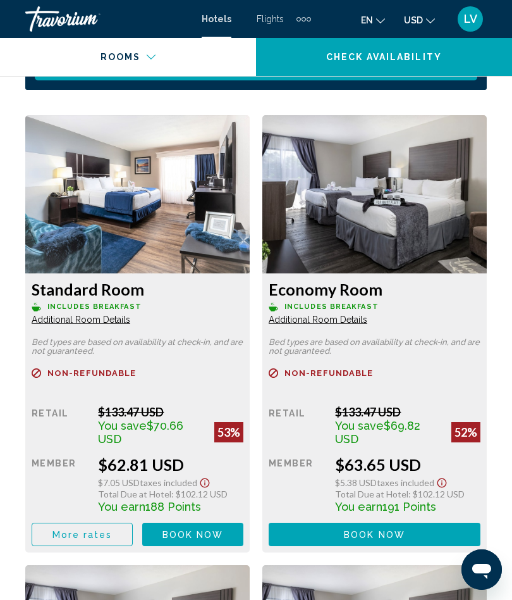
click at [98, 324] on span "Additional Room Details" at bounding box center [81, 319] width 99 height 10
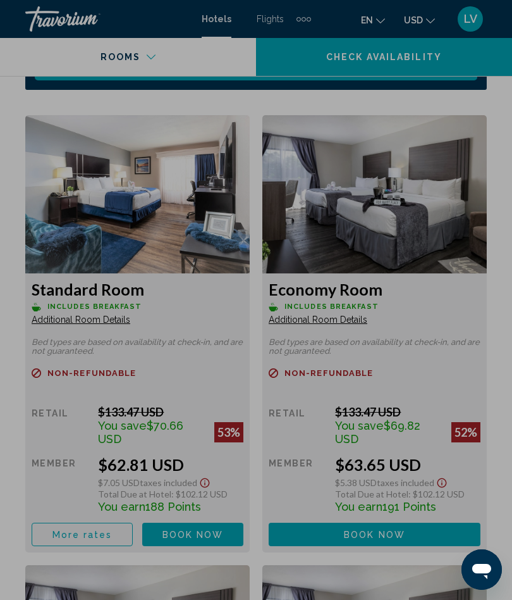
scroll to position [0, 0]
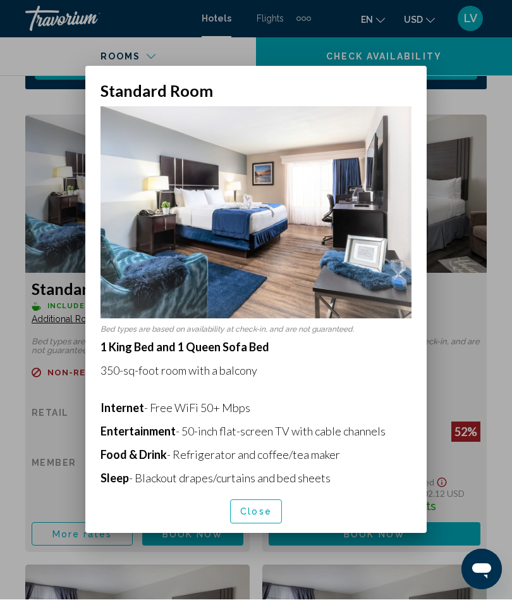
click at [261, 521] on button "Close" at bounding box center [256, 511] width 52 height 23
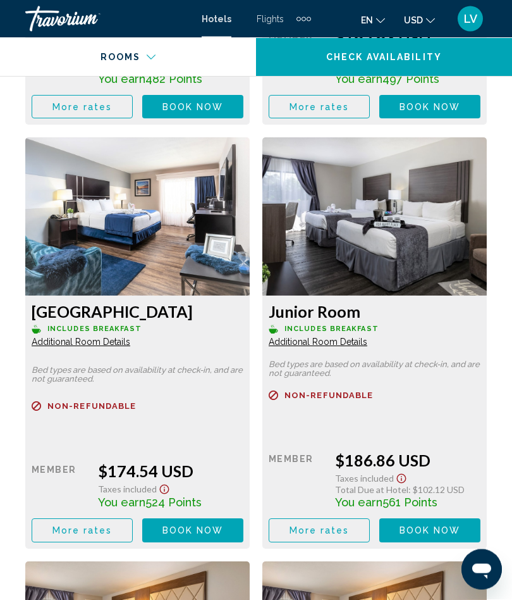
scroll to position [3840, 0]
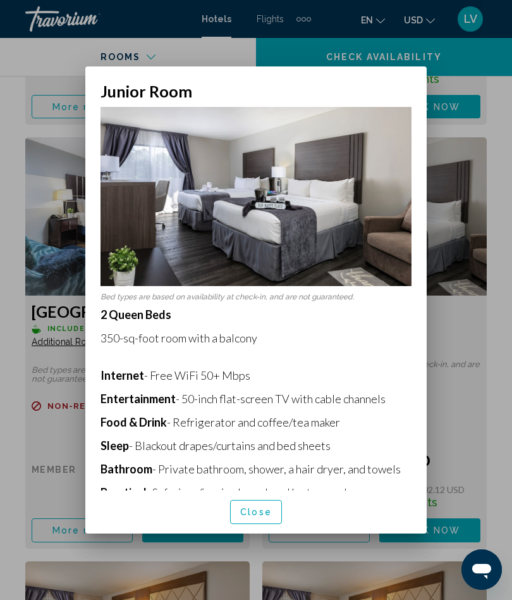
scroll to position [0, 0]
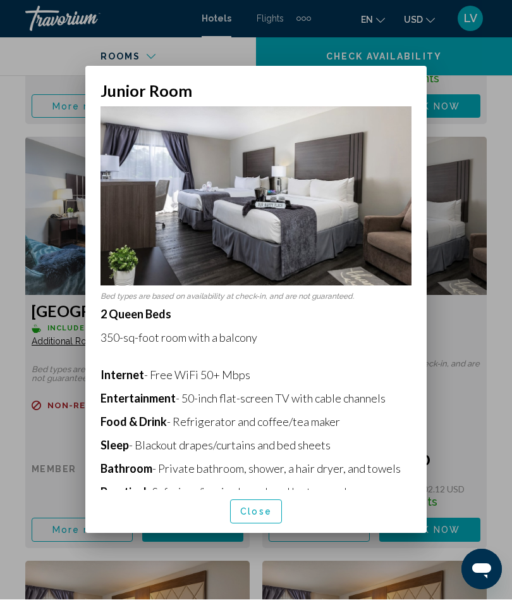
click at [251, 518] on span "Close" at bounding box center [256, 512] width 32 height 10
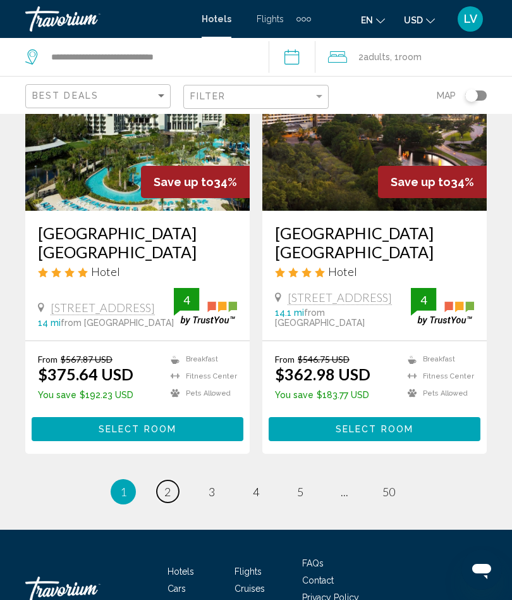
click at [170, 485] on span "2" at bounding box center [167, 492] width 6 height 14
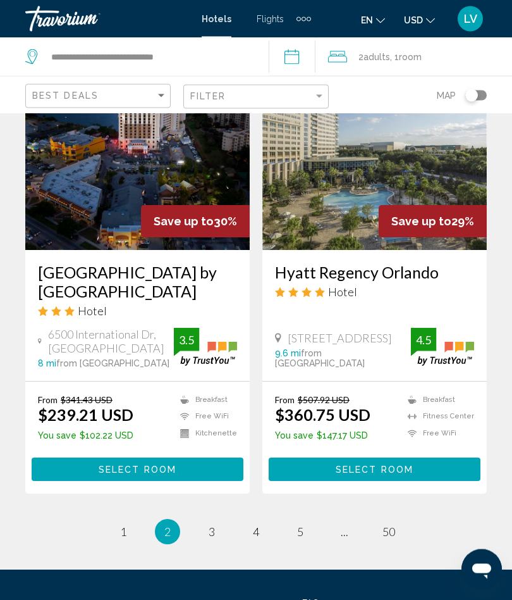
scroll to position [2447, 0]
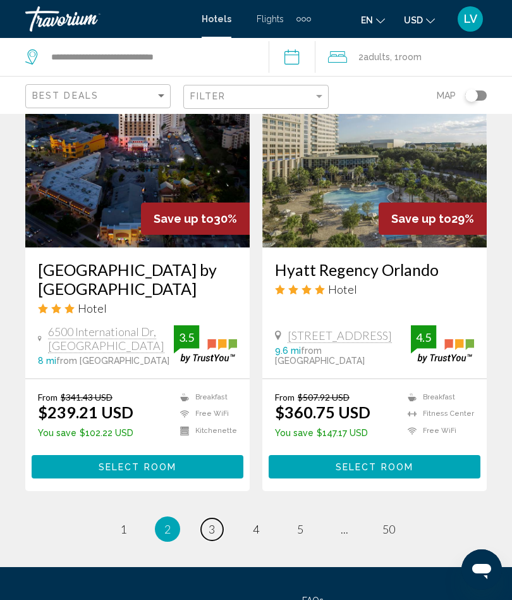
click at [204, 533] on link "page 3" at bounding box center [212, 529] width 22 height 22
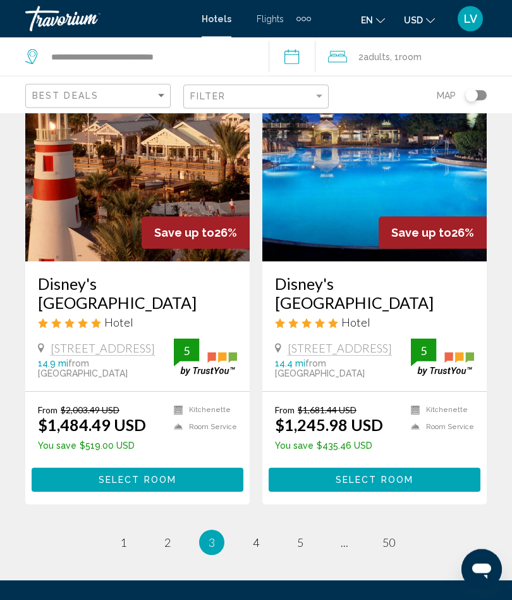
scroll to position [2530, 0]
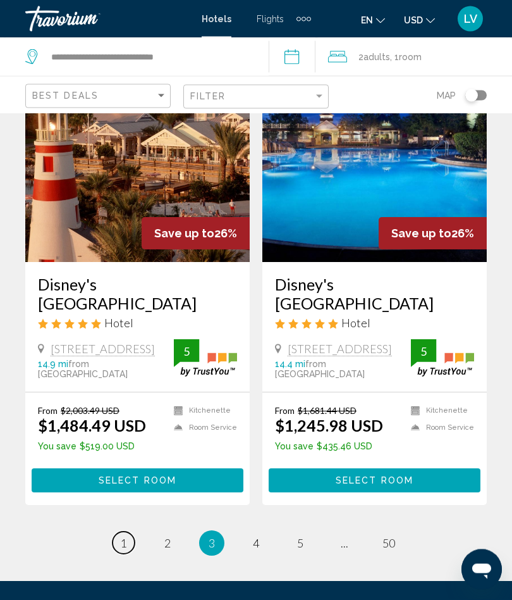
click at [121, 536] on span "1" at bounding box center [123, 543] width 6 height 14
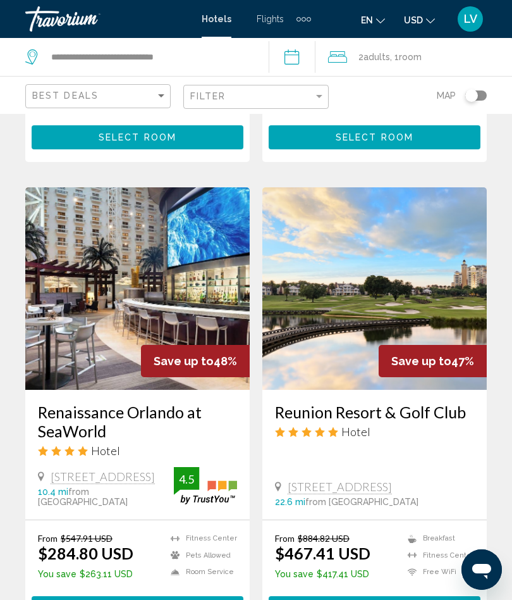
scroll to position [437, 0]
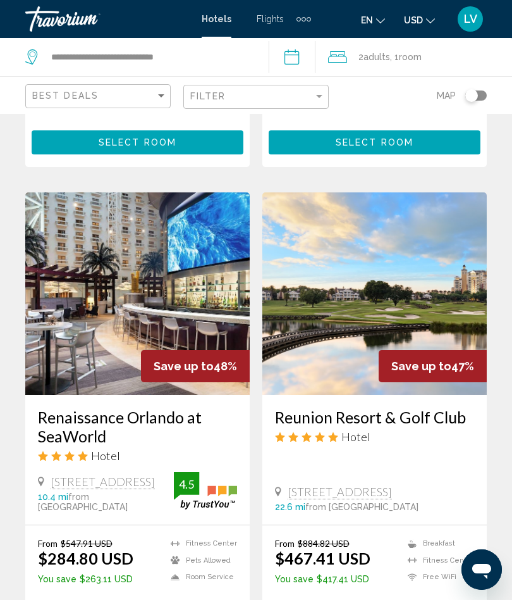
click at [158, 304] on img "Main content" at bounding box center [137, 293] width 225 height 202
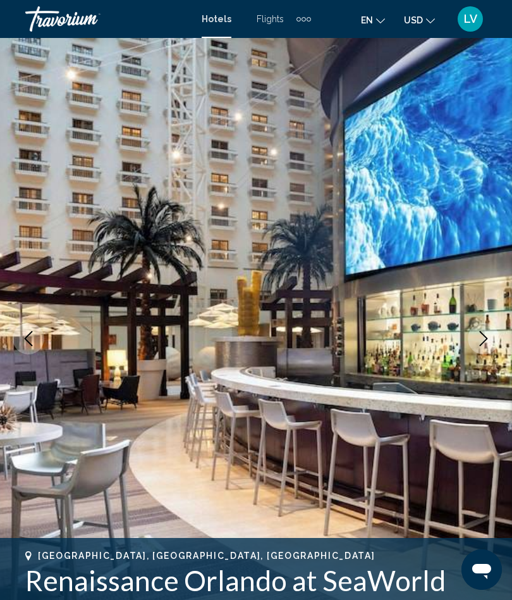
click at [475, 337] on button "Next image" at bounding box center [484, 339] width 32 height 32
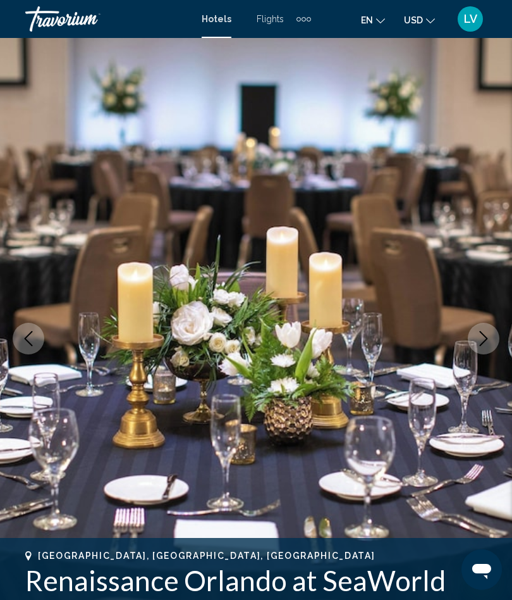
click at [483, 342] on icon "Next image" at bounding box center [483, 338] width 15 height 15
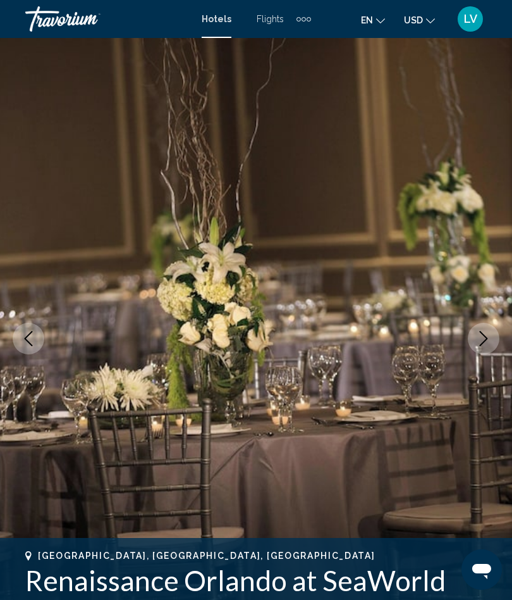
click at [481, 338] on icon "Next image" at bounding box center [483, 338] width 15 height 15
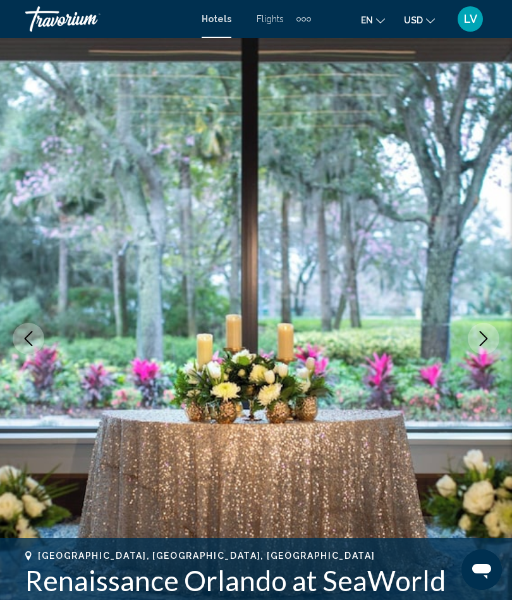
click at [481, 338] on icon "Next image" at bounding box center [483, 338] width 15 height 15
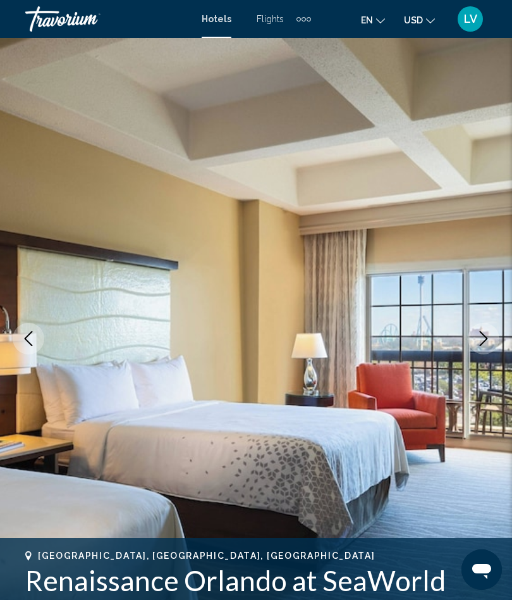
click at [481, 347] on button "Next image" at bounding box center [484, 339] width 32 height 32
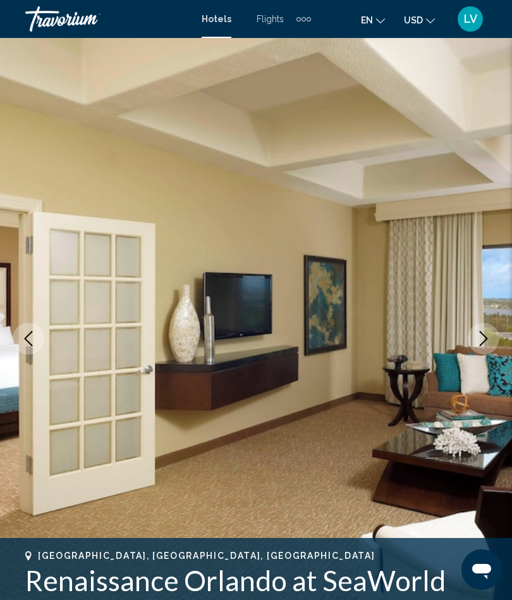
click at [485, 342] on icon "Next image" at bounding box center [484, 338] width 8 height 15
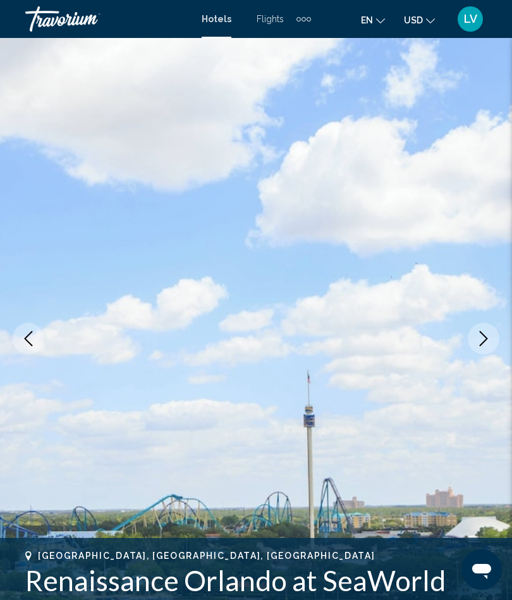
click at [480, 343] on icon "Next image" at bounding box center [483, 338] width 15 height 15
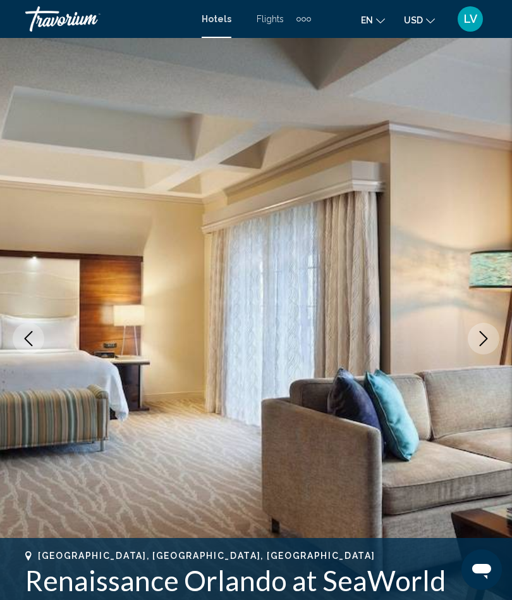
click at [483, 342] on icon "Next image" at bounding box center [484, 338] width 8 height 15
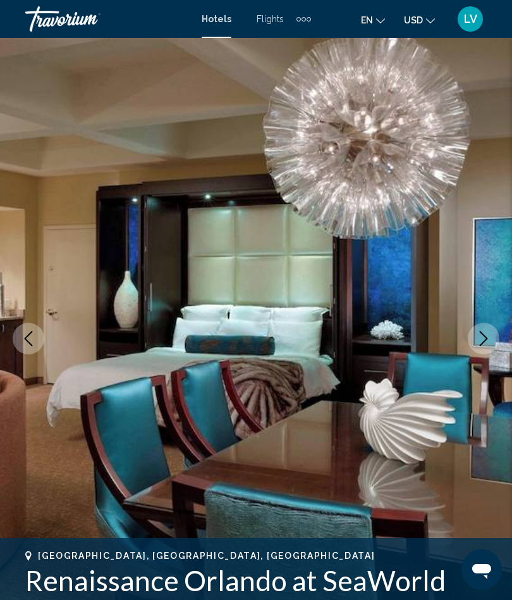
click at [485, 337] on icon "Next image" at bounding box center [484, 338] width 8 height 15
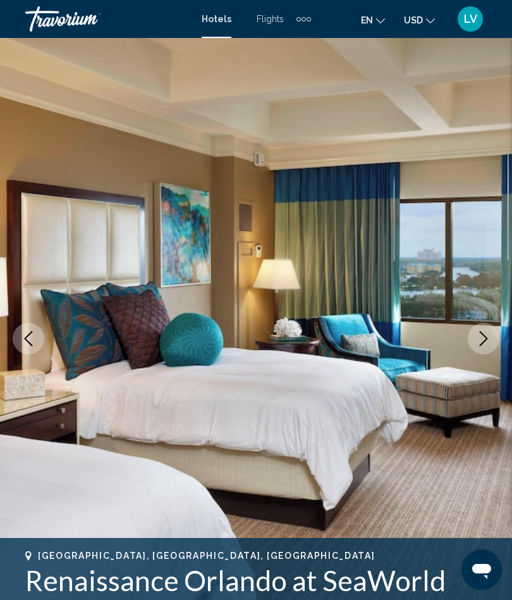
click at [485, 341] on icon "Next image" at bounding box center [484, 338] width 8 height 15
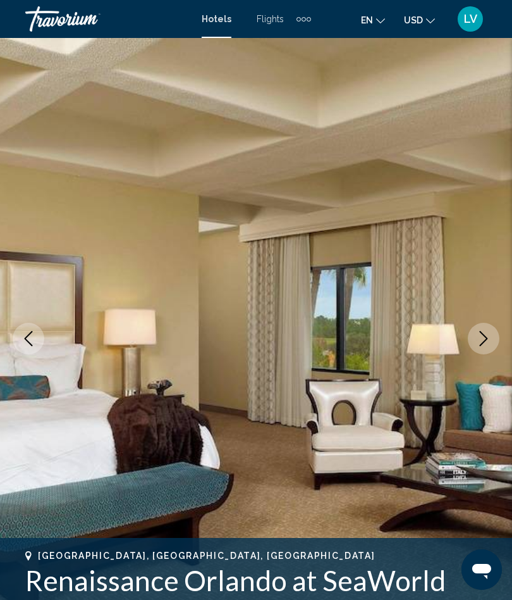
click at [484, 340] on icon "Next image" at bounding box center [483, 338] width 15 height 15
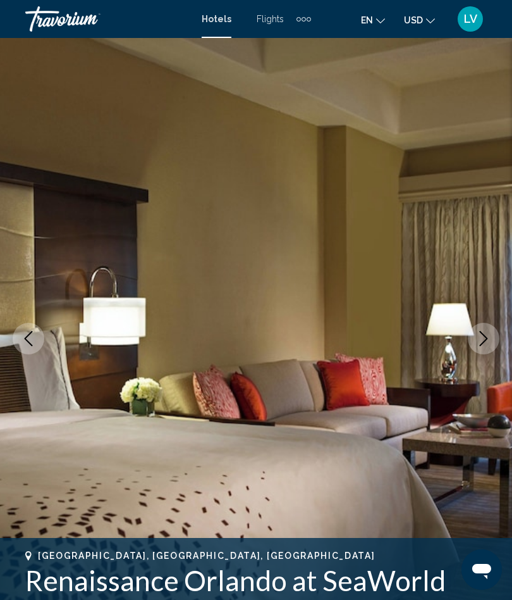
click at [485, 337] on icon "Next image" at bounding box center [483, 338] width 15 height 15
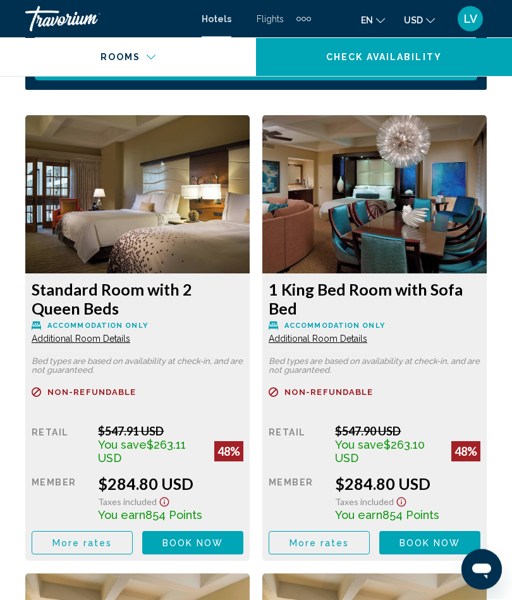
scroll to position [2137, 0]
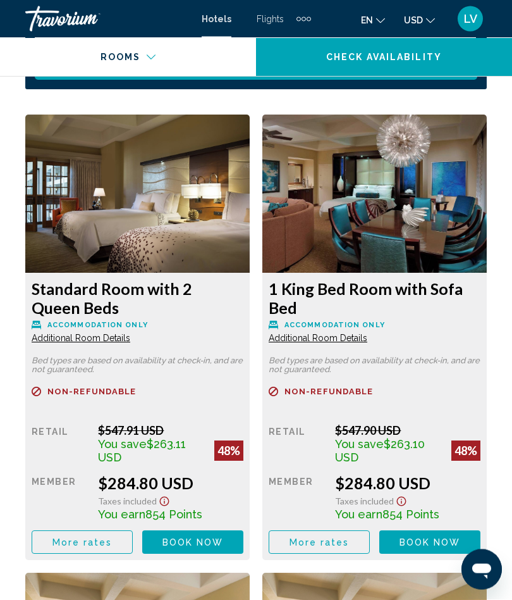
click at [130, 342] on span "Additional Room Details" at bounding box center [81, 338] width 99 height 10
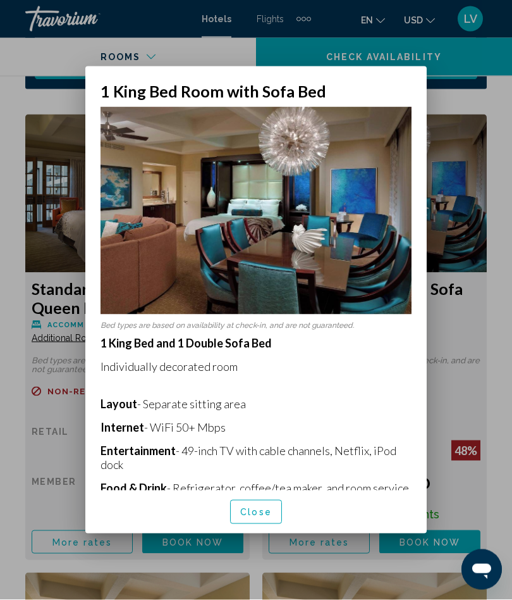
scroll to position [0, 0]
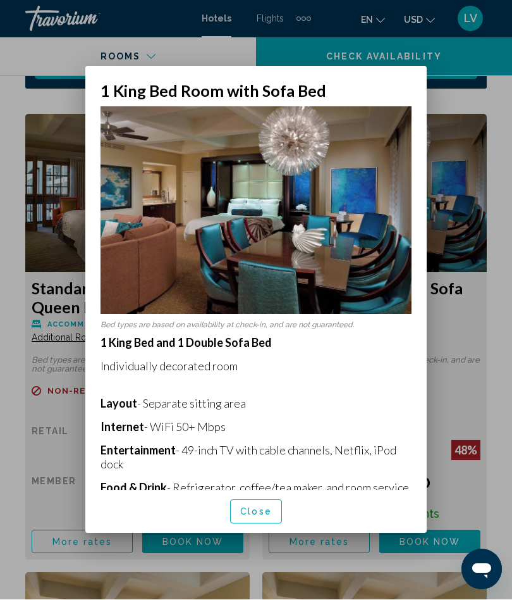
click at [252, 523] on button "Close" at bounding box center [256, 511] width 52 height 23
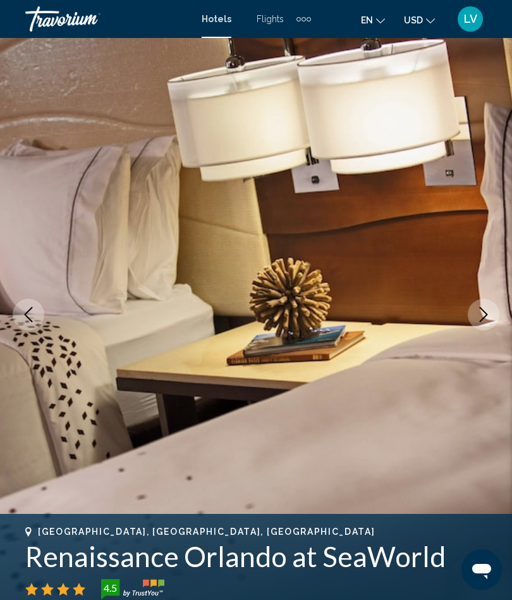
scroll to position [6, 0]
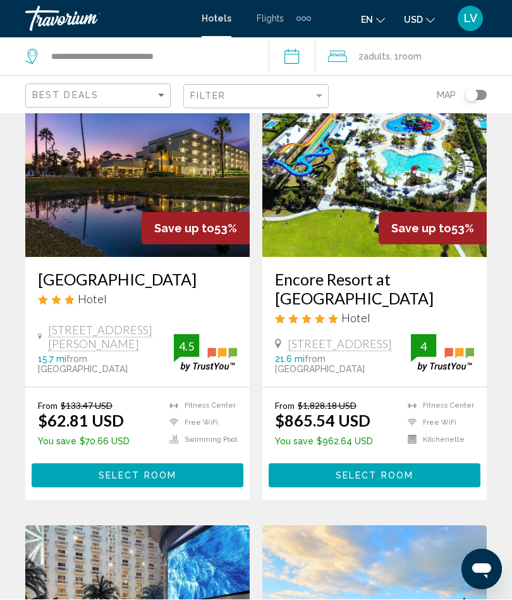
scroll to position [102, 0]
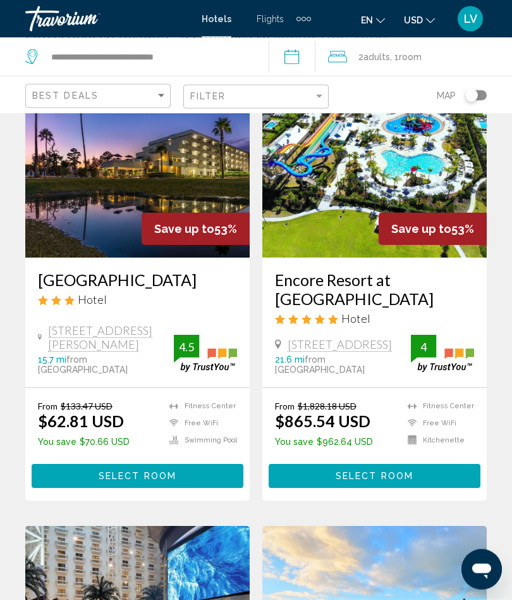
click at [133, 477] on span "Select Room" at bounding box center [138, 477] width 78 height 10
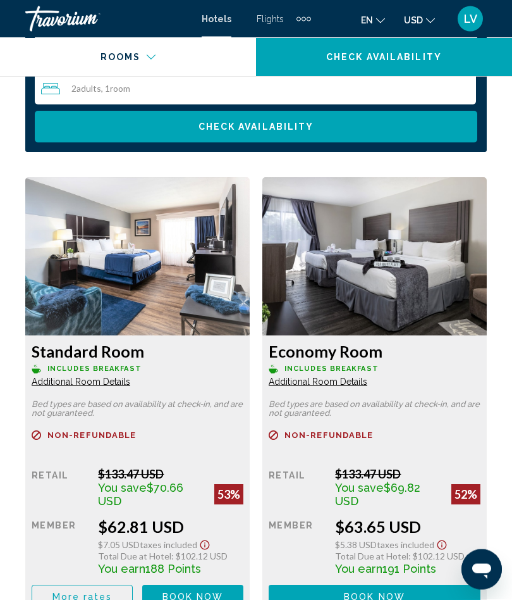
scroll to position [2018, 0]
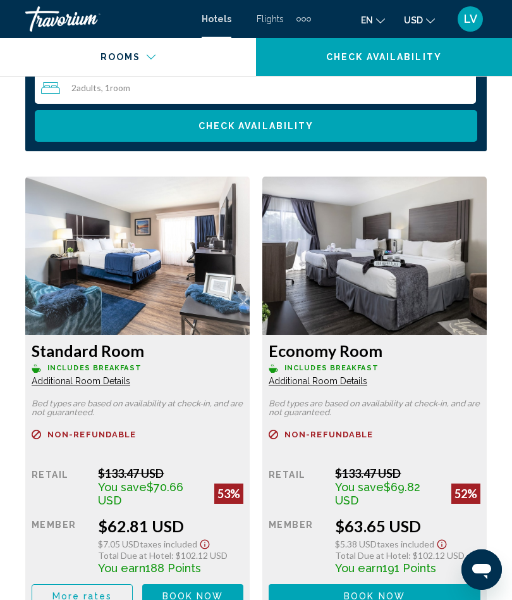
click at [101, 386] on span "Additional Room Details" at bounding box center [81, 381] width 99 height 10
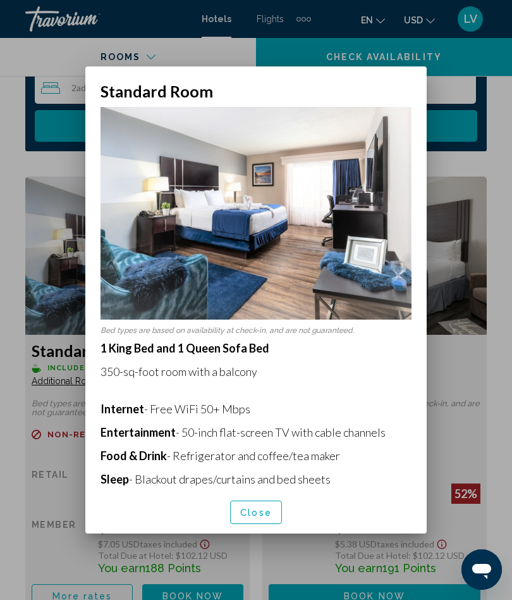
scroll to position [0, 0]
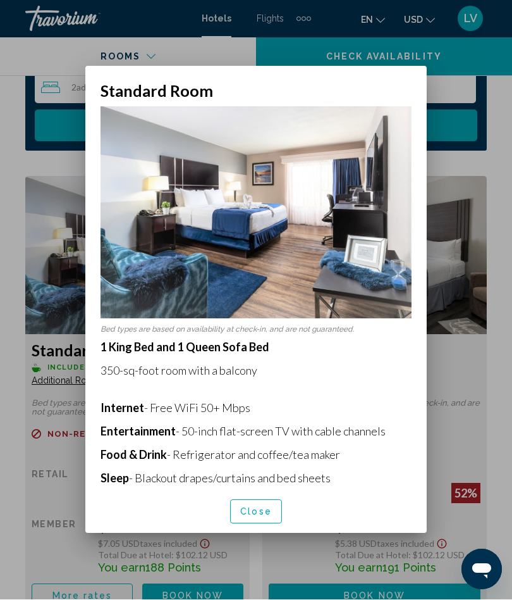
click at [255, 518] on span "Close" at bounding box center [256, 512] width 32 height 10
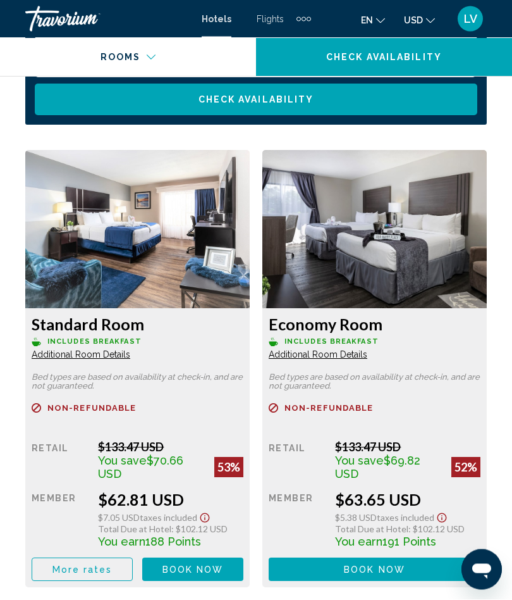
scroll to position [2045, 0]
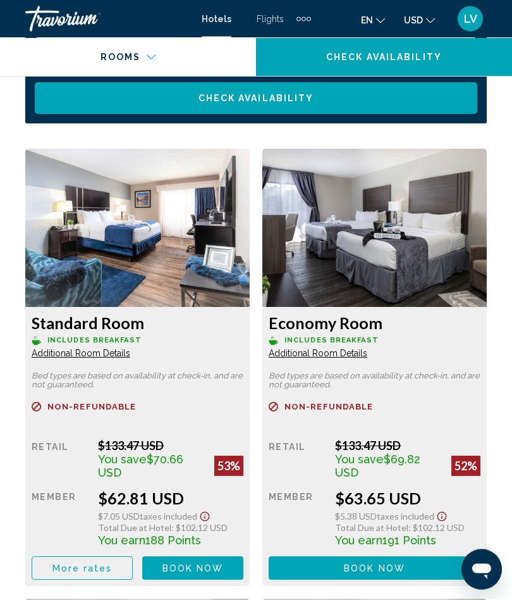
click at [130, 356] on span "Additional Room Details" at bounding box center [81, 354] width 99 height 10
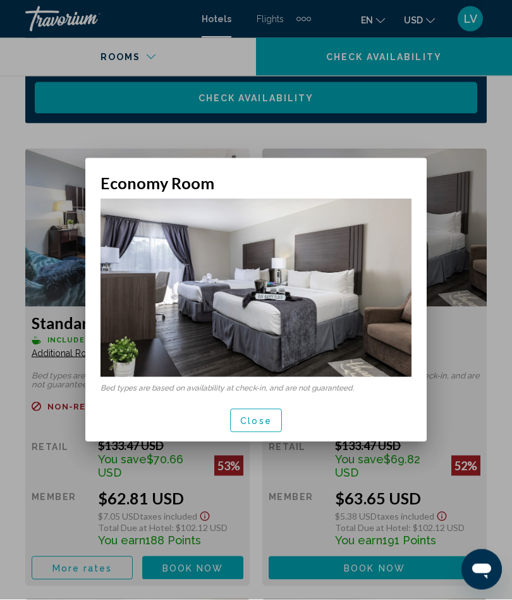
scroll to position [0, 0]
click at [254, 428] on button "Close" at bounding box center [256, 420] width 52 height 23
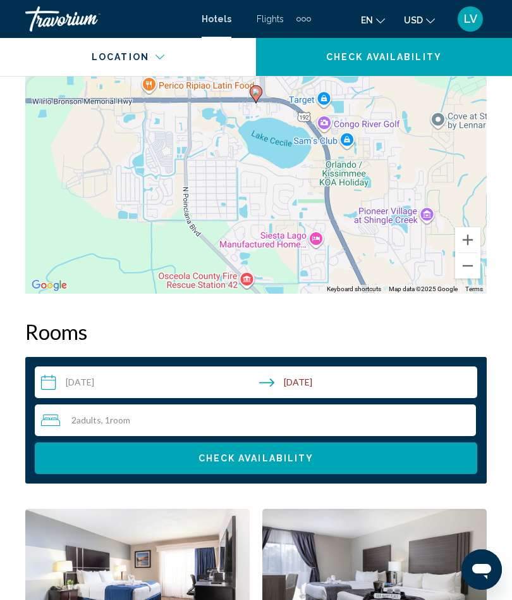
scroll to position [1682, 0]
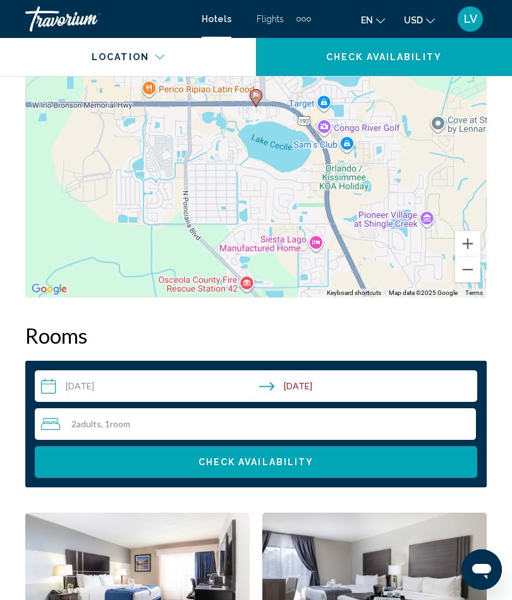
click at [309, 388] on input "**********" at bounding box center [259, 387] width 448 height 35
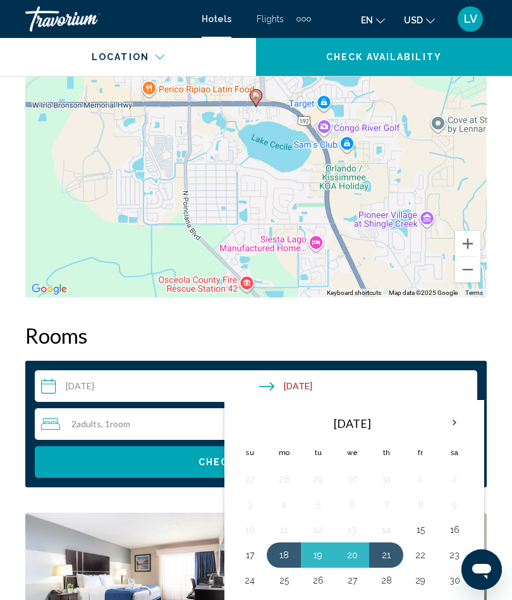
click at [286, 555] on button "18" at bounding box center [284, 555] width 20 height 18
click at [359, 547] on button "20" at bounding box center [352, 555] width 20 height 18
type input "**********"
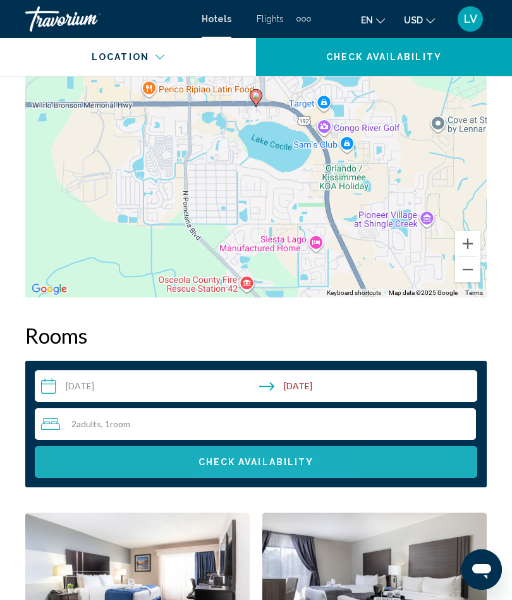
click at [280, 466] on span "Check Availability" at bounding box center [257, 462] width 116 height 10
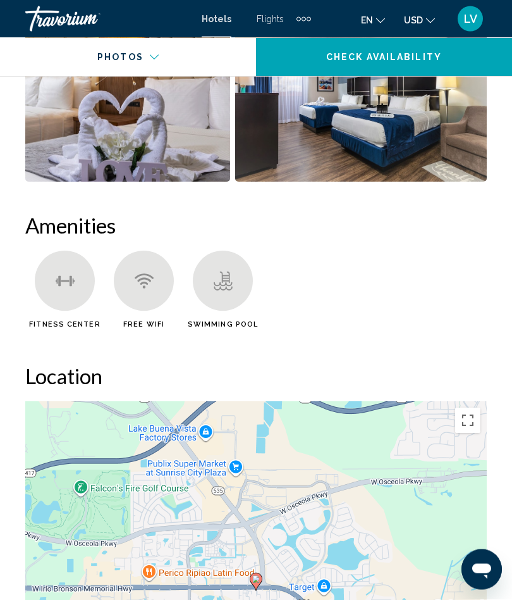
scroll to position [1215, 0]
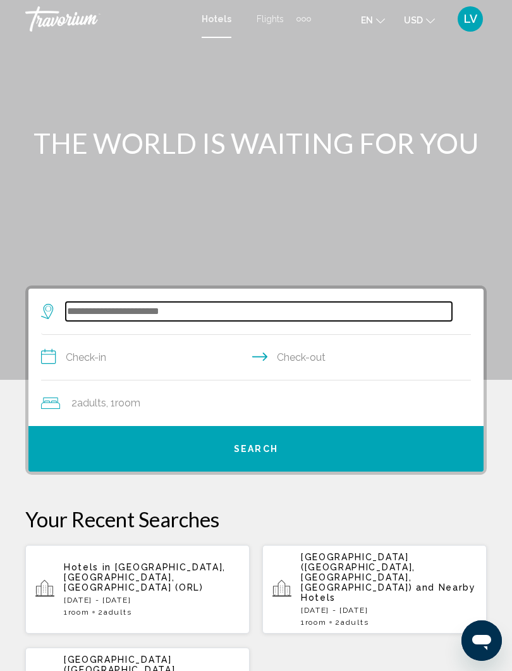
click at [184, 311] on input "Search widget" at bounding box center [259, 311] width 387 height 19
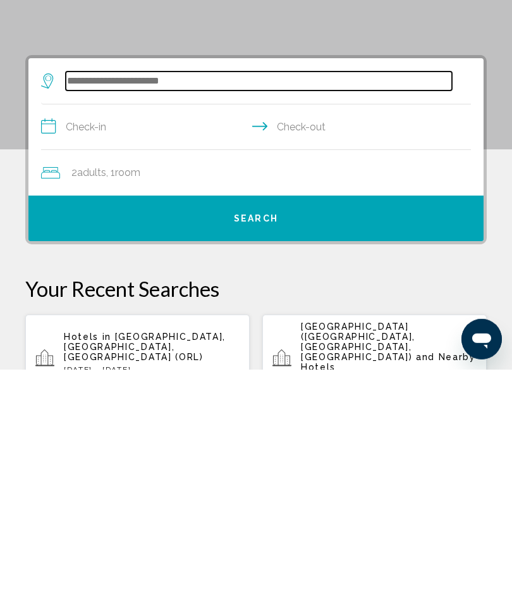
scroll to position [13, 0]
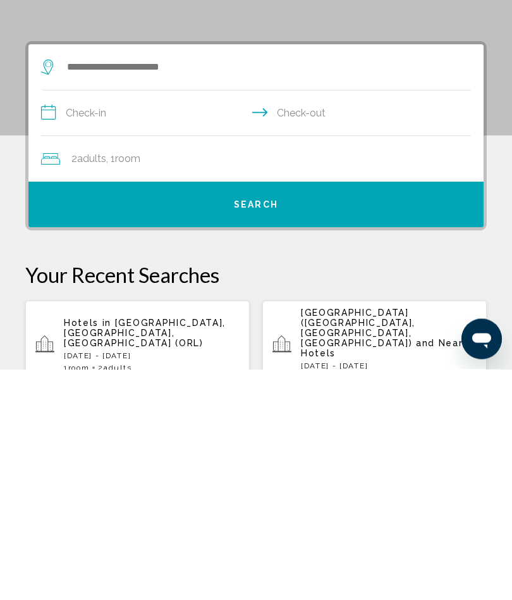
click at [172, 549] on span "[GEOGRAPHIC_DATA], [GEOGRAPHIC_DATA], [GEOGRAPHIC_DATA] (ORL)" at bounding box center [145, 564] width 162 height 30
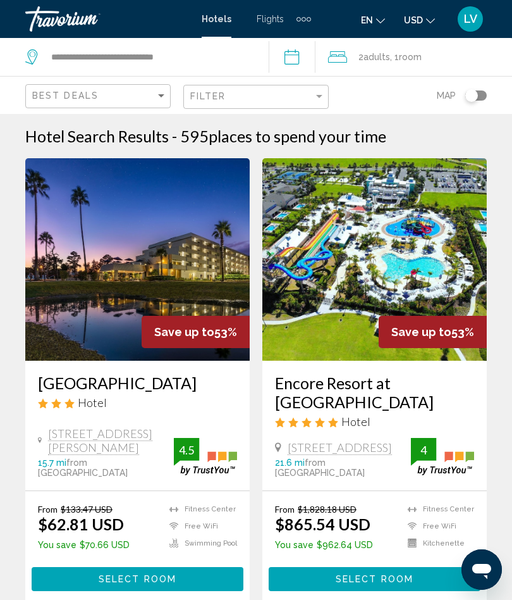
click at [298, 65] on input "**********" at bounding box center [295, 59] width 53 height 42
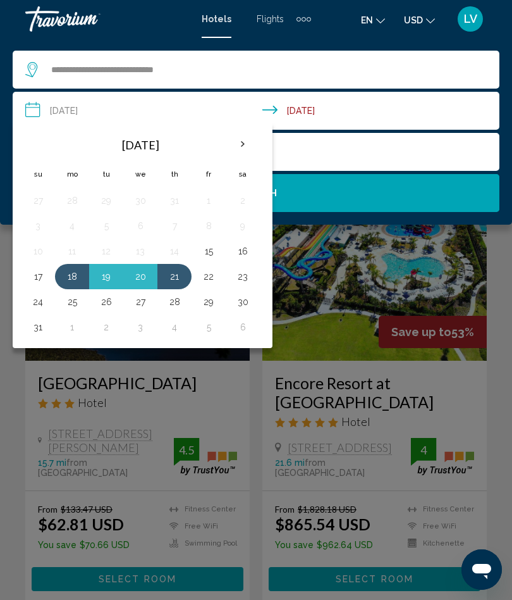
click at [80, 278] on button "18" at bounding box center [72, 277] width 20 height 18
click at [140, 274] on button "20" at bounding box center [140, 277] width 20 height 18
type input "**********"
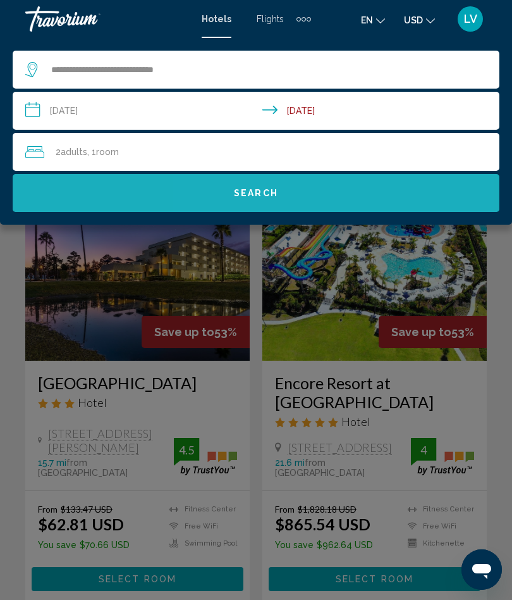
click at [263, 195] on span "Search" at bounding box center [256, 194] width 44 height 10
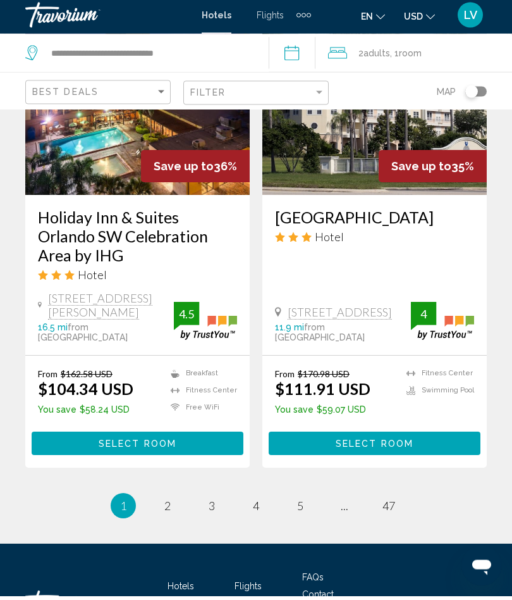
scroll to position [2565, 0]
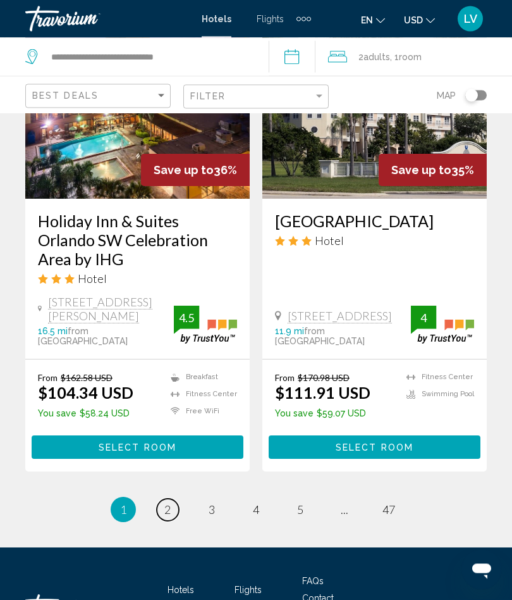
click at [170, 503] on span "2" at bounding box center [167, 510] width 6 height 14
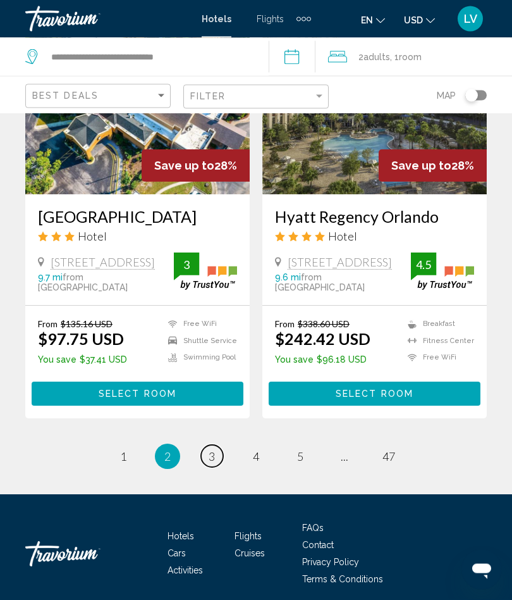
click at [213, 463] on span "3" at bounding box center [212, 457] width 6 height 14
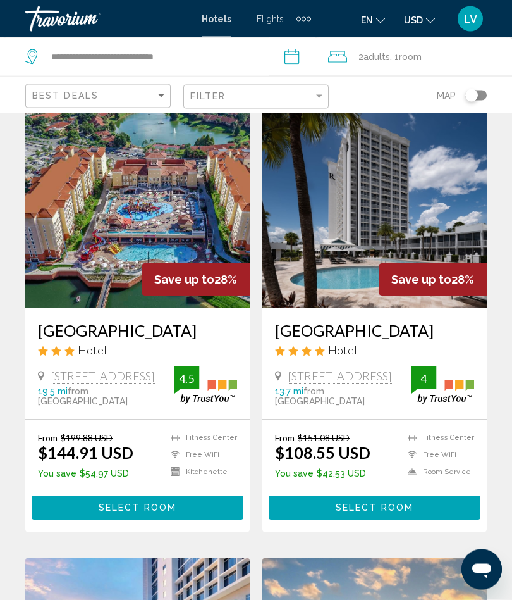
scroll to position [46, 0]
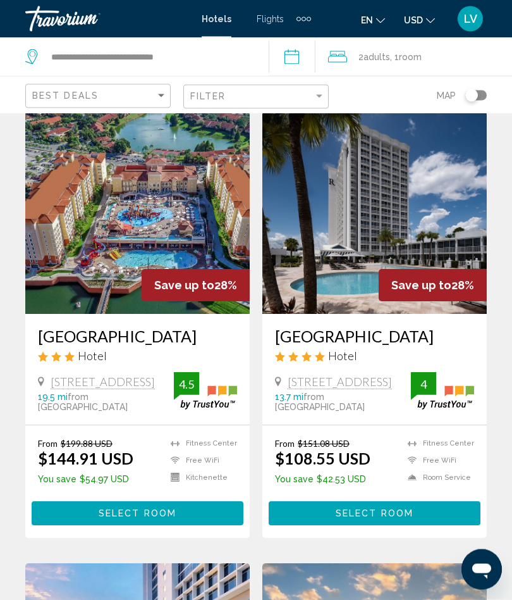
click at [409, 237] on img "Main content" at bounding box center [375, 213] width 225 height 202
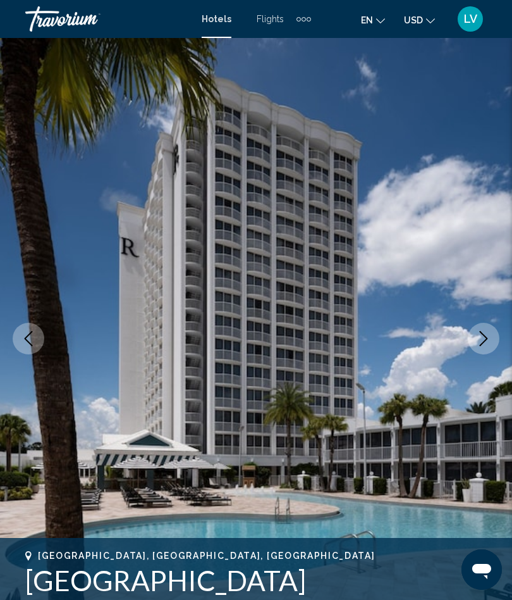
click at [484, 331] on icon "Next image" at bounding box center [483, 338] width 15 height 15
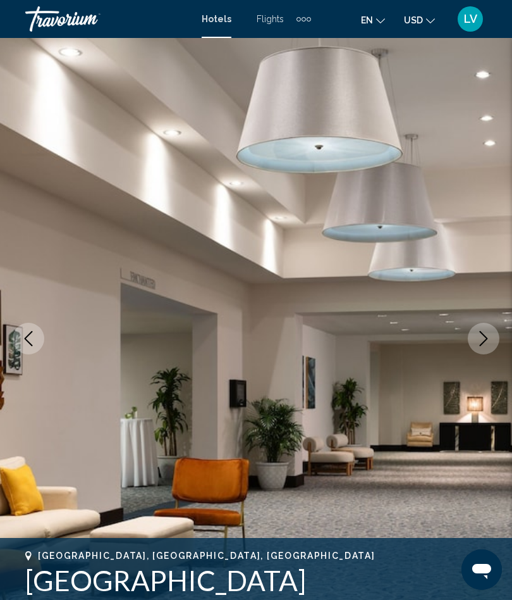
click at [485, 340] on icon "Next image" at bounding box center [483, 338] width 15 height 15
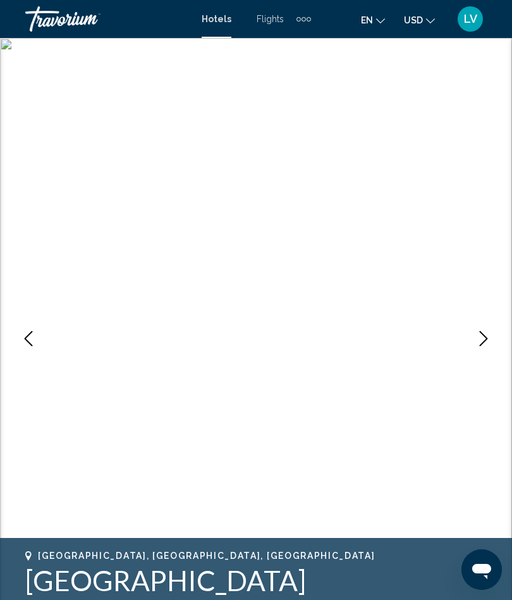
click at [483, 341] on icon "Next image" at bounding box center [483, 338] width 15 height 15
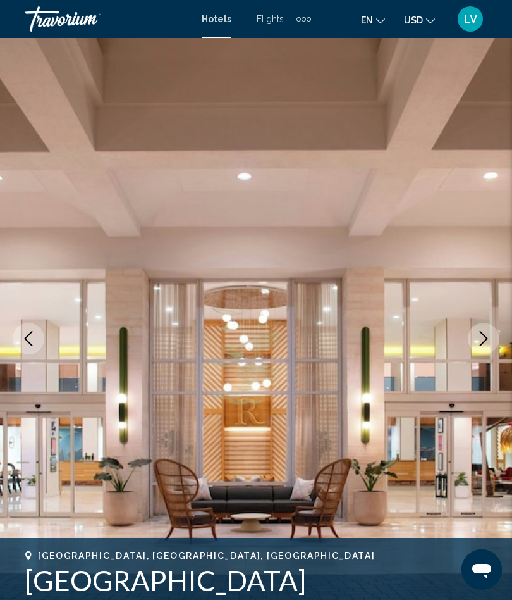
click at [478, 344] on icon "Next image" at bounding box center [483, 338] width 15 height 15
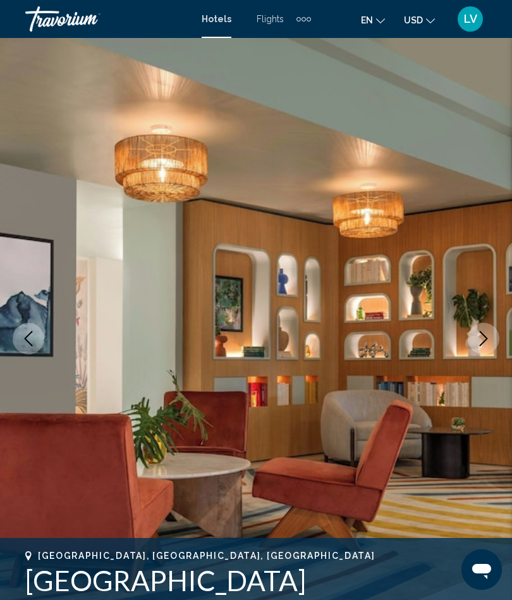
click at [478, 344] on icon "Next image" at bounding box center [483, 338] width 15 height 15
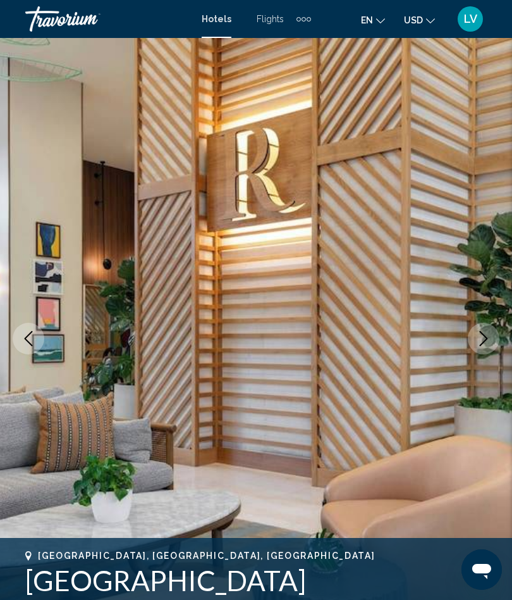
click at [487, 337] on icon "Next image" at bounding box center [484, 338] width 8 height 15
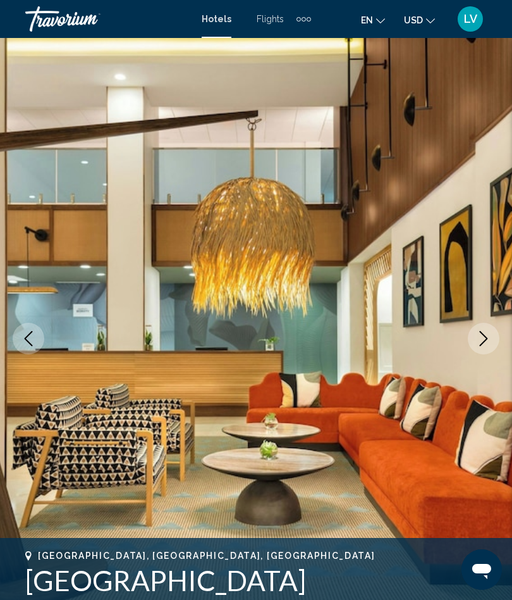
click at [483, 337] on icon "Next image" at bounding box center [483, 338] width 15 height 15
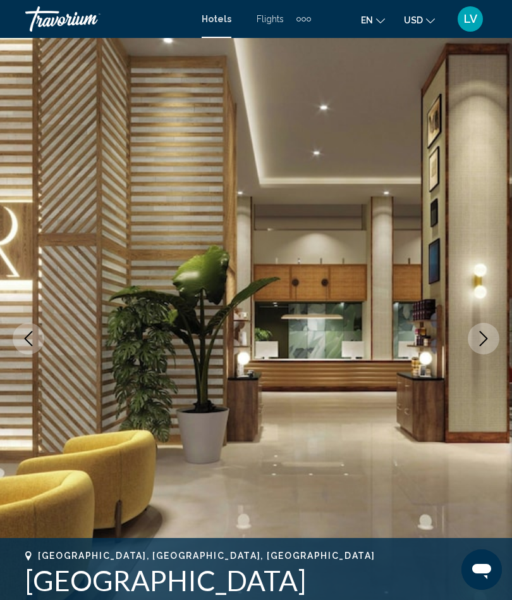
click at [481, 338] on icon "Next image" at bounding box center [483, 338] width 15 height 15
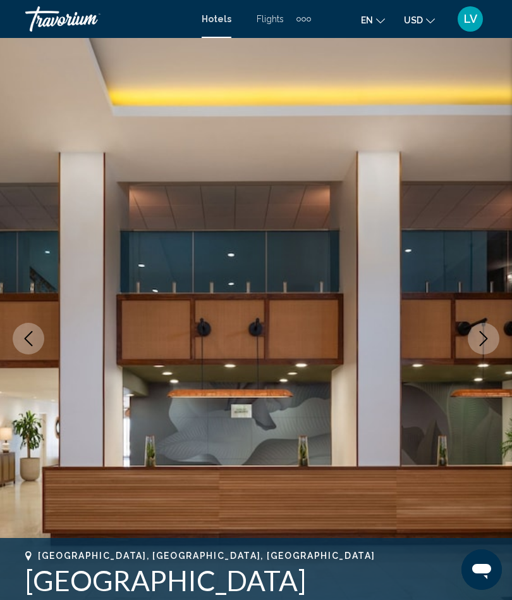
click at [480, 341] on icon "Next image" at bounding box center [483, 338] width 15 height 15
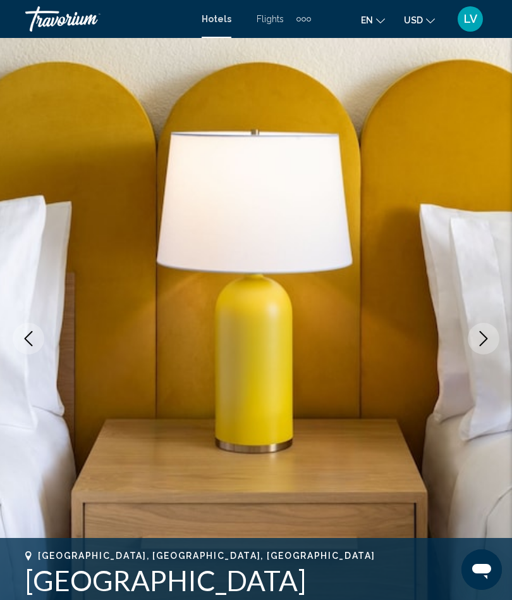
click at [485, 338] on icon "Next image" at bounding box center [483, 338] width 15 height 15
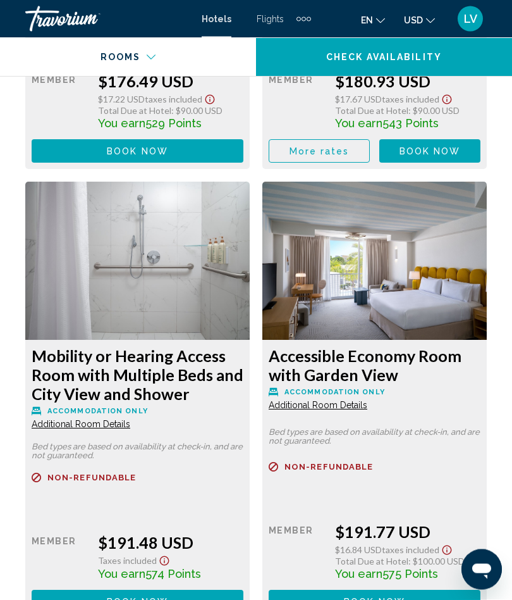
scroll to position [6208, 0]
